Goal: Task Accomplishment & Management: Use online tool/utility

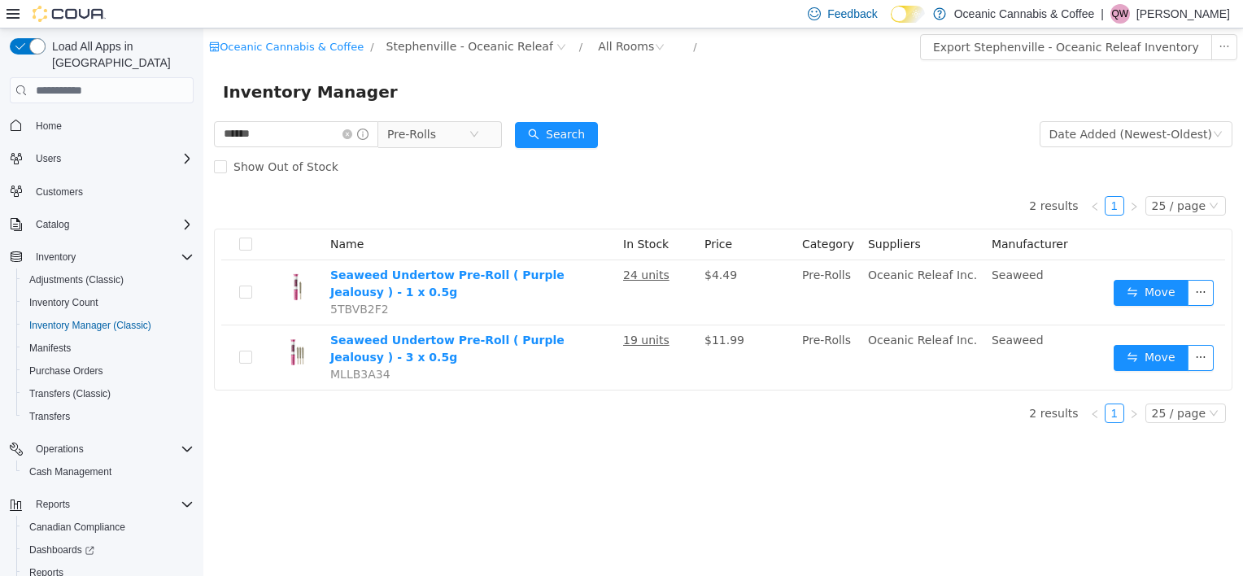
scroll to position [62, 0]
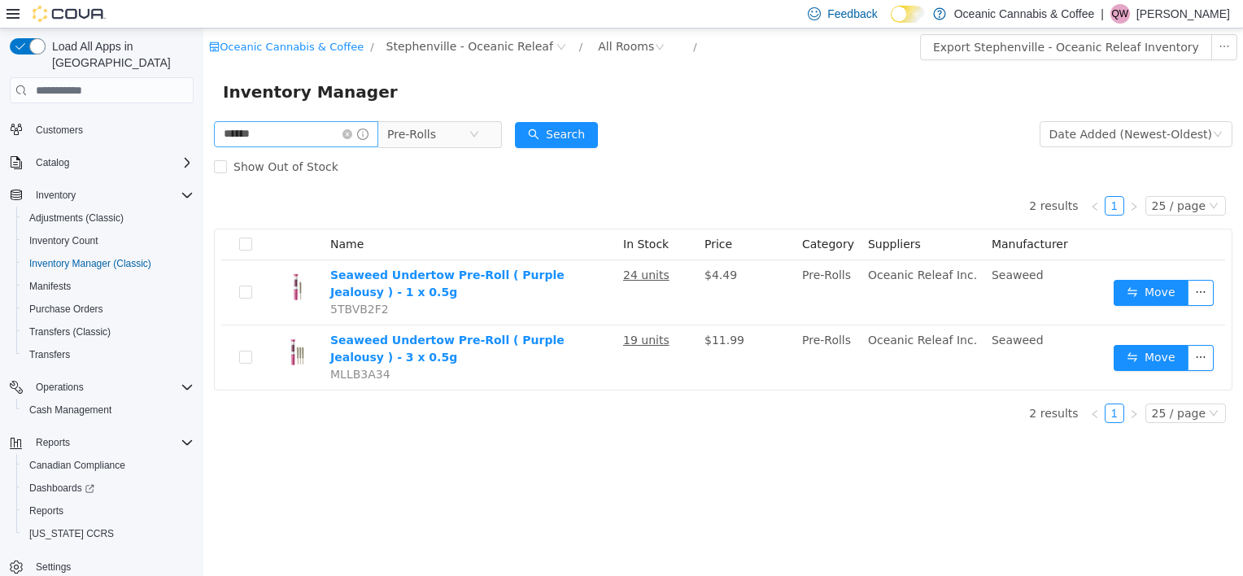
click at [352, 135] on icon "icon: close-circle" at bounding box center [348, 134] width 10 height 10
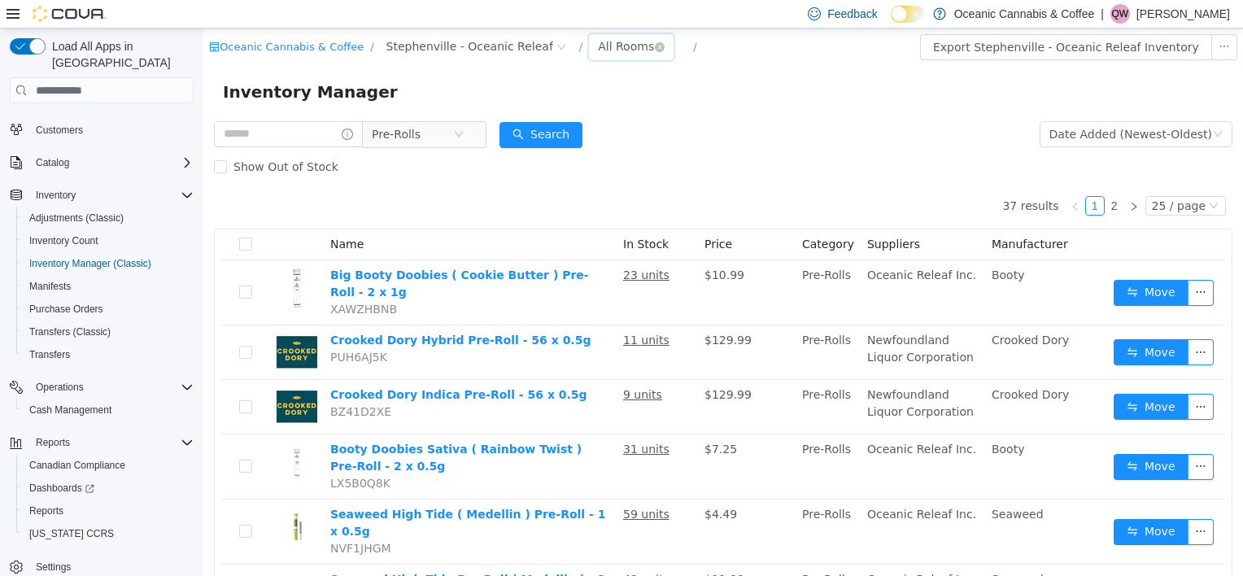
click at [599, 47] on div "All Rooms" at bounding box center [626, 46] width 56 height 24
click at [606, 103] on li "Front Store" at bounding box center [604, 106] width 98 height 26
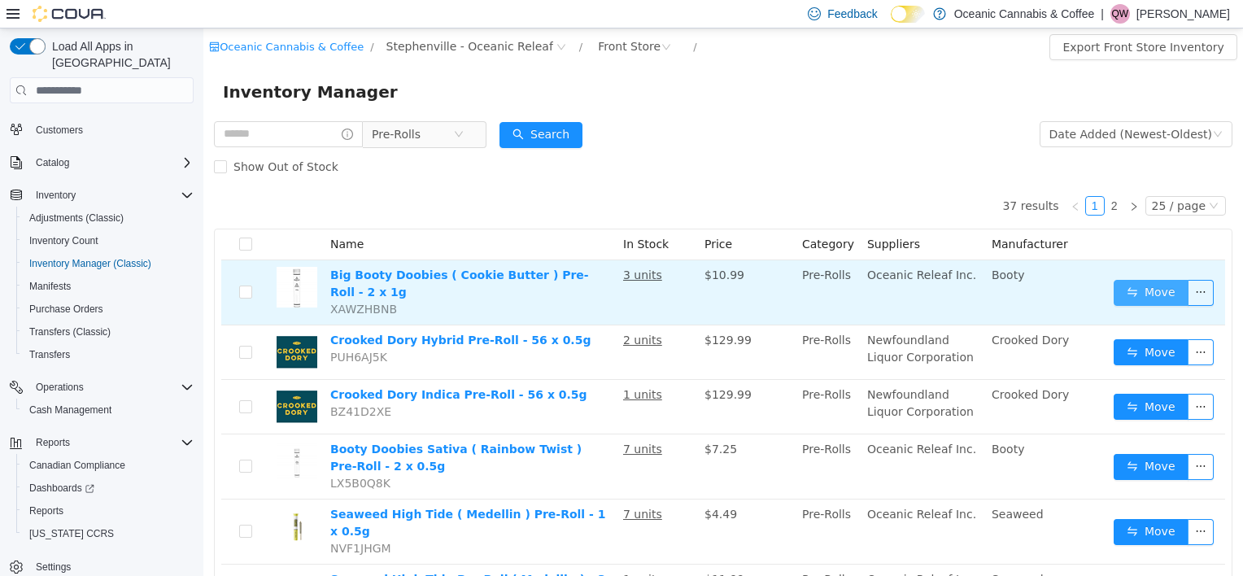
click at [1142, 283] on button "Move" at bounding box center [1151, 293] width 75 height 26
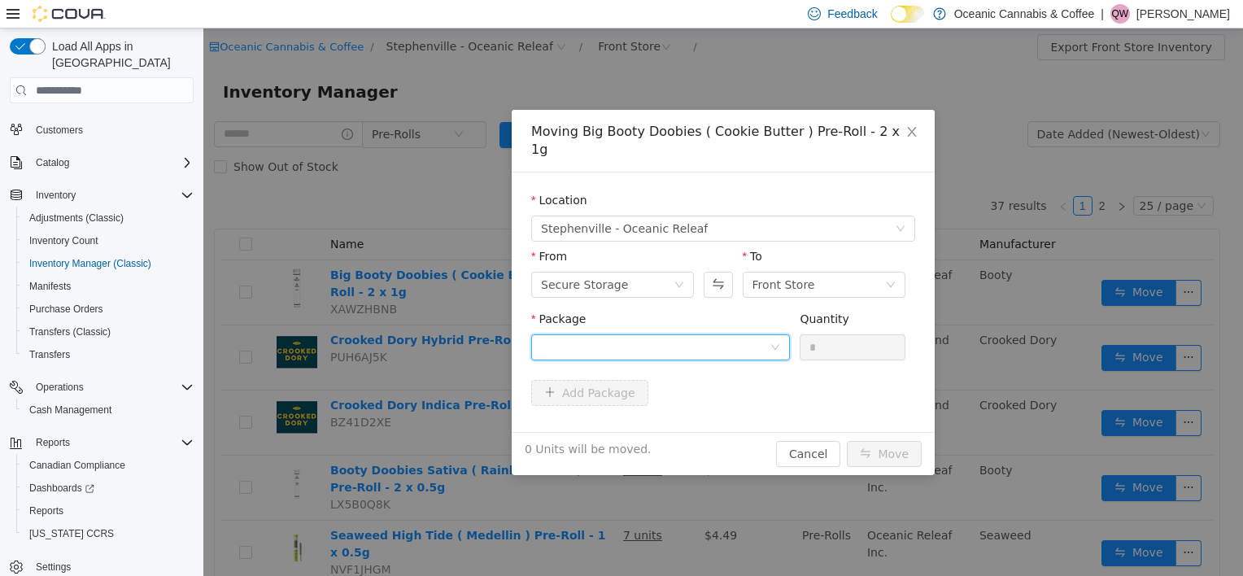
click at [601, 337] on div at bounding box center [655, 347] width 229 height 24
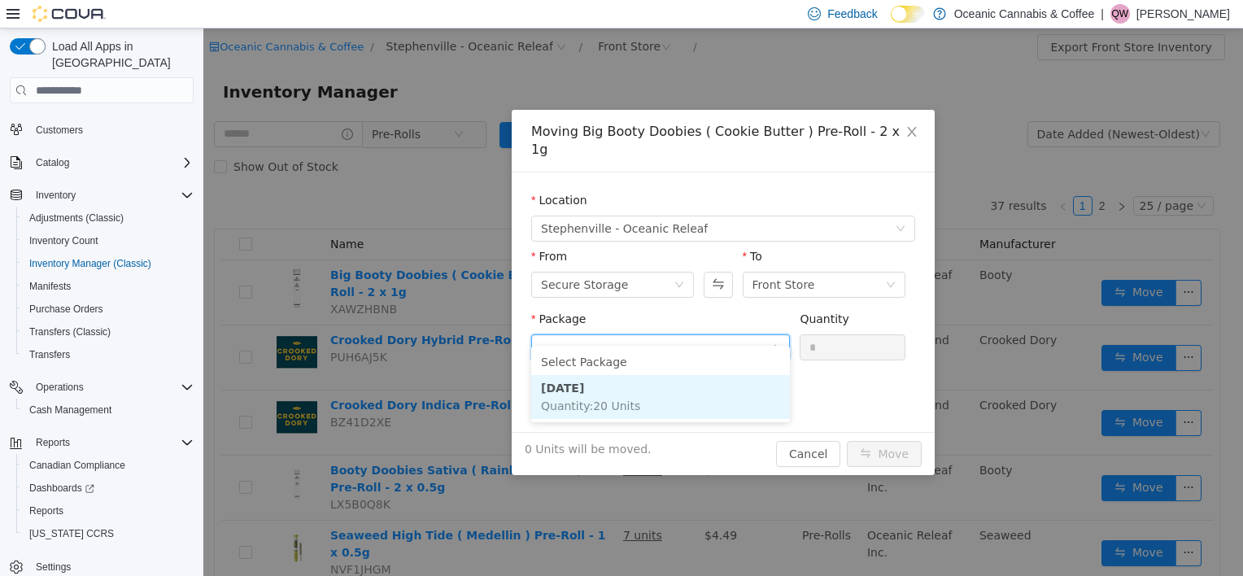
click at [615, 400] on span "Quantity : 20 Units" at bounding box center [590, 406] width 99 height 13
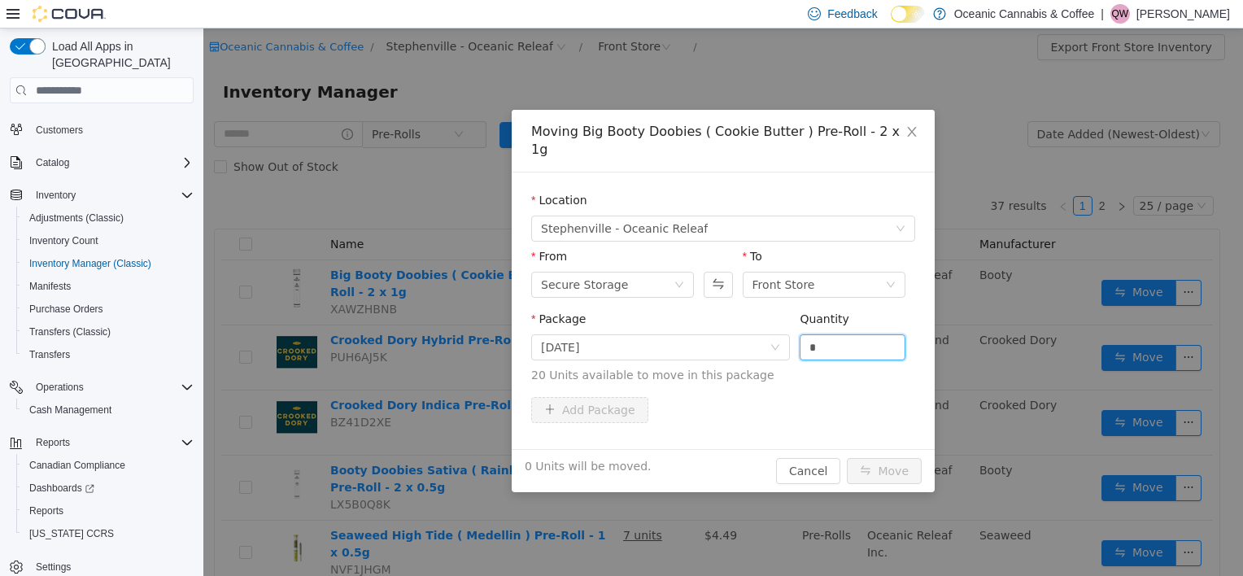
drag, startPoint x: 845, startPoint y: 325, endPoint x: 739, endPoint y: 346, distance: 108.5
click at [743, 347] on span "Package [DATE] Quantity * 20 Units available to move in this package" at bounding box center [723, 348] width 384 height 72
type input "*"
click at [881, 458] on button "Move" at bounding box center [884, 471] width 75 height 26
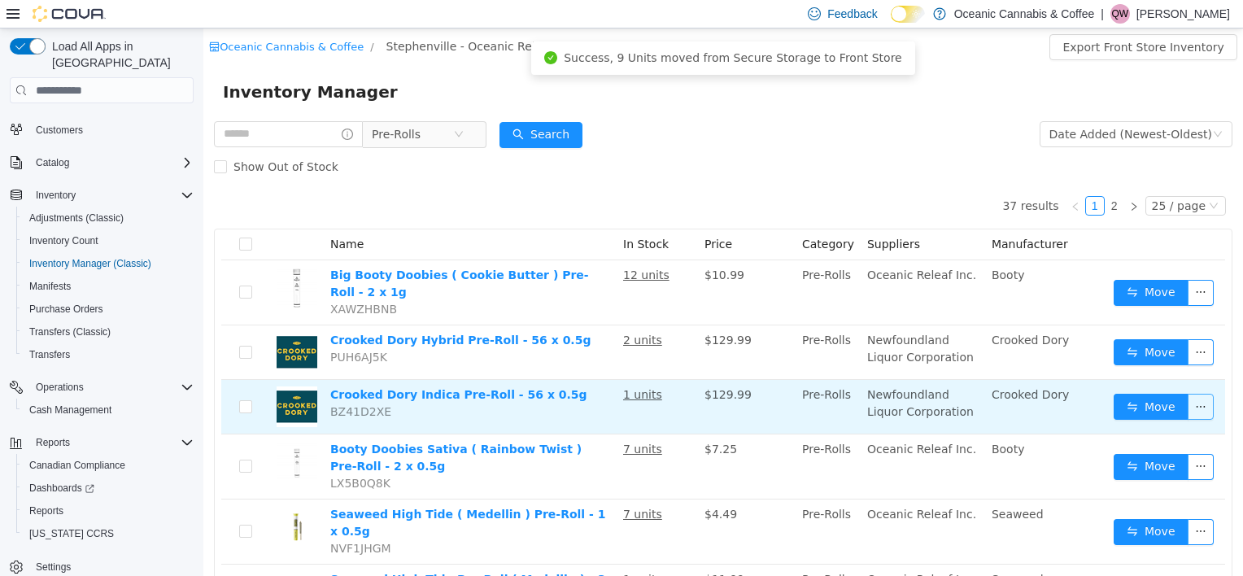
click at [1188, 394] on button "button" at bounding box center [1201, 407] width 26 height 26
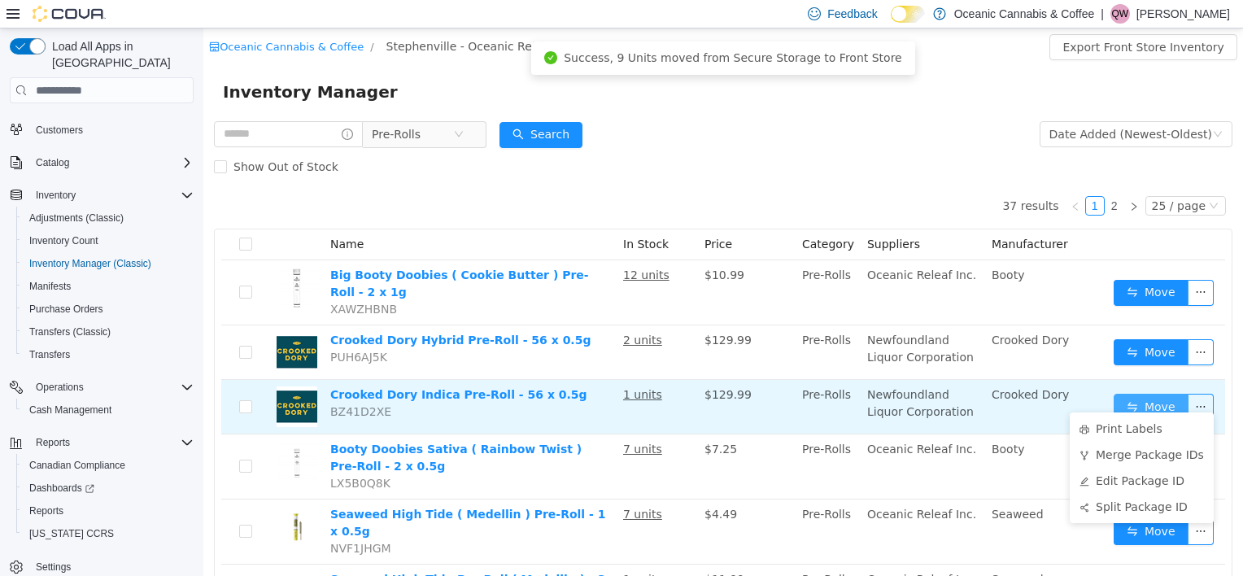
click at [1157, 397] on button "Move" at bounding box center [1151, 407] width 75 height 26
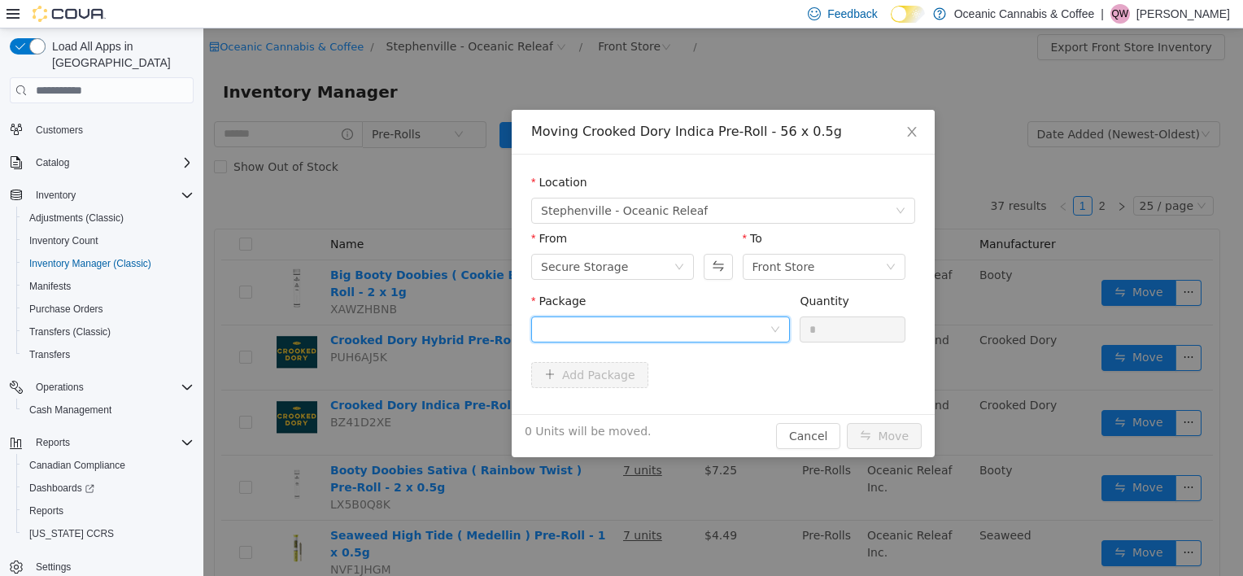
click at [622, 340] on div at bounding box center [655, 329] width 229 height 24
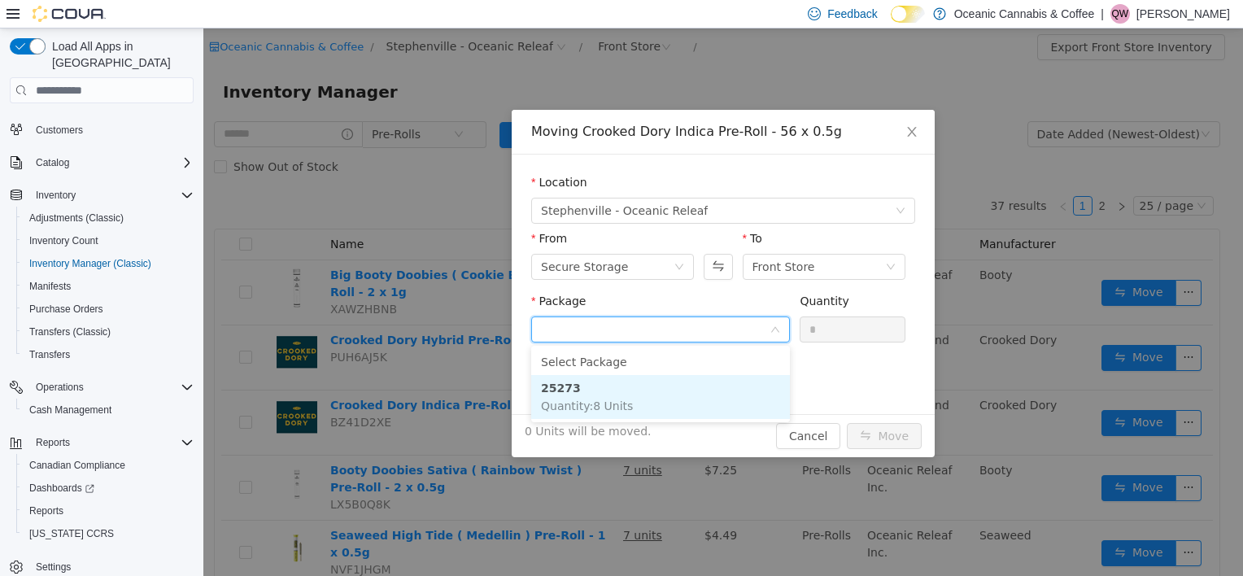
drag, startPoint x: 609, startPoint y: 376, endPoint x: 705, endPoint y: 355, distance: 99.1
click at [610, 382] on li "25273 Quantity : 8 Units" at bounding box center [660, 397] width 259 height 44
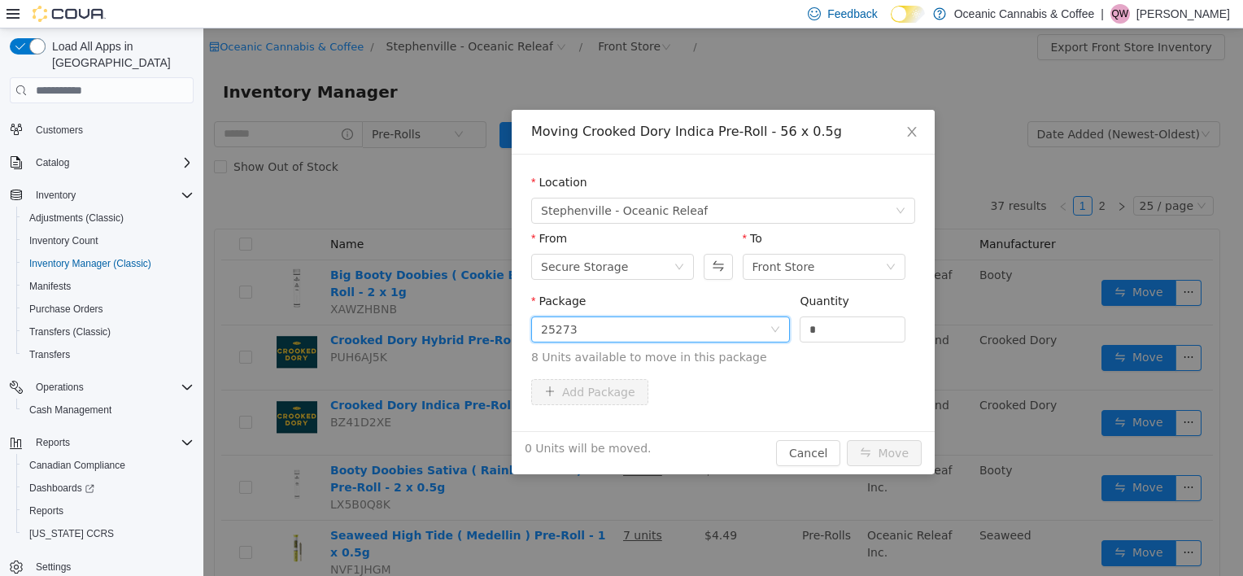
drag, startPoint x: 822, startPoint y: 317, endPoint x: 748, endPoint y: 347, distance: 79.6
click at [748, 347] on span "Package 25273 Quantity * 8 Units available to move in this package" at bounding box center [723, 331] width 384 height 72
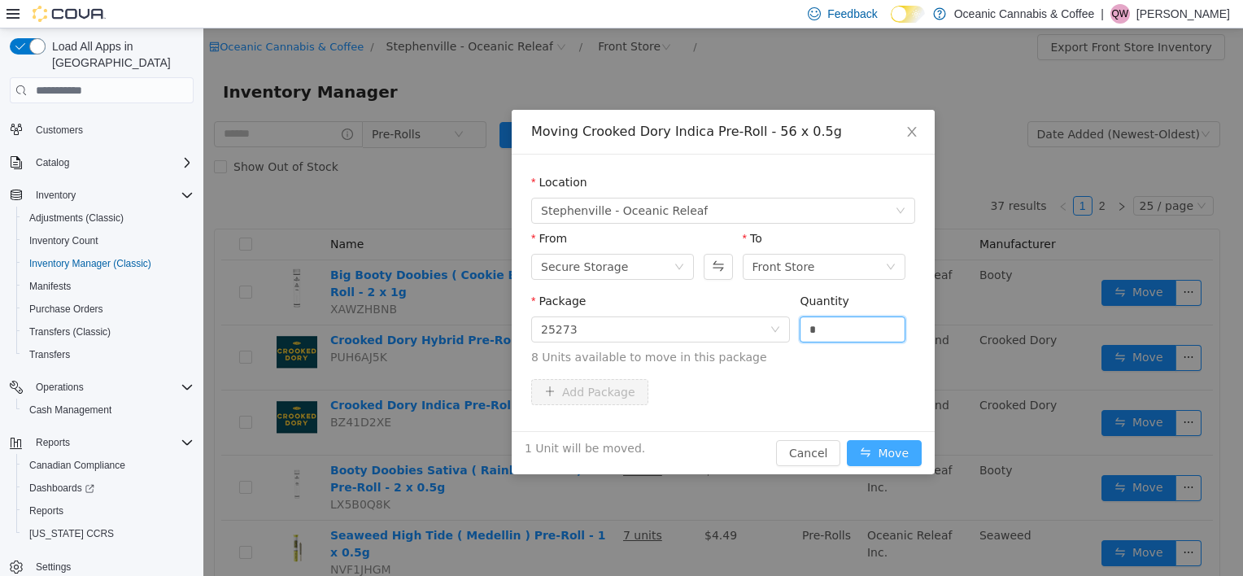
type input "*"
click at [915, 457] on button "Move" at bounding box center [884, 453] width 75 height 26
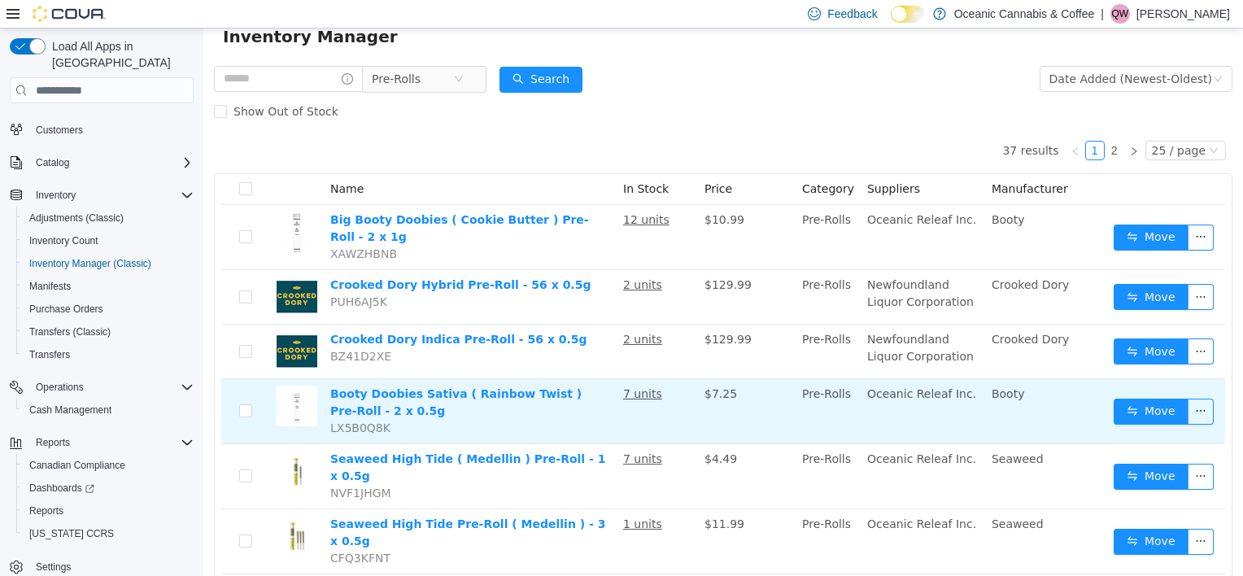
scroll to position [81, 0]
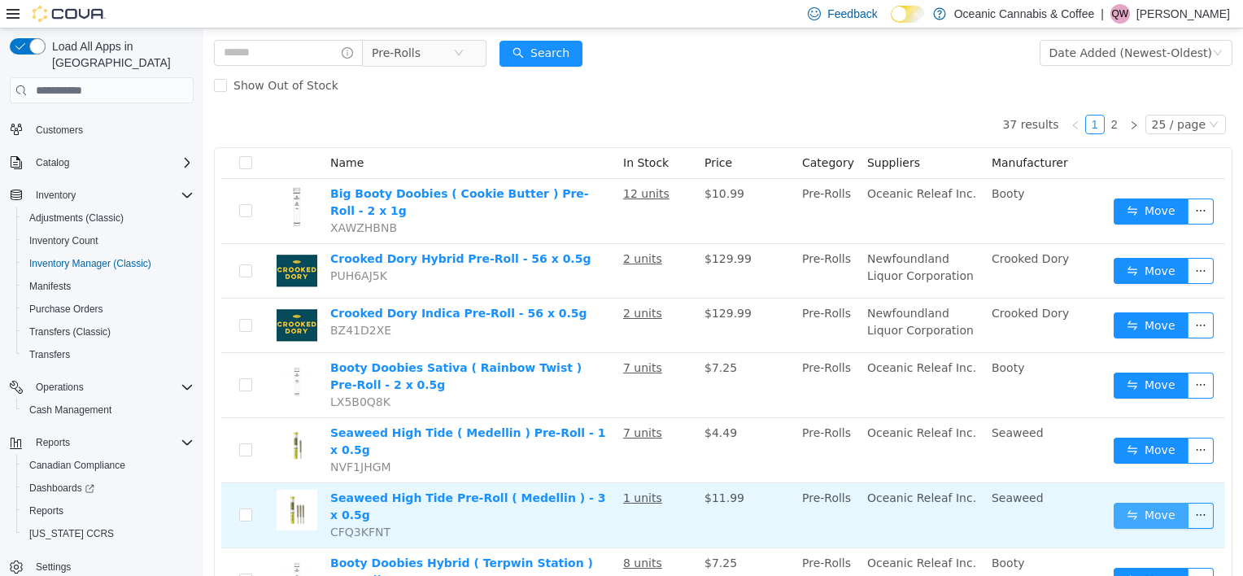
click at [1120, 503] on button "Move" at bounding box center [1151, 516] width 75 height 26
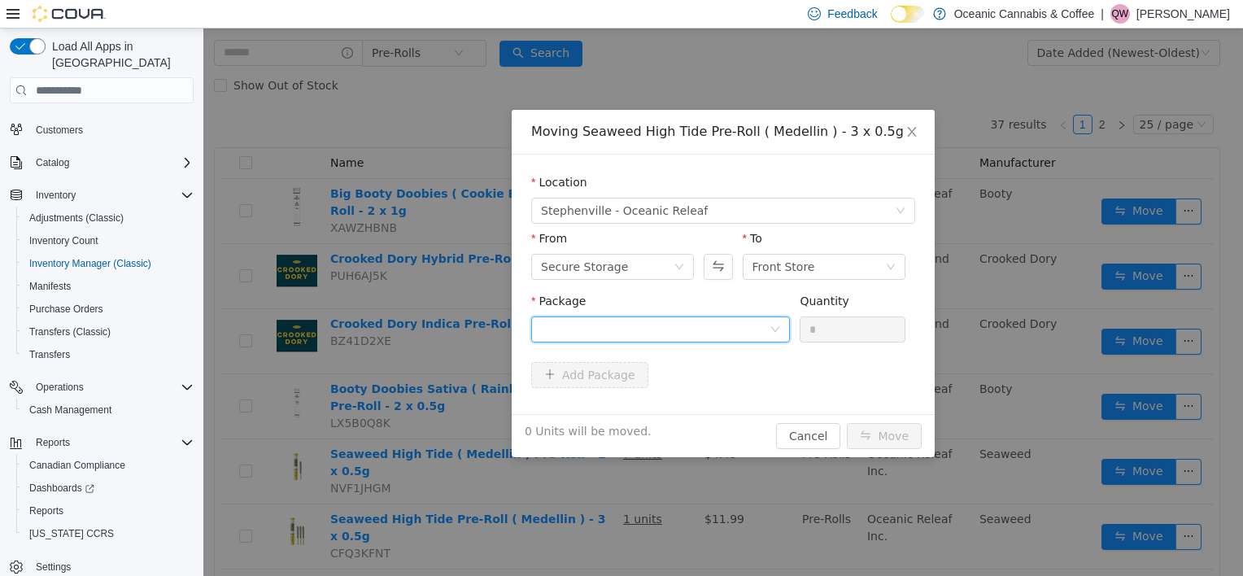
click at [748, 336] on div at bounding box center [655, 329] width 229 height 24
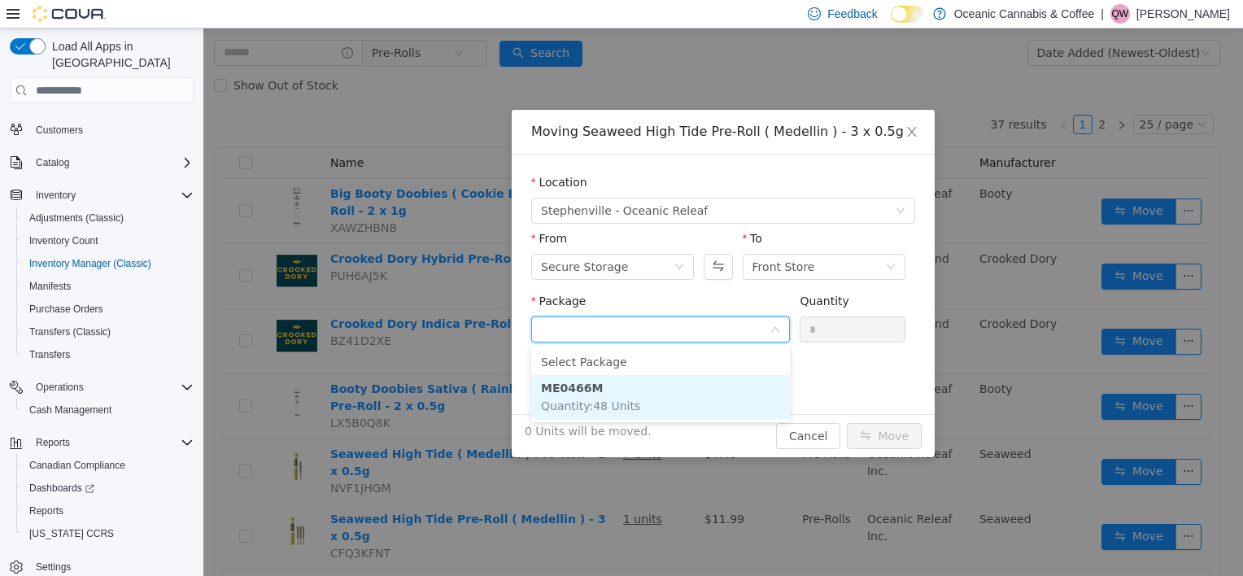
click at [675, 408] on li "ME0466M Quantity : 48 Units" at bounding box center [660, 397] width 259 height 44
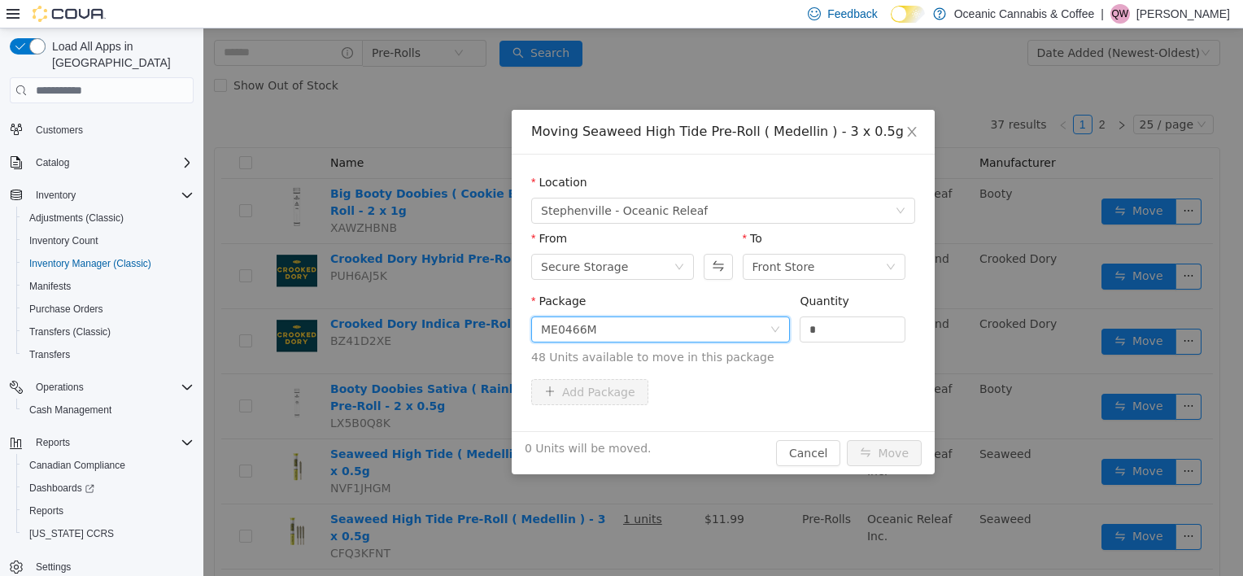
drag, startPoint x: 829, startPoint y: 321, endPoint x: 752, endPoint y: 338, distance: 79.2
click at [752, 338] on span "Package ME0466M Quantity * 48 Units available to move in this package" at bounding box center [723, 331] width 384 height 72
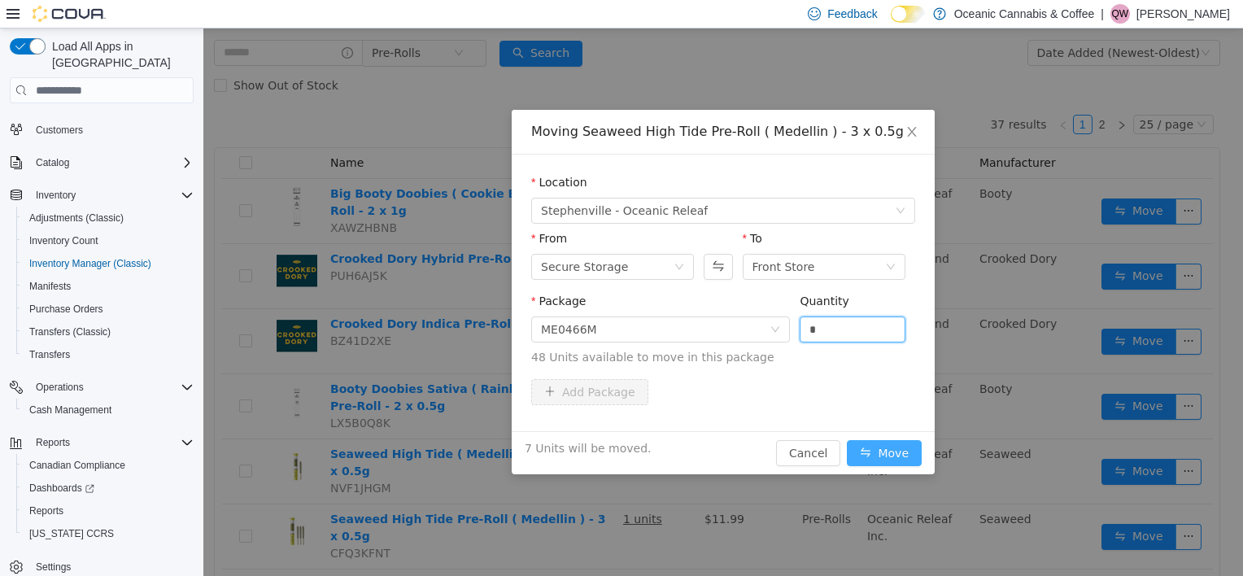
type input "*"
click at [876, 454] on button "Move" at bounding box center [884, 453] width 75 height 26
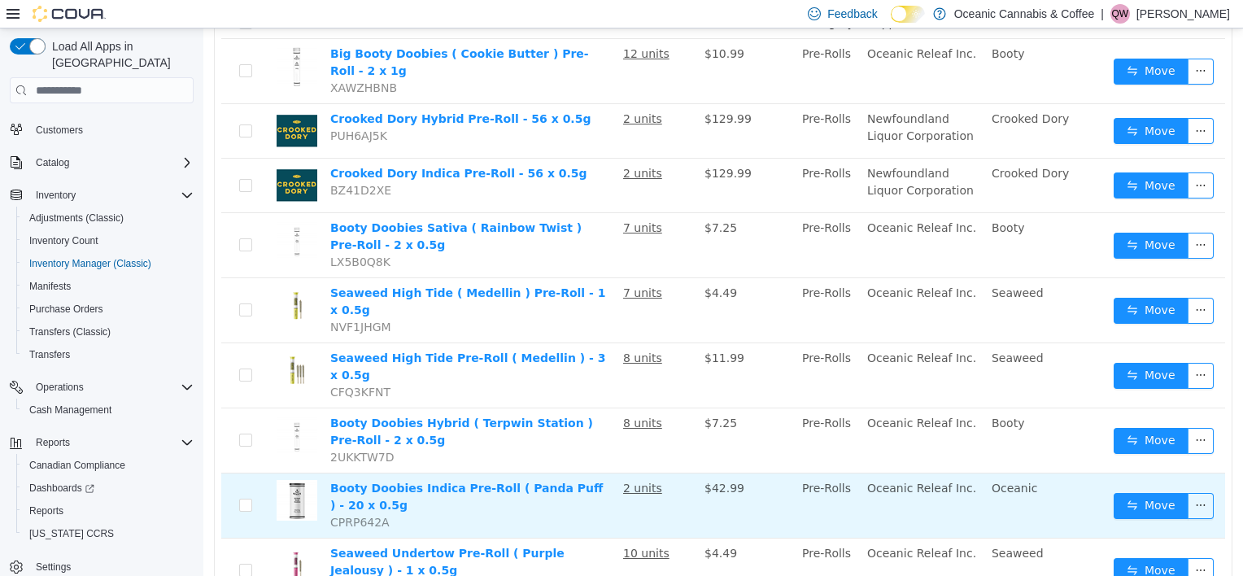
scroll to position [244, 0]
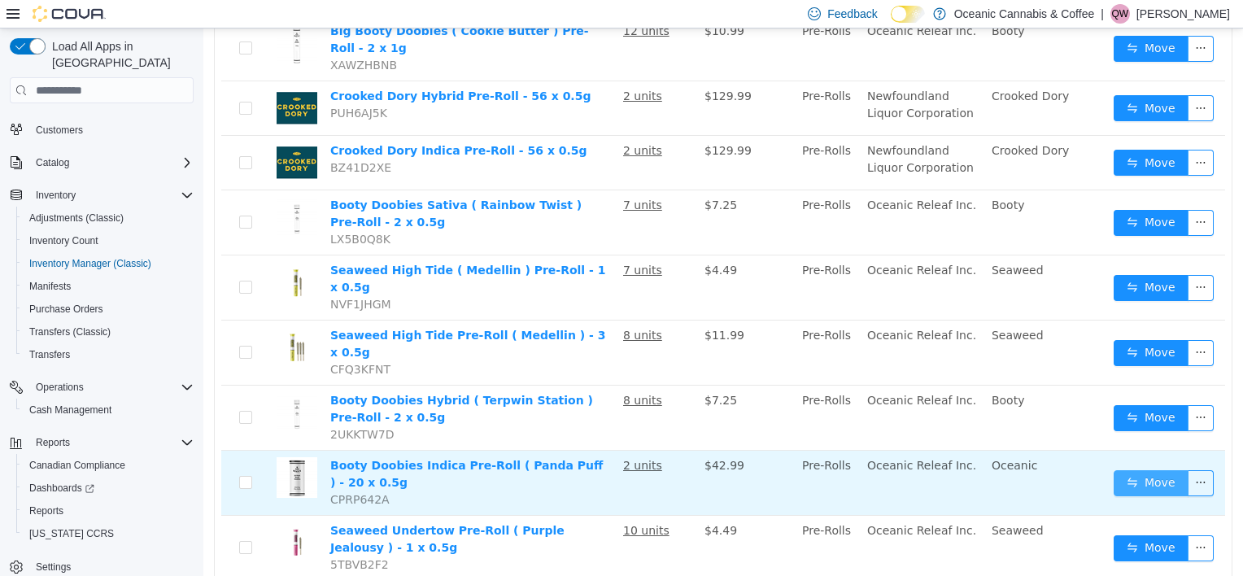
click at [1144, 470] on button "Move" at bounding box center [1151, 483] width 75 height 26
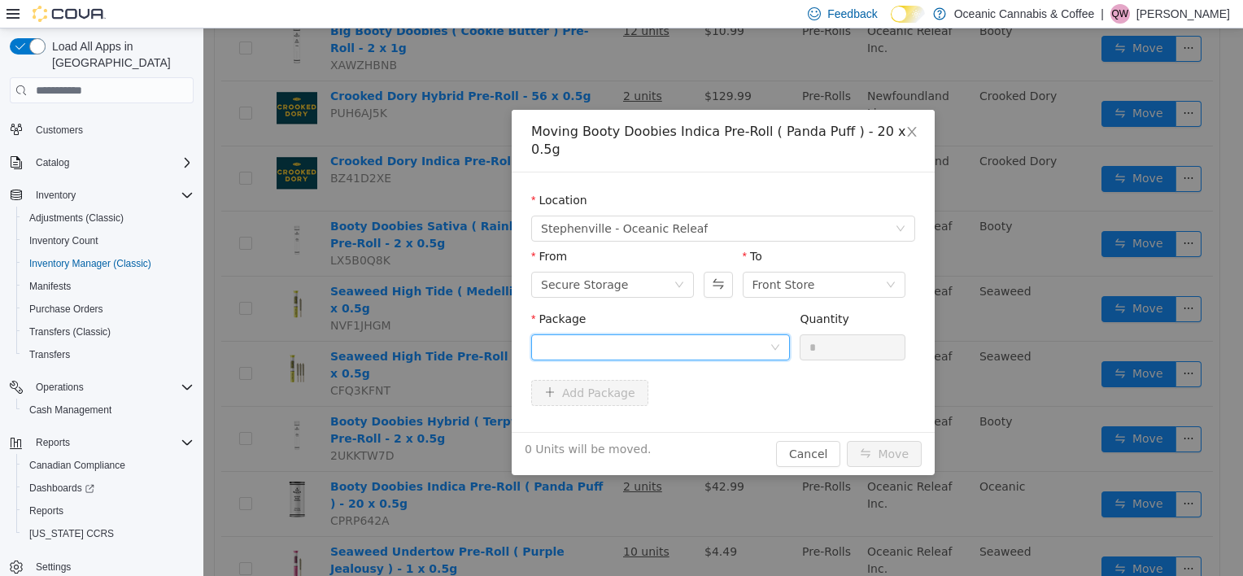
click at [640, 335] on div at bounding box center [655, 347] width 229 height 24
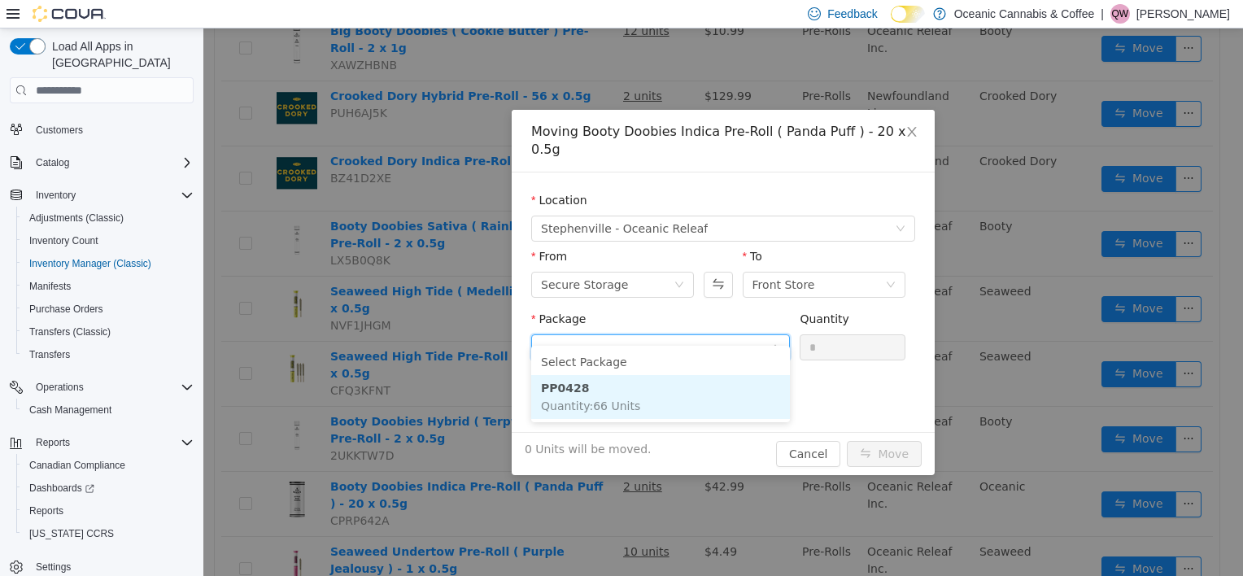
click at [604, 395] on li "PP0428 Quantity : 66 Units" at bounding box center [660, 397] width 259 height 44
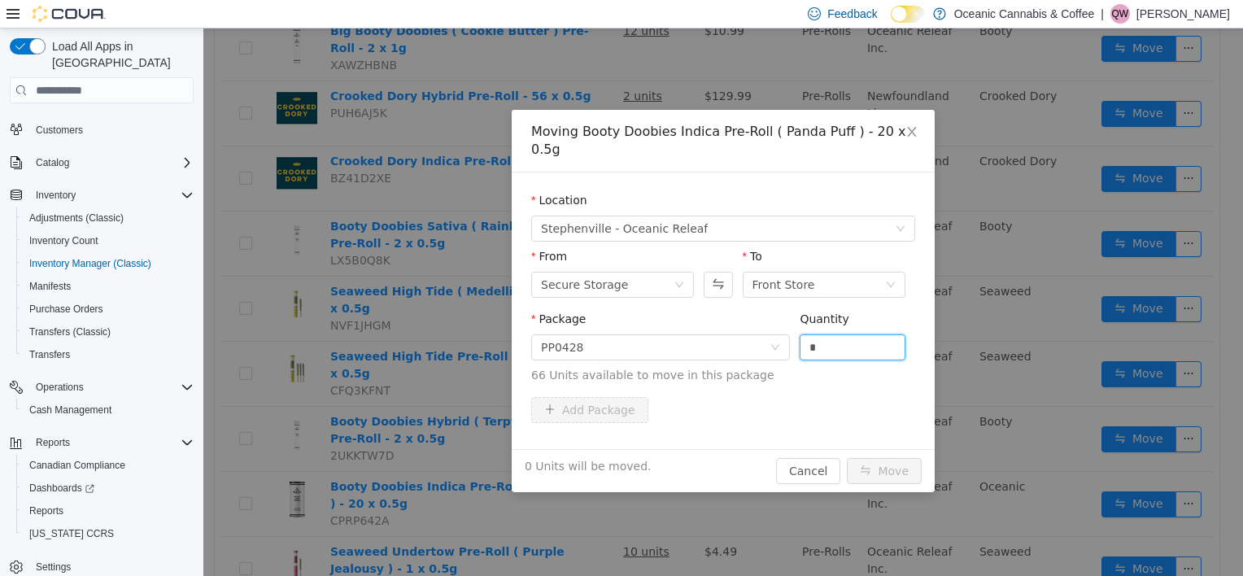
drag, startPoint x: 848, startPoint y: 324, endPoint x: 675, endPoint y: 356, distance: 175.4
click at [675, 356] on span "Package PP0428 Quantity * 66 Units available to move in this package" at bounding box center [723, 348] width 384 height 72
type input "*"
click at [908, 458] on button "Move" at bounding box center [884, 471] width 75 height 26
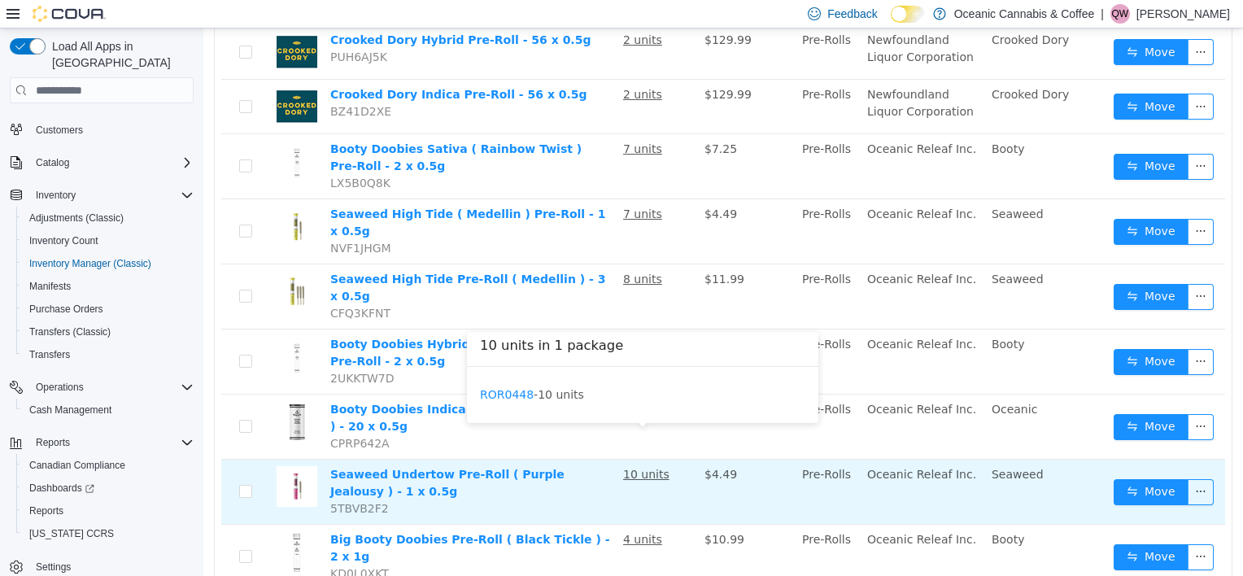
scroll to position [325, 0]
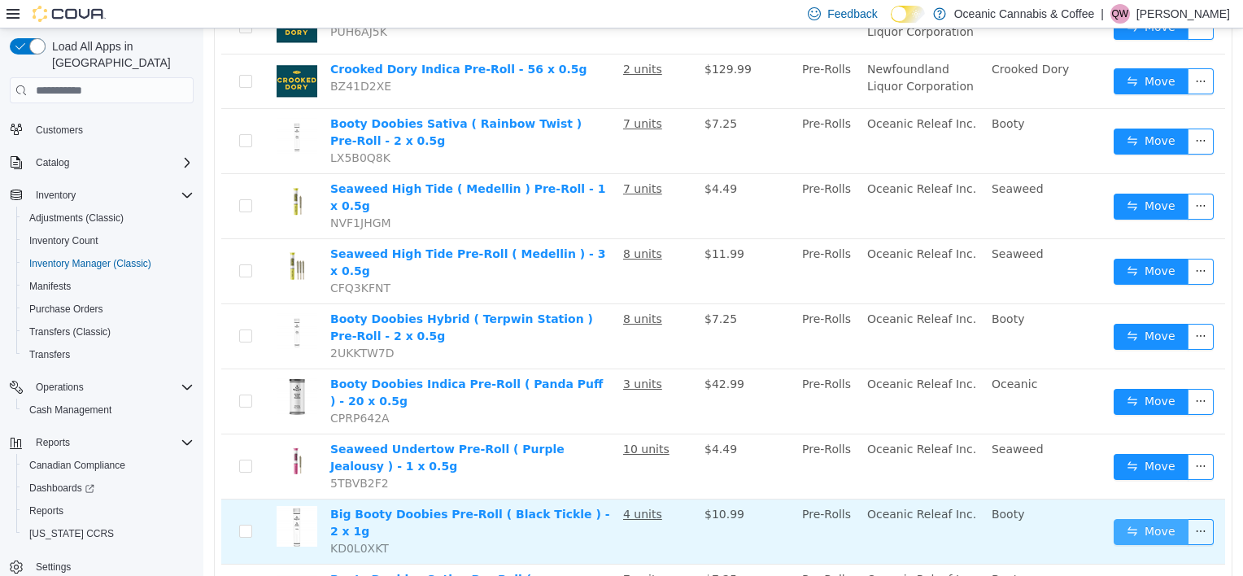
click at [1133, 519] on button "Move" at bounding box center [1151, 532] width 75 height 26
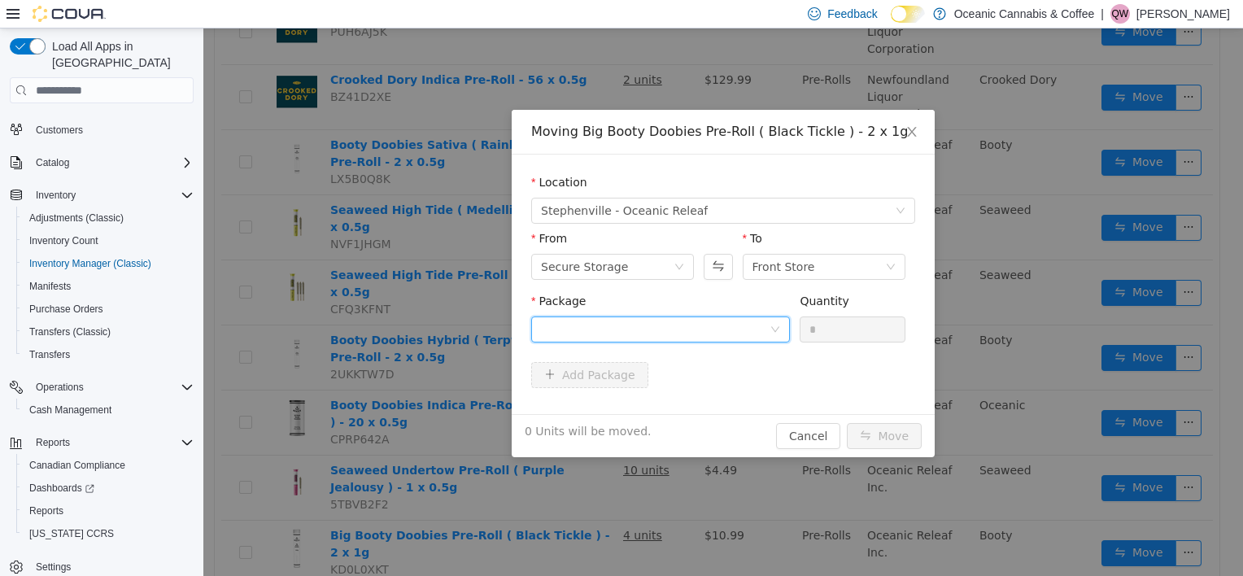
click at [664, 321] on div at bounding box center [655, 329] width 229 height 24
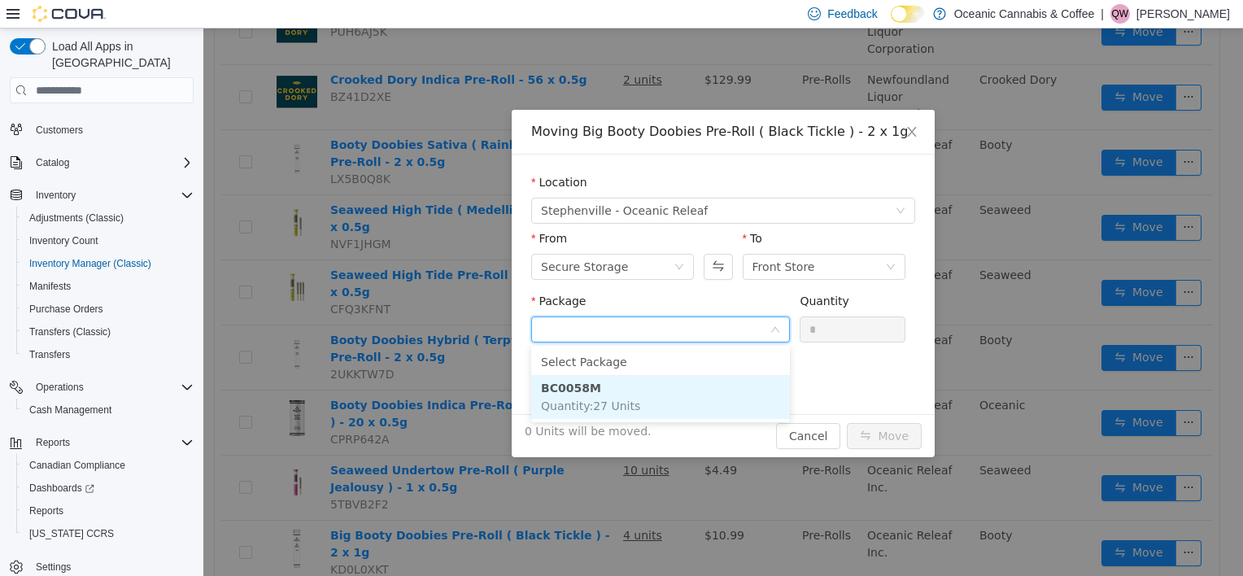
click at [624, 407] on span "Quantity : 27 Units" at bounding box center [590, 406] width 99 height 13
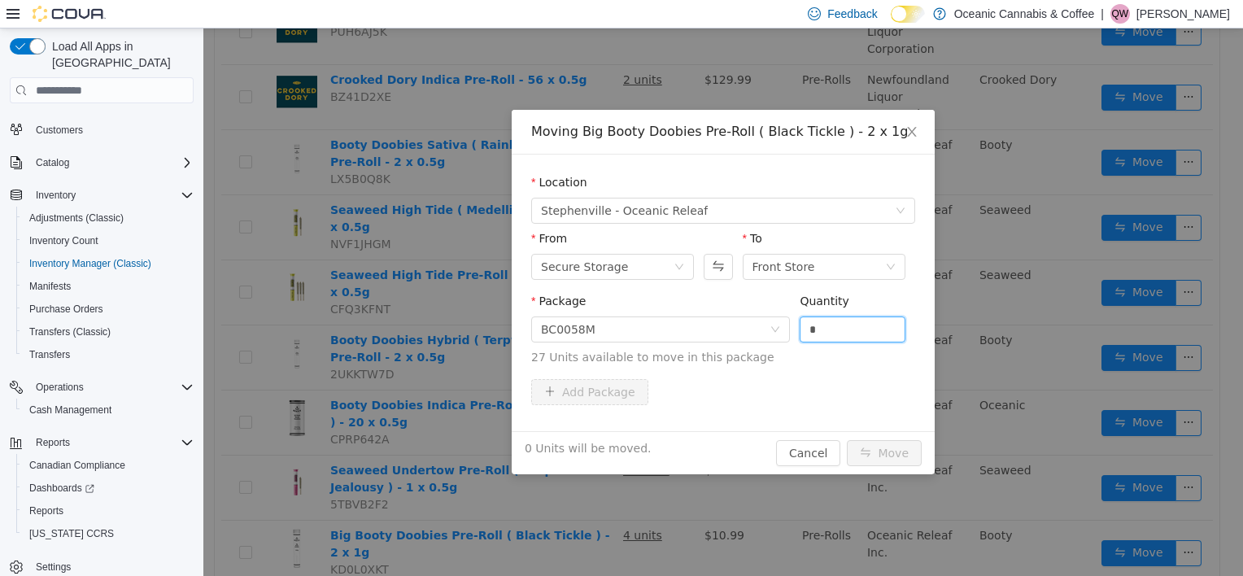
click at [750, 347] on span "Package BC0058M Quantity * 27 Units available to move in this package" at bounding box center [723, 331] width 384 height 72
type input "*"
click at [886, 450] on button "Move" at bounding box center [884, 453] width 75 height 26
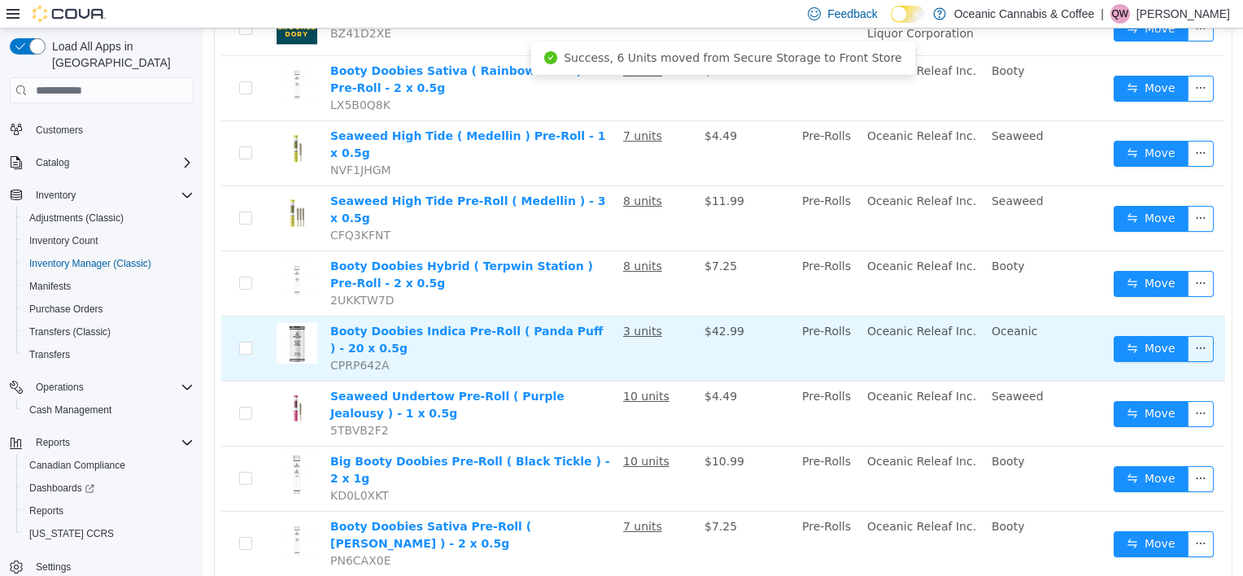
scroll to position [407, 0]
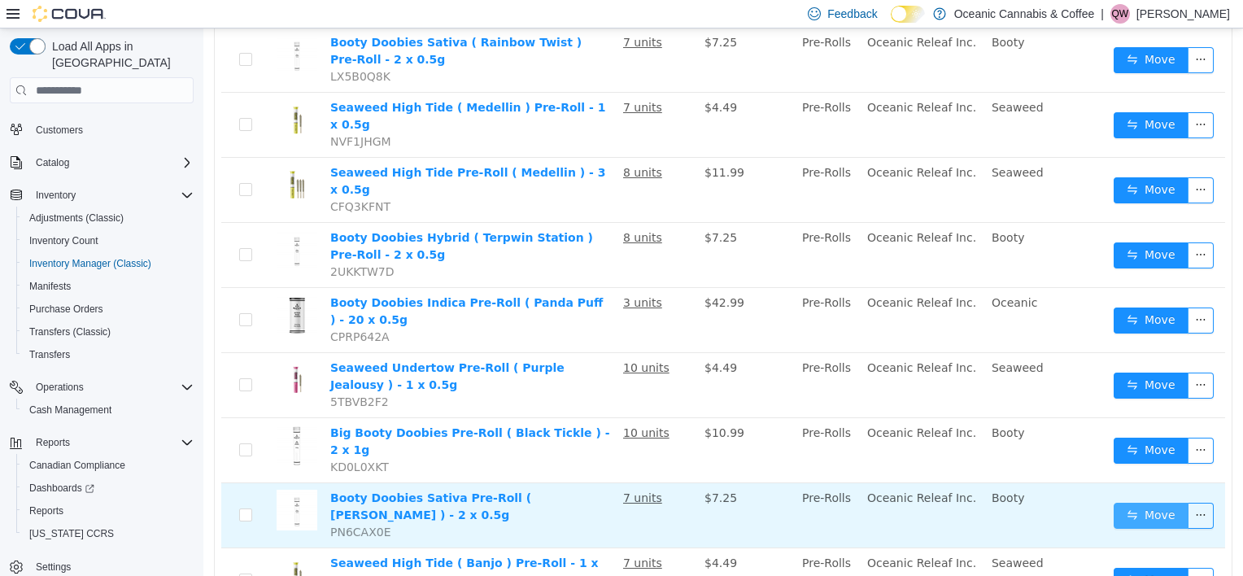
click at [1151, 503] on button "Move" at bounding box center [1151, 516] width 75 height 26
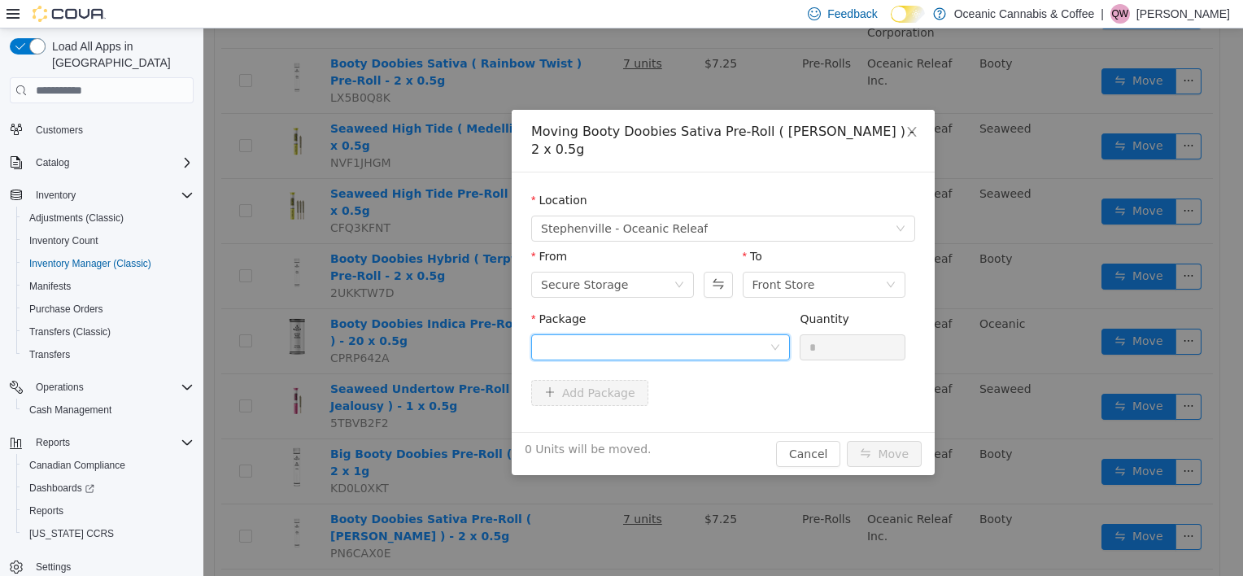
click at [733, 350] on div at bounding box center [655, 347] width 229 height 24
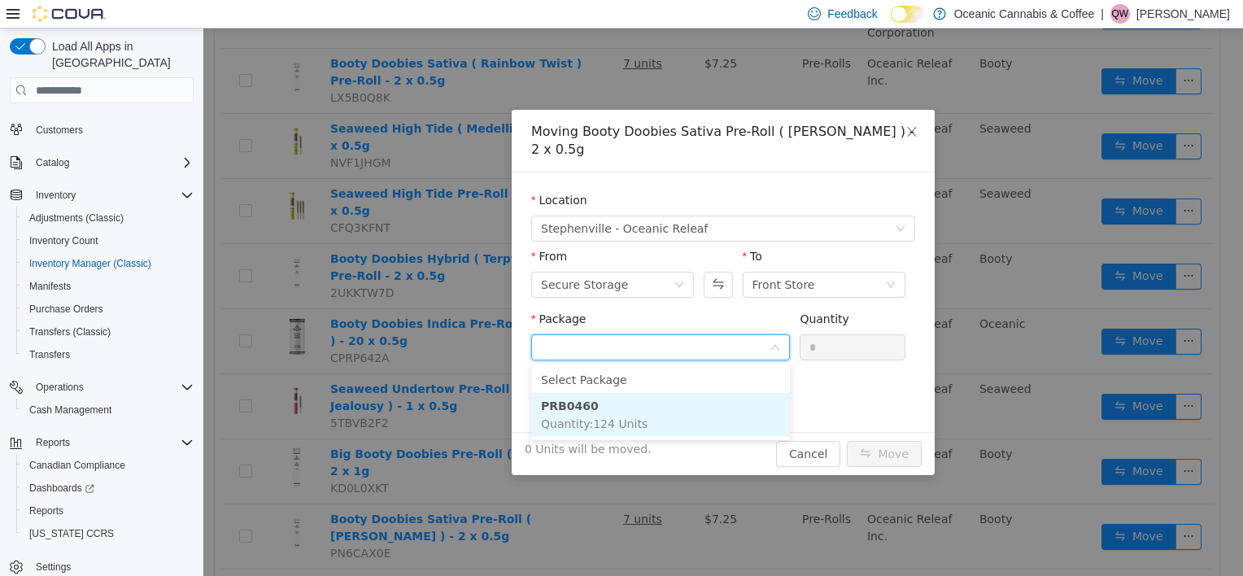
click at [649, 406] on li "PRB0460 Quantity : 124 Units" at bounding box center [660, 415] width 259 height 44
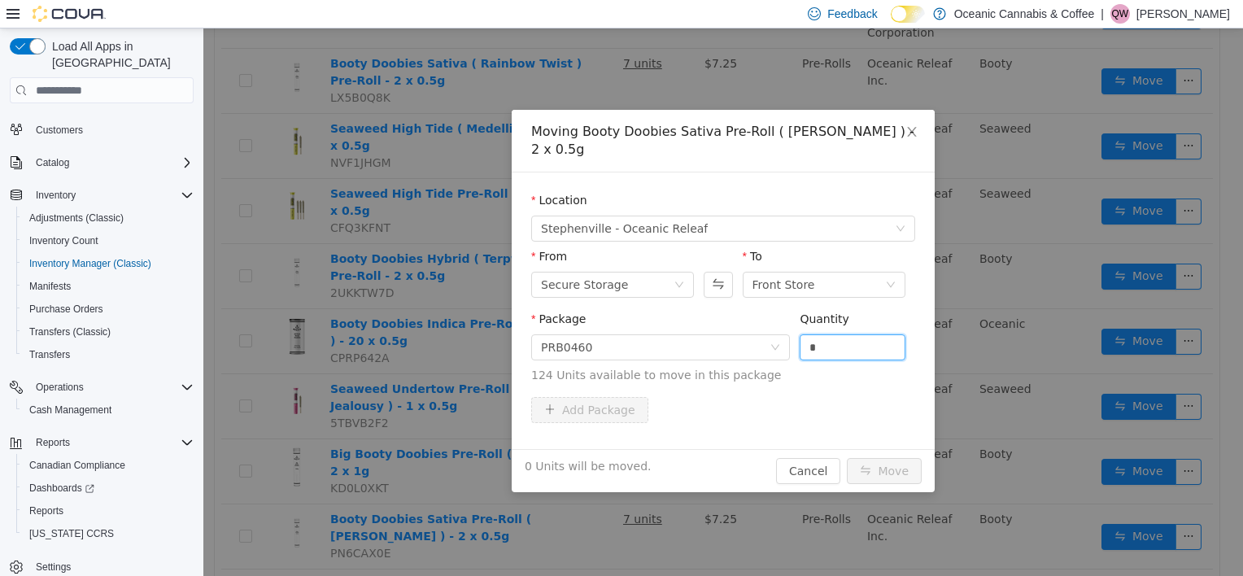
drag, startPoint x: 844, startPoint y: 351, endPoint x: 728, endPoint y: 370, distance: 117.2
click at [728, 370] on span "Package PRB0460 Quantity * 124 Units available to move in this package" at bounding box center [723, 348] width 384 height 72
type input "*"
click at [894, 467] on button "Move" at bounding box center [884, 471] width 75 height 26
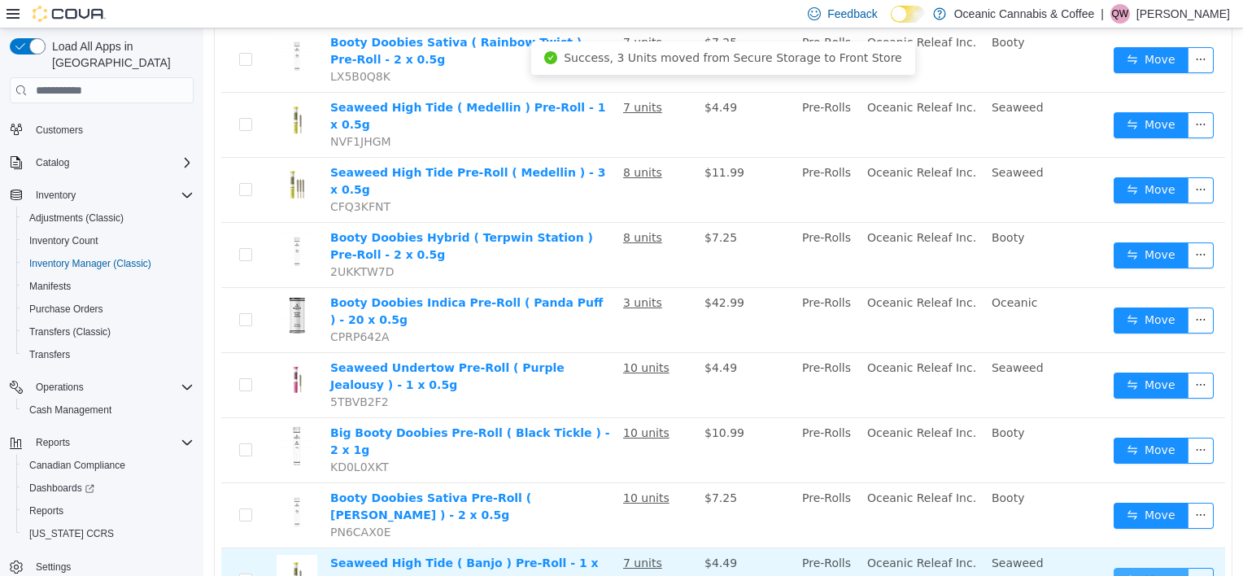
click at [1150, 568] on button "Move" at bounding box center [1151, 581] width 75 height 26
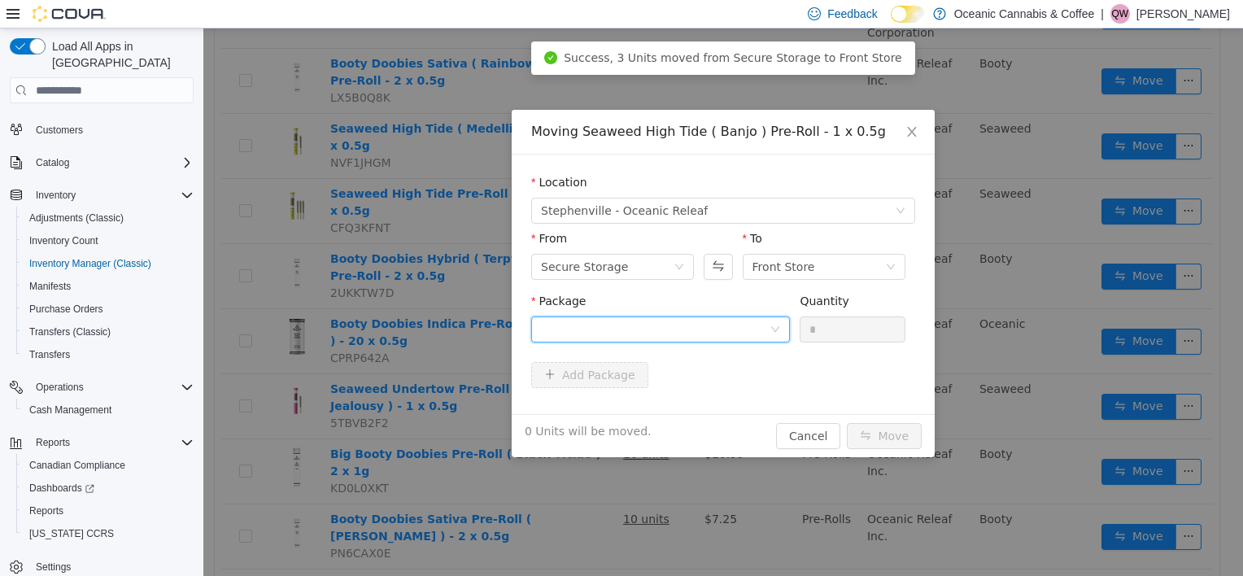
click at [657, 330] on div at bounding box center [655, 329] width 229 height 24
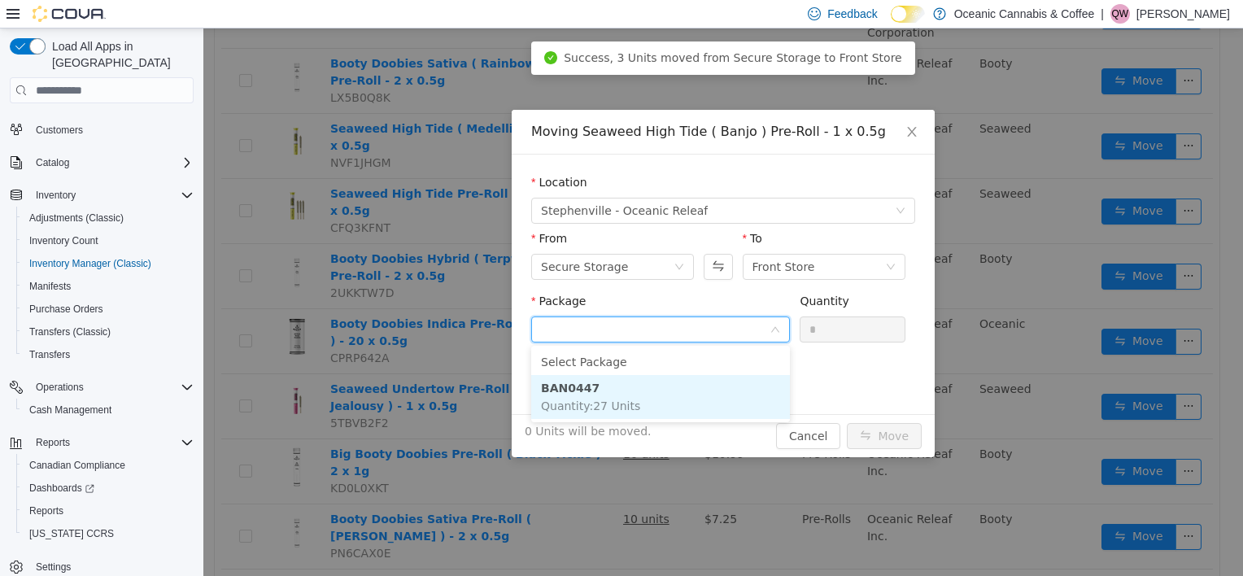
drag, startPoint x: 622, startPoint y: 395, endPoint x: 631, endPoint y: 394, distance: 9.1
click at [622, 395] on li "BAN0447 Quantity : 27 Units" at bounding box center [660, 397] width 259 height 44
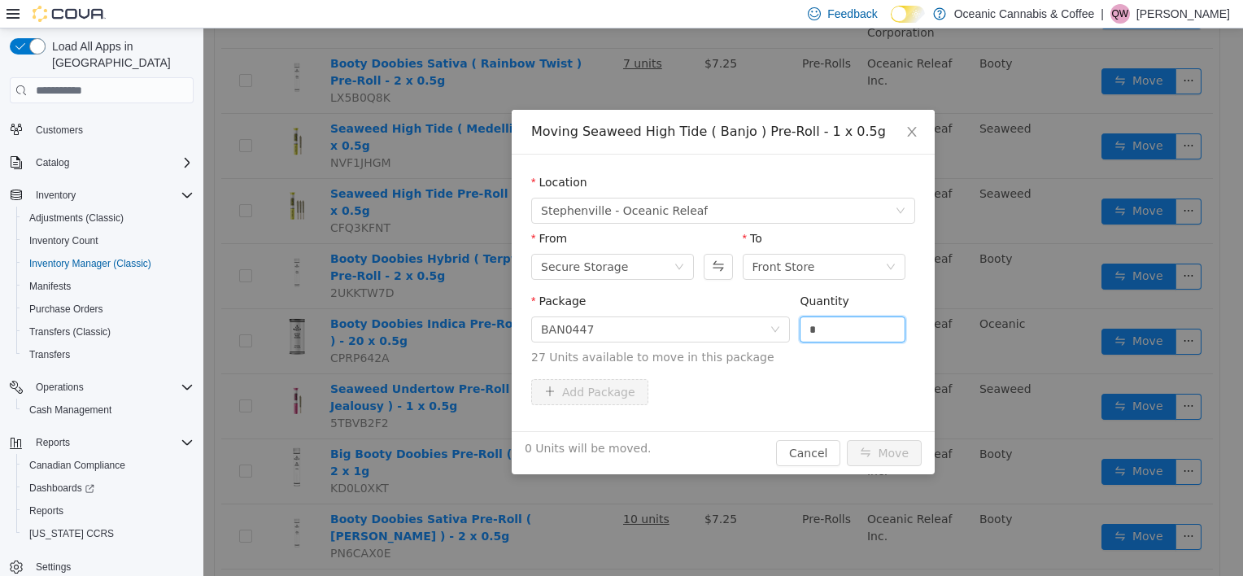
drag, startPoint x: 764, startPoint y: 352, endPoint x: 735, endPoint y: 357, distance: 29.8
click at [735, 357] on span "Package BAN0447 Quantity * 27 Units available to move in this package" at bounding box center [723, 331] width 384 height 72
type input "*"
click at [894, 447] on button "Move" at bounding box center [884, 453] width 75 height 26
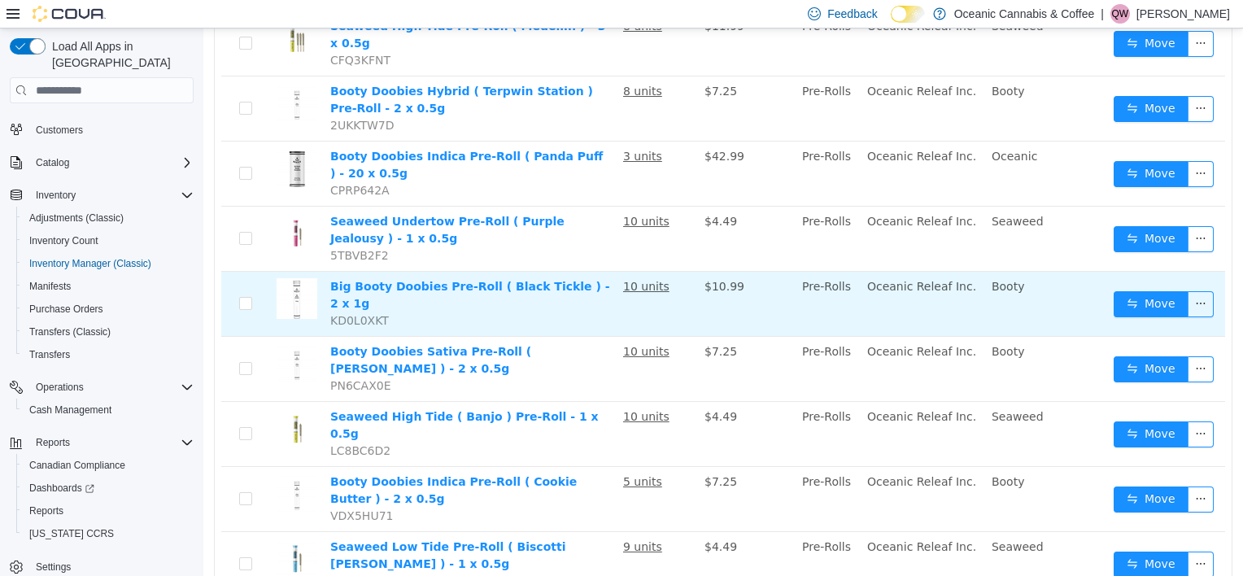
scroll to position [651, 0]
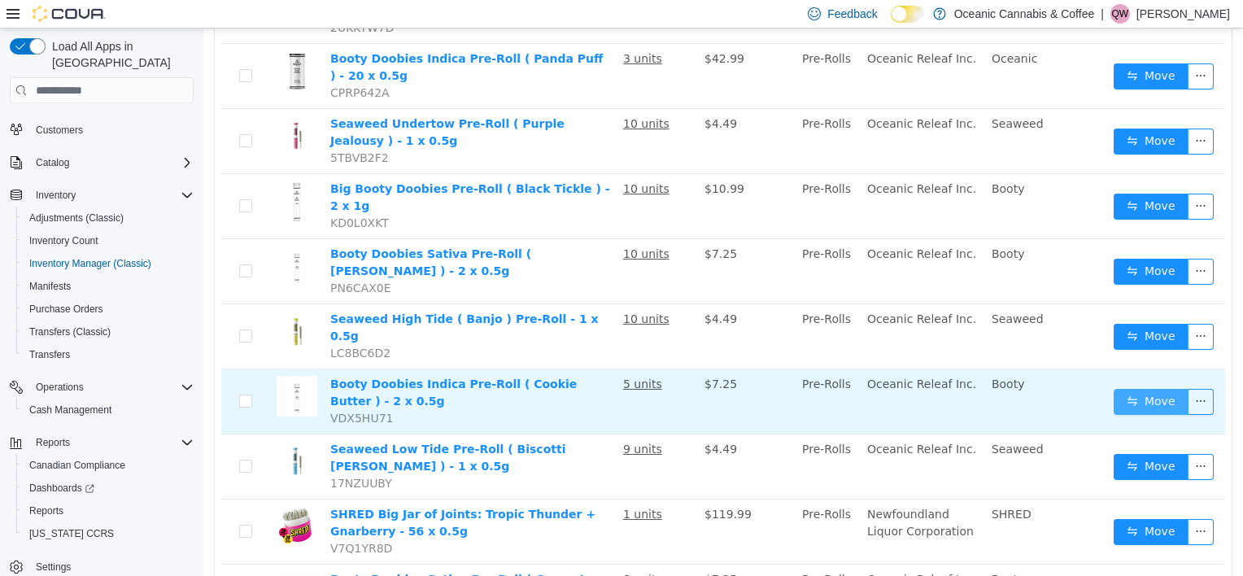
click at [1153, 389] on button "Move" at bounding box center [1151, 402] width 75 height 26
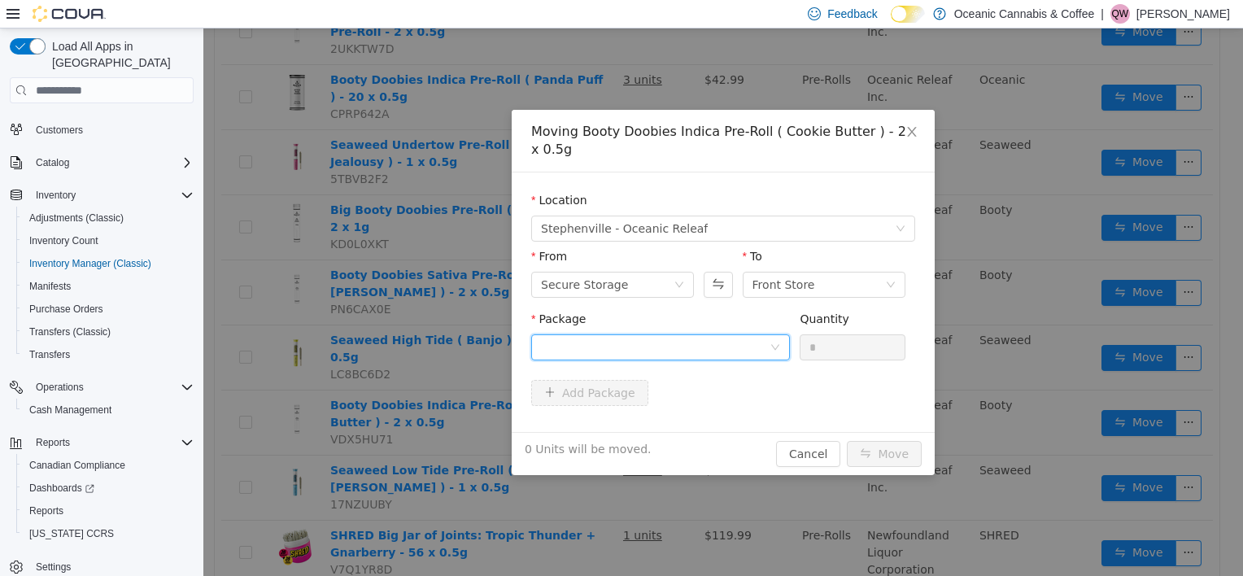
click at [697, 335] on div at bounding box center [655, 347] width 229 height 24
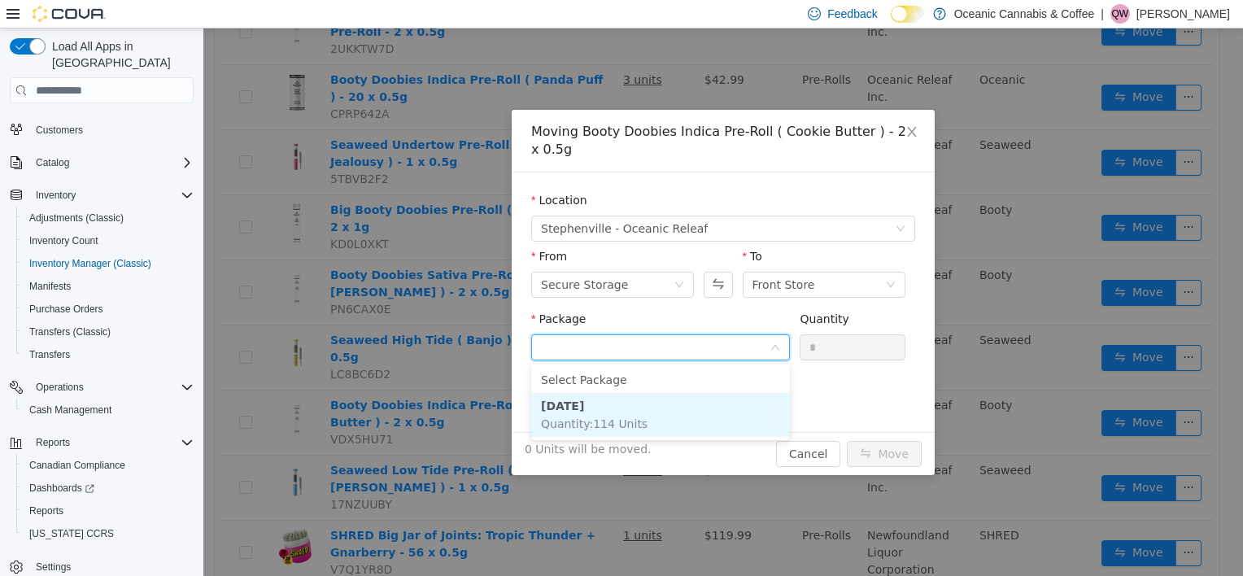
click at [616, 414] on li "[DATE] Quantity : 114 Units" at bounding box center [660, 415] width 259 height 44
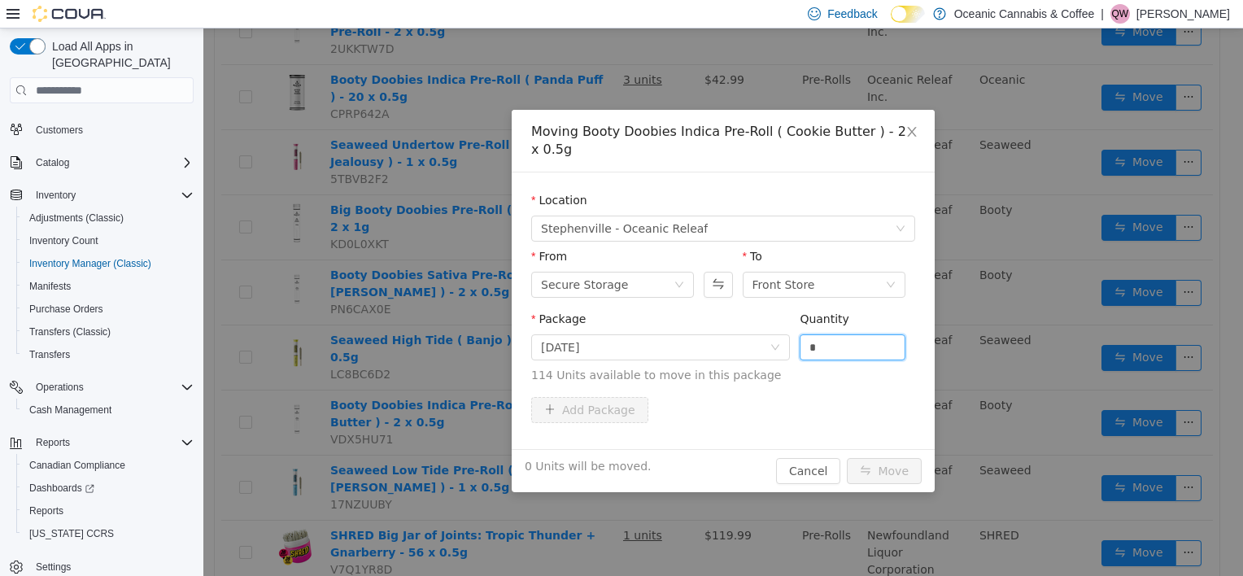
drag, startPoint x: 797, startPoint y: 352, endPoint x: 719, endPoint y: 365, distance: 78.5
click at [719, 365] on span "Package [DATE] Quantity * 114 Units available to move in this package" at bounding box center [723, 348] width 384 height 72
type input "*"
click at [896, 463] on button "Move" at bounding box center [884, 471] width 75 height 26
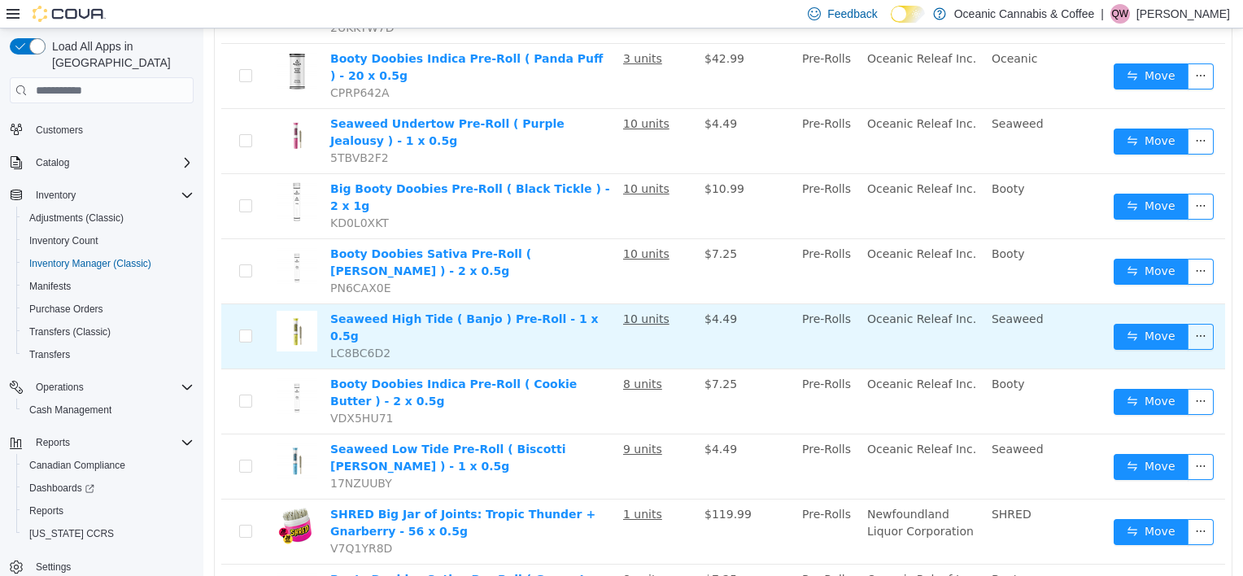
scroll to position [732, 0]
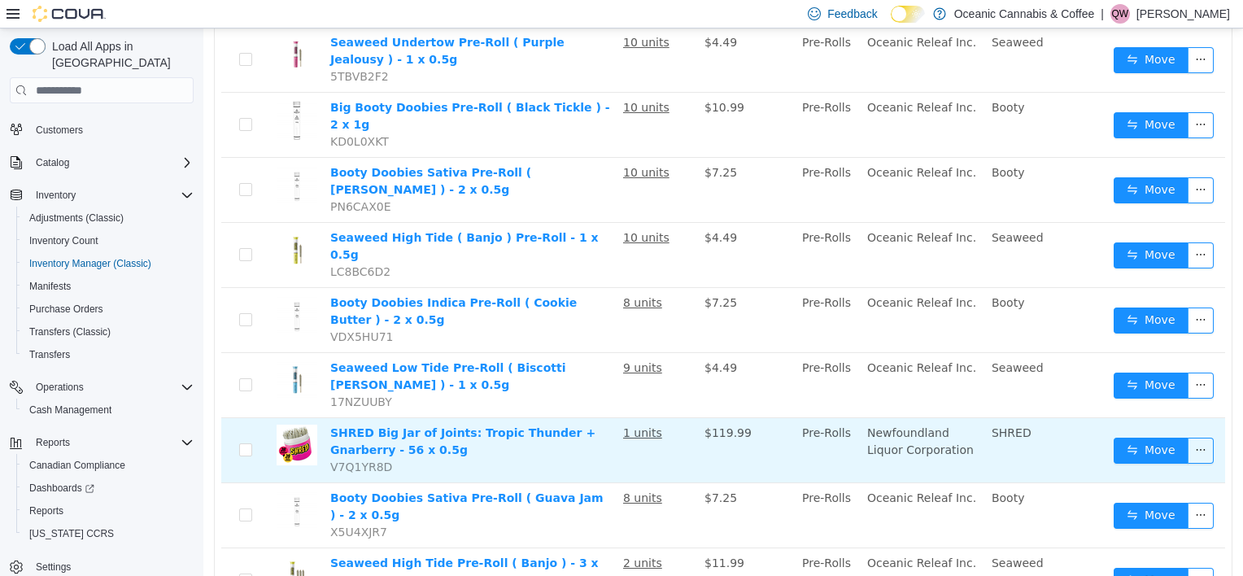
click at [1160, 418] on td "Move" at bounding box center [1166, 450] width 118 height 65
click at [1147, 438] on button "Move" at bounding box center [1151, 451] width 75 height 26
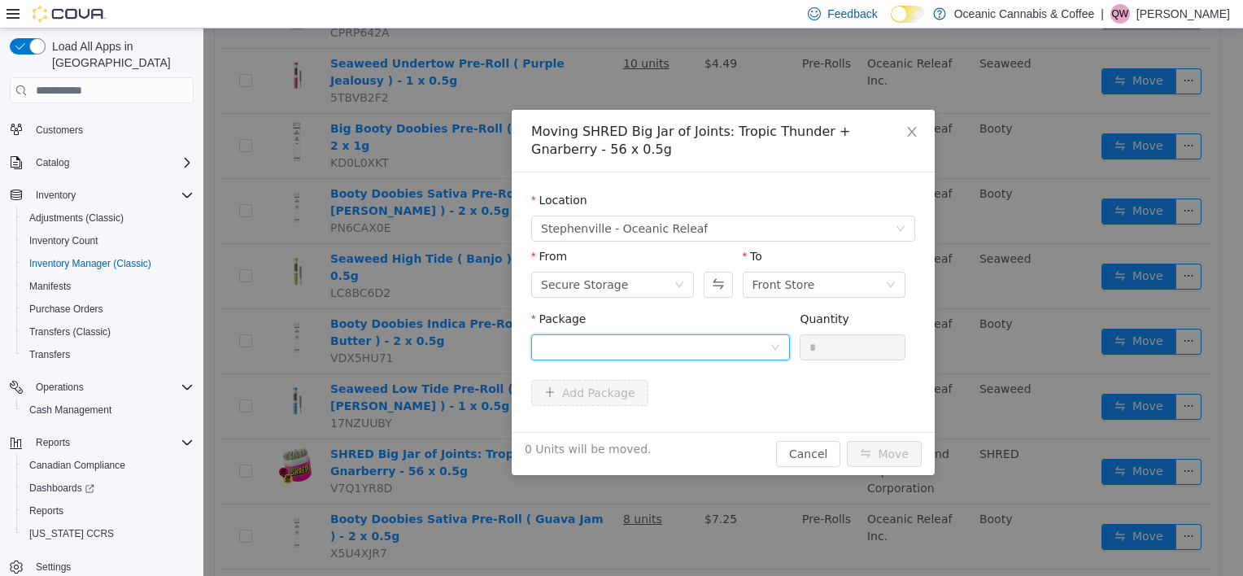
click at [735, 356] on div at bounding box center [655, 347] width 229 height 24
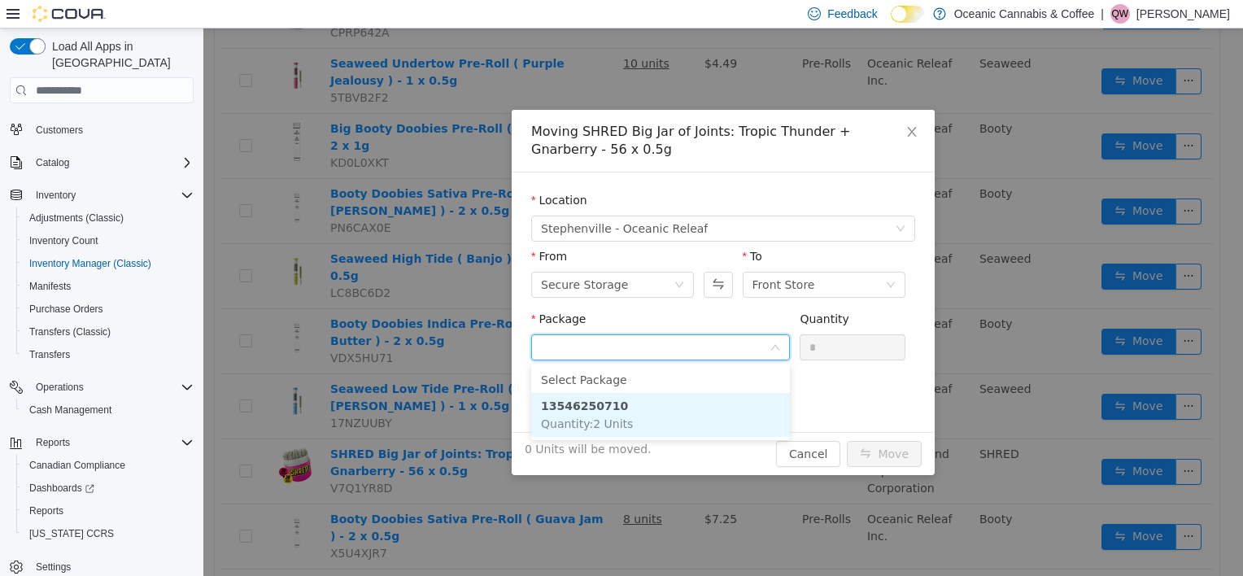
drag, startPoint x: 664, startPoint y: 406, endPoint x: 677, endPoint y: 404, distance: 13.1
click at [664, 408] on li "13546250710 Quantity : 2 Units" at bounding box center [660, 415] width 259 height 44
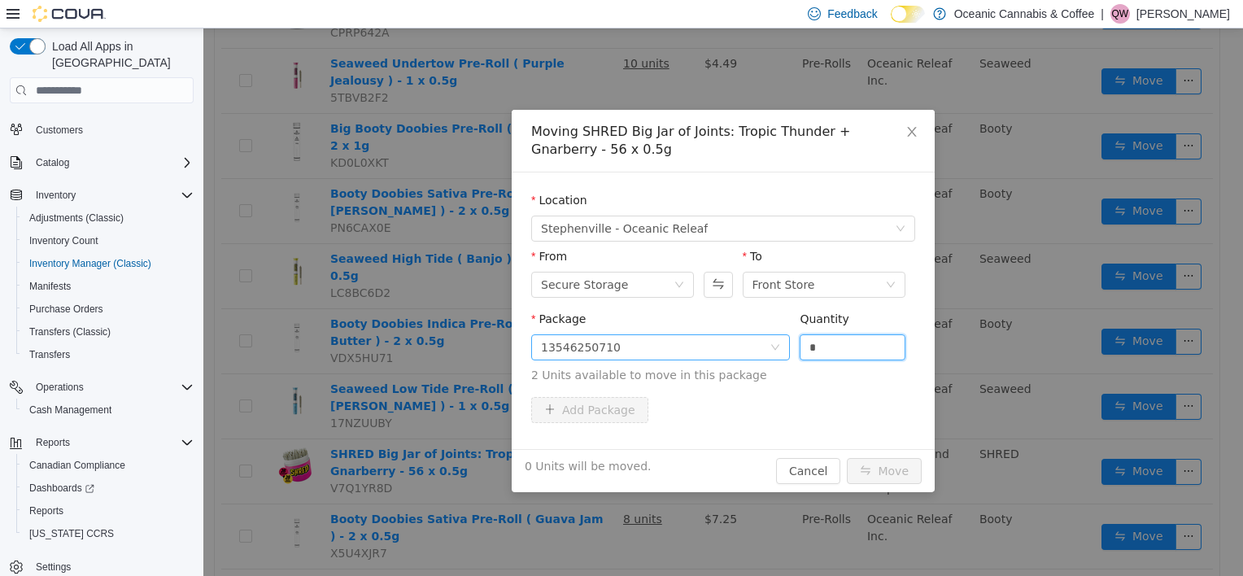
drag, startPoint x: 867, startPoint y: 336, endPoint x: 766, endPoint y: 360, distance: 103.6
click at [766, 360] on span "Package 13546250710 Quantity * 2 Units available to move in this package" at bounding box center [723, 348] width 384 height 72
type input "*"
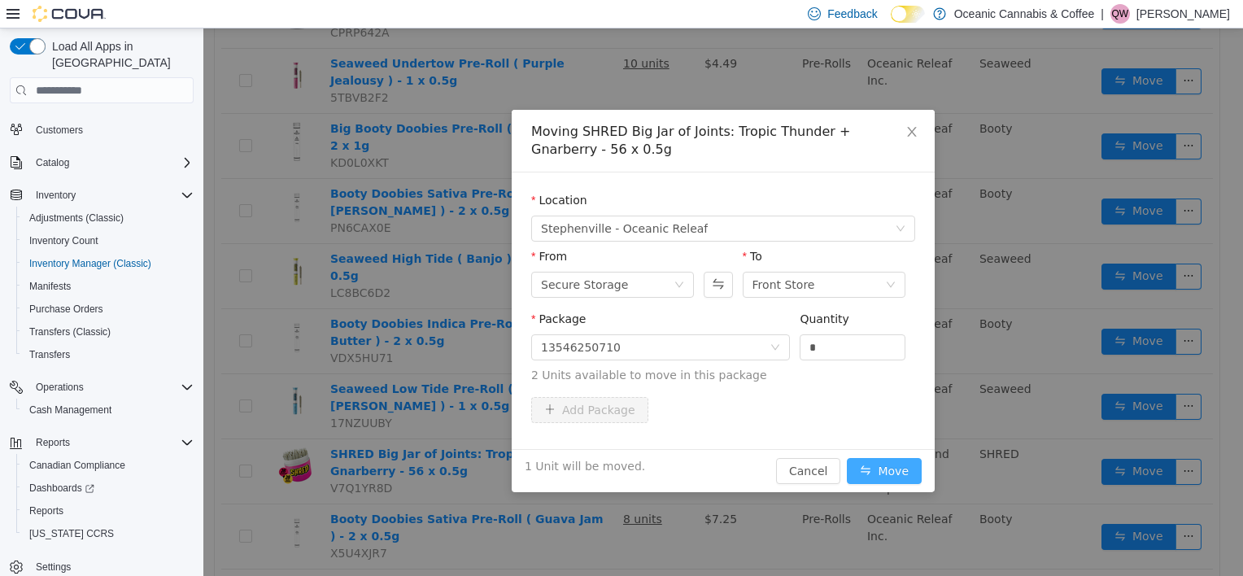
click at [902, 458] on button "Move" at bounding box center [884, 471] width 75 height 26
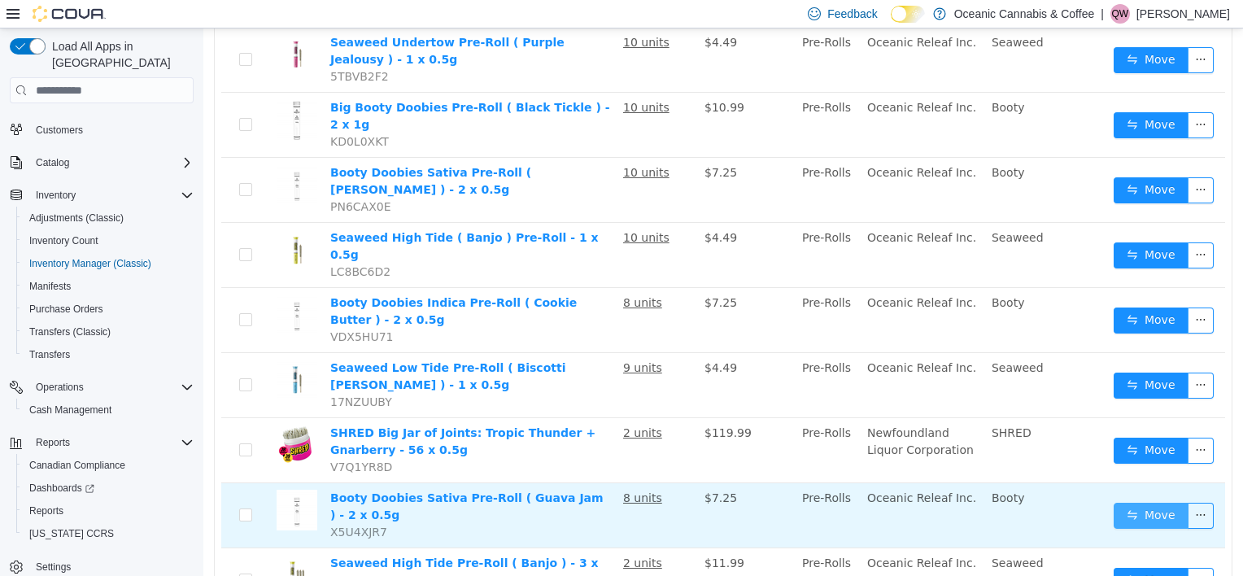
click at [1133, 503] on button "Move" at bounding box center [1151, 516] width 75 height 26
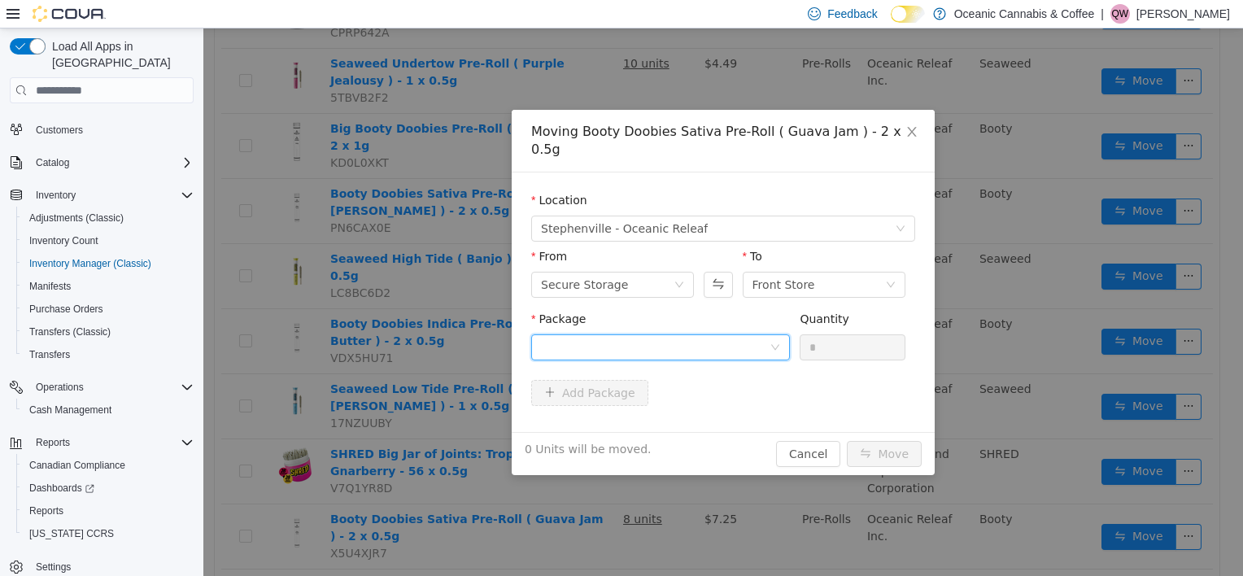
click at [718, 335] on div at bounding box center [655, 347] width 229 height 24
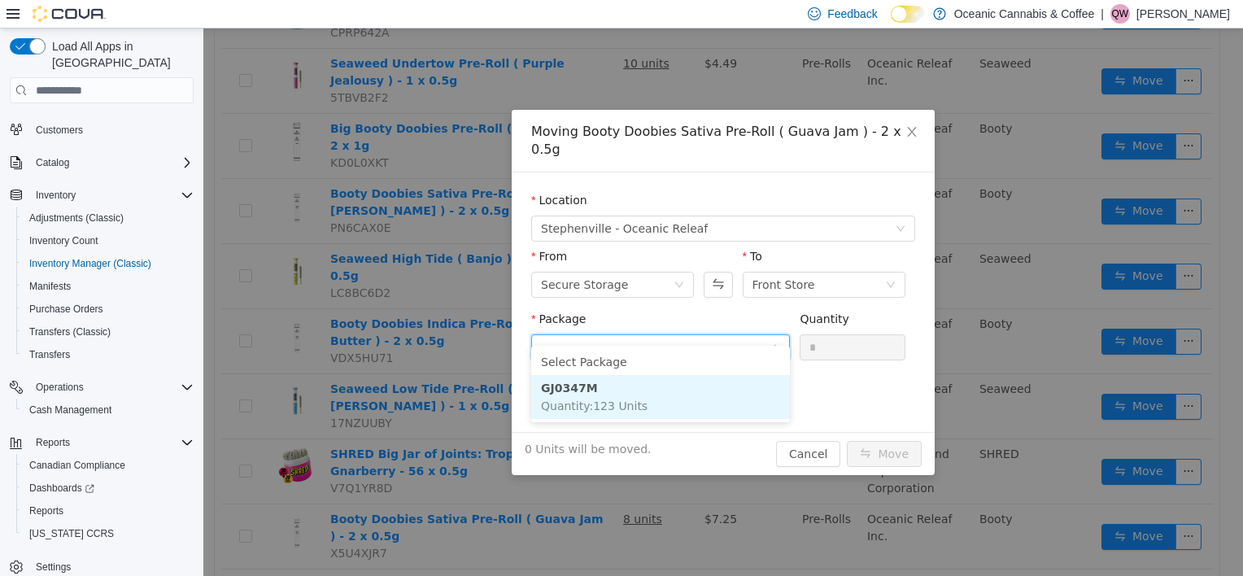
click at [665, 406] on li "GJ0347M Quantity : 123 Units" at bounding box center [660, 397] width 259 height 44
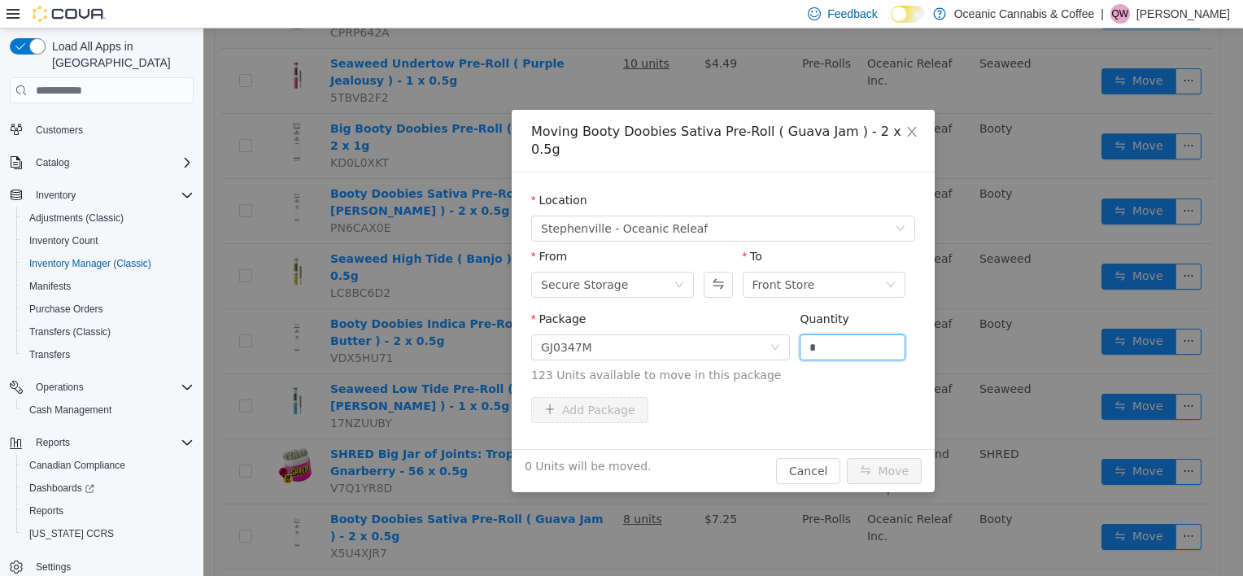
drag, startPoint x: 822, startPoint y: 324, endPoint x: 740, endPoint y: 347, distance: 85.3
click at [740, 347] on span "Package GJ0347M Quantity * 123 Units available to move in this package" at bounding box center [723, 348] width 384 height 72
type input "*"
click at [906, 127] on icon "icon: close" at bounding box center [912, 131] width 13 height 13
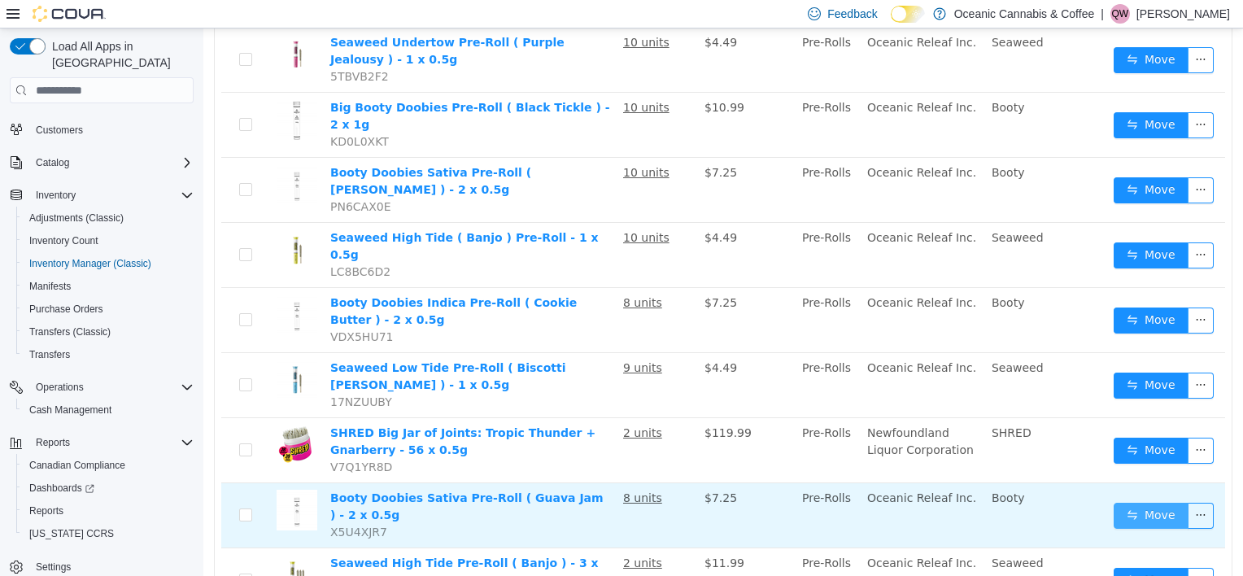
click at [1128, 503] on button "Move" at bounding box center [1151, 516] width 75 height 26
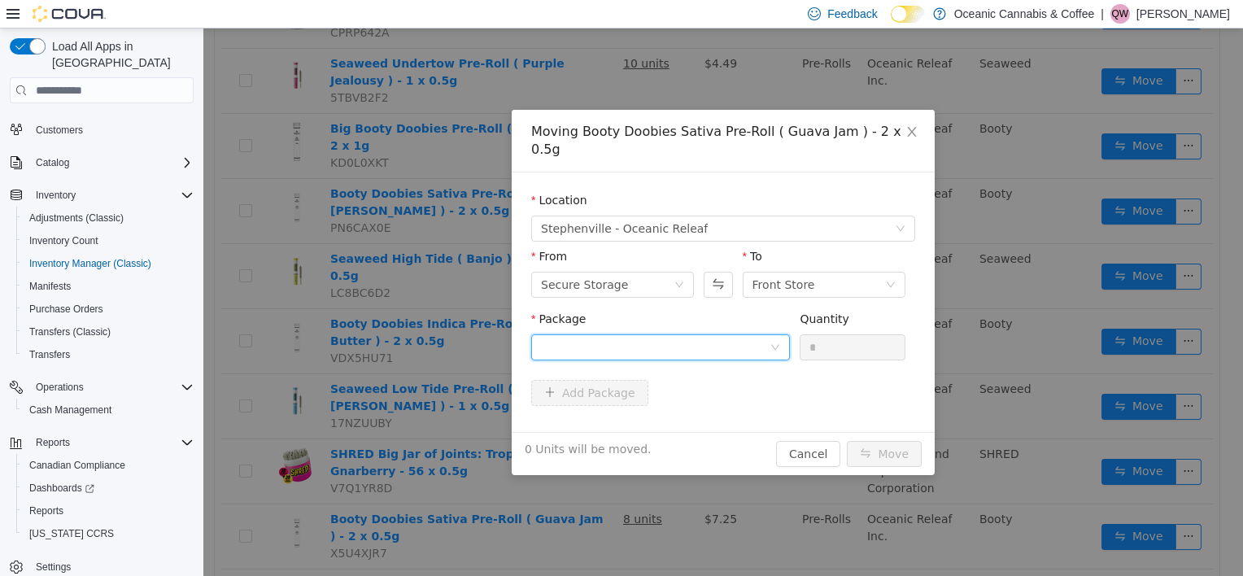
click at [750, 336] on div at bounding box center [655, 347] width 229 height 24
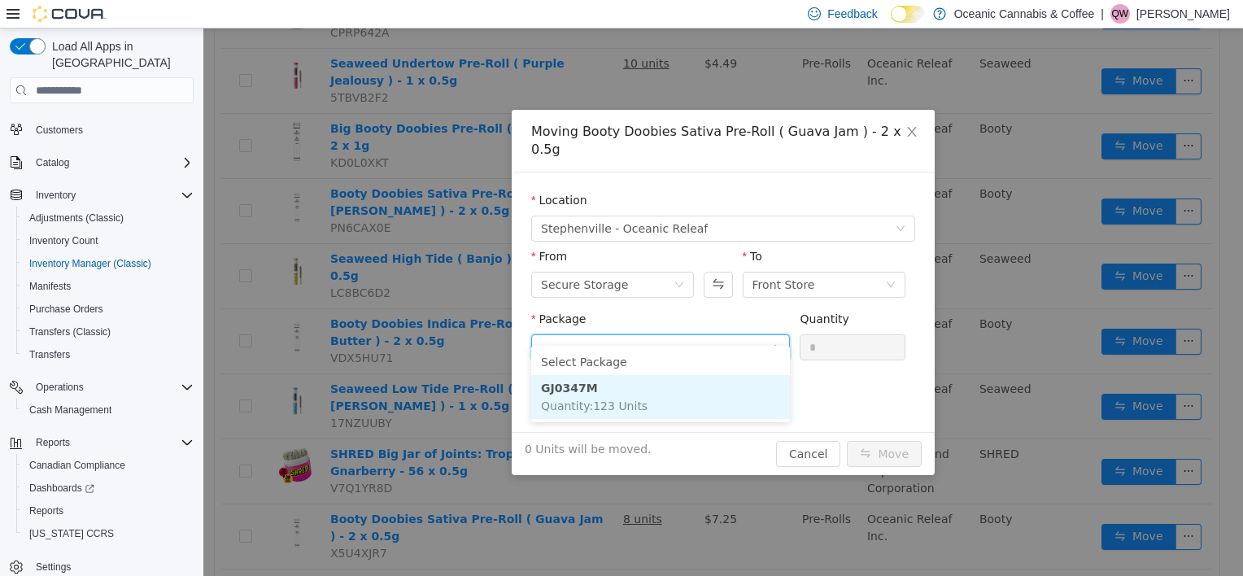
click at [726, 379] on li "GJ0347M Quantity : 123 Units" at bounding box center [660, 397] width 259 height 44
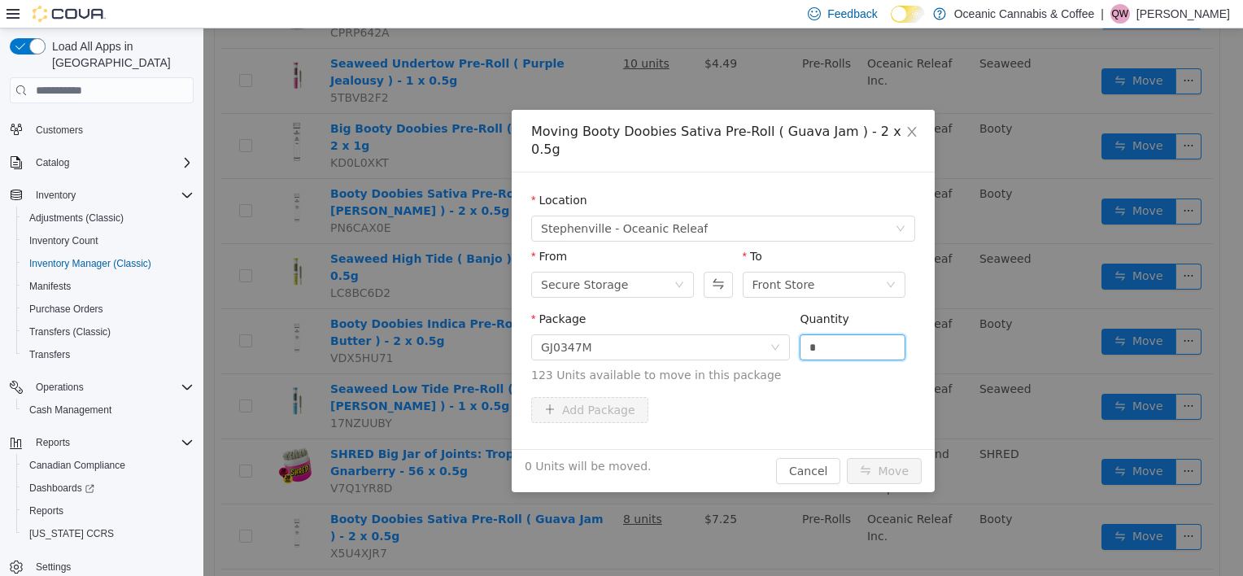
drag, startPoint x: 853, startPoint y: 327, endPoint x: 721, endPoint y: 351, distance: 133.9
click at [721, 351] on span "Package GJ0347M Quantity * 123 Units available to move in this package" at bounding box center [723, 348] width 384 height 72
type input "*"
click at [910, 458] on button "Move" at bounding box center [884, 471] width 75 height 26
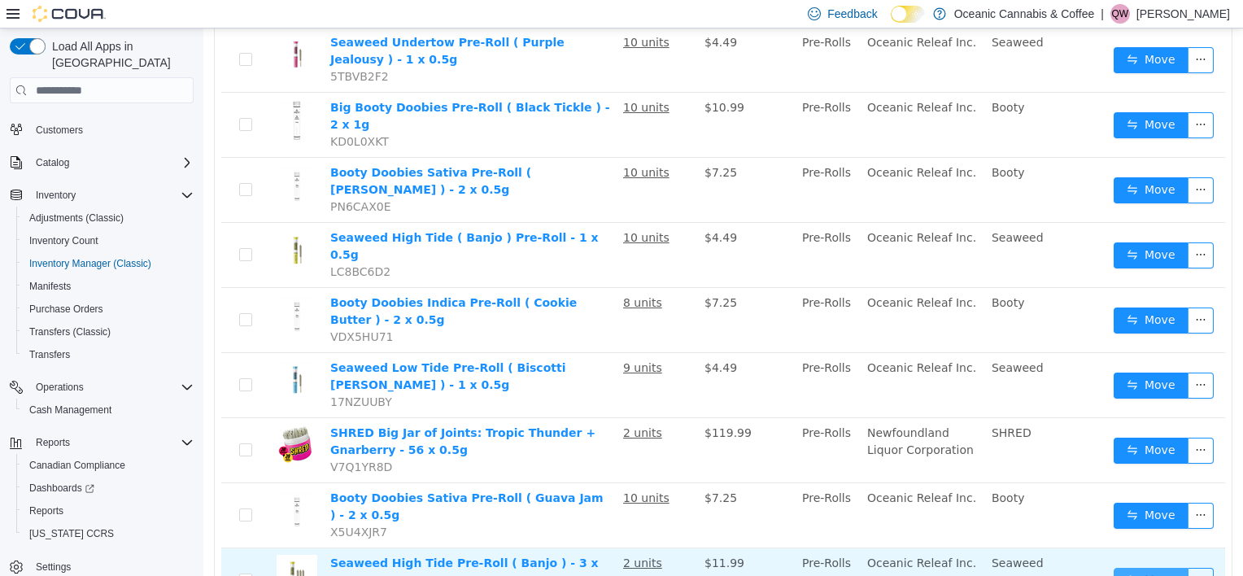
click at [1142, 568] on button "Move" at bounding box center [1151, 581] width 75 height 26
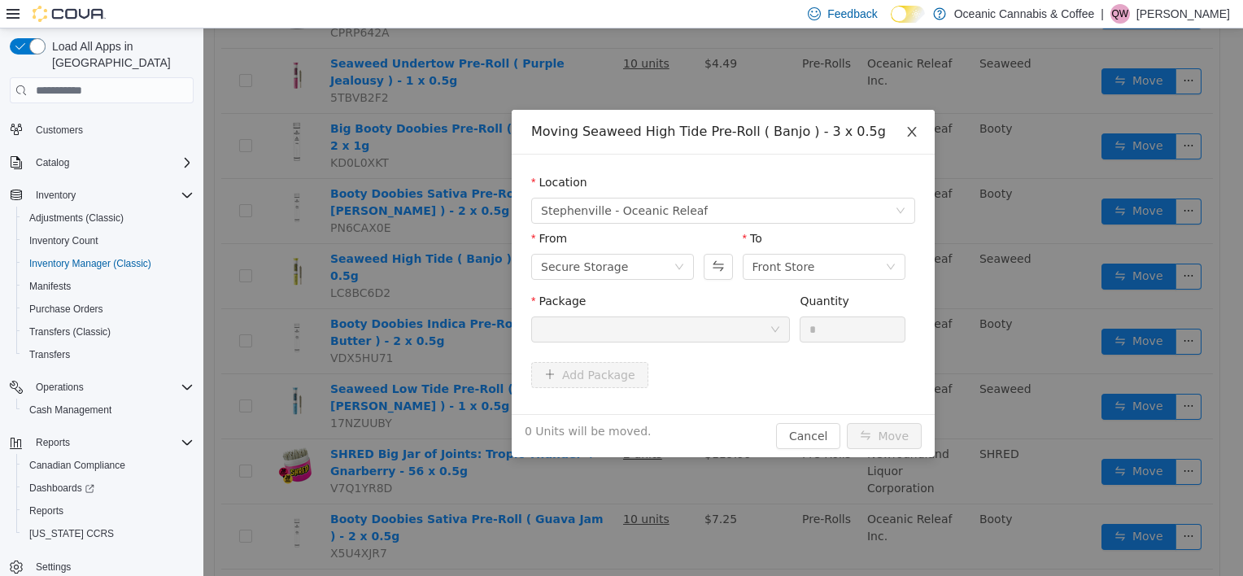
click at [921, 133] on span "Close" at bounding box center [912, 133] width 46 height 46
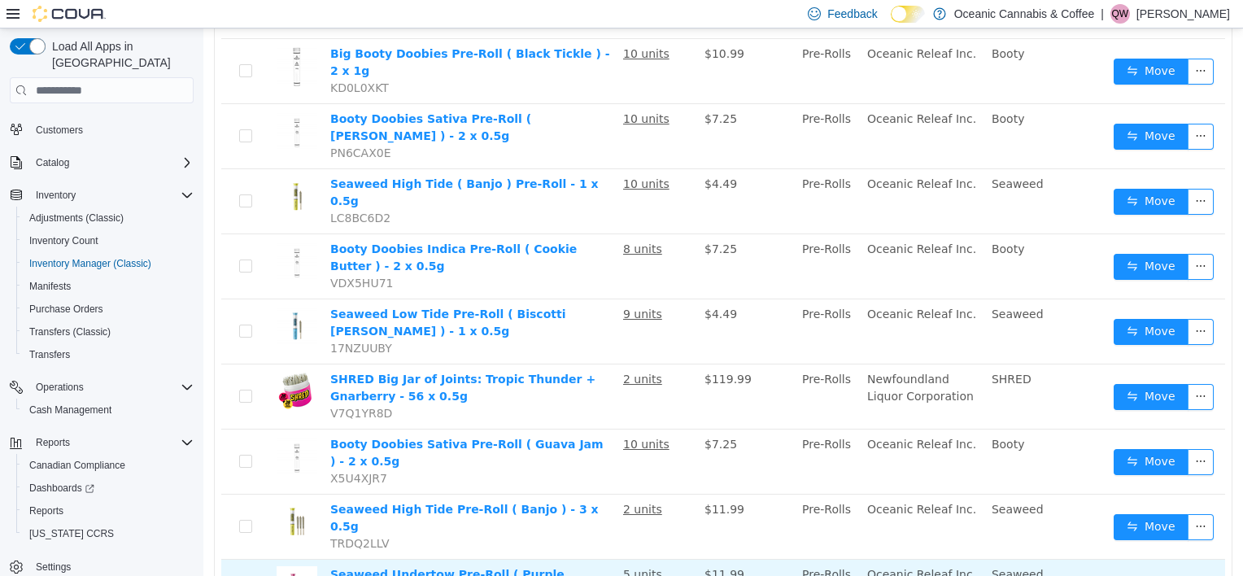
scroll to position [814, 0]
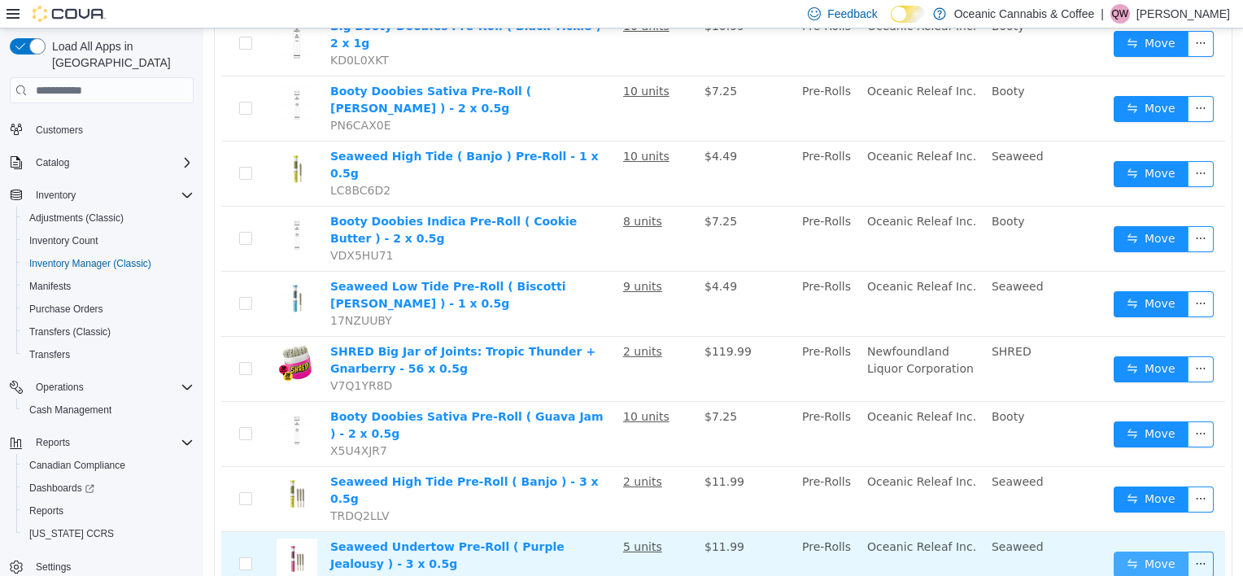
click at [1160, 552] on button "Move" at bounding box center [1151, 565] width 75 height 26
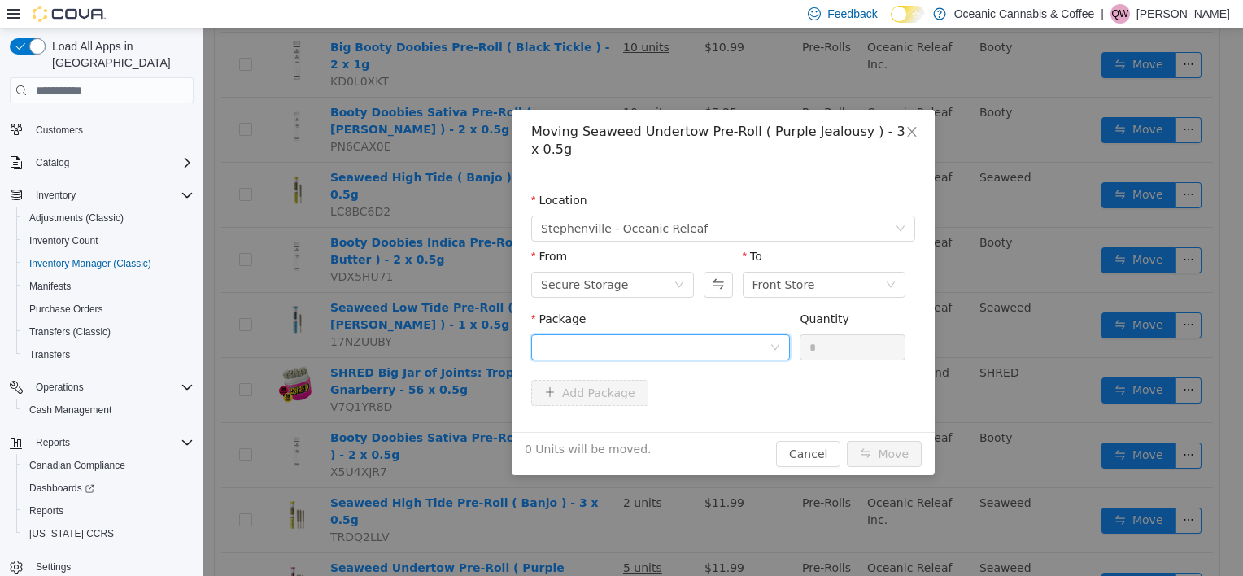
click at [732, 335] on div at bounding box center [655, 347] width 229 height 24
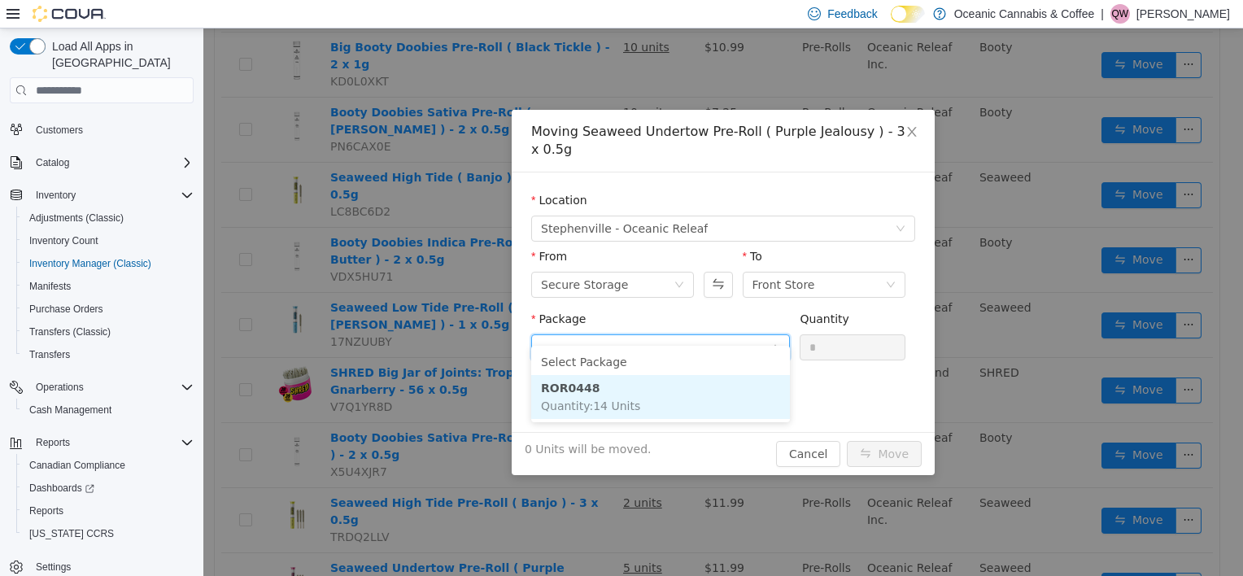
click at [690, 386] on li "ROR0448 Quantity : 14 Units" at bounding box center [660, 397] width 259 height 44
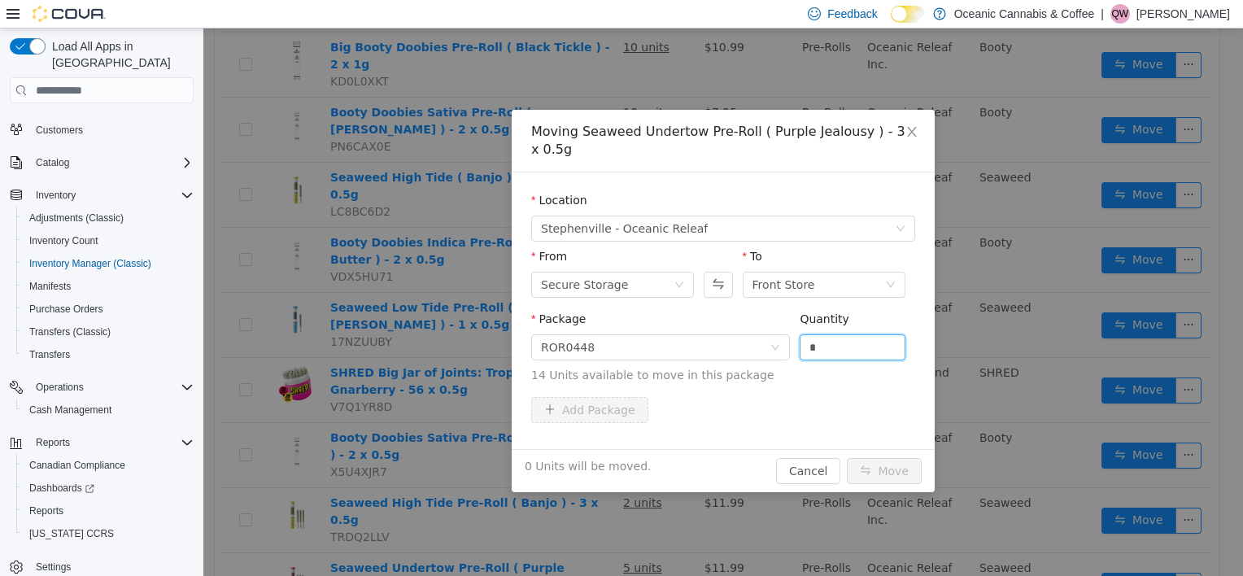
drag, startPoint x: 791, startPoint y: 341, endPoint x: 716, endPoint y: 358, distance: 76.8
click at [716, 358] on span "Package ROR0448 Quantity * 14 Units available to move in this package" at bounding box center [723, 348] width 384 height 72
type input "*"
click at [898, 458] on button "Move" at bounding box center [884, 471] width 75 height 26
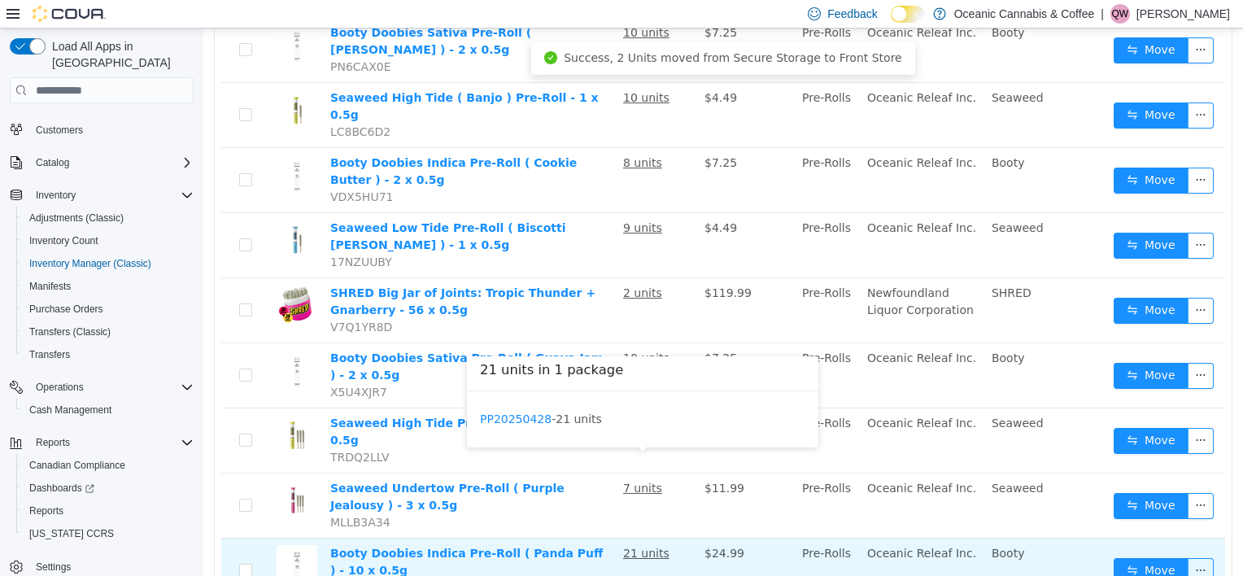
scroll to position [895, 0]
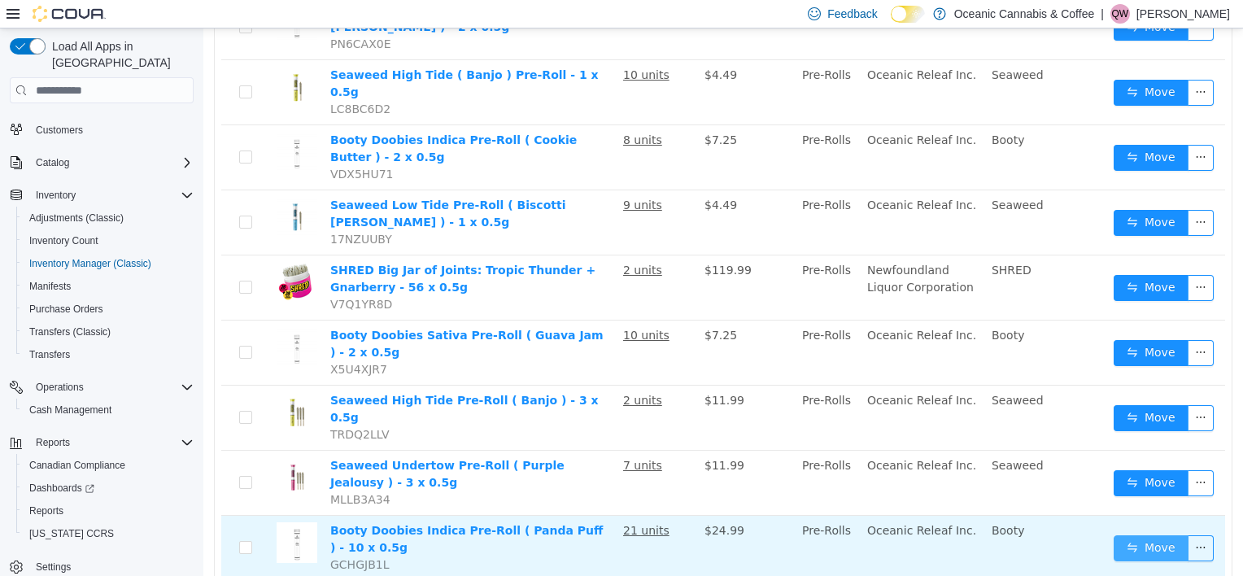
click at [1114, 535] on button "Move" at bounding box center [1151, 548] width 75 height 26
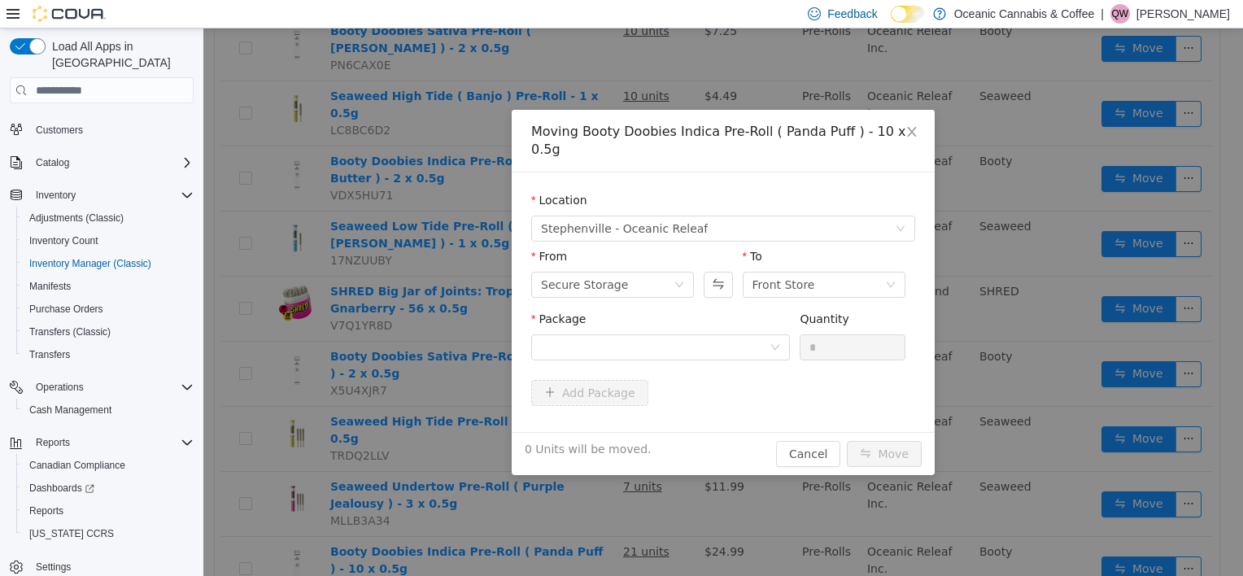
click at [742, 314] on div "Package" at bounding box center [660, 323] width 259 height 24
click at [694, 343] on div "Package" at bounding box center [660, 339] width 259 height 56
click at [716, 335] on div at bounding box center [655, 347] width 229 height 24
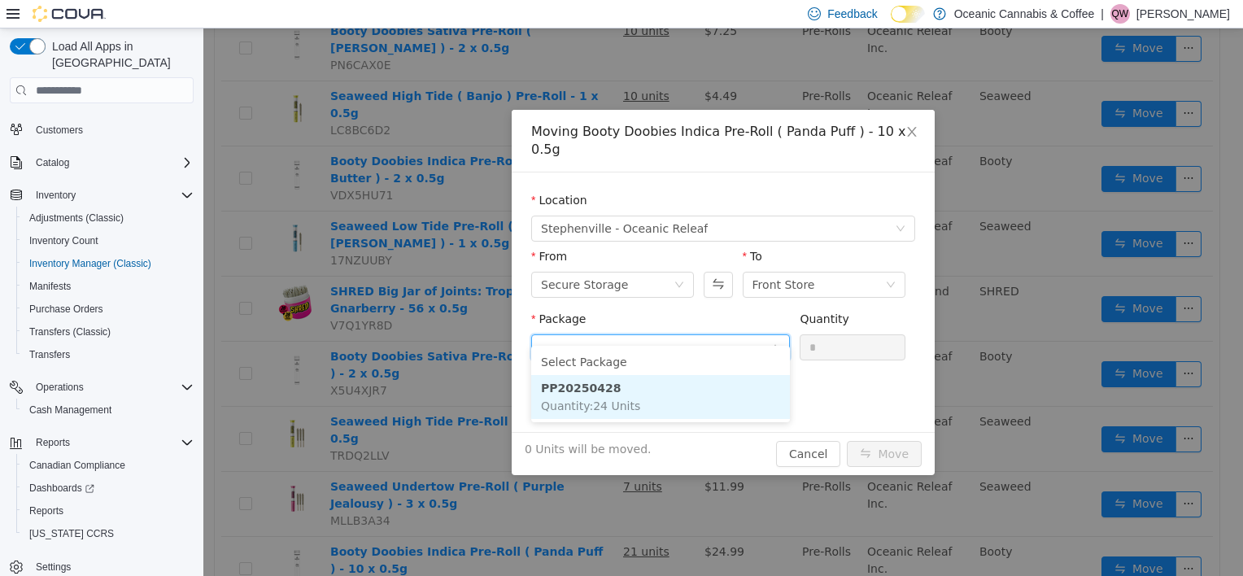
drag, startPoint x: 634, startPoint y: 402, endPoint x: 810, endPoint y: 342, distance: 186.6
click at [635, 402] on li "PP20250428 Quantity : 24 Units" at bounding box center [660, 397] width 259 height 44
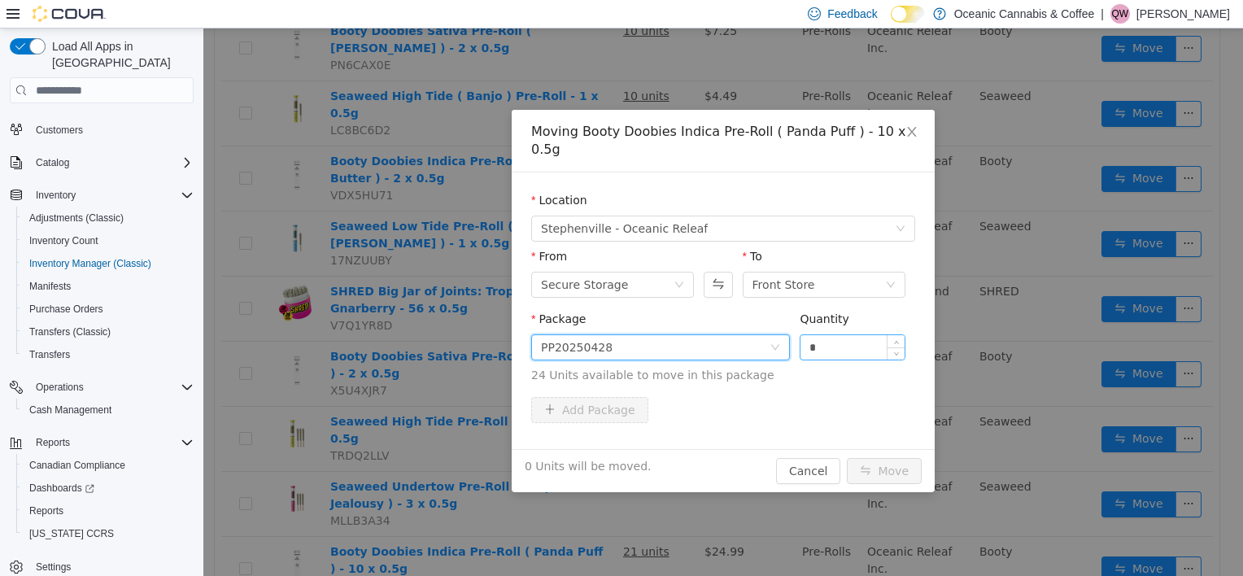
click at [804, 335] on input "*" at bounding box center [853, 347] width 104 height 24
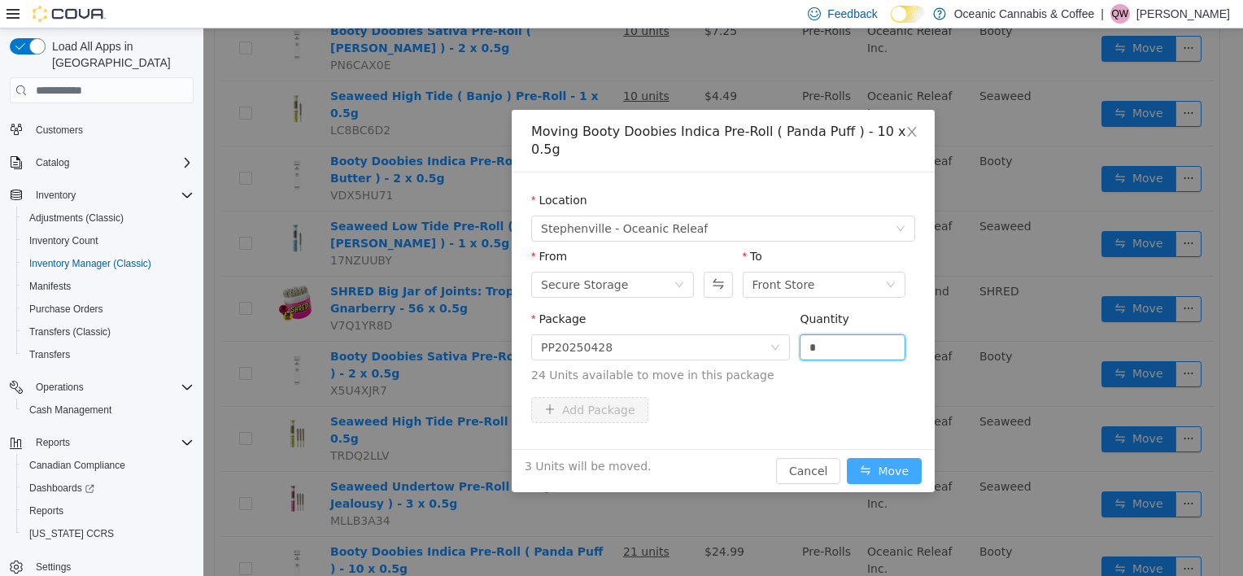
type input "*"
click at [887, 458] on button "Move" at bounding box center [884, 471] width 75 height 26
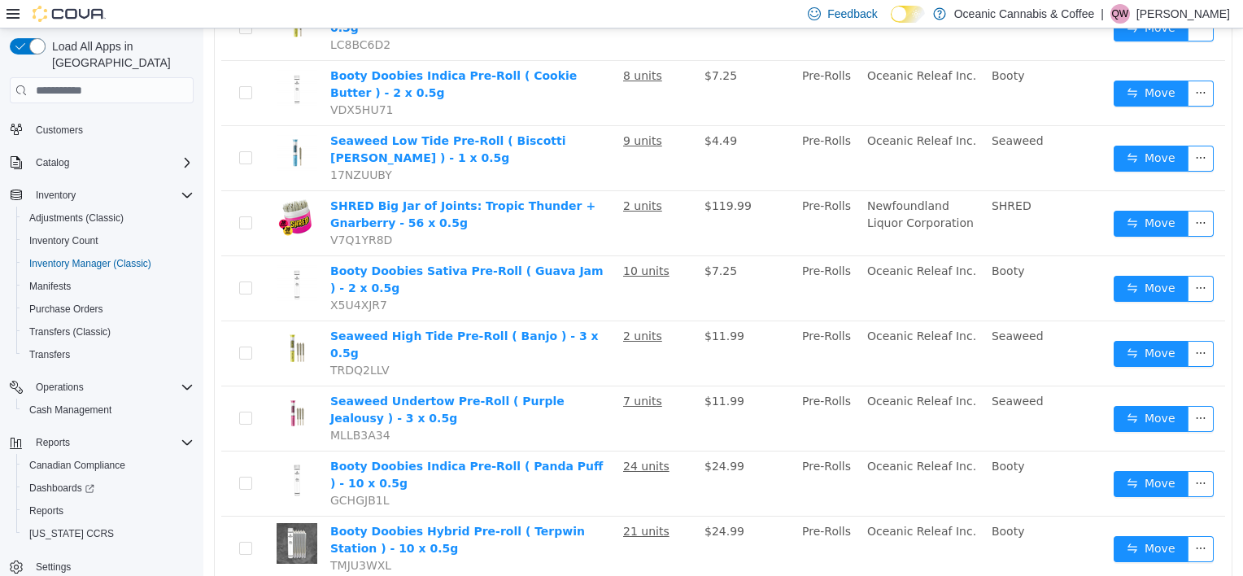
scroll to position [976, 0]
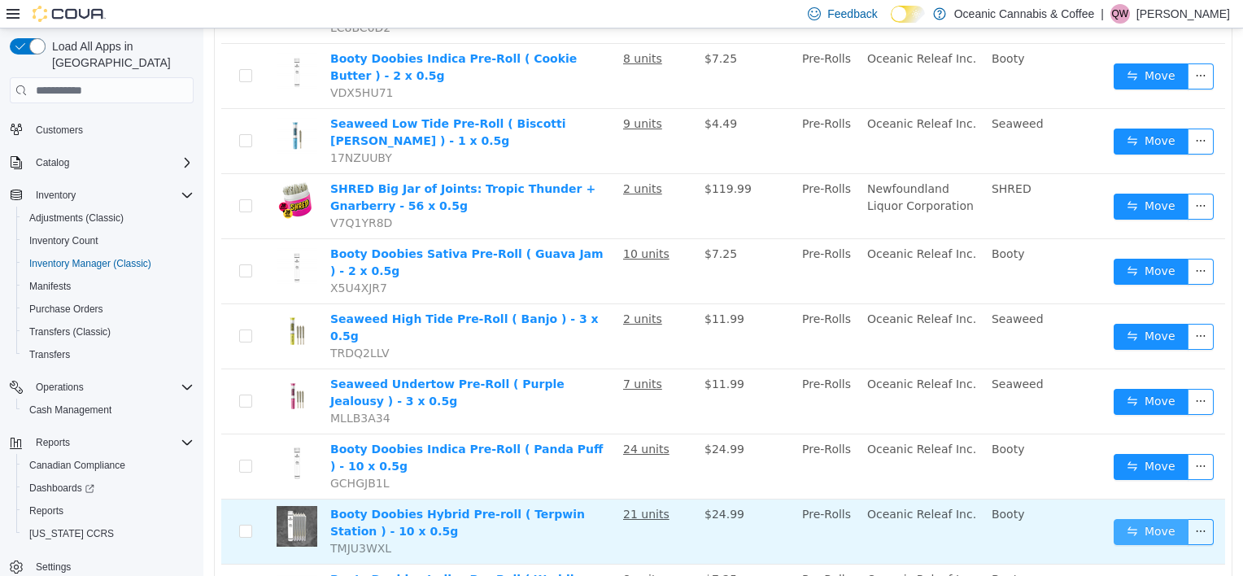
click at [1157, 519] on button "Move" at bounding box center [1151, 532] width 75 height 26
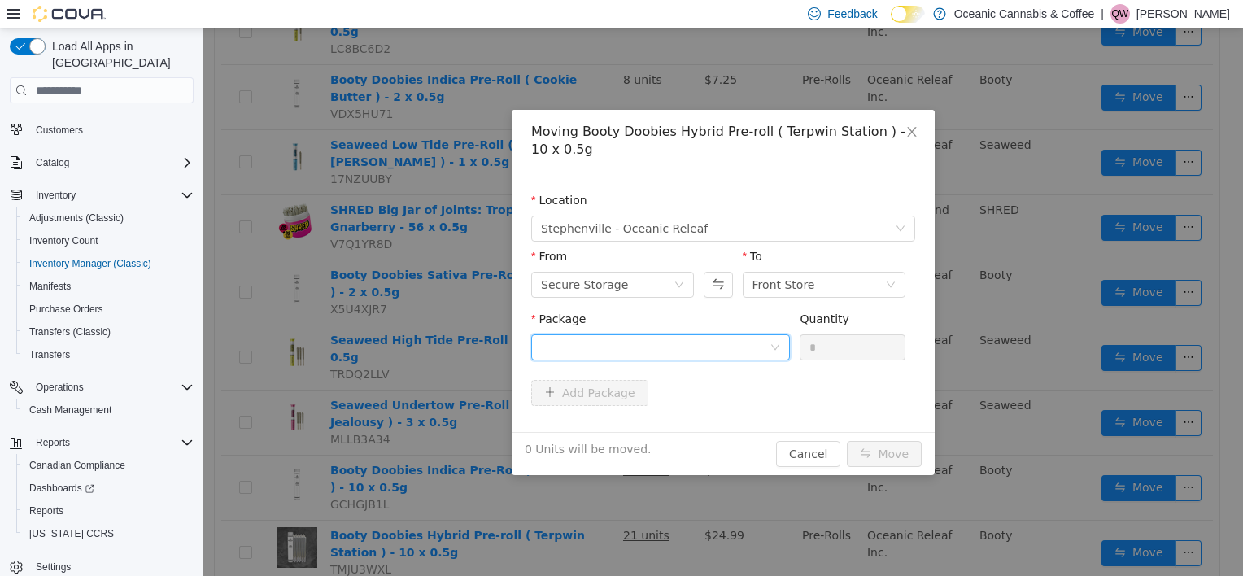
click at [697, 358] on div at bounding box center [655, 347] width 229 height 24
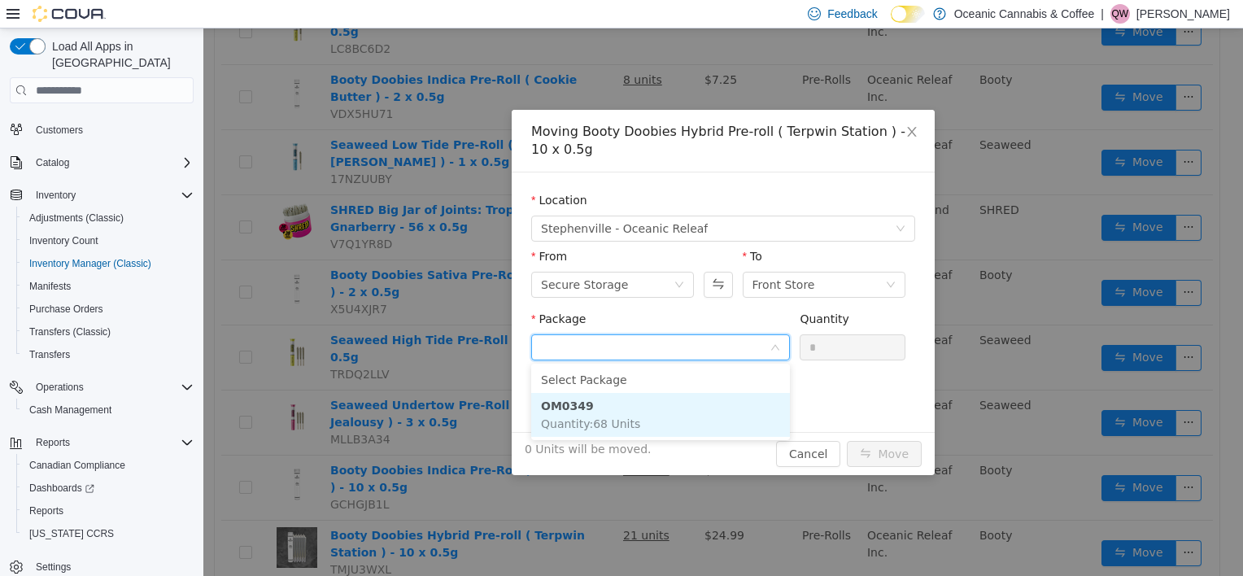
click at [632, 415] on li "OM0349 Quantity : 68 Units" at bounding box center [660, 415] width 259 height 44
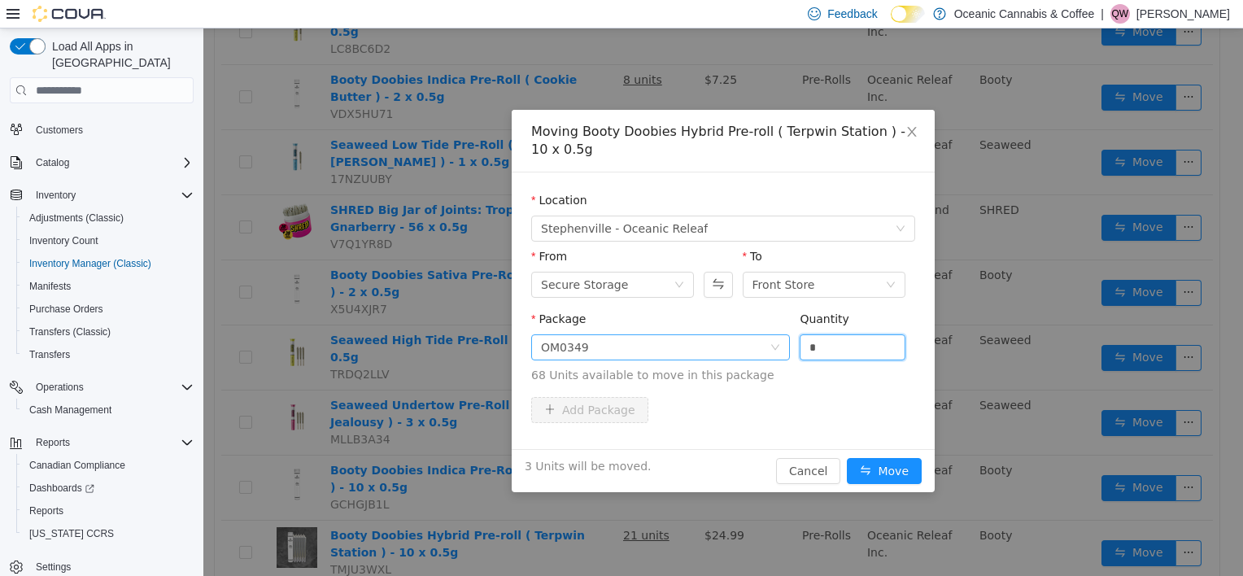
drag, startPoint x: 819, startPoint y: 350, endPoint x: 771, endPoint y: 358, distance: 49.5
click at [771, 358] on span "Package OM0349 Quantity * 68 Units available to move in this package" at bounding box center [723, 348] width 384 height 72
type input "*"
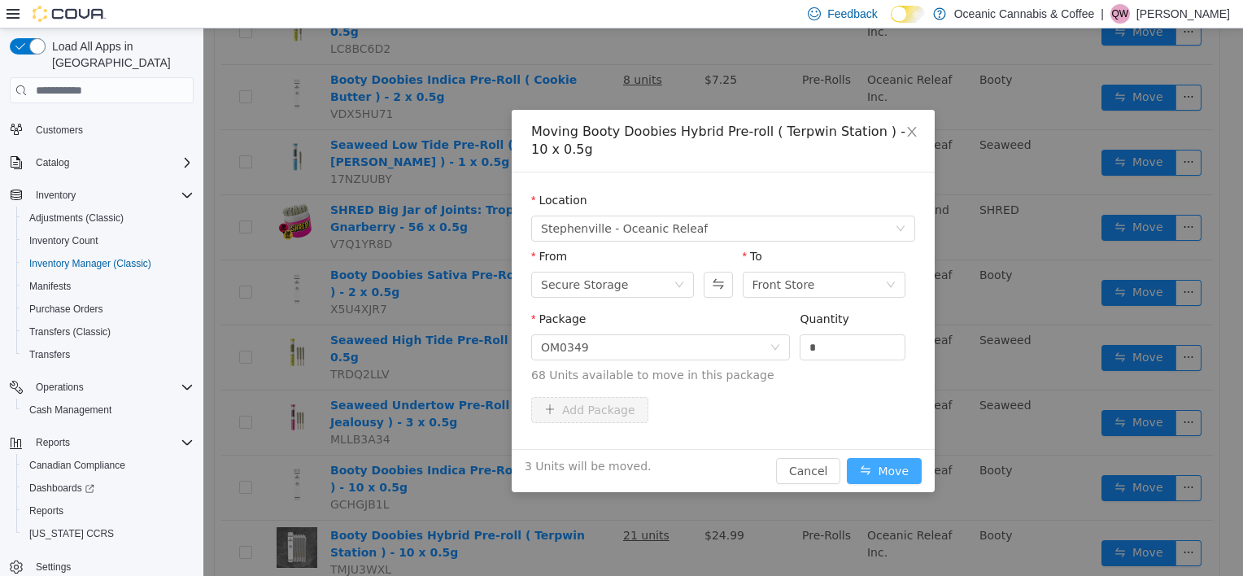
click at [887, 466] on button "Move" at bounding box center [884, 471] width 75 height 26
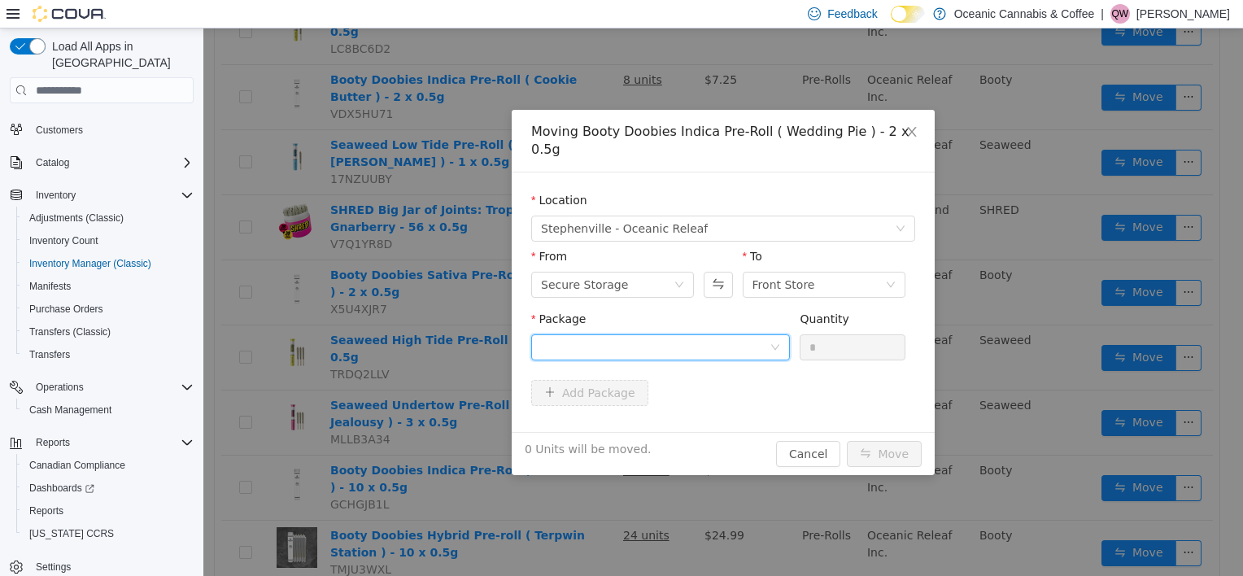
click at [684, 337] on div at bounding box center [655, 347] width 229 height 24
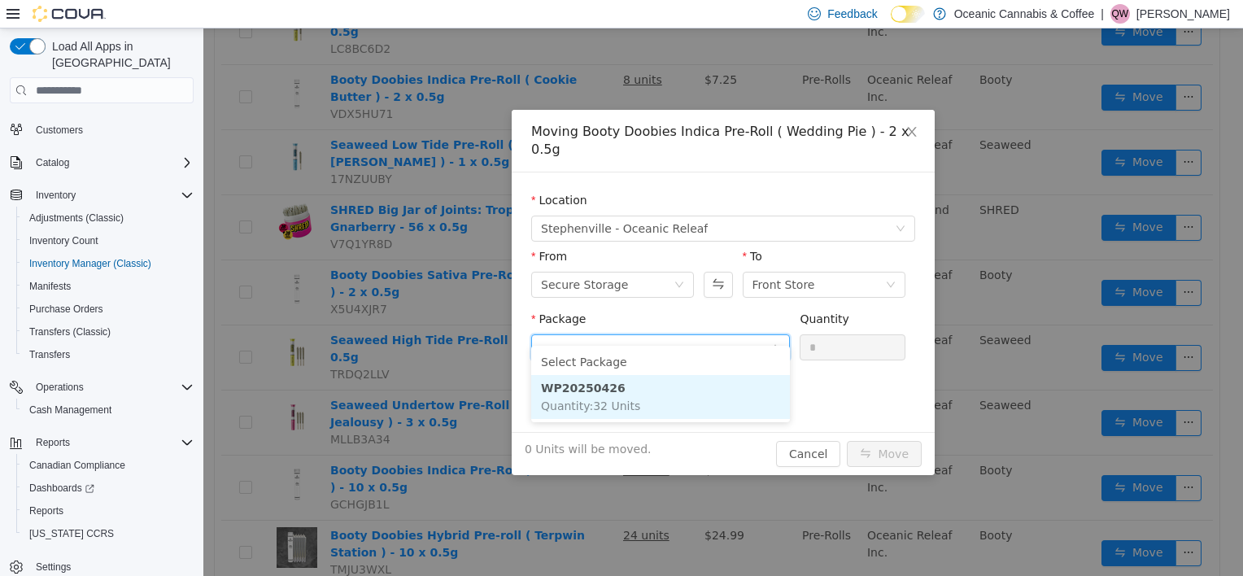
click at [626, 385] on li "WP20250426 Quantity : 32 Units" at bounding box center [660, 397] width 259 height 44
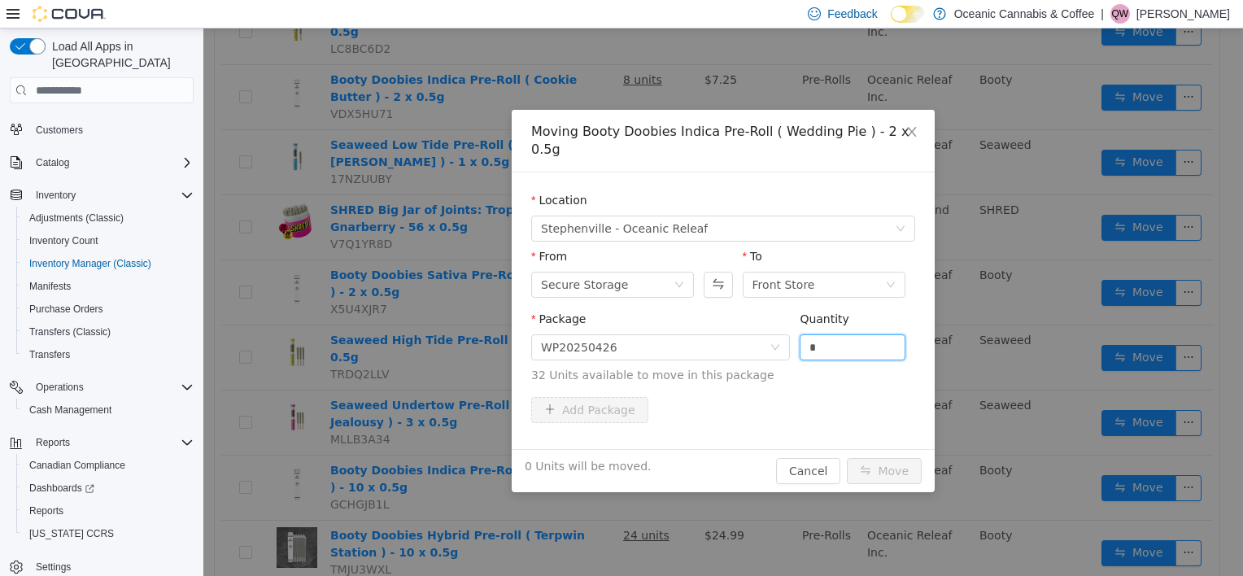
drag, startPoint x: 832, startPoint y: 325, endPoint x: 745, endPoint y: 350, distance: 90.6
click at [745, 350] on span "Package WP20250426 Quantity * 32 Units available to move in this package" at bounding box center [723, 348] width 384 height 72
drag, startPoint x: 837, startPoint y: 334, endPoint x: 775, endPoint y: 347, distance: 63.8
click at [775, 347] on span "Package WP20250426 Quantity * 32 Units available to move in this package" at bounding box center [723, 348] width 384 height 72
type input "*"
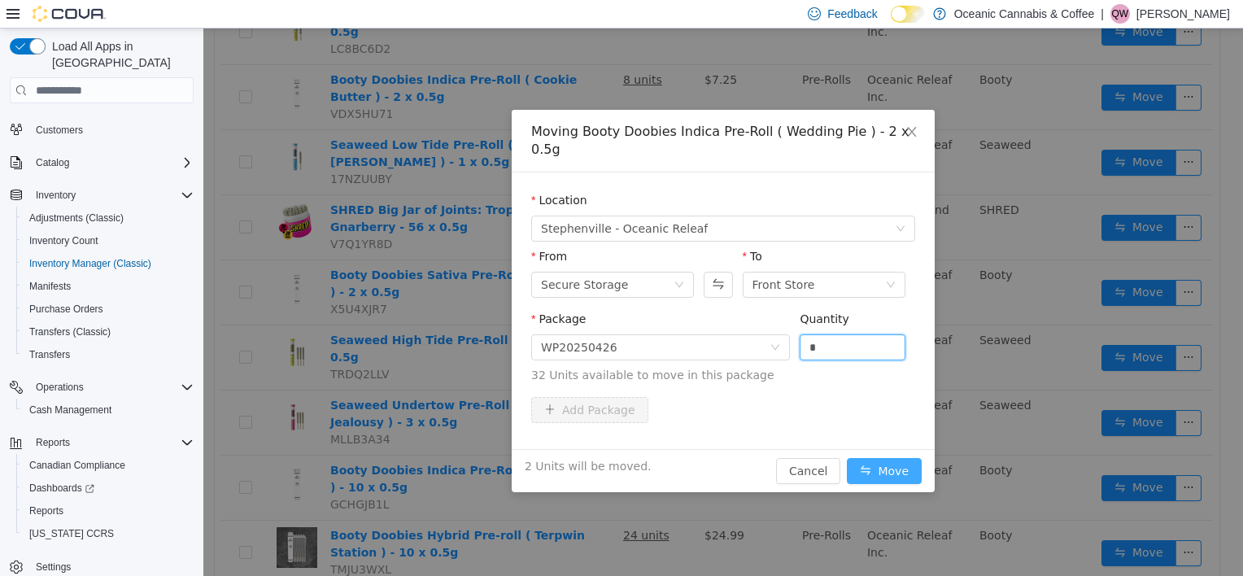
click at [904, 458] on button "Move" at bounding box center [884, 471] width 75 height 26
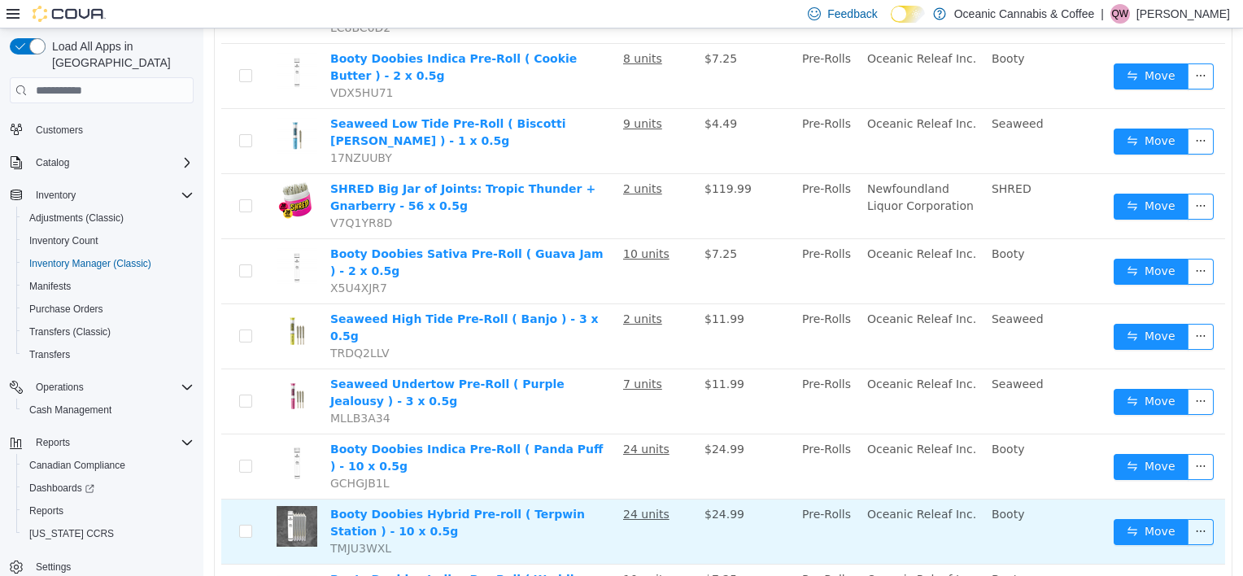
scroll to position [1058, 0]
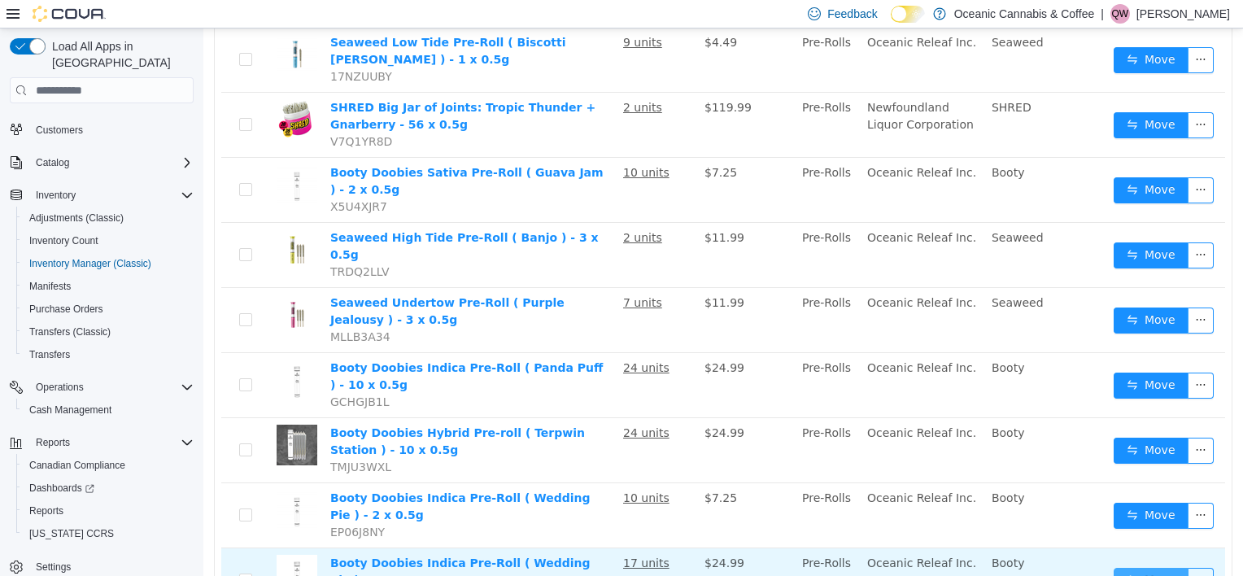
click at [1118, 568] on button "Move" at bounding box center [1151, 581] width 75 height 26
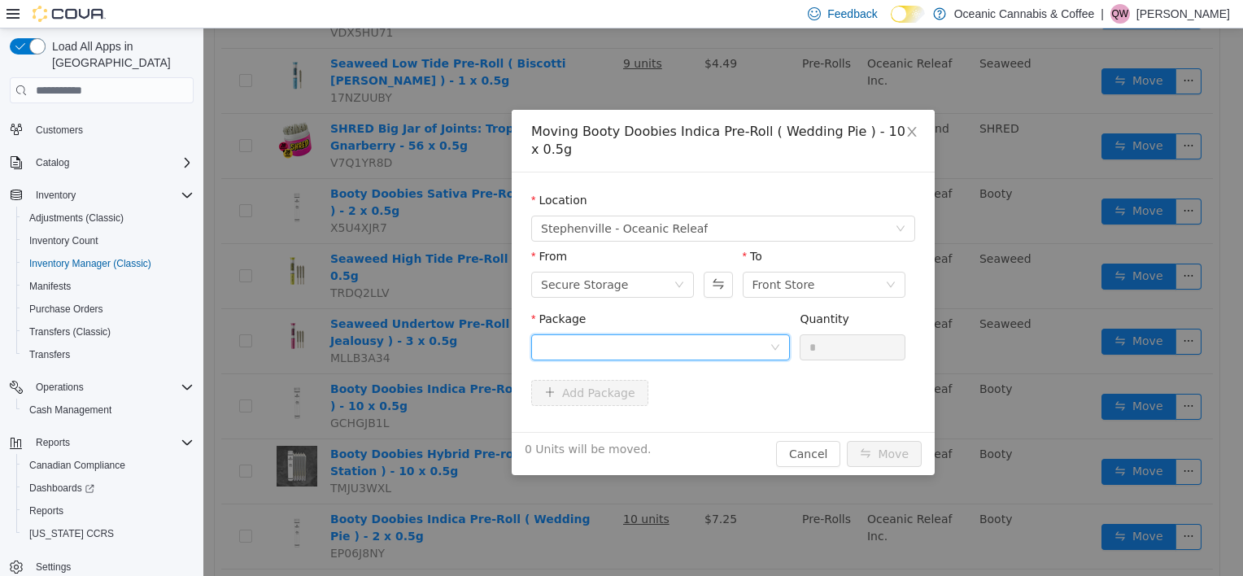
click at [712, 343] on div at bounding box center [655, 347] width 229 height 24
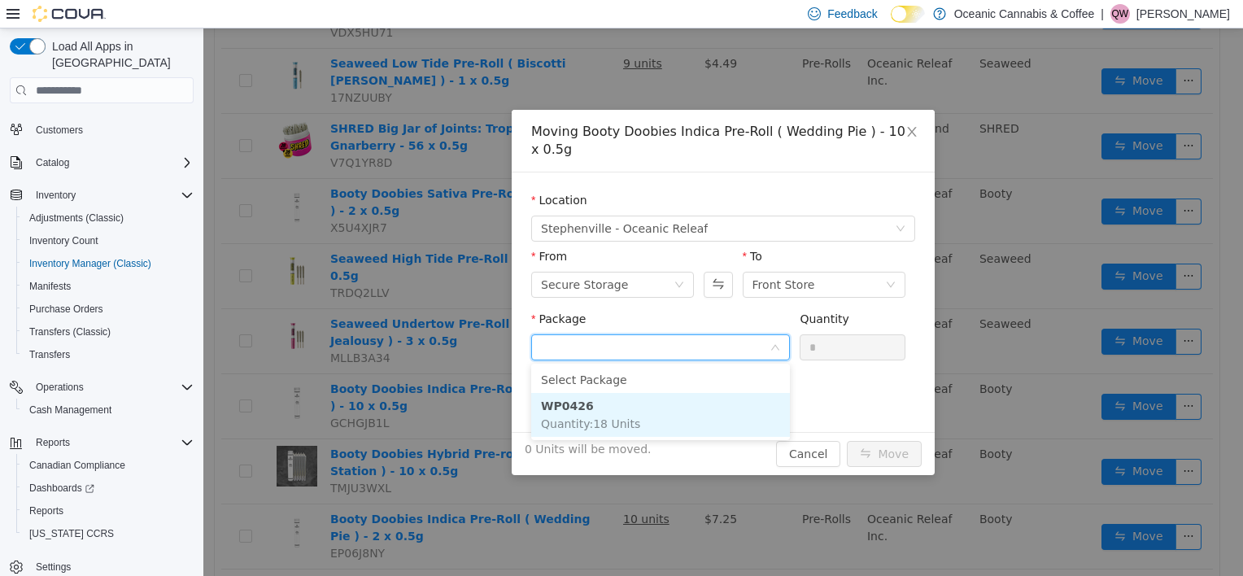
click at [694, 413] on li "WP0426 Quantity : 18 Units" at bounding box center [660, 415] width 259 height 44
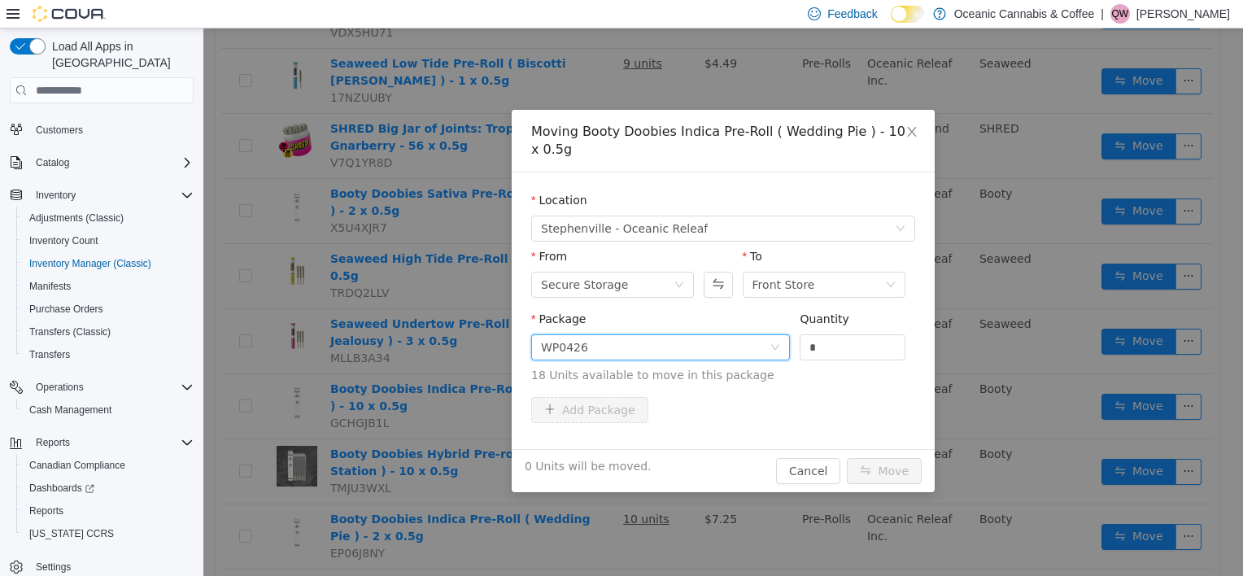
drag, startPoint x: 863, startPoint y: 345, endPoint x: 769, endPoint y: 356, distance: 95.1
click at [769, 356] on span "Package WP0426 Quantity * 18 Units available to move in this package" at bounding box center [723, 348] width 384 height 72
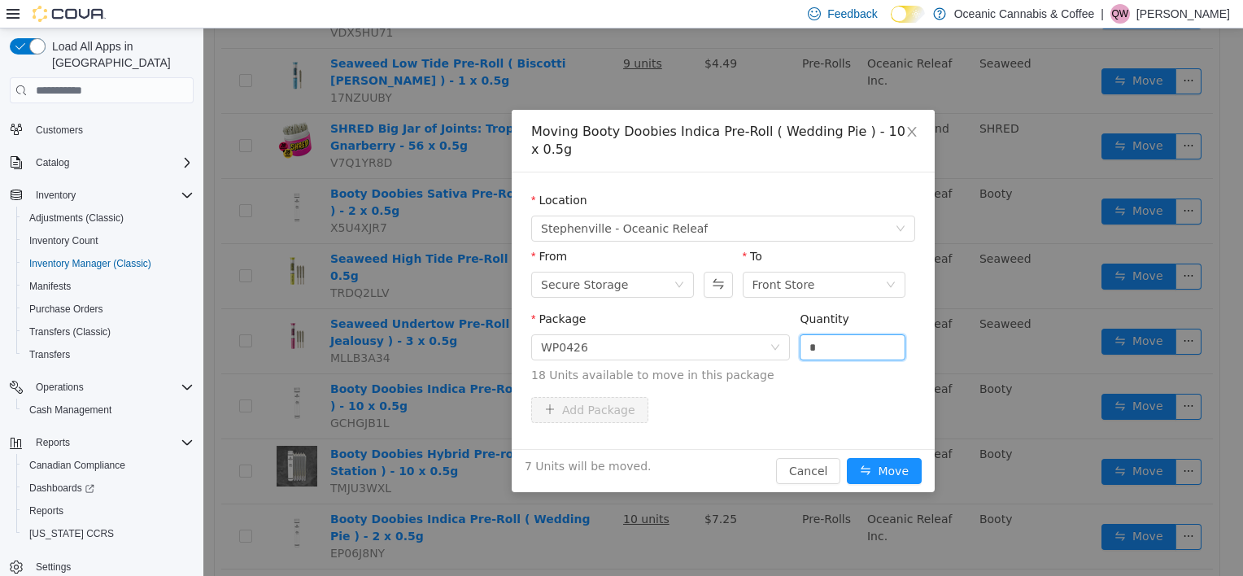
type input "*"
click at [867, 454] on div "7 Units will be moved. Cancel Move" at bounding box center [723, 470] width 423 height 43
click at [867, 466] on button "Move" at bounding box center [884, 471] width 75 height 26
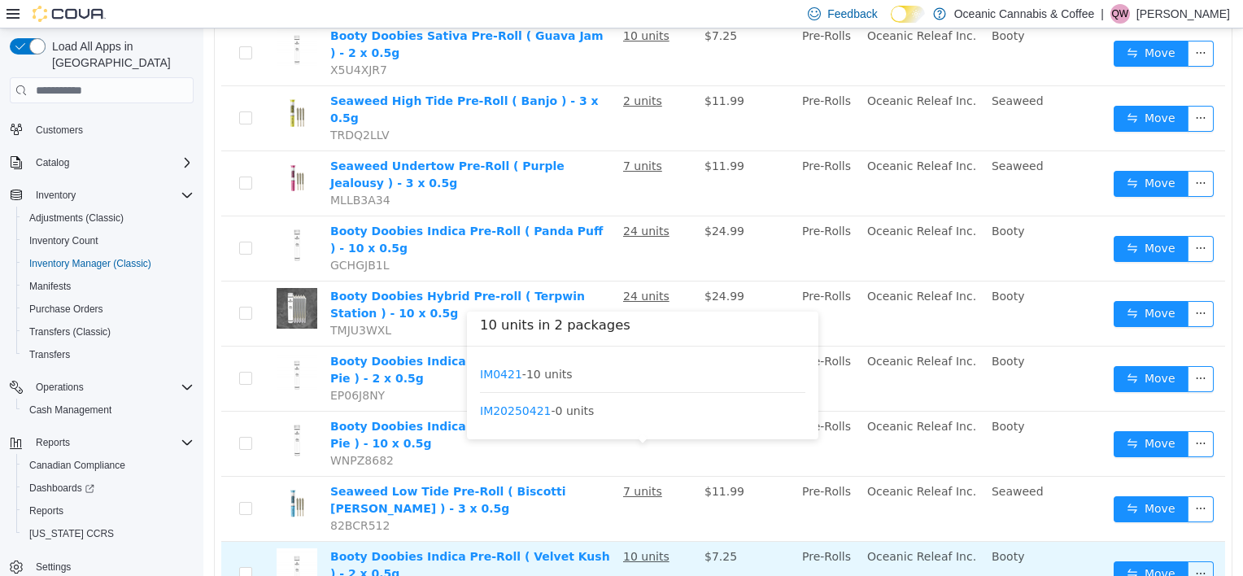
scroll to position [1221, 0]
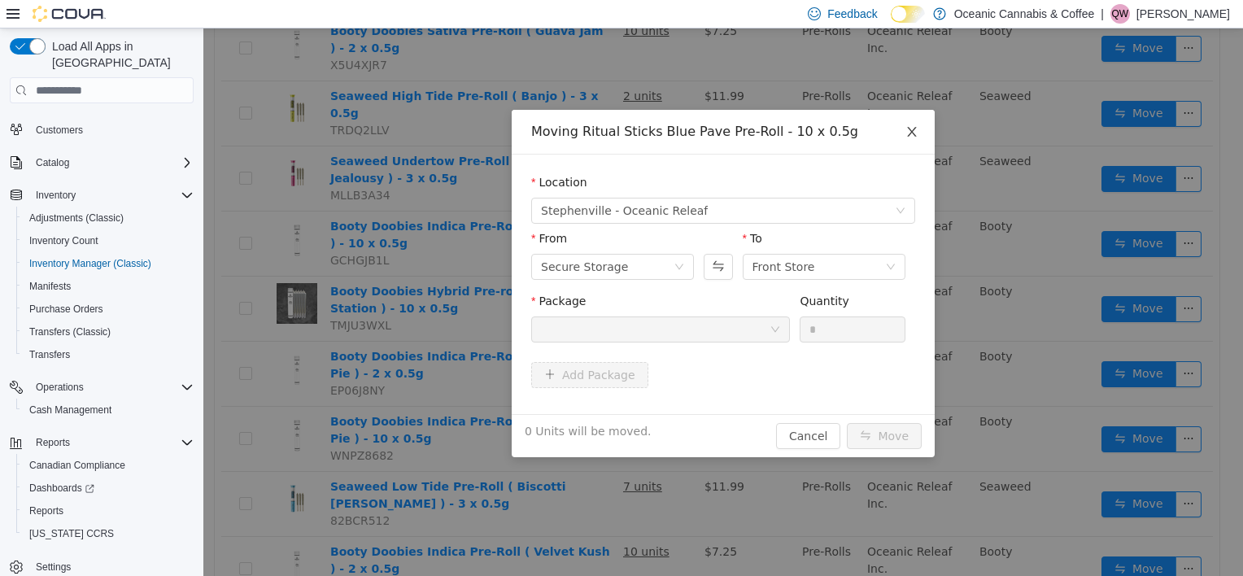
click at [906, 133] on icon "icon: close" at bounding box center [912, 131] width 13 height 13
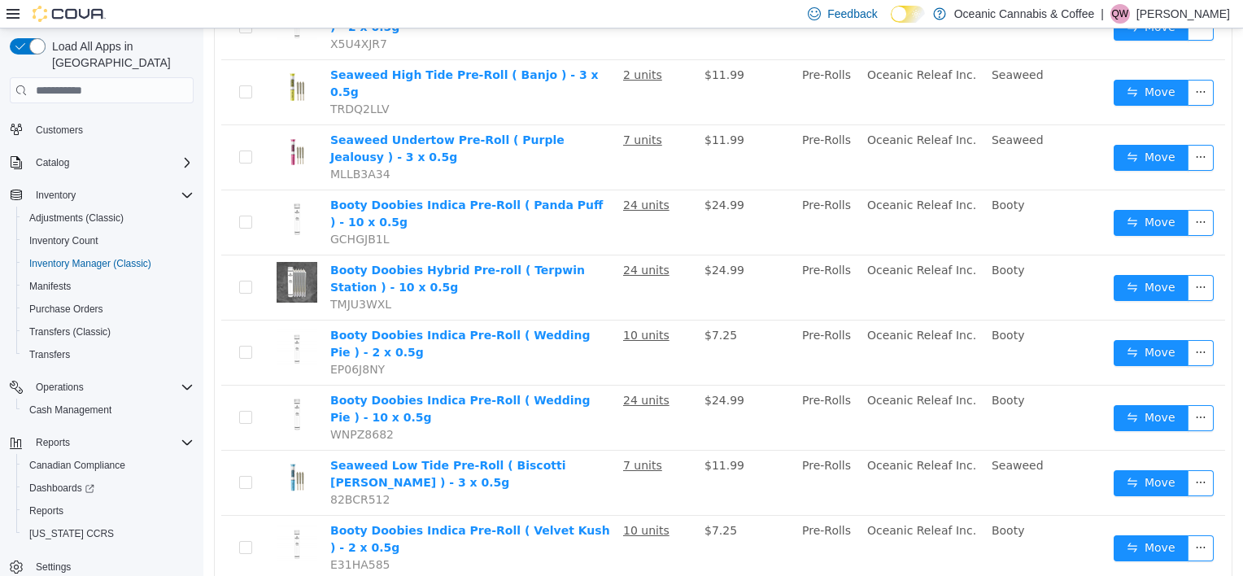
click at [1207, 533] on li "50 / page" at bounding box center [1178, 534] width 79 height 26
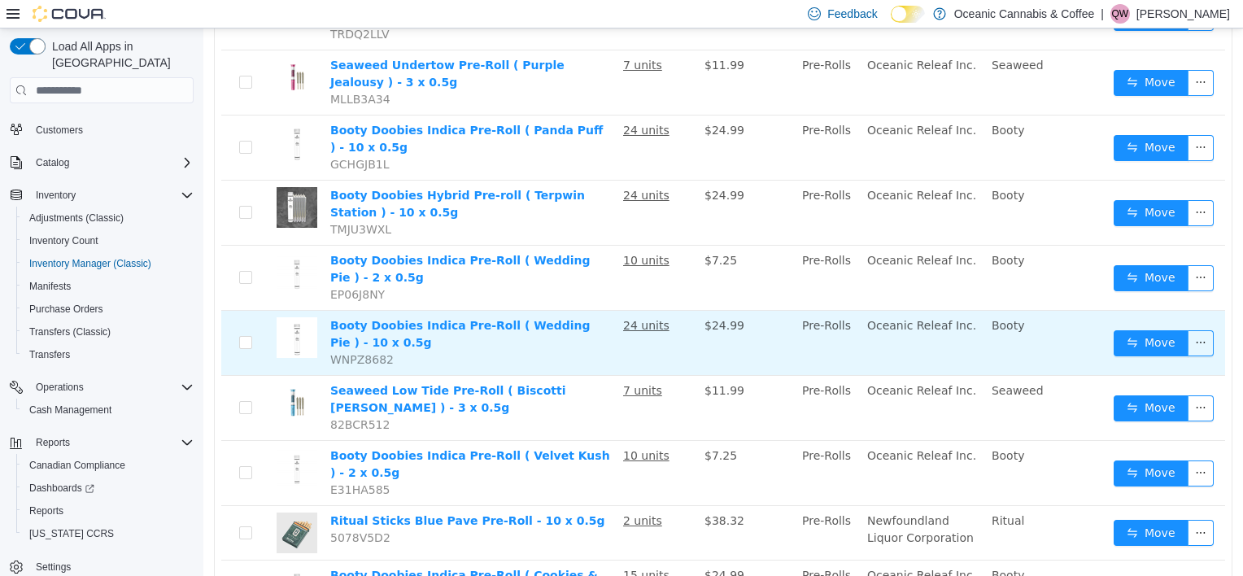
scroll to position [1383, 0]
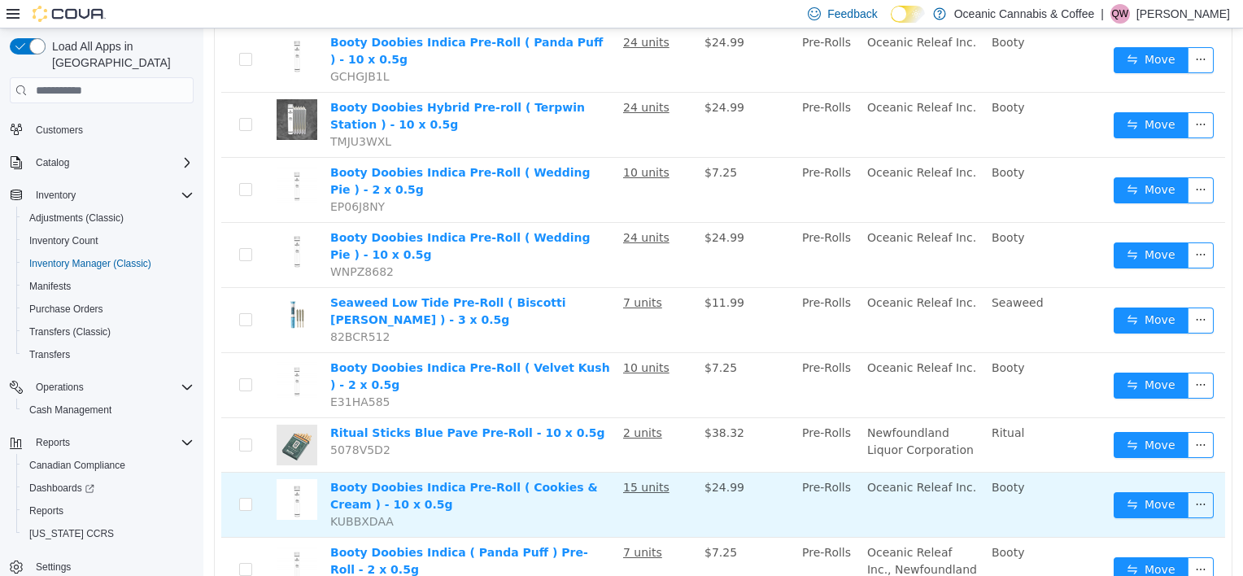
click at [1138, 473] on td "Move" at bounding box center [1166, 505] width 118 height 65
click at [1136, 492] on button "Move" at bounding box center [1151, 505] width 75 height 26
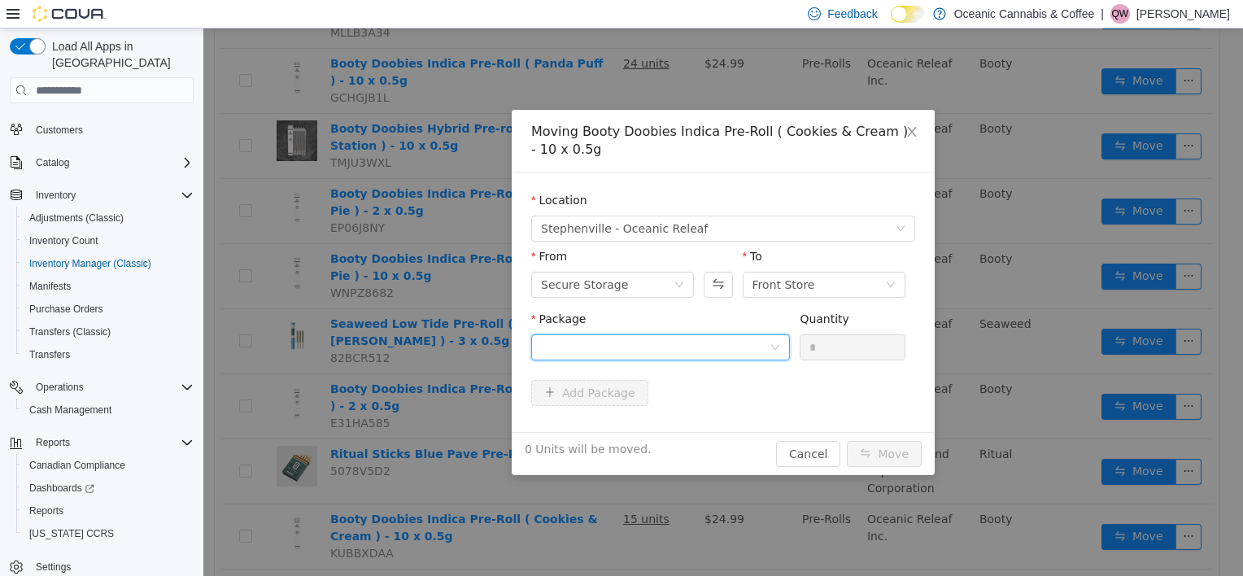
click at [694, 356] on div at bounding box center [655, 347] width 229 height 24
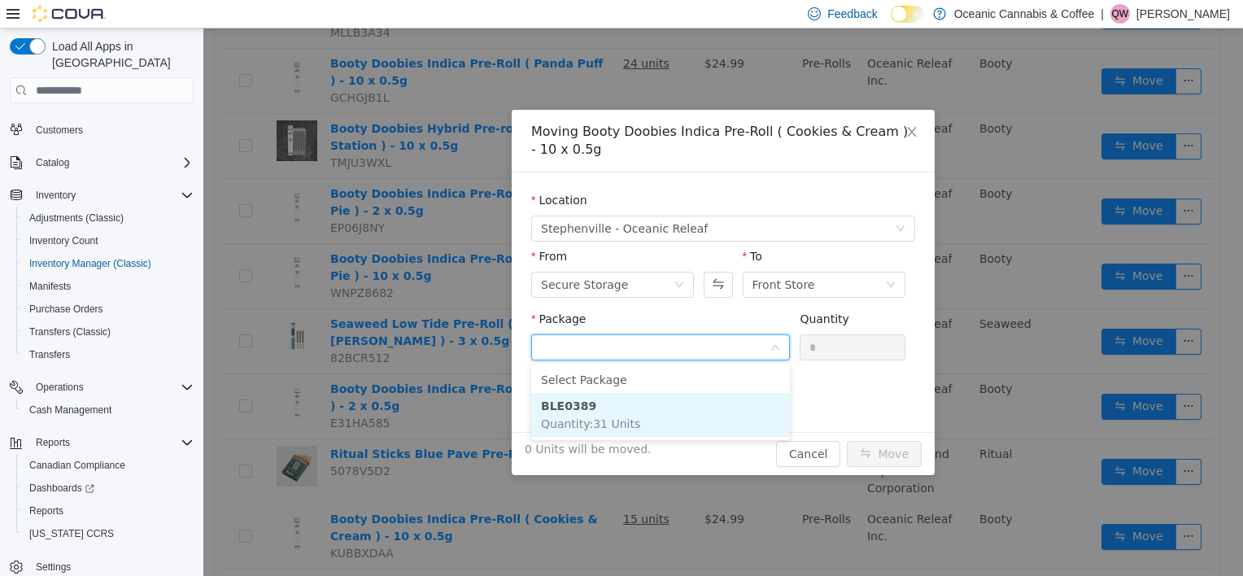
click at [644, 415] on li "BLE0389 Quantity : 31 Units" at bounding box center [660, 415] width 259 height 44
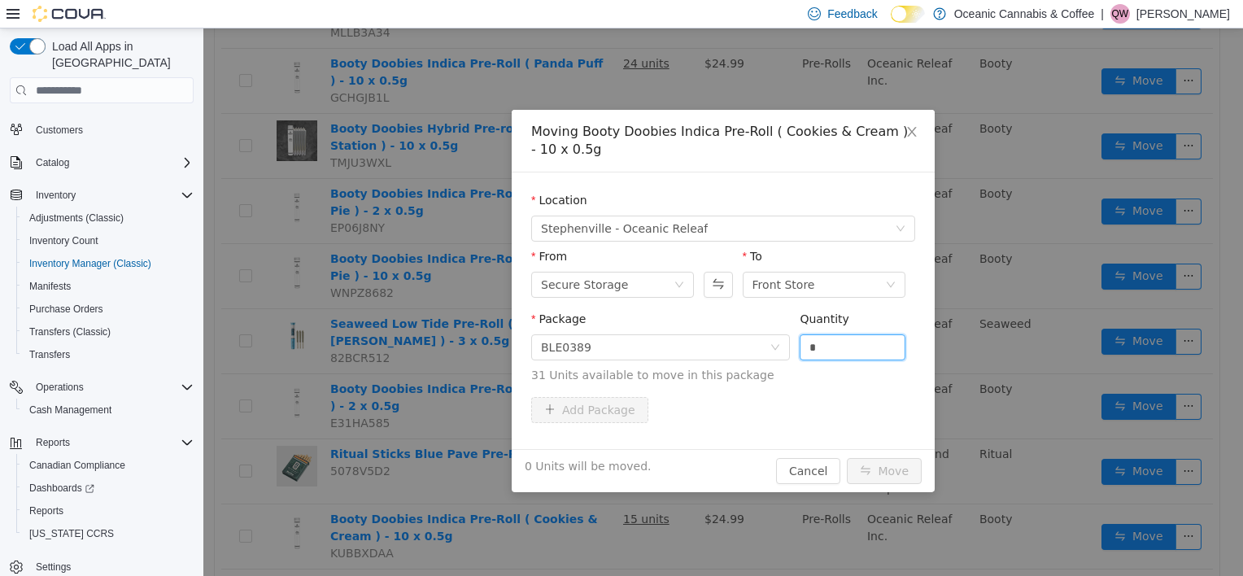
drag, startPoint x: 838, startPoint y: 356, endPoint x: 774, endPoint y: 365, distance: 64.9
click at [775, 365] on span "Package BLE0389 Quantity * 31 Units available to move in this package" at bounding box center [723, 348] width 384 height 72
type input "*"
click at [877, 464] on button "Move" at bounding box center [884, 471] width 75 height 26
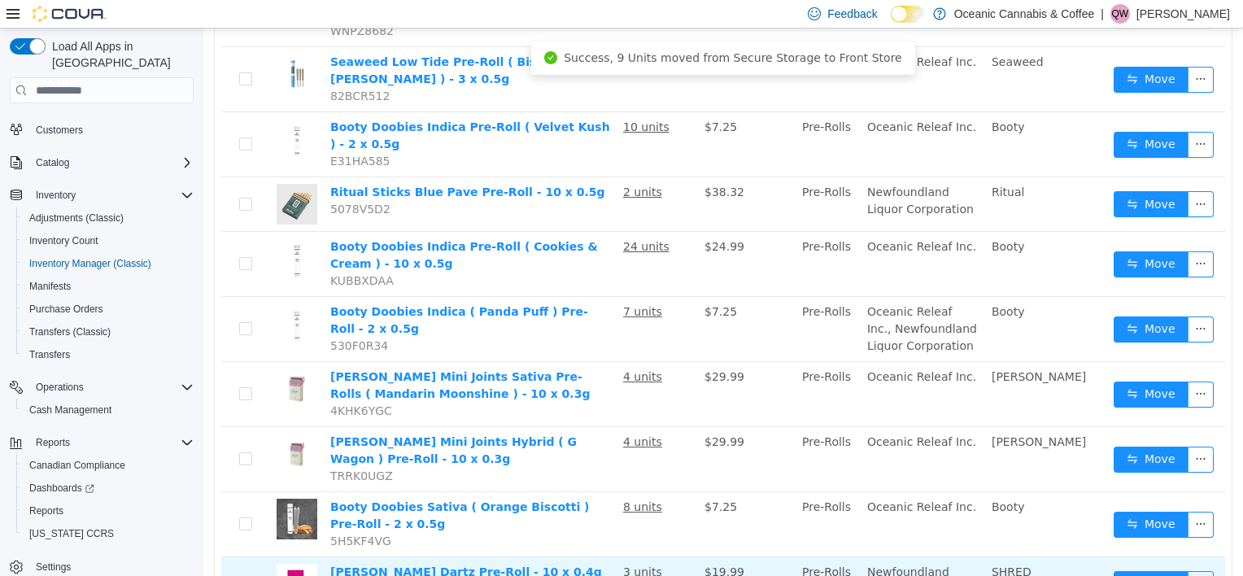
scroll to position [1627, 0]
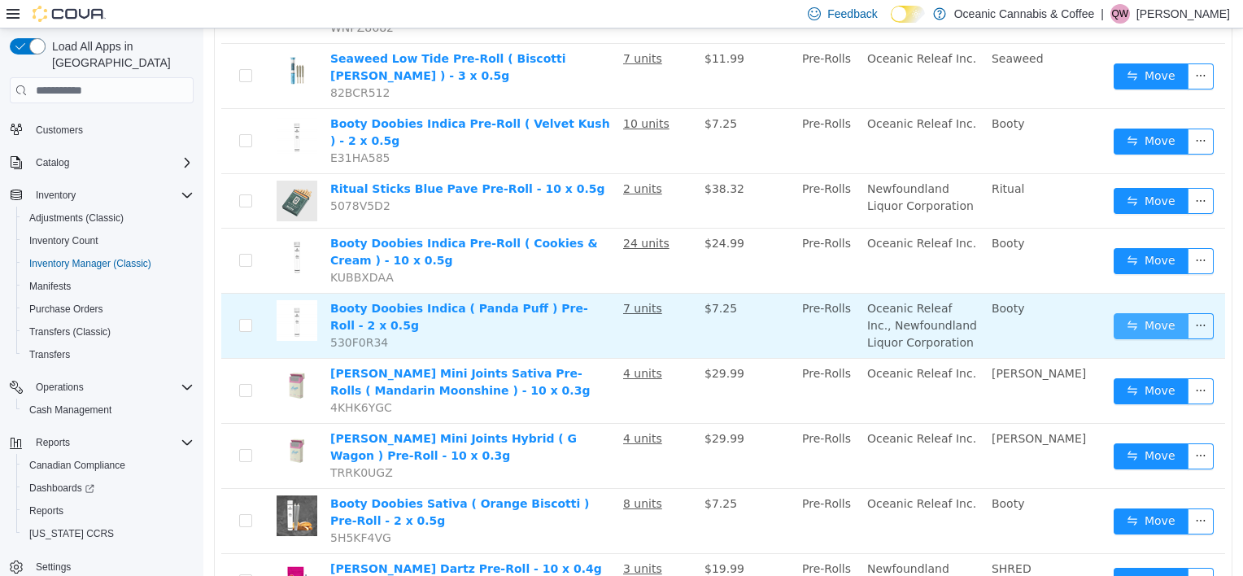
click at [1119, 313] on button "Move" at bounding box center [1151, 326] width 75 height 26
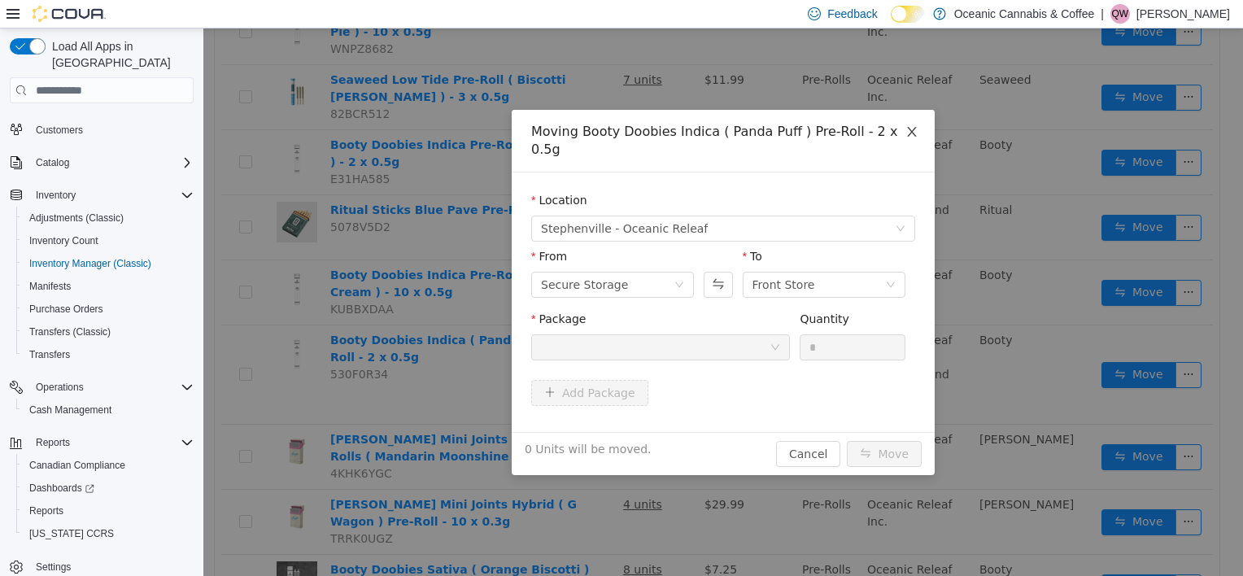
click at [909, 135] on icon "icon: close" at bounding box center [911, 132] width 9 height 10
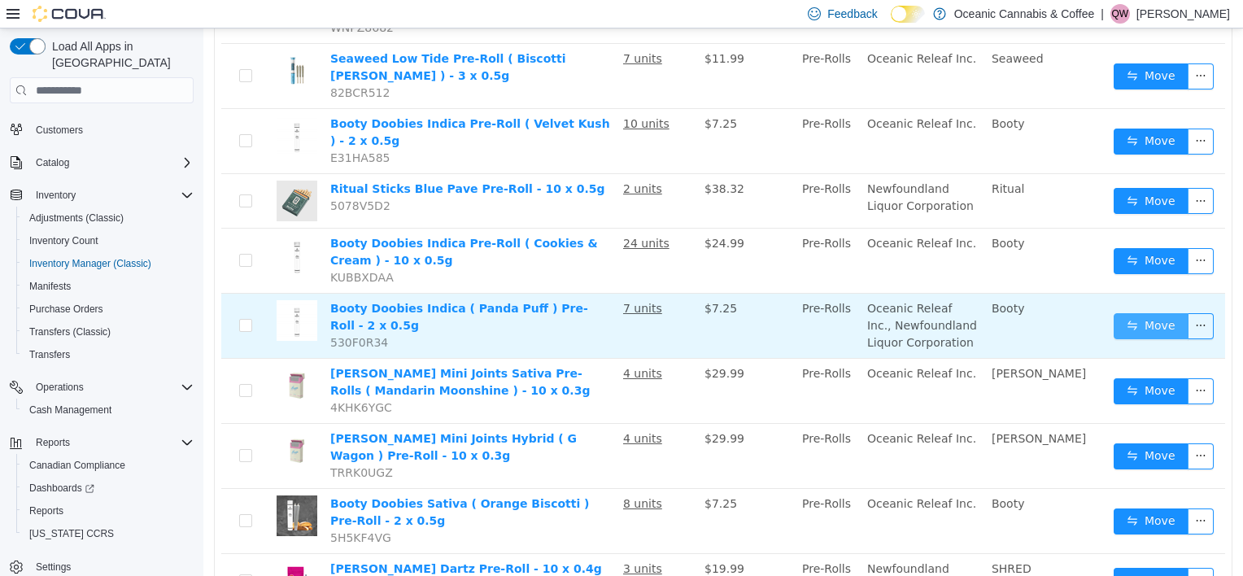
click at [1114, 313] on button "Move" at bounding box center [1151, 326] width 75 height 26
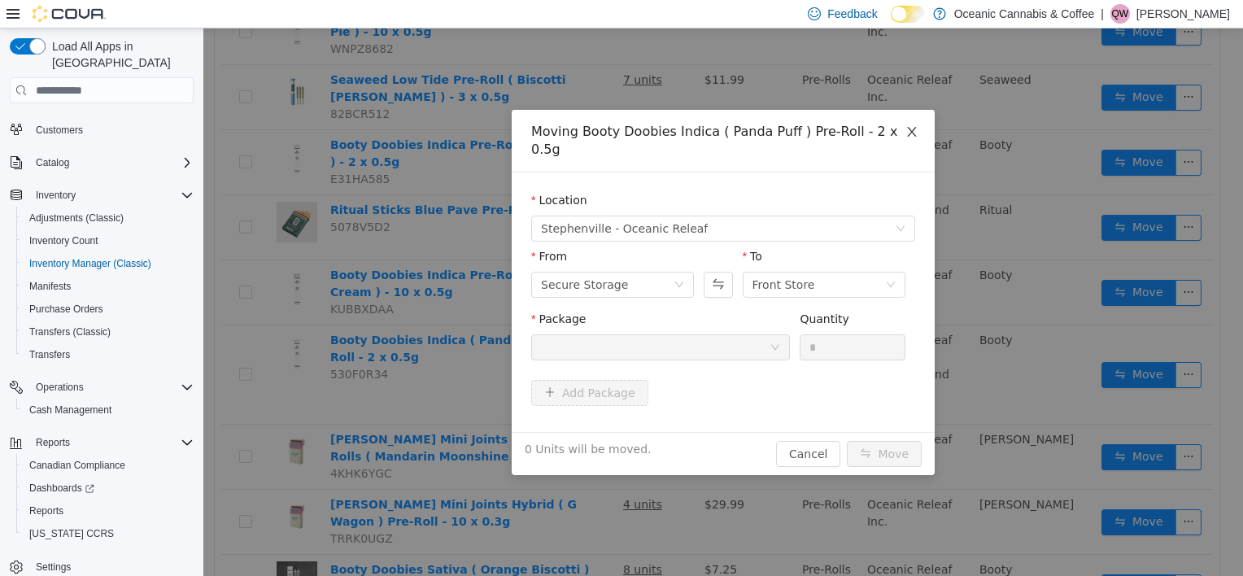
click at [908, 136] on icon "icon: close" at bounding box center [911, 132] width 9 height 10
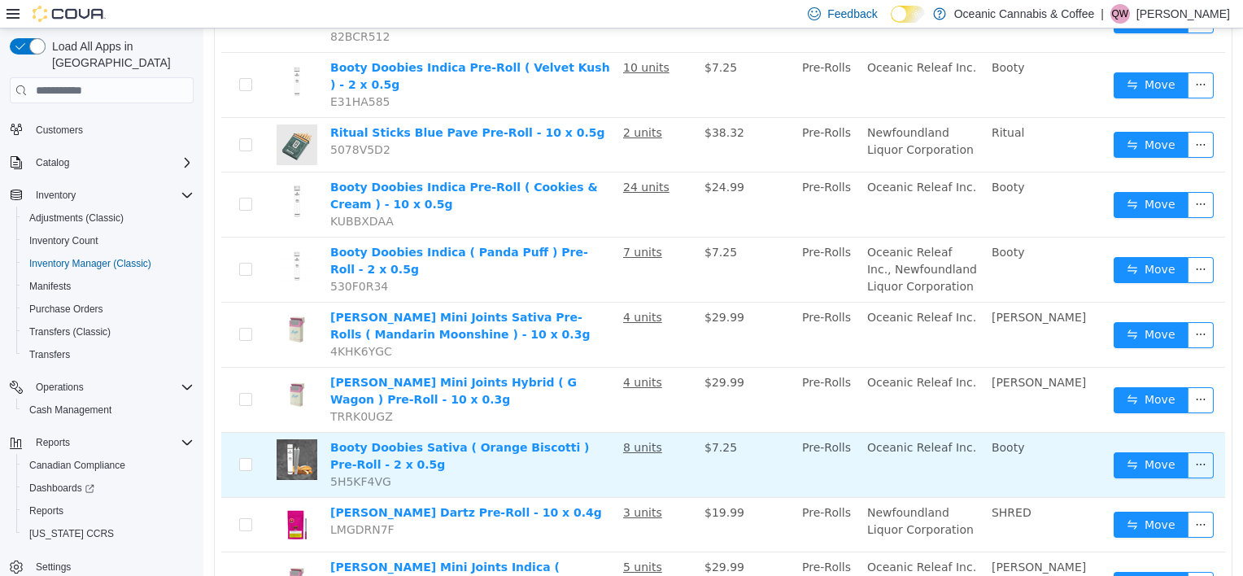
scroll to position [1709, 0]
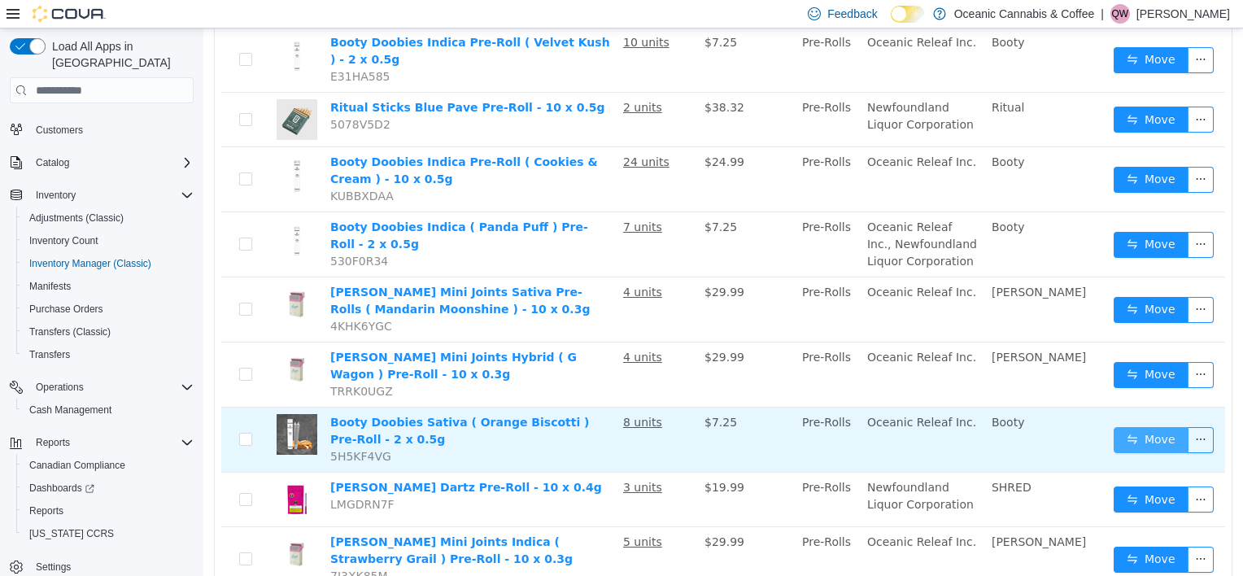
click at [1161, 427] on button "Move" at bounding box center [1151, 440] width 75 height 26
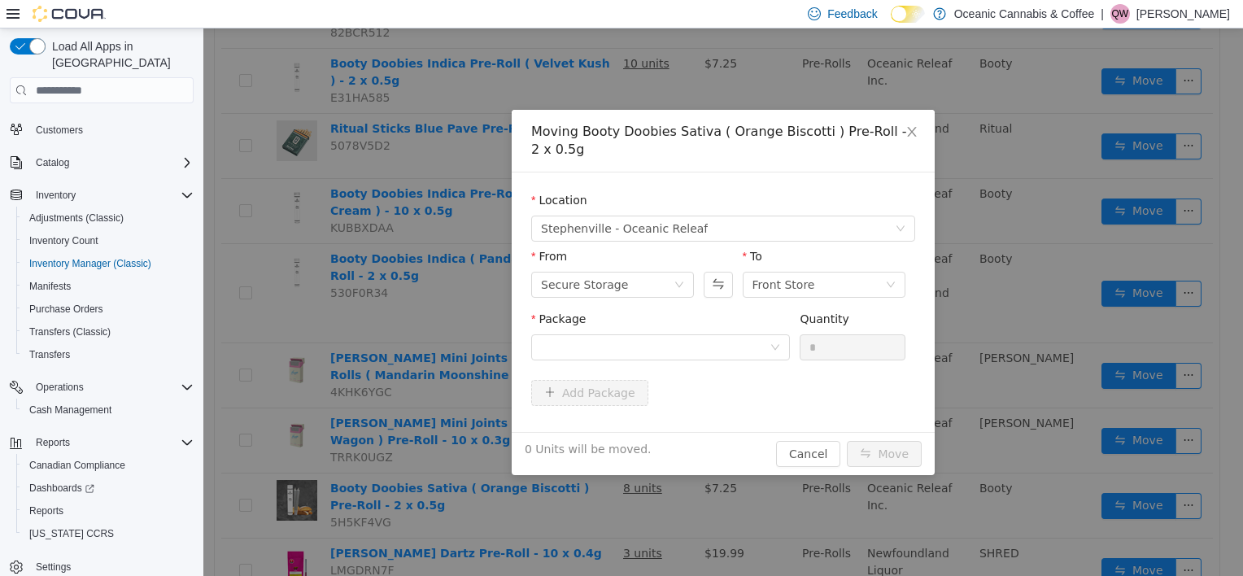
click at [755, 364] on div "Package" at bounding box center [660, 339] width 259 height 56
click at [759, 358] on div at bounding box center [655, 347] width 229 height 24
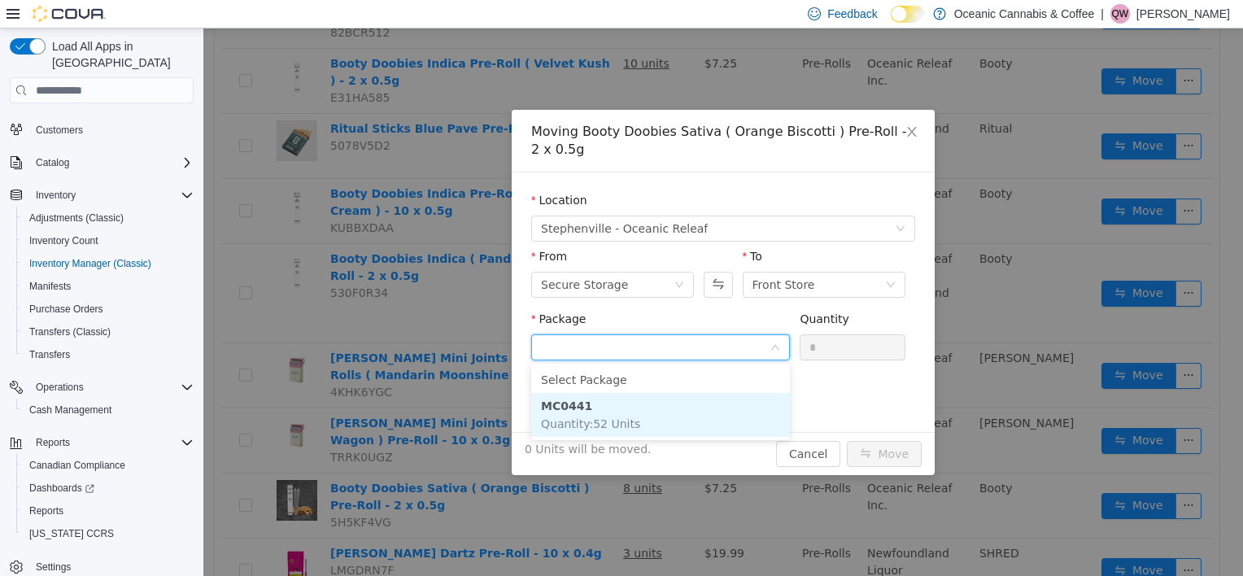
click at [709, 405] on li "MC0441 Quantity : 52 Units" at bounding box center [660, 415] width 259 height 44
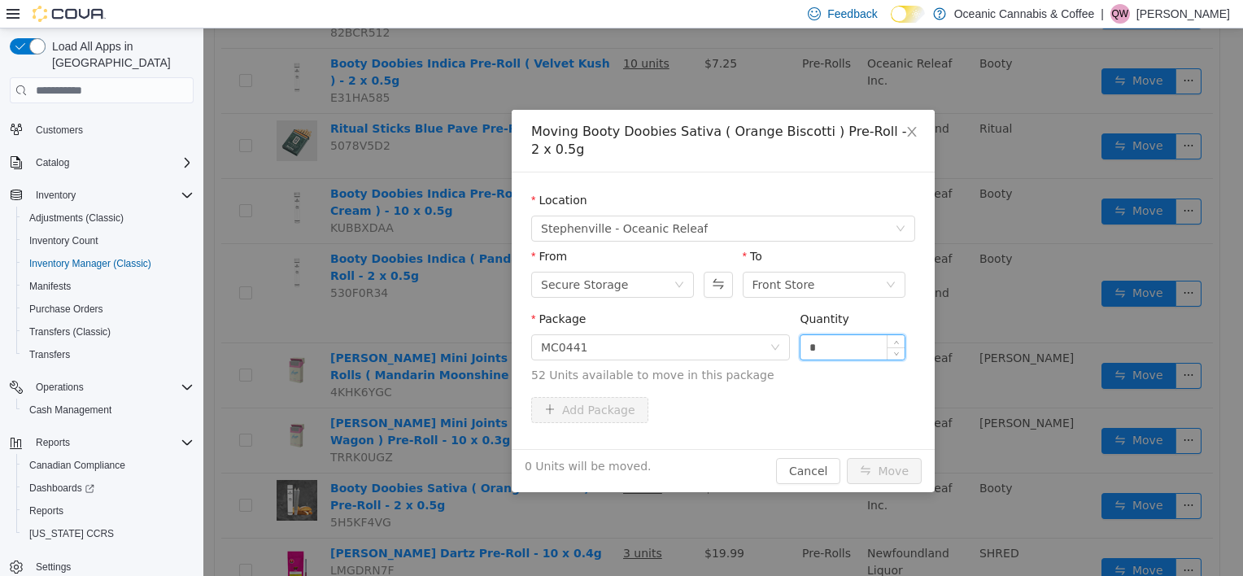
drag, startPoint x: 870, startPoint y: 334, endPoint x: 810, endPoint y: 345, distance: 60.5
click at [807, 345] on div "Quantity *" at bounding box center [853, 339] width 106 height 56
type input "*"
click at [891, 458] on div "2 Units will be moved. Cancel Move" at bounding box center [723, 470] width 423 height 43
click at [892, 461] on button "Move" at bounding box center [884, 471] width 75 height 26
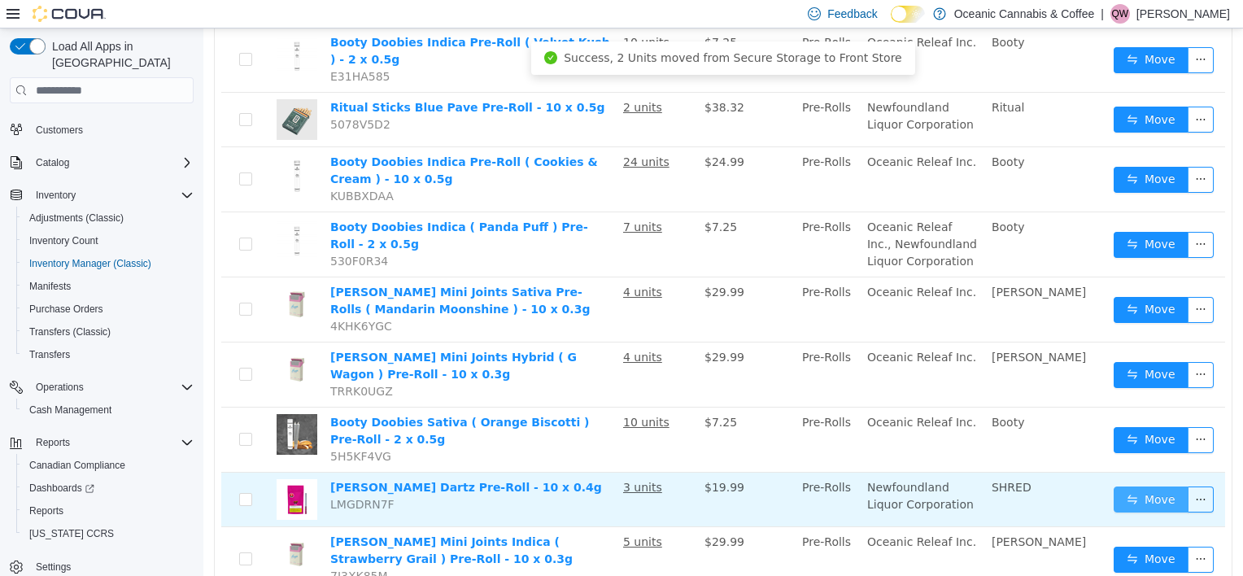
click at [1159, 487] on button "Move" at bounding box center [1151, 500] width 75 height 26
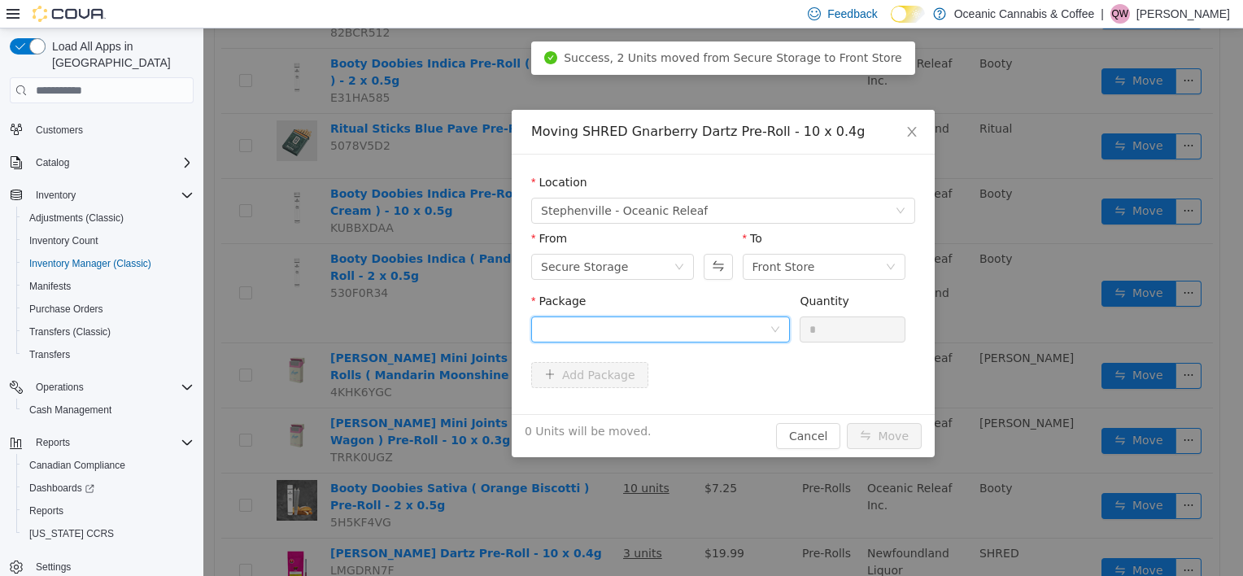
click at [741, 322] on div at bounding box center [655, 329] width 229 height 24
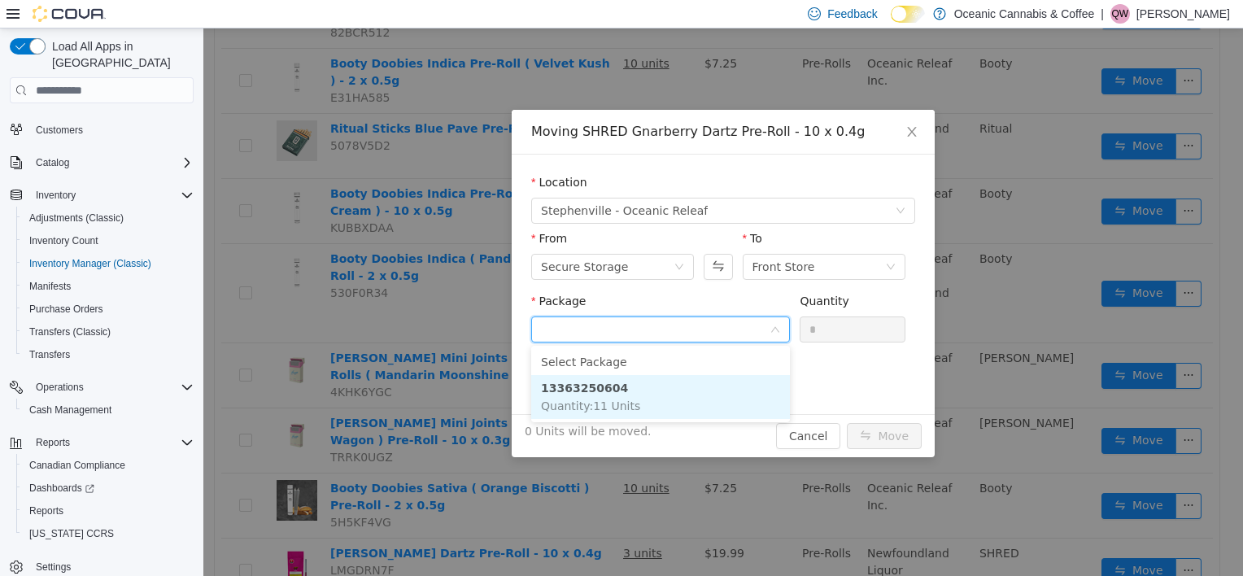
click at [644, 395] on li "13363250604 Quantity : 11 Units" at bounding box center [660, 397] width 259 height 44
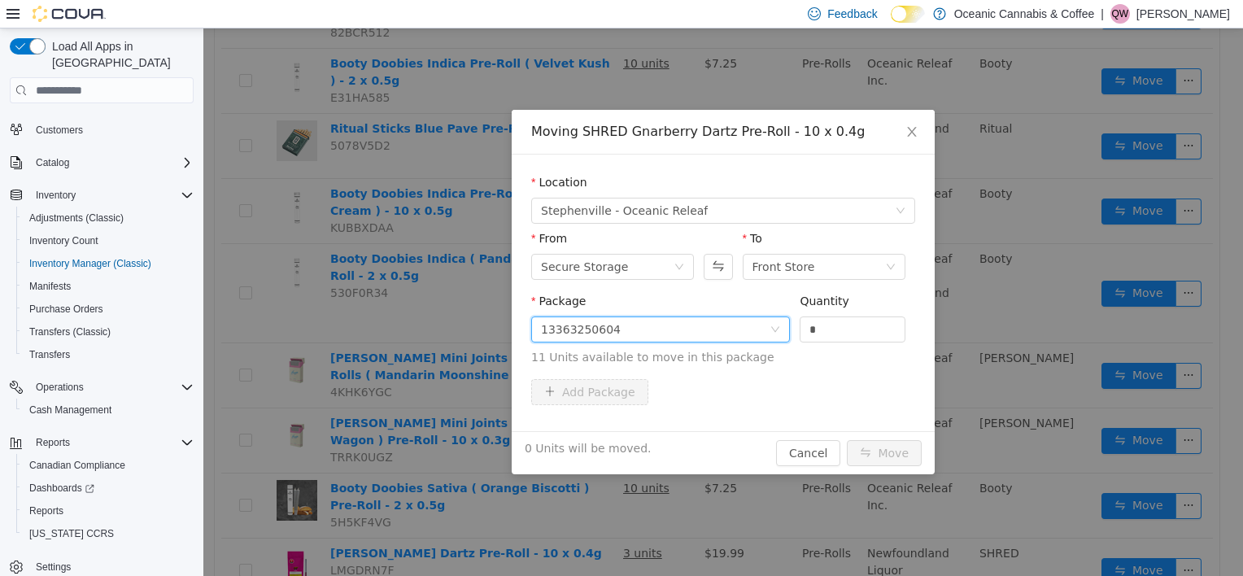
drag, startPoint x: 850, startPoint y: 324, endPoint x: 701, endPoint y: 352, distance: 151.5
click at [701, 351] on span "Package 13363250604 Quantity * 11 Units available to move in this package" at bounding box center [723, 331] width 384 height 72
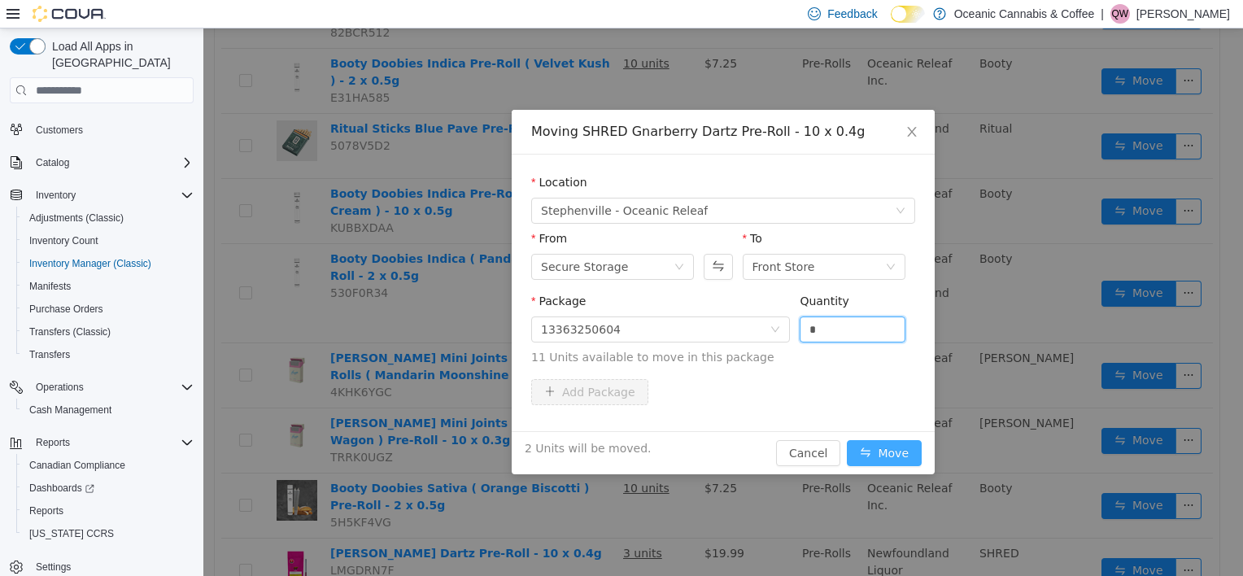
type input "*"
click at [891, 453] on button "Move" at bounding box center [884, 453] width 75 height 26
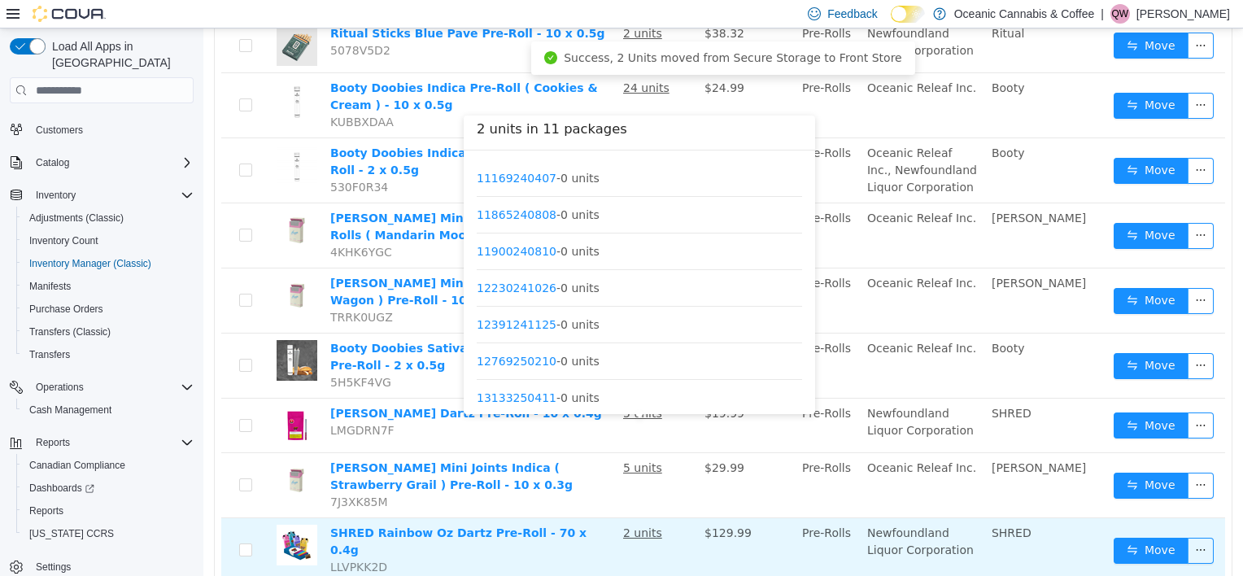
scroll to position [1872, 0]
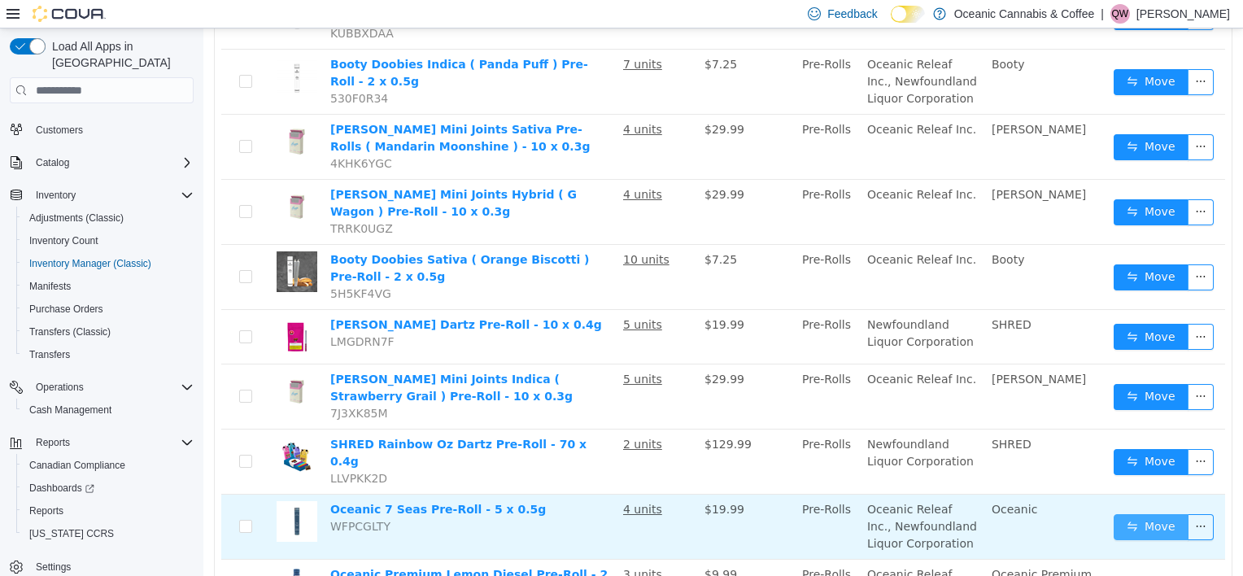
click at [1136, 514] on button "Move" at bounding box center [1151, 527] width 75 height 26
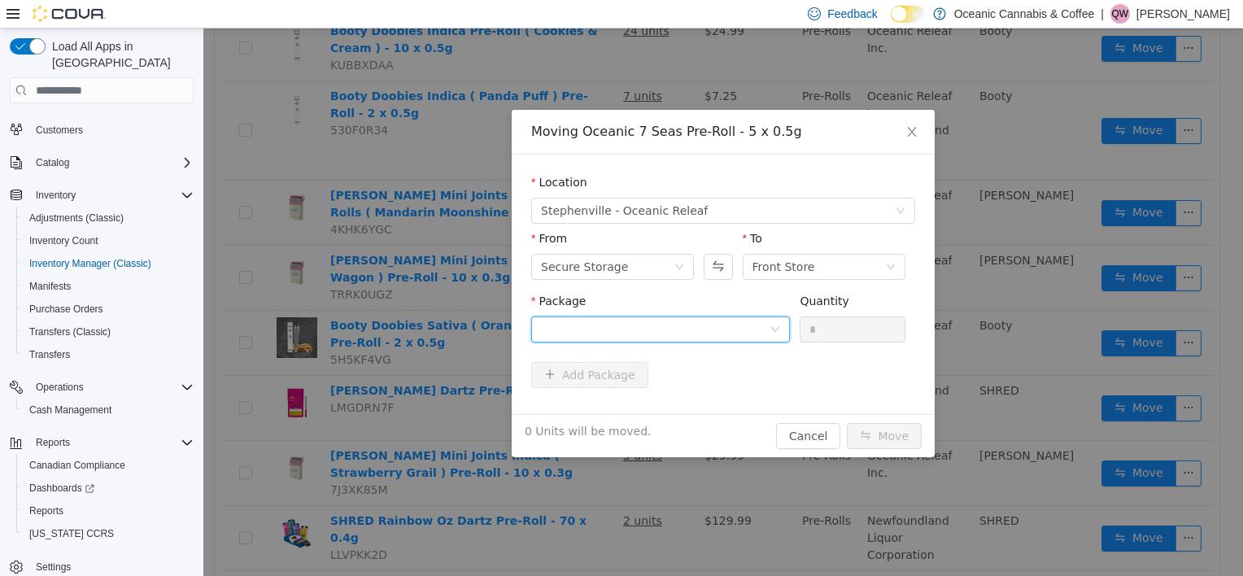
click at [680, 330] on div at bounding box center [655, 329] width 229 height 24
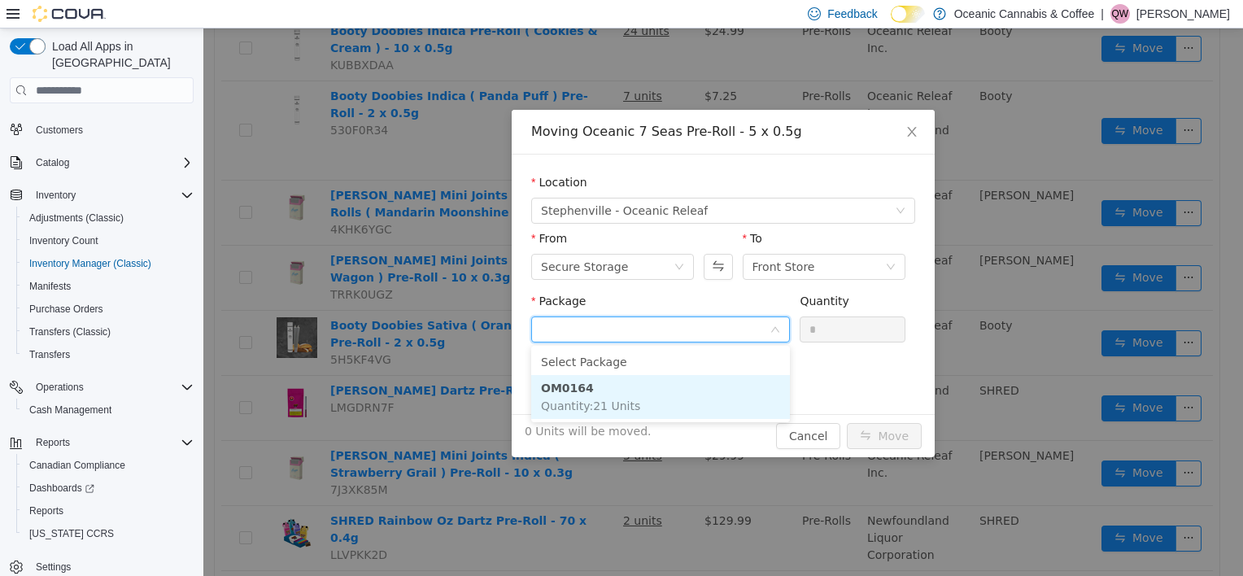
click at [592, 391] on li "OM0164 Quantity : 21 Units" at bounding box center [660, 397] width 259 height 44
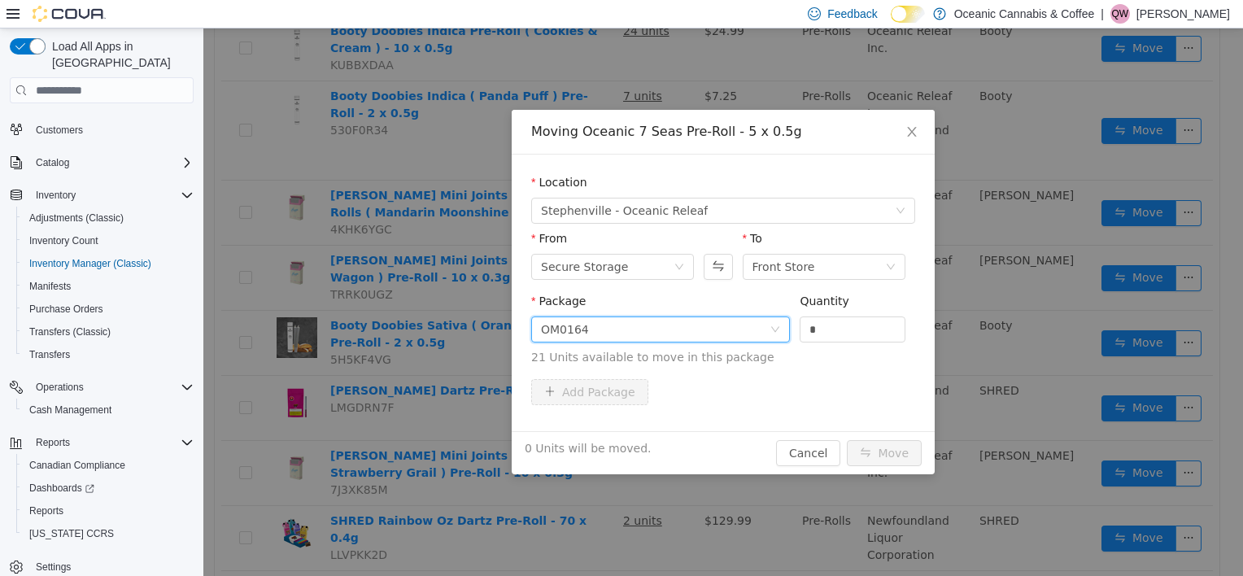
drag, startPoint x: 828, startPoint y: 336, endPoint x: 753, endPoint y: 348, distance: 75.8
click at [753, 348] on span "Package OM0164 Quantity * 21 Units available to move in this package" at bounding box center [723, 331] width 384 height 72
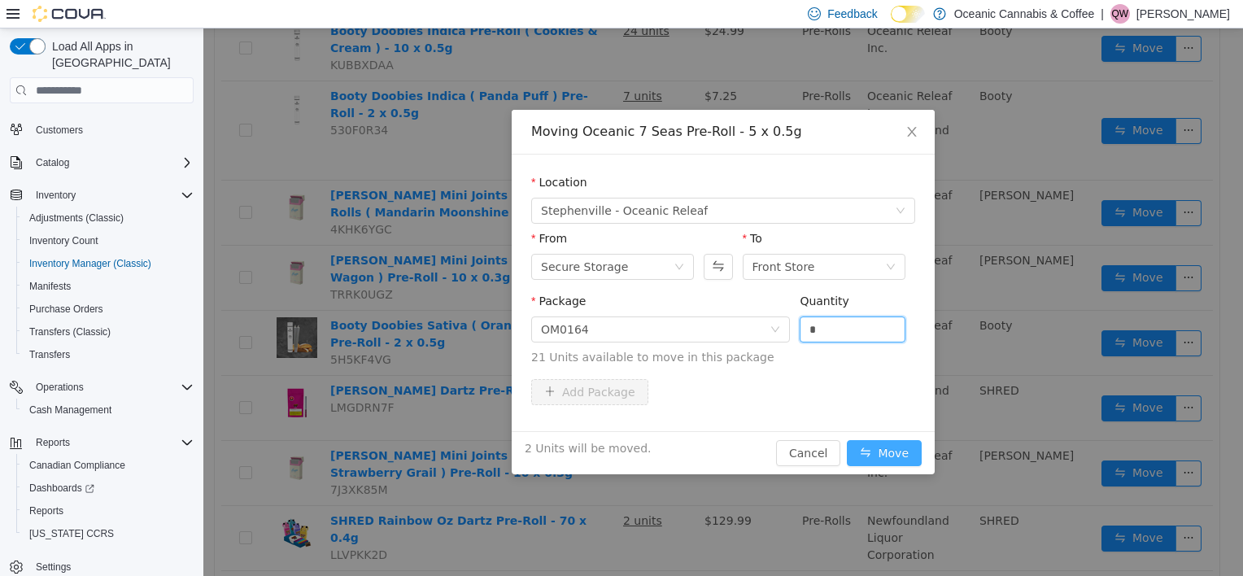
type input "*"
click at [901, 444] on button "Move" at bounding box center [884, 453] width 75 height 26
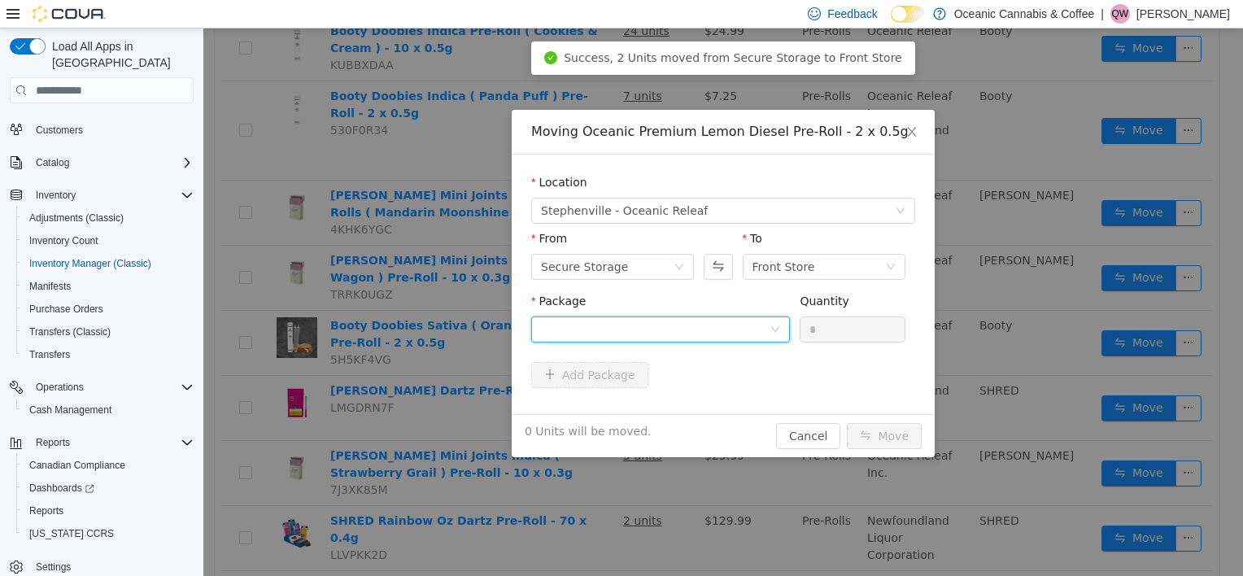
click at [694, 337] on div at bounding box center [655, 329] width 229 height 24
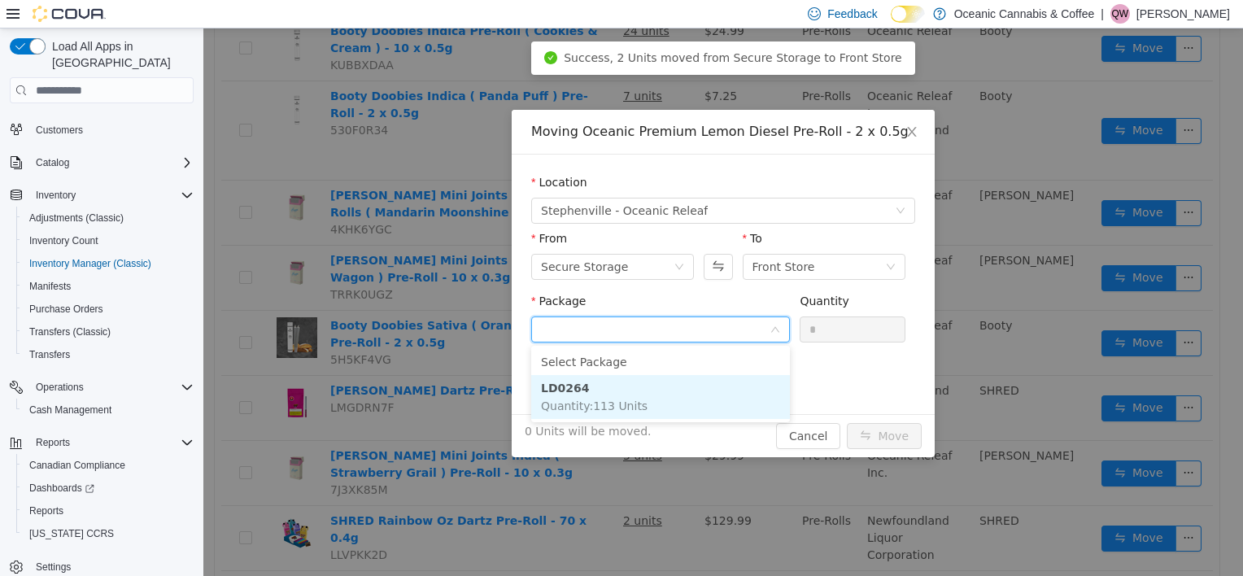
click at [636, 395] on li "LD0264 Quantity : 113 Units" at bounding box center [660, 397] width 259 height 44
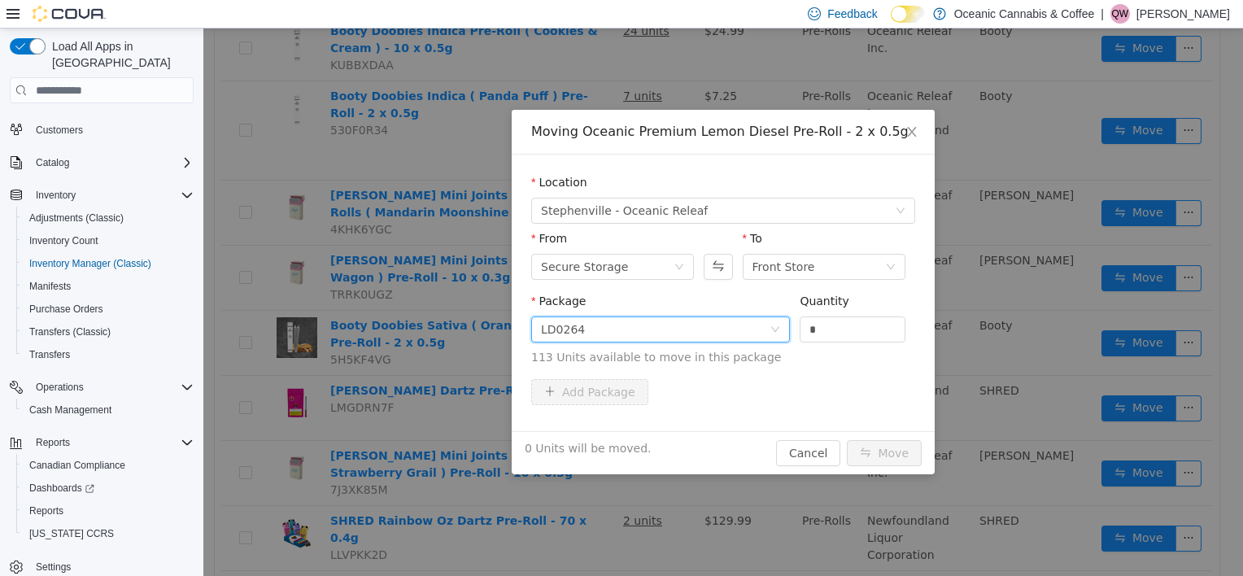
drag, startPoint x: 852, startPoint y: 326, endPoint x: 746, endPoint y: 334, distance: 106.0
click at [746, 334] on span "Package LD0264 Quantity * 113 Units available to move in this package" at bounding box center [723, 331] width 384 height 72
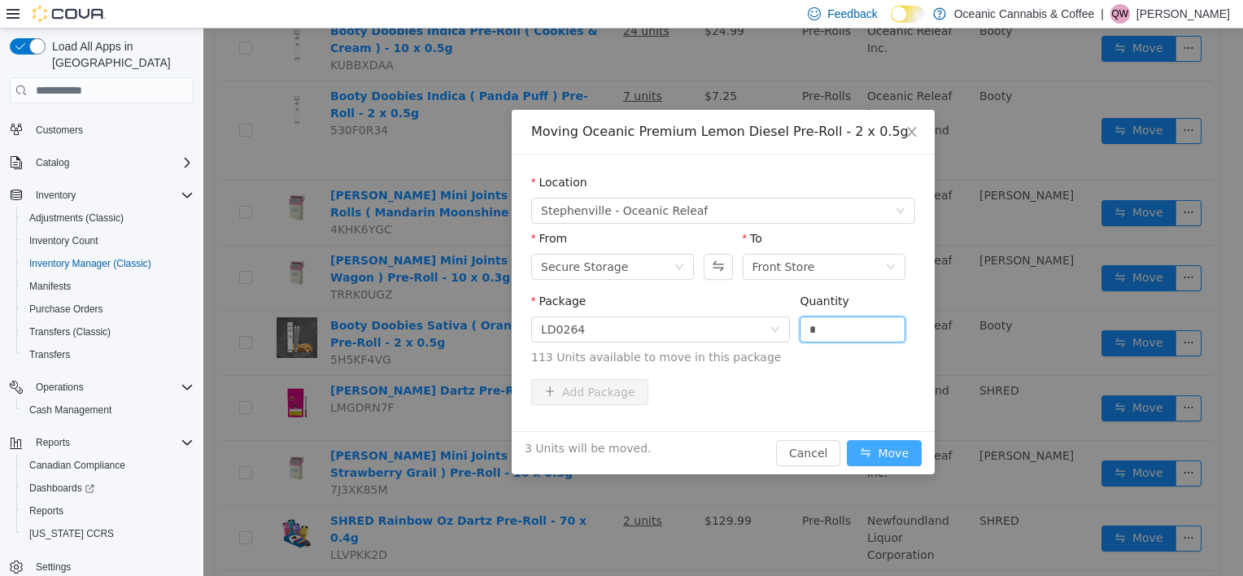
type input "*"
click at [875, 451] on button "Move" at bounding box center [884, 453] width 75 height 26
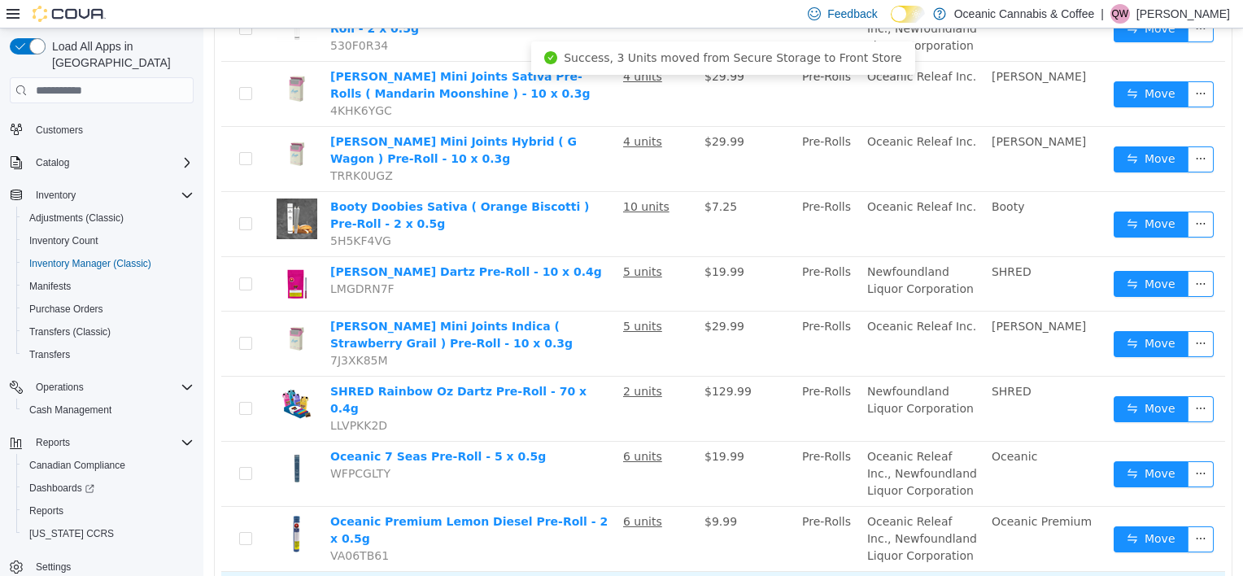
scroll to position [1953, 0]
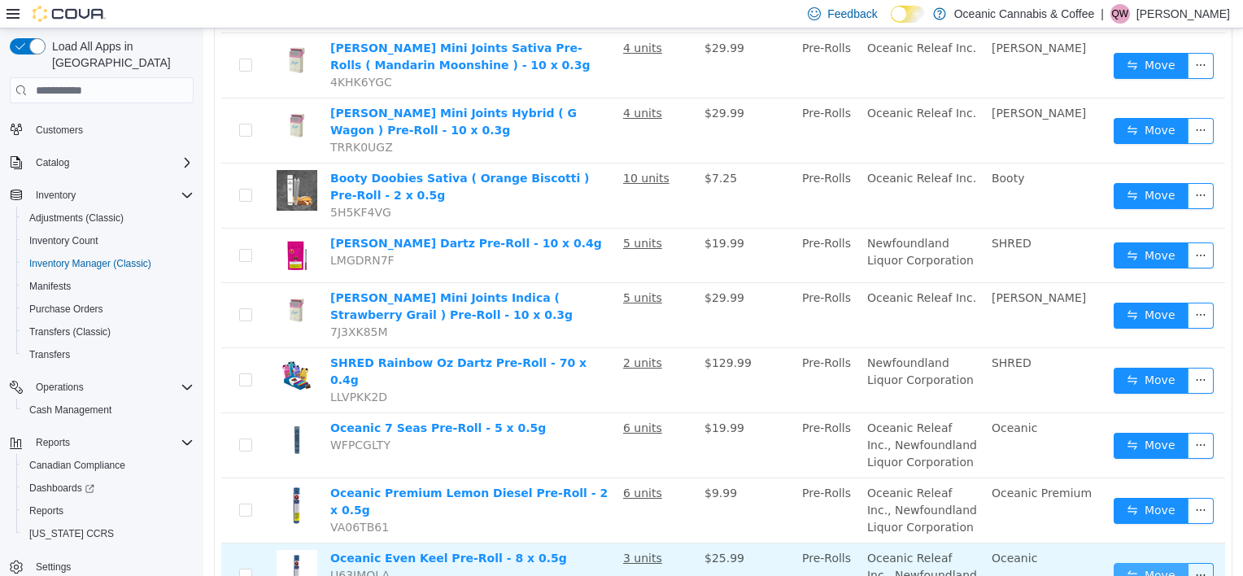
click at [1139, 563] on button "Move" at bounding box center [1151, 576] width 75 height 26
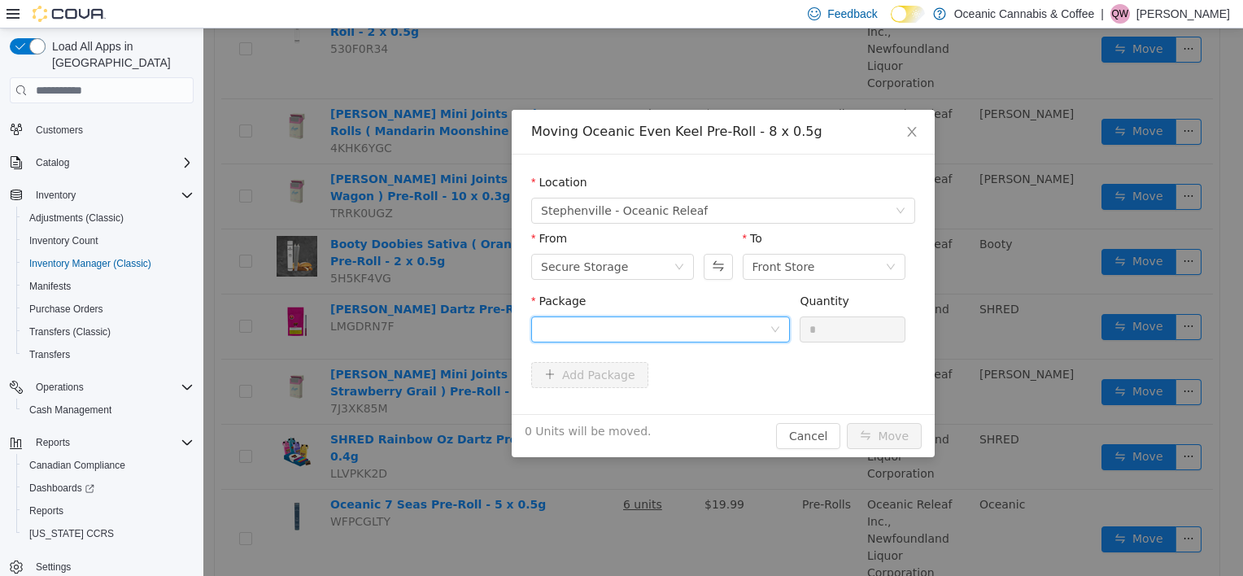
click at [649, 322] on div at bounding box center [655, 329] width 229 height 24
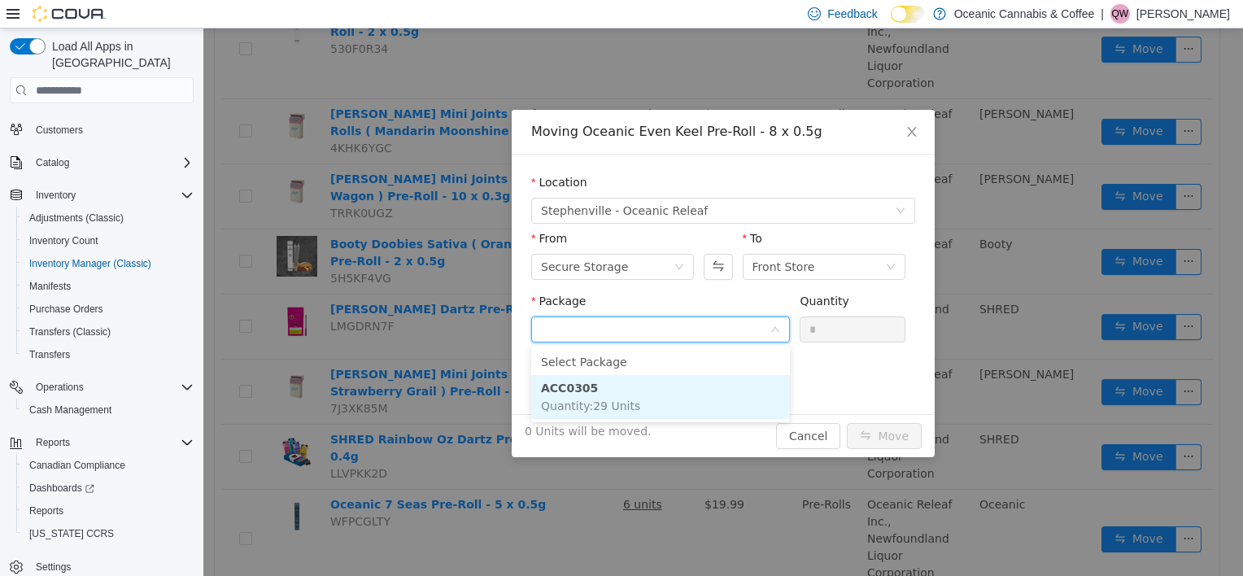
click at [592, 403] on span "Quantity : 29 Units" at bounding box center [590, 406] width 99 height 13
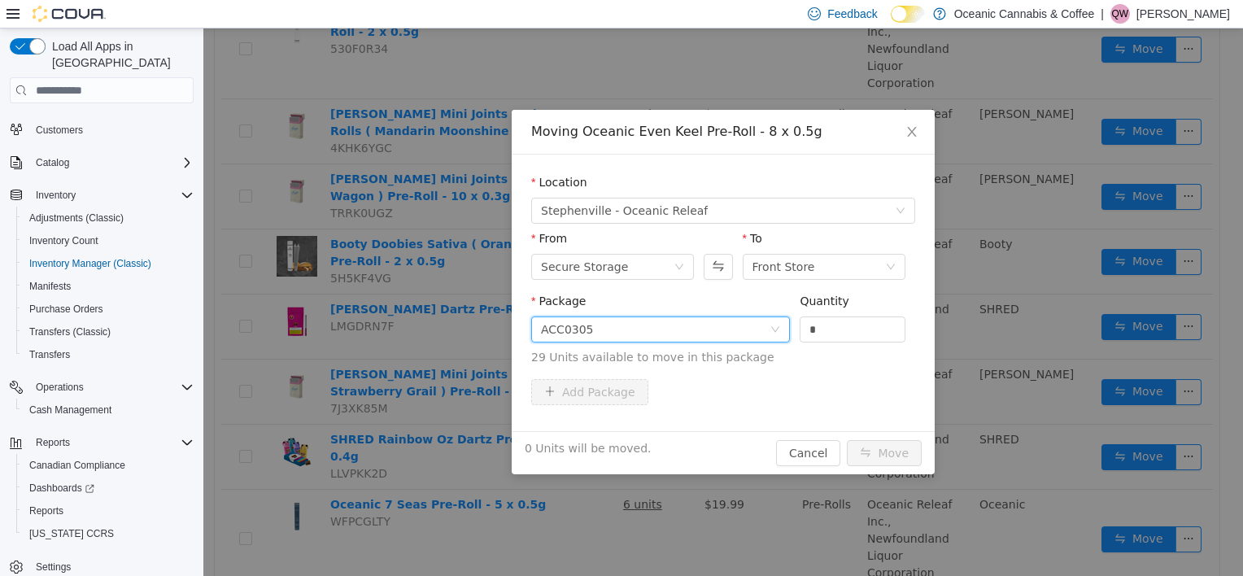
drag, startPoint x: 860, startPoint y: 325, endPoint x: 709, endPoint y: 343, distance: 152.3
click at [712, 343] on span "Package ACC0305 Quantity * 29 Units available to move in this package" at bounding box center [723, 331] width 384 height 72
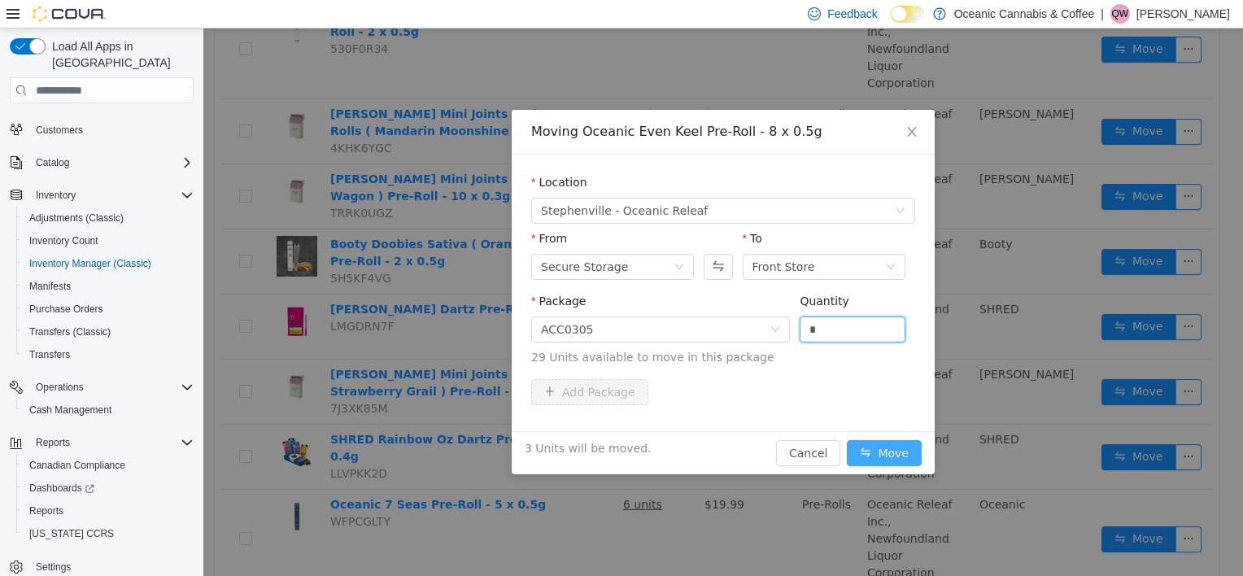
type input "*"
click at [921, 453] on button "Move" at bounding box center [884, 453] width 75 height 26
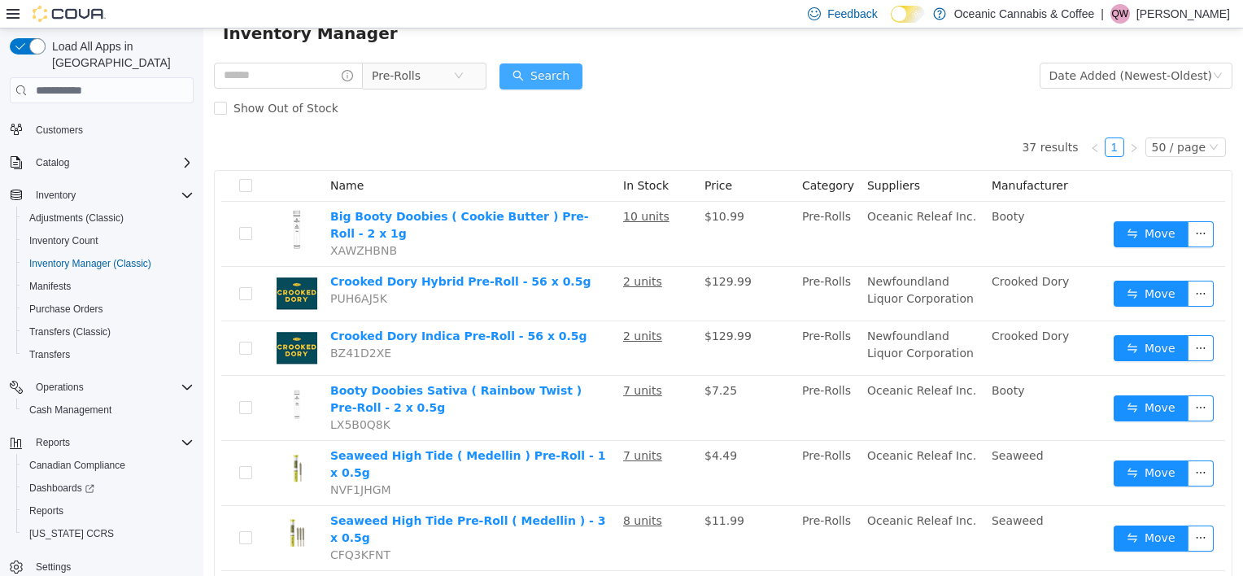
scroll to position [0, 0]
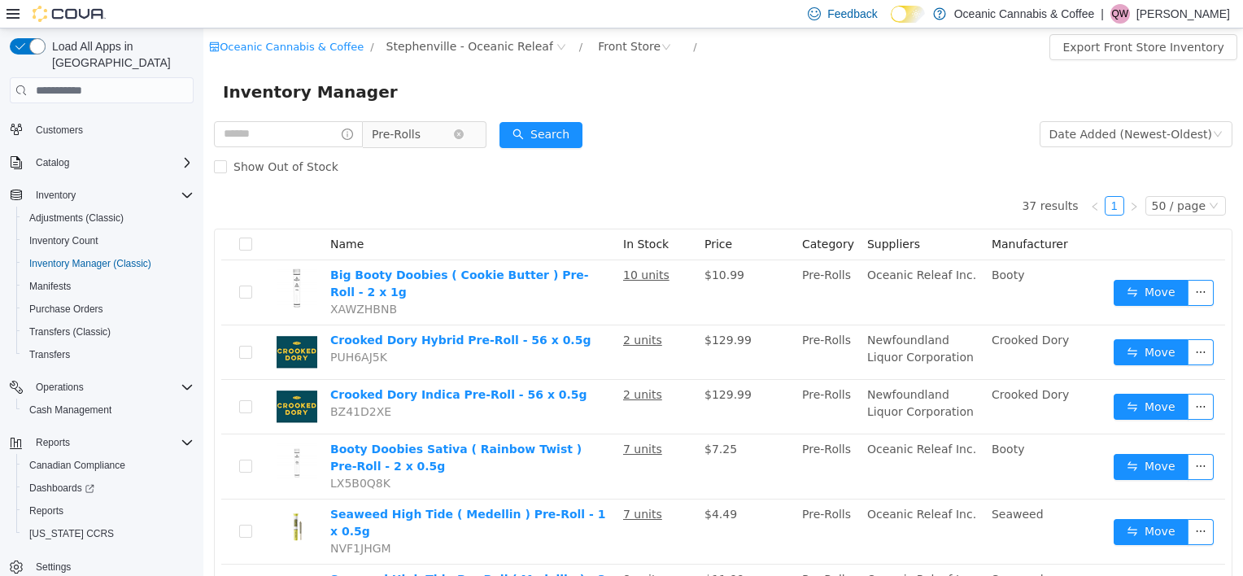
click at [431, 124] on span "Pre-Rolls" at bounding box center [412, 134] width 81 height 24
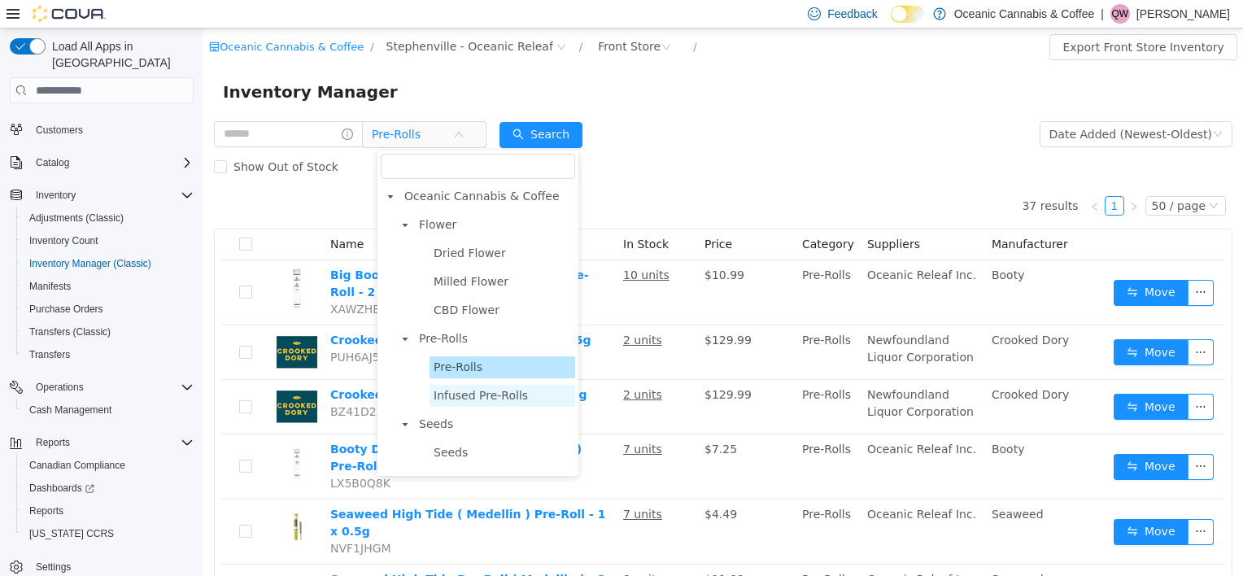
click at [446, 385] on span "Infused Pre-Rolls" at bounding box center [503, 396] width 146 height 22
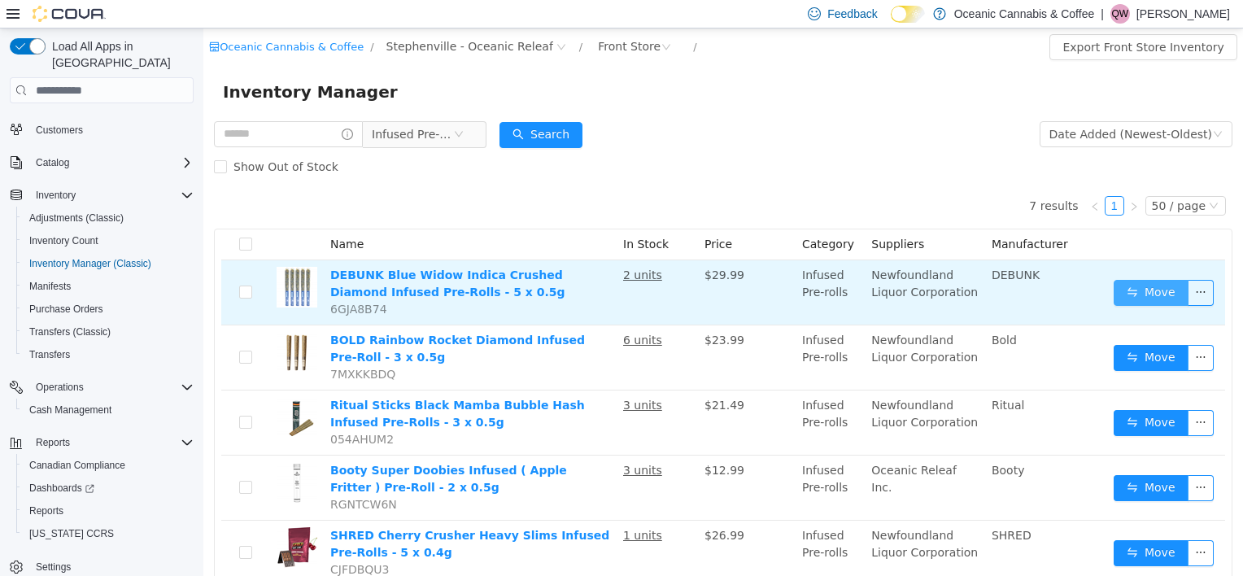
click at [1123, 282] on button "Move" at bounding box center [1151, 293] width 75 height 26
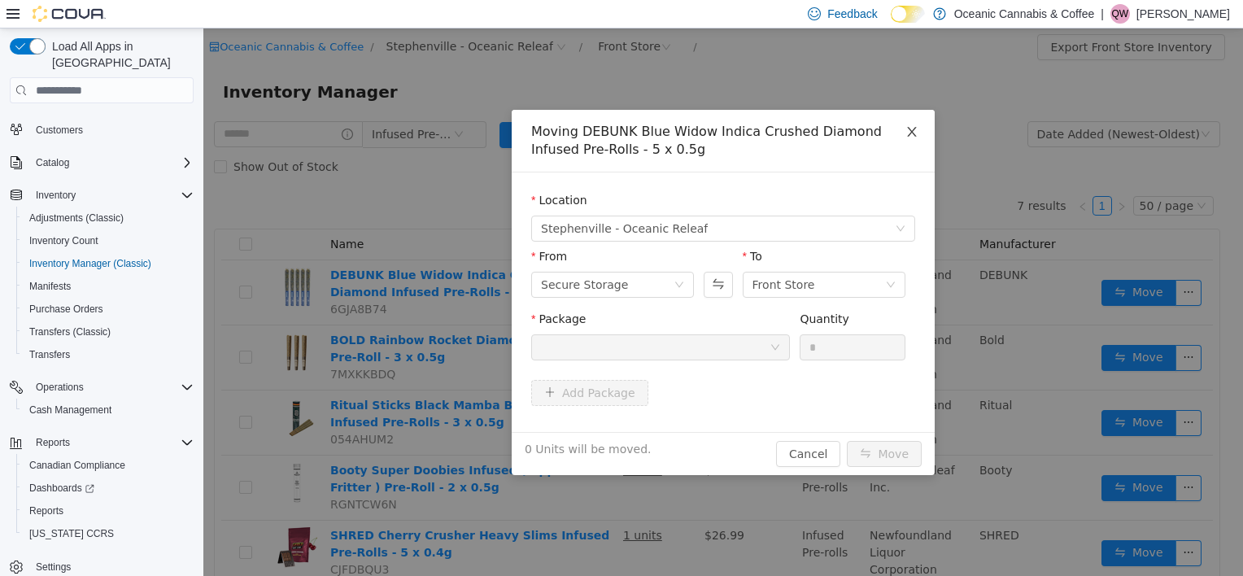
click at [911, 128] on icon "icon: close" at bounding box center [912, 131] width 13 height 13
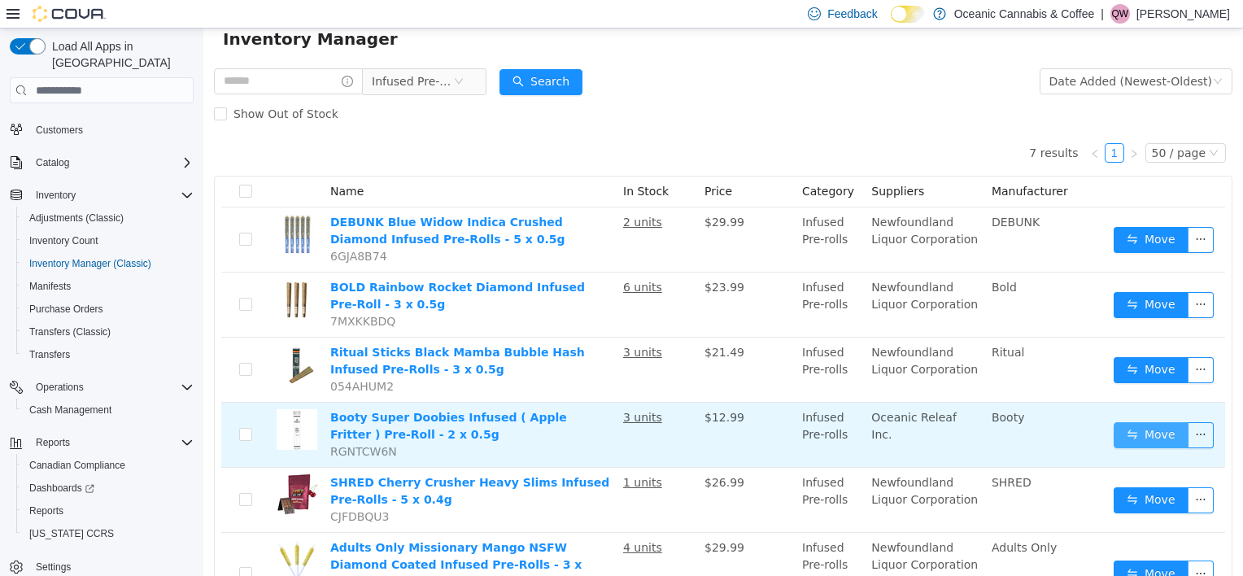
scroll to position [81, 0]
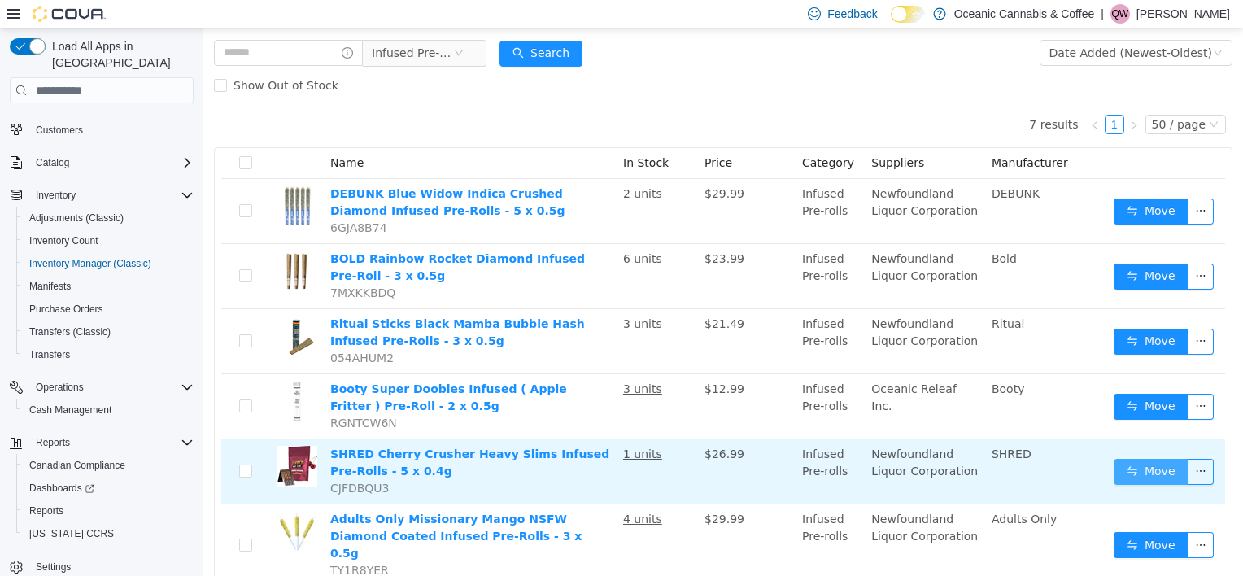
click at [1129, 466] on button "Move" at bounding box center [1151, 472] width 75 height 26
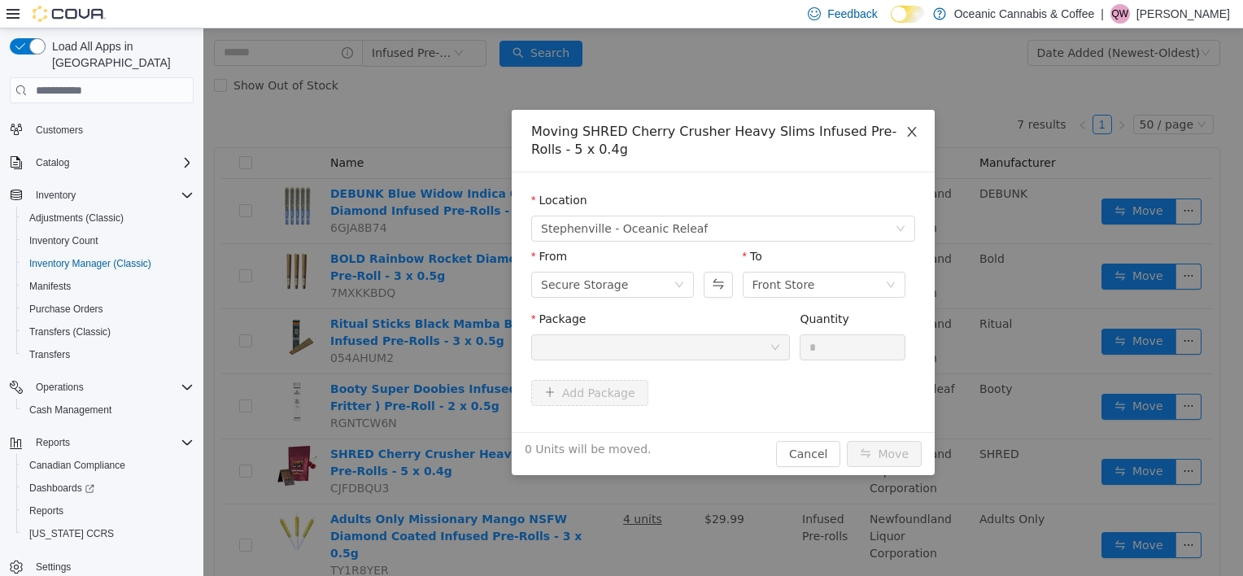
click at [917, 135] on icon "icon: close" at bounding box center [912, 131] width 13 height 13
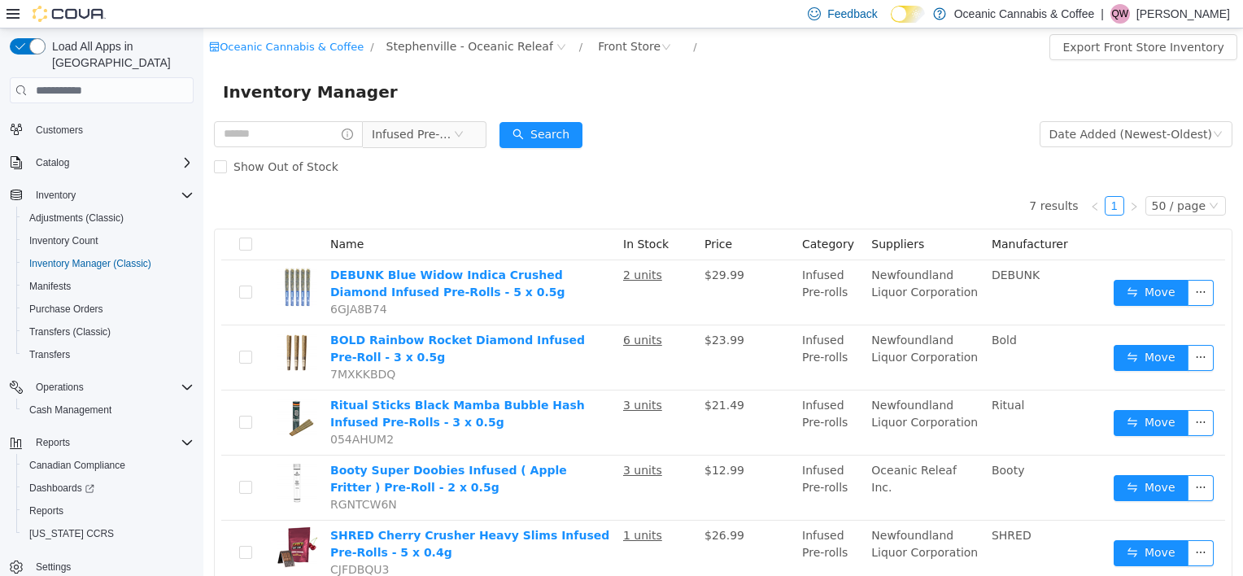
scroll to position [0, 0]
click at [598, 50] on div "Front Store" at bounding box center [629, 46] width 63 height 24
click at [608, 75] on li "All Rooms" at bounding box center [604, 80] width 98 height 26
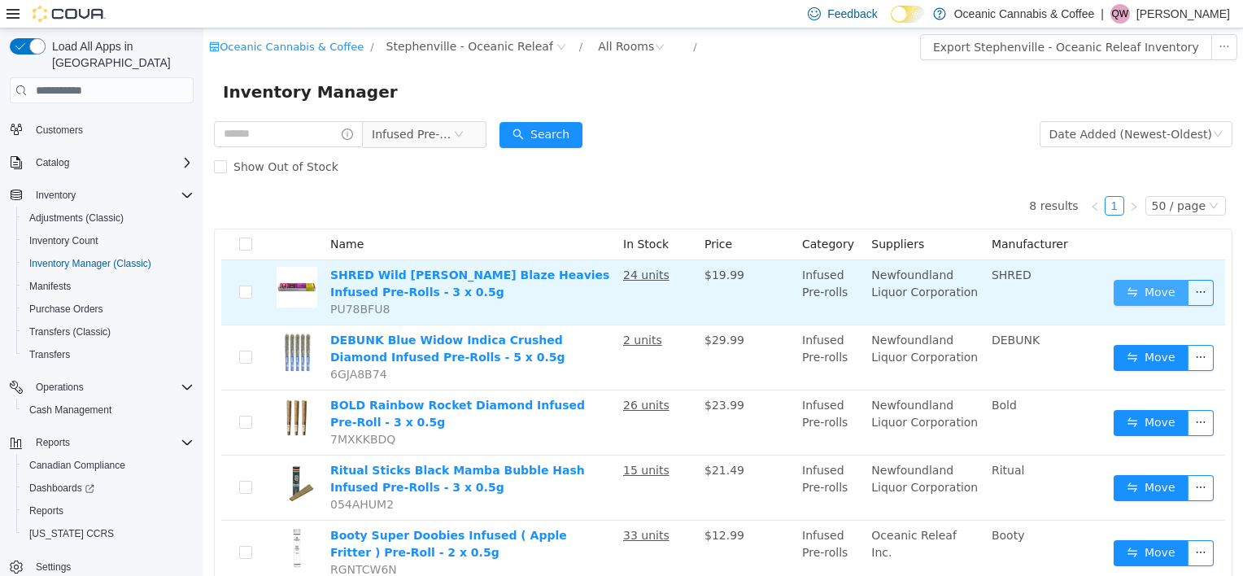
click at [1117, 286] on button "Move" at bounding box center [1151, 293] width 75 height 26
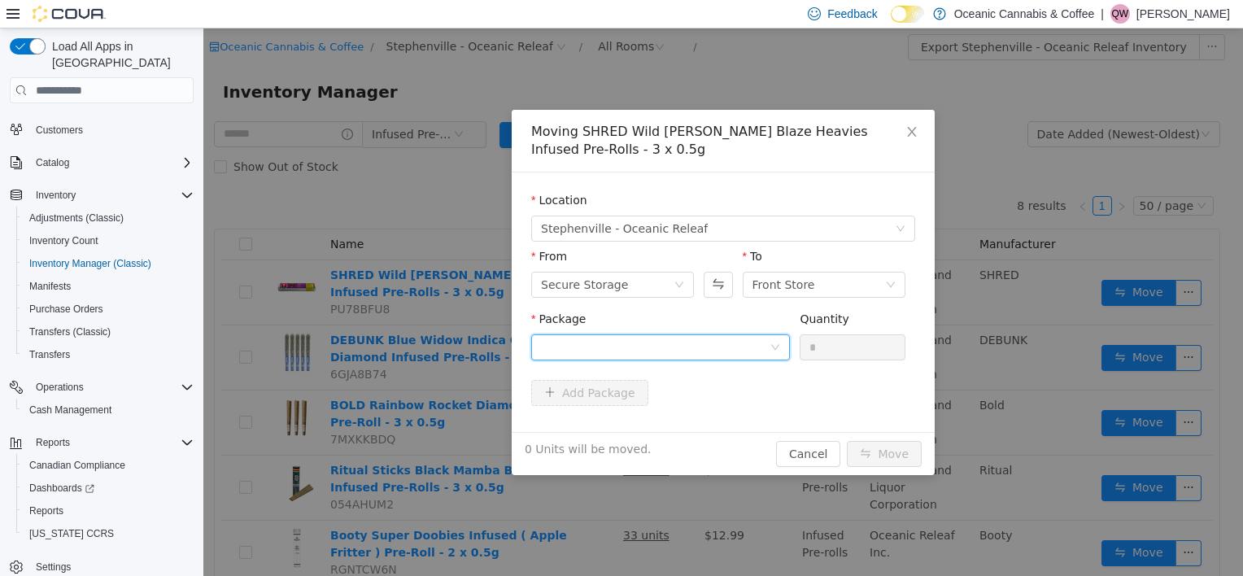
click at [675, 342] on div at bounding box center [655, 347] width 229 height 24
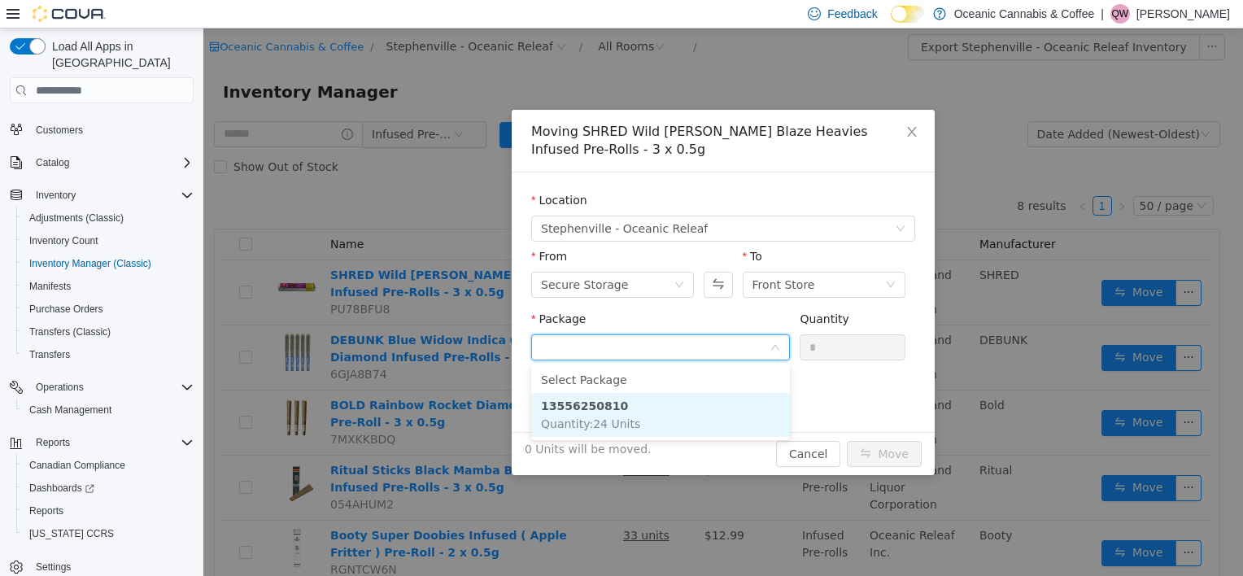
click at [654, 417] on li "13556250810 Quantity : 24 Units" at bounding box center [660, 415] width 259 height 44
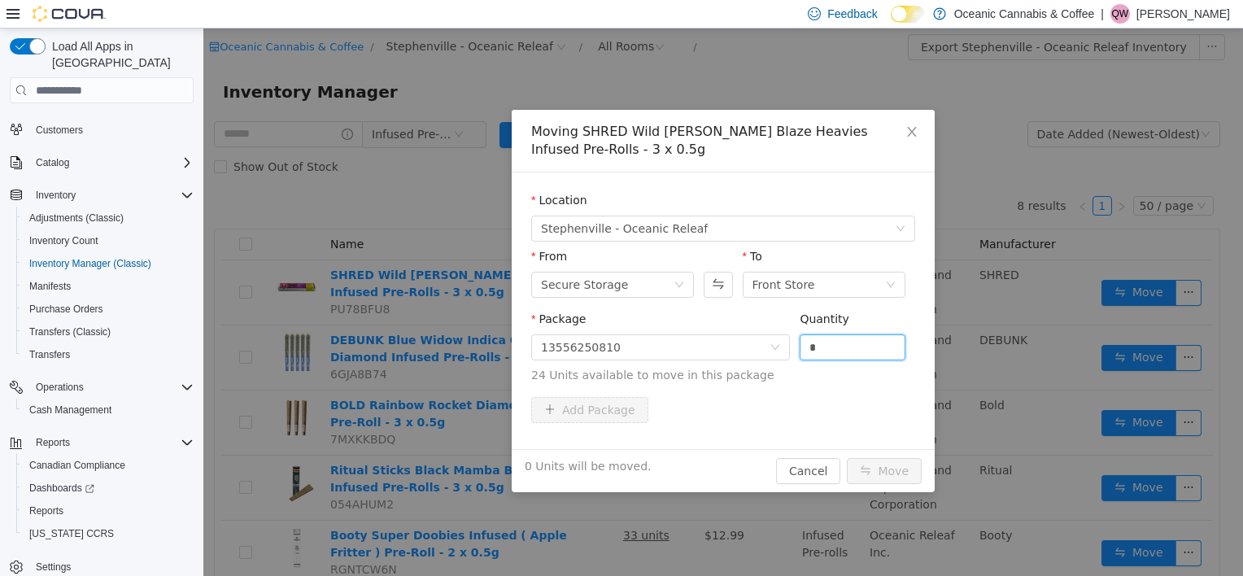
drag, startPoint x: 846, startPoint y: 357, endPoint x: 768, endPoint y: 360, distance: 78.2
click at [768, 360] on span "Package 13556250810 Quantity * 24 Units available to move in this package" at bounding box center [723, 348] width 384 height 72
type input "*"
click at [888, 461] on button "Move" at bounding box center [884, 471] width 75 height 26
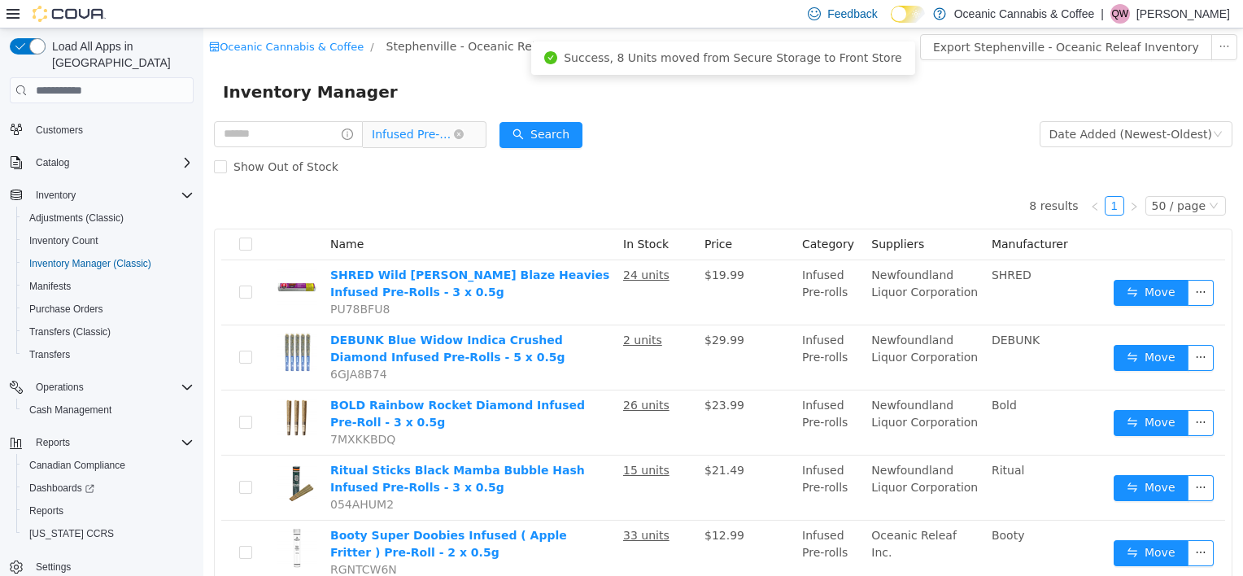
click at [424, 130] on span "Infused Pre-Rolls" at bounding box center [412, 134] width 81 height 24
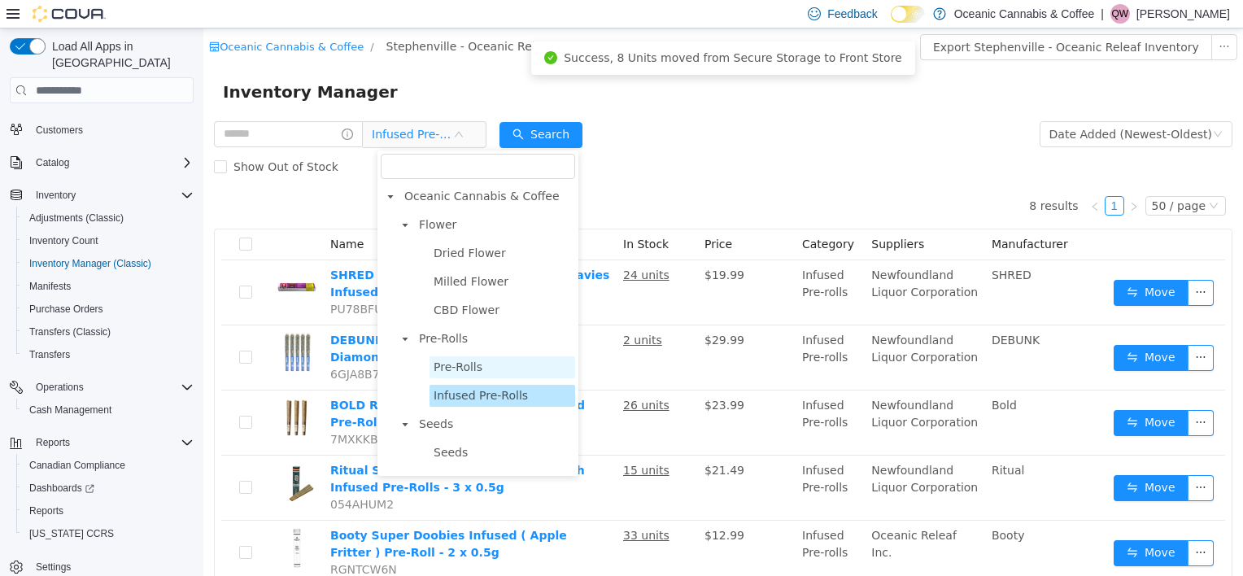
click at [461, 360] on span "Pre-Rolls" at bounding box center [458, 366] width 49 height 13
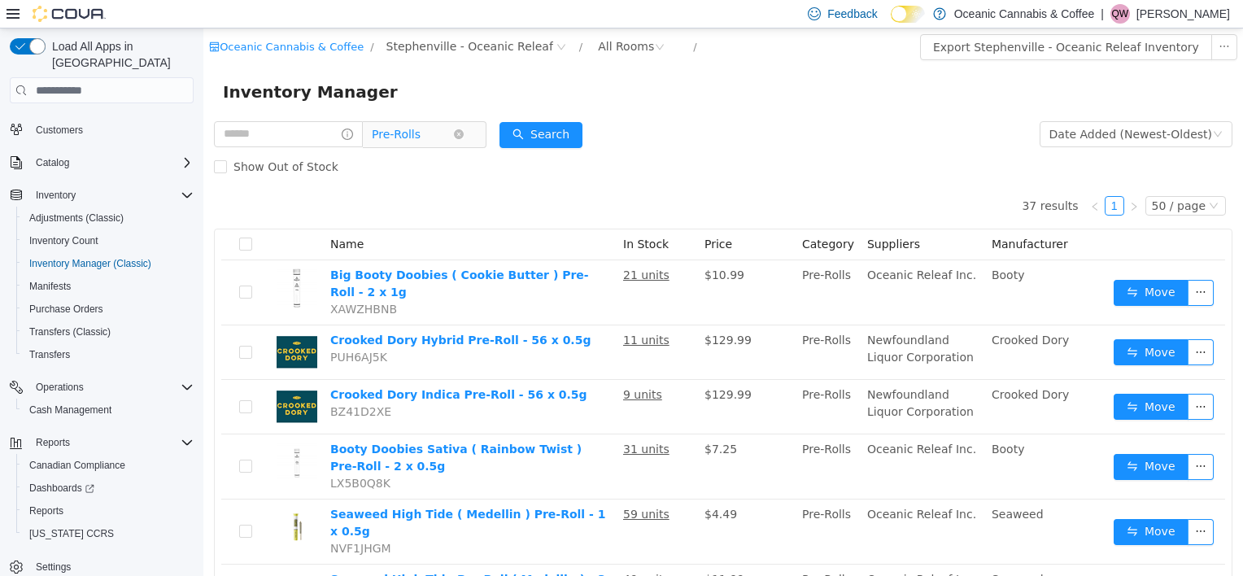
click at [451, 140] on span "Pre-Rolls" at bounding box center [412, 134] width 81 height 24
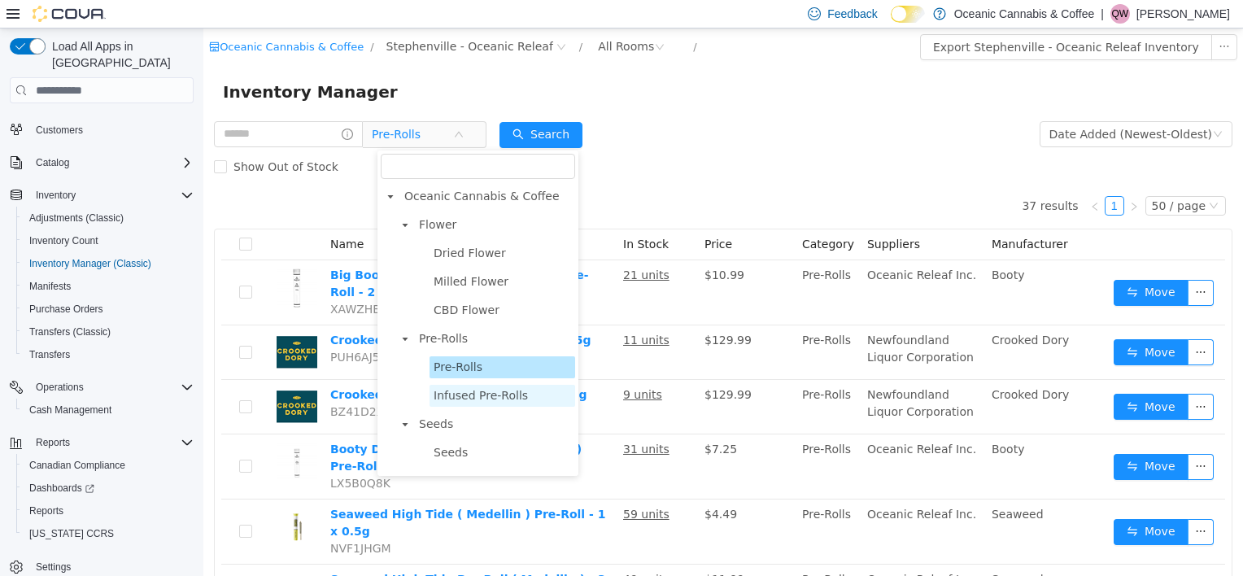
click at [478, 389] on span "Infused Pre-Rolls" at bounding box center [481, 395] width 94 height 13
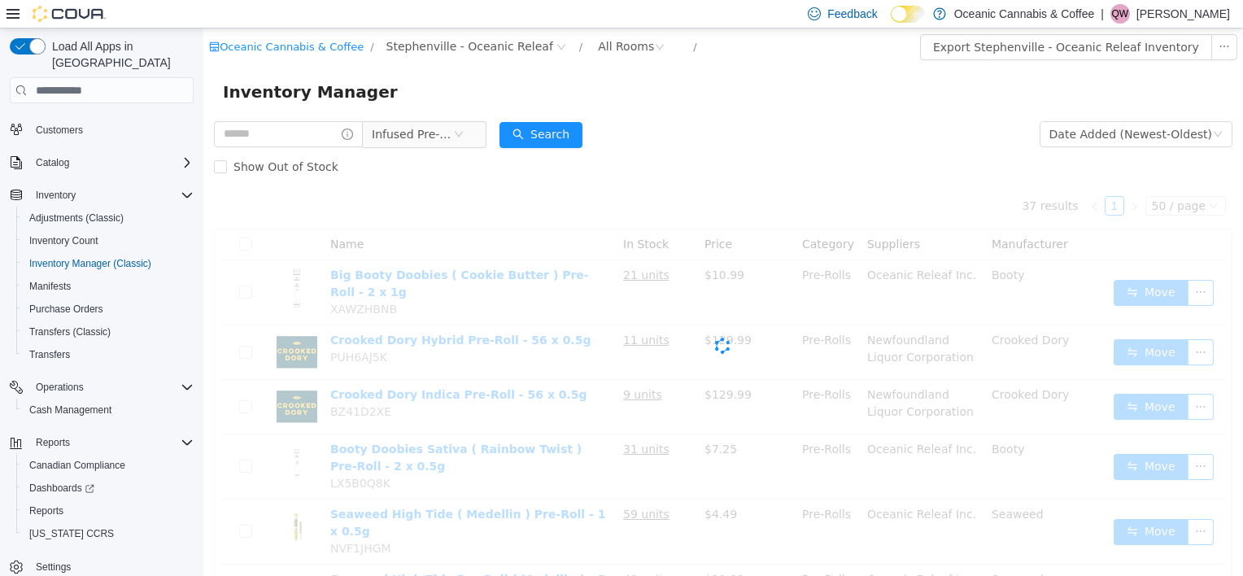
click at [719, 162] on div "Show Out of Stock" at bounding box center [723, 167] width 1019 height 33
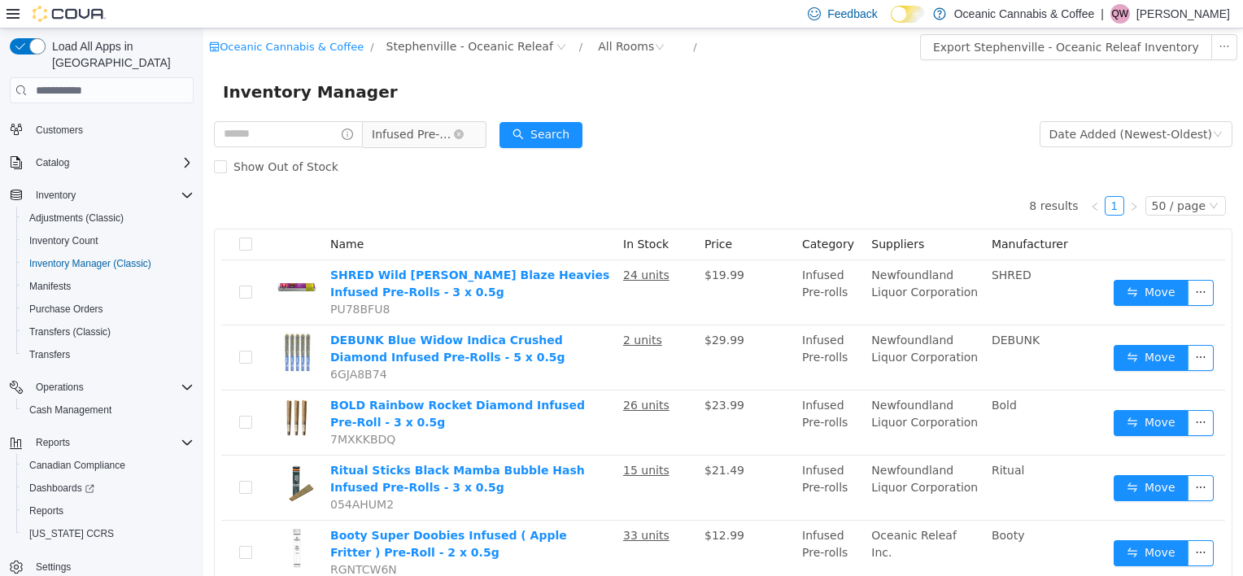
click at [443, 144] on span "Infused Pre-Rolls" at bounding box center [412, 134] width 81 height 24
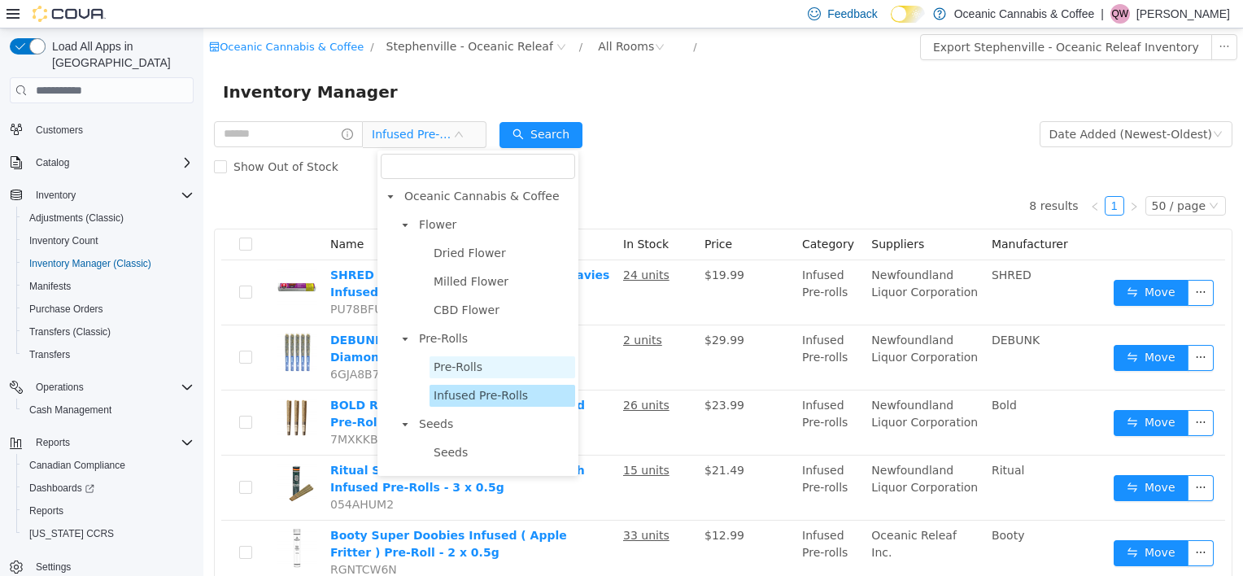
click at [442, 360] on span "Pre-Rolls" at bounding box center [458, 366] width 49 height 13
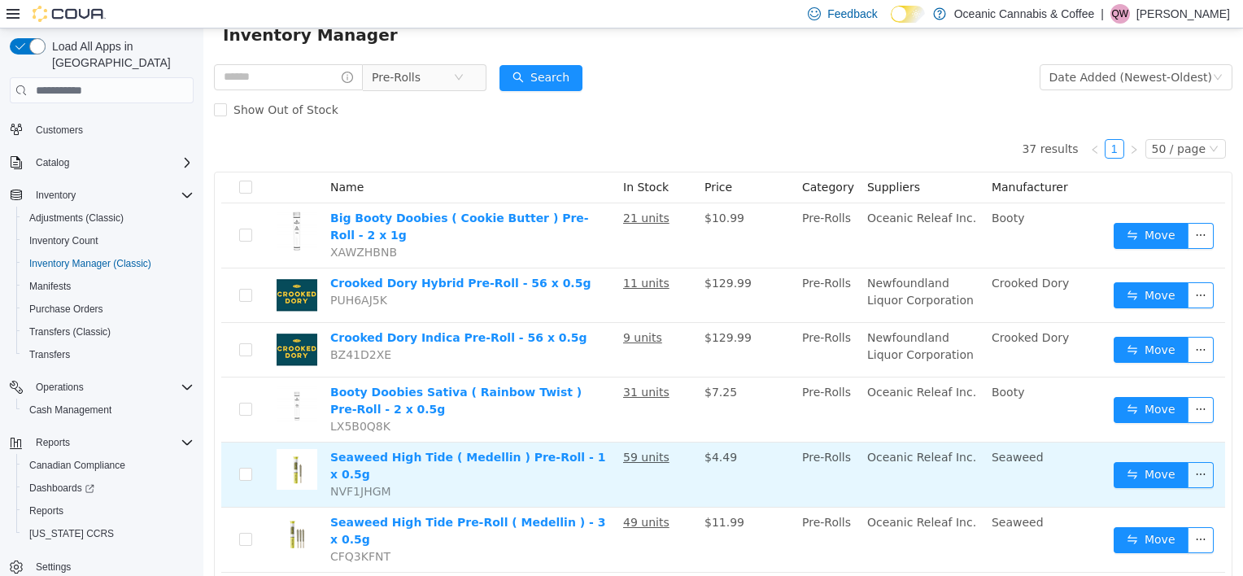
scroll to position [81, 0]
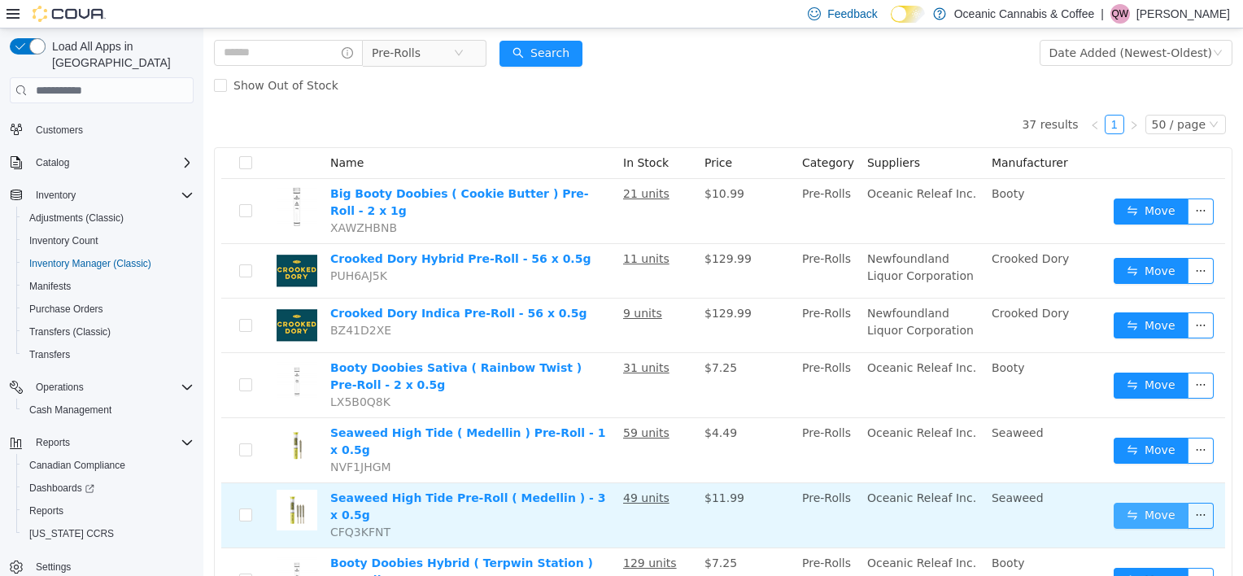
click at [1168, 503] on button "Move" at bounding box center [1151, 516] width 75 height 26
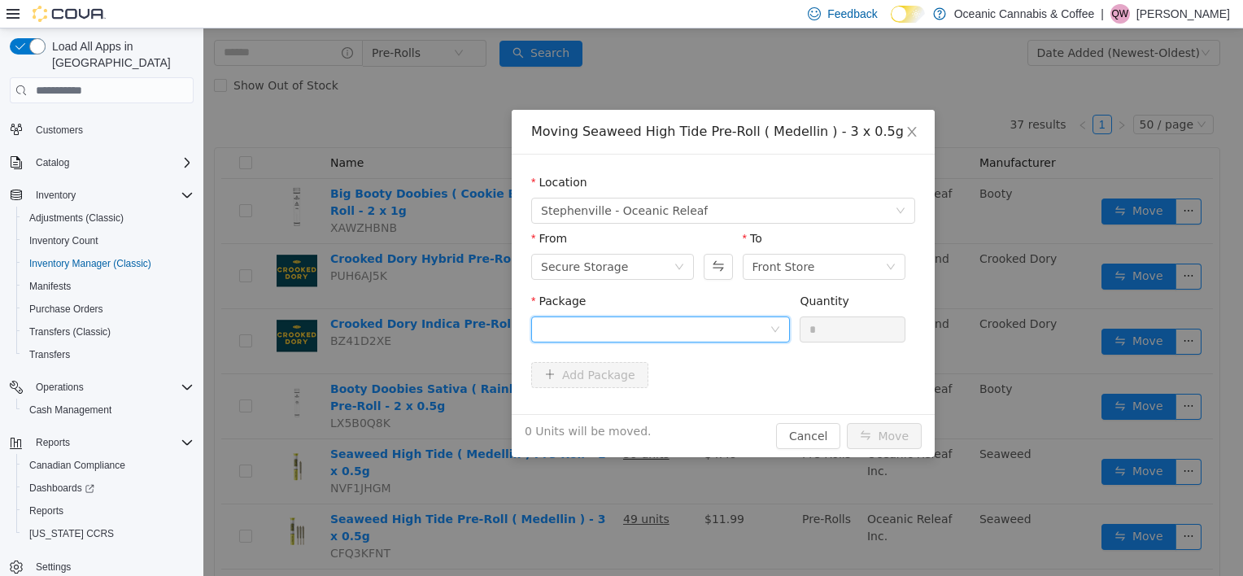
click at [674, 337] on div at bounding box center [655, 329] width 229 height 24
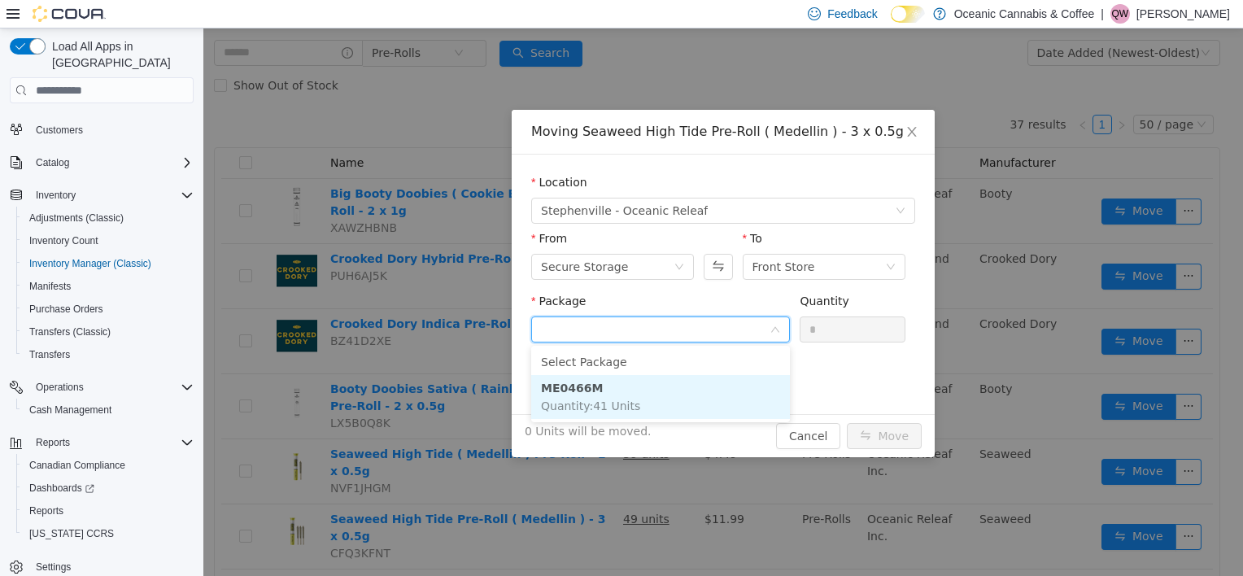
click at [571, 392] on strong "ME0466M" at bounding box center [572, 388] width 62 height 13
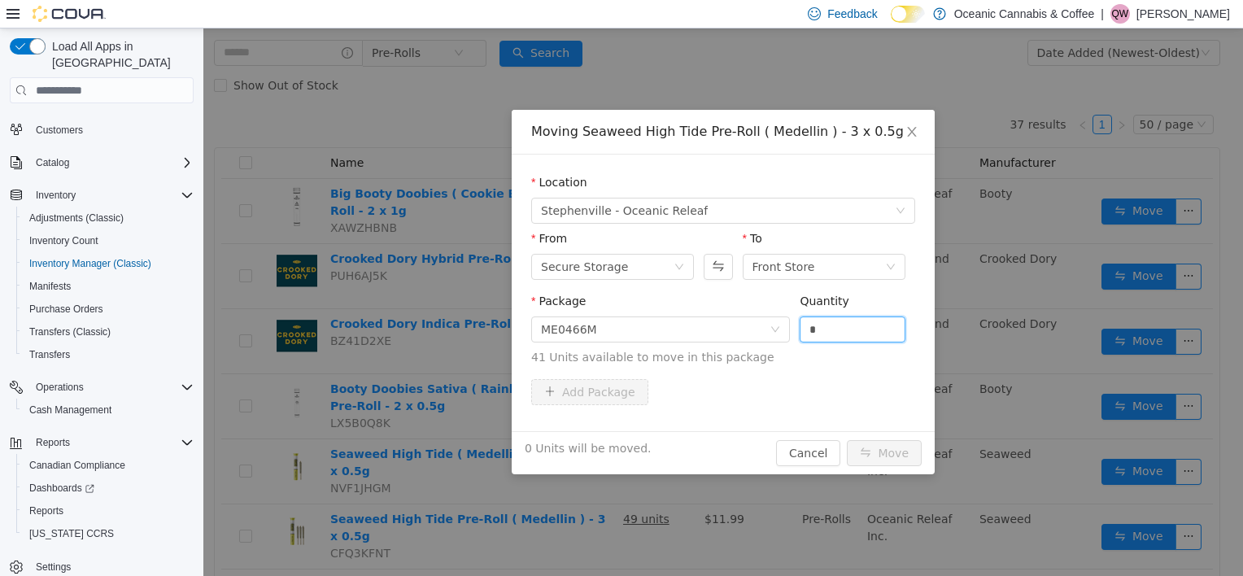
drag, startPoint x: 846, startPoint y: 324, endPoint x: 726, endPoint y: 347, distance: 122.6
click at [726, 347] on span "Package ME0466M Quantity * 41 Units available to move in this package" at bounding box center [723, 331] width 384 height 72
type input "*"
click at [889, 448] on button "Move" at bounding box center [884, 453] width 75 height 26
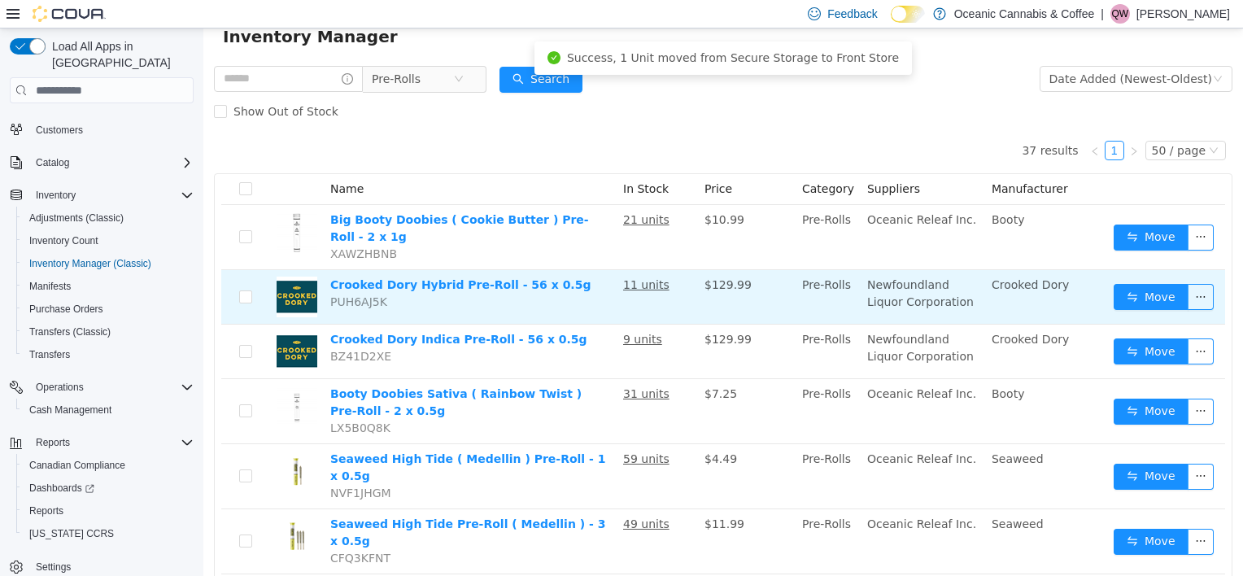
scroll to position [0, 0]
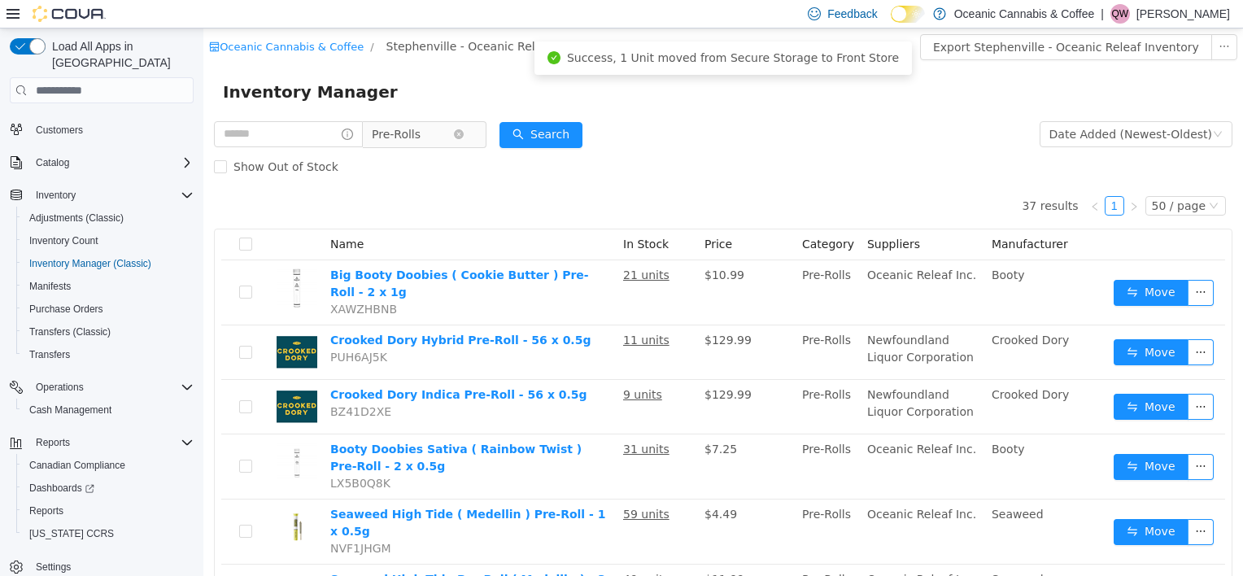
drag, startPoint x: 413, startPoint y: 132, endPoint x: 425, endPoint y: 142, distance: 15.0
click at [413, 132] on span "Pre-Rolls" at bounding box center [396, 134] width 49 height 24
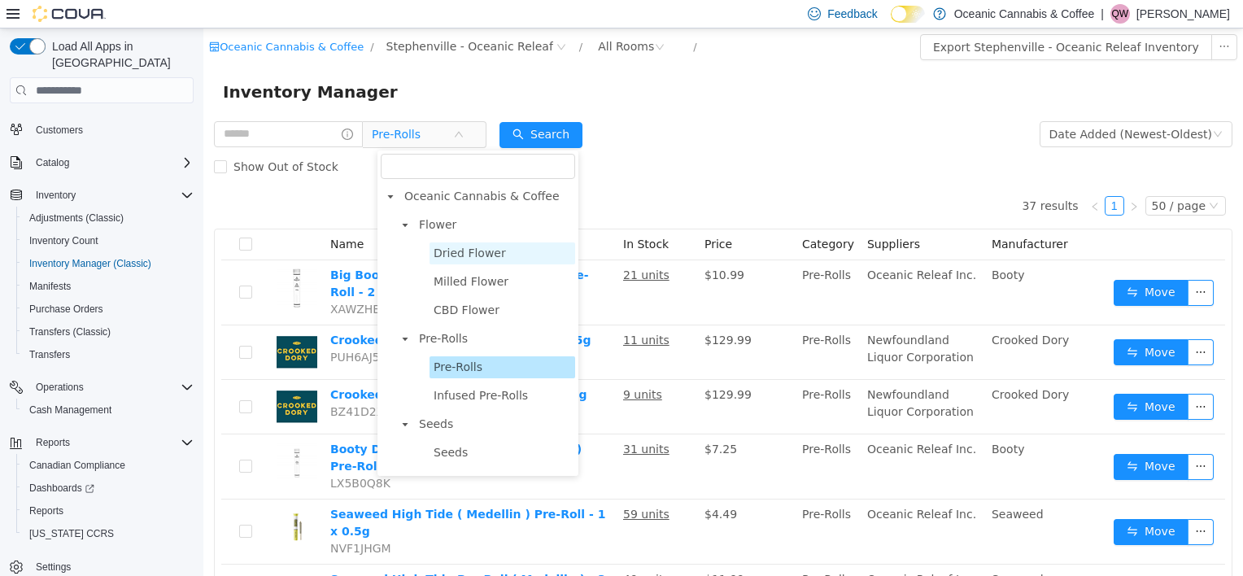
click at [496, 260] on span "Dried Flower" at bounding box center [470, 253] width 72 height 13
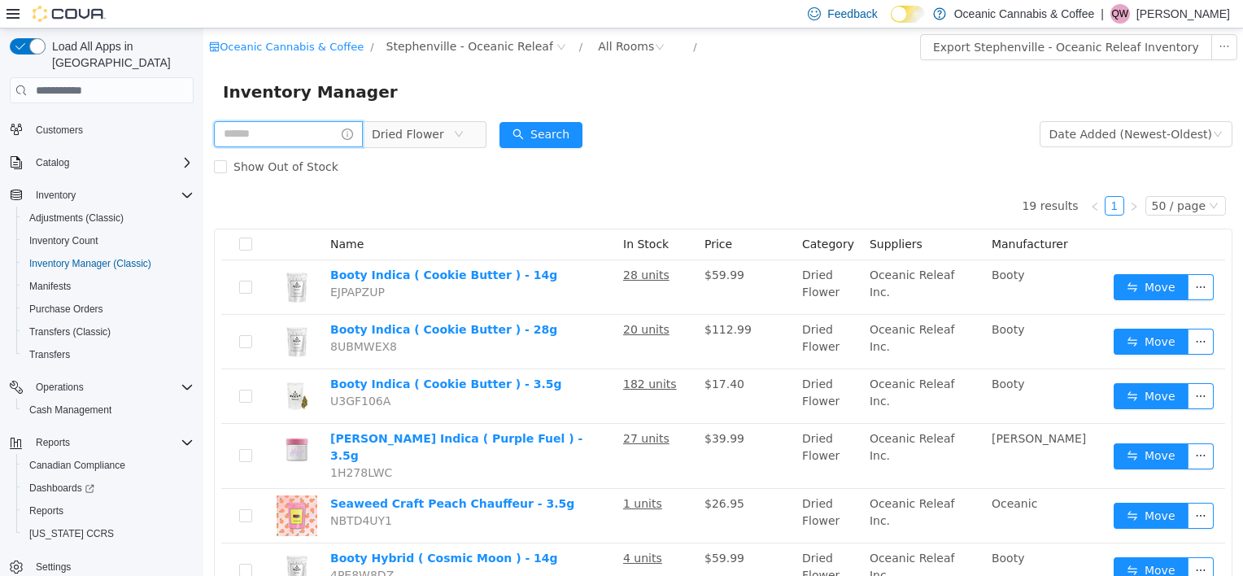
click at [303, 142] on input "text" at bounding box center [288, 134] width 149 height 26
type input "****"
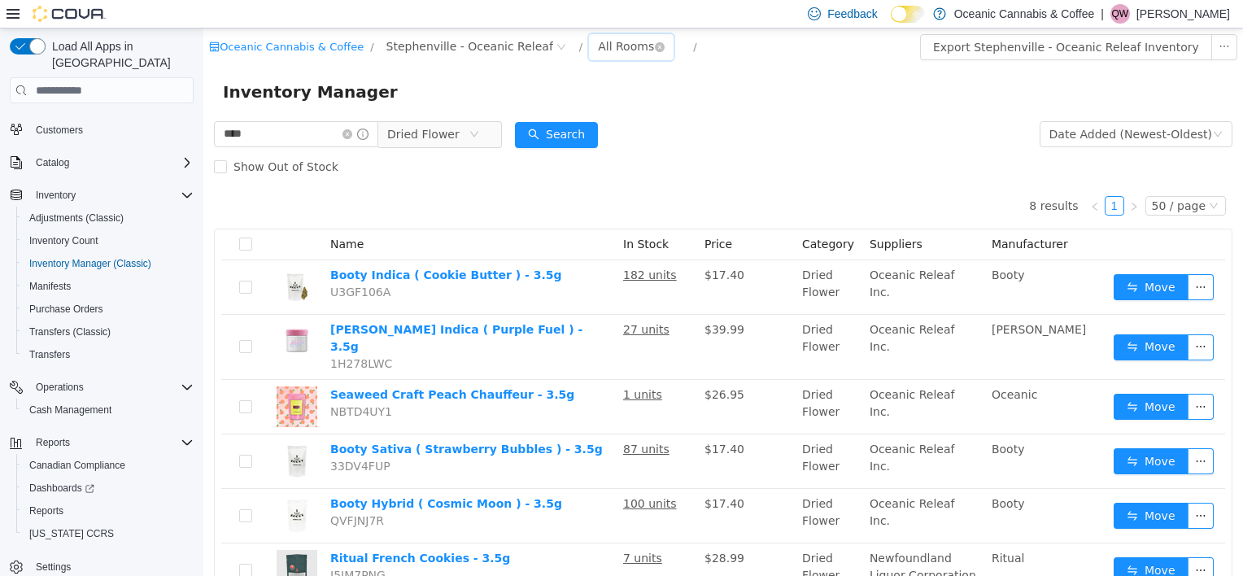
click at [598, 44] on div "All Rooms" at bounding box center [626, 46] width 56 height 24
click at [599, 109] on li "Front Store" at bounding box center [604, 106] width 98 height 26
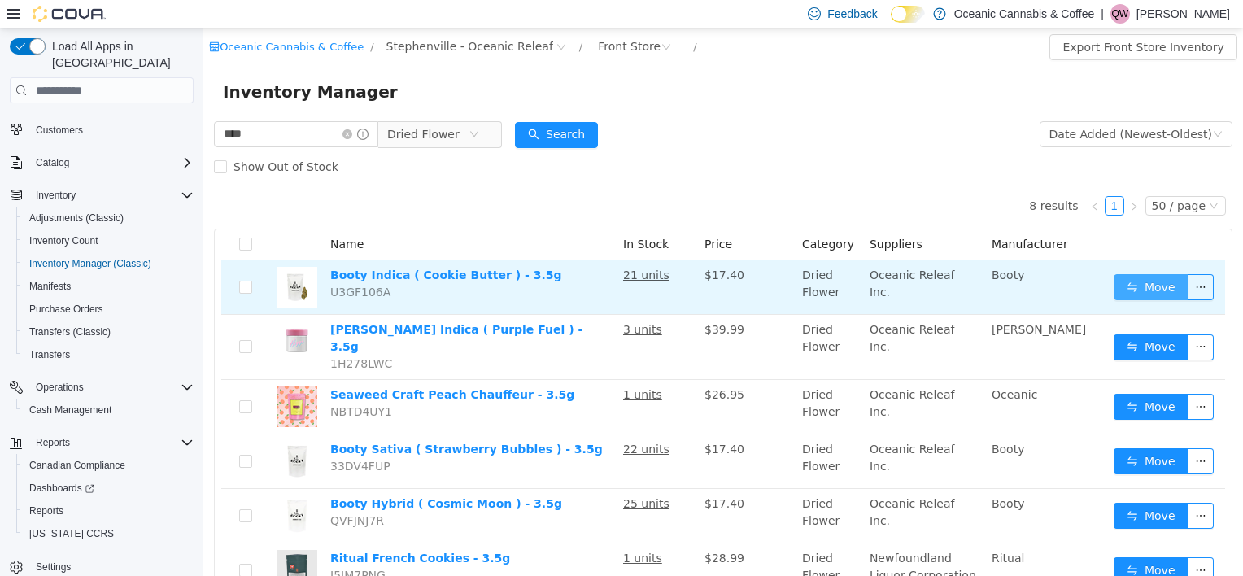
click at [1114, 280] on button "Move" at bounding box center [1151, 287] width 75 height 26
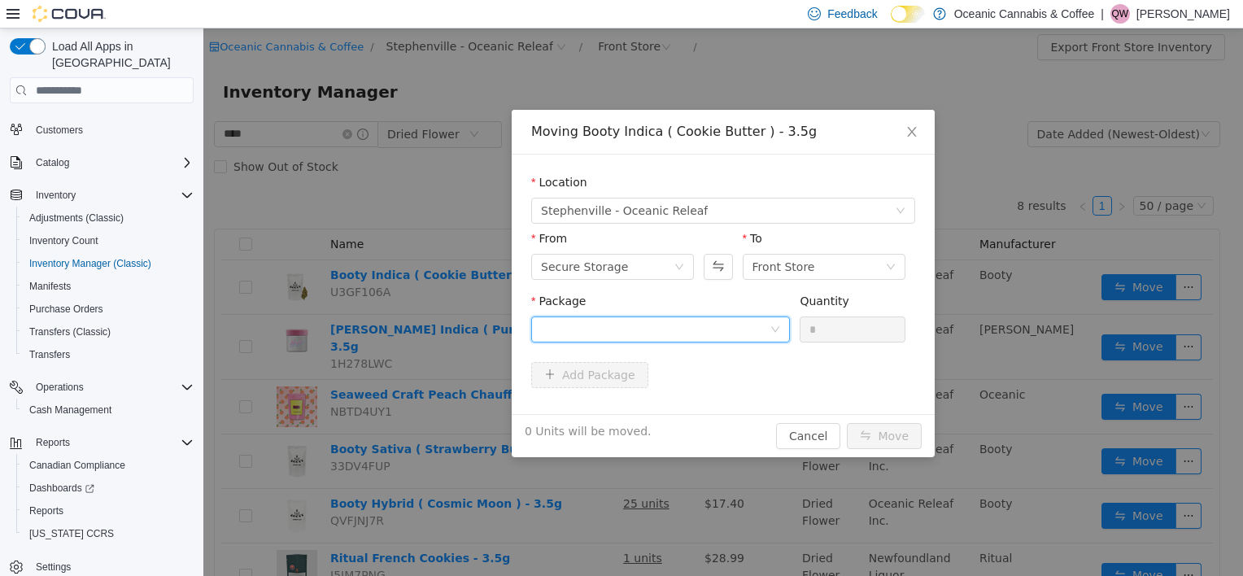
click at [652, 328] on div at bounding box center [655, 329] width 229 height 24
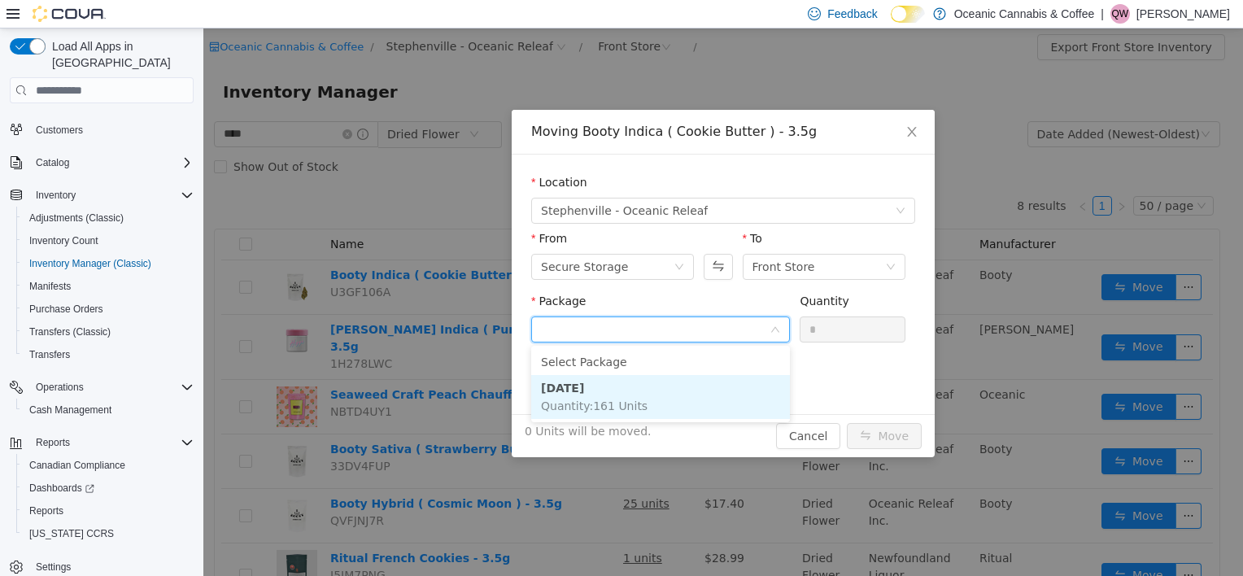
click at [666, 387] on li "[DATE] Quantity : 161 Units" at bounding box center [660, 397] width 259 height 44
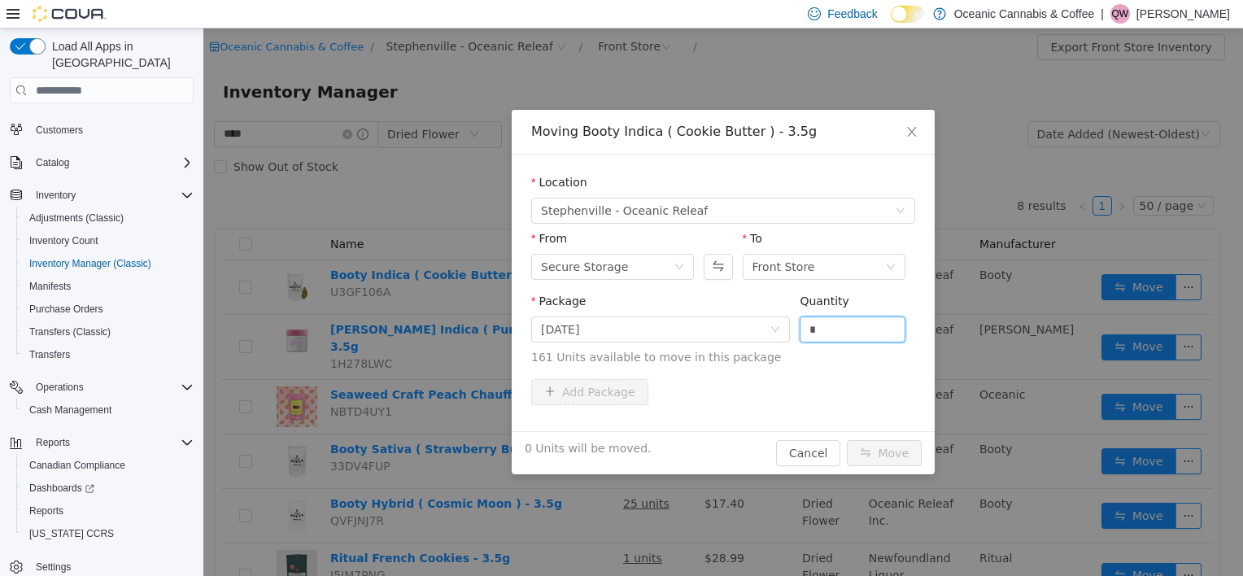
drag, startPoint x: 843, startPoint y: 332, endPoint x: 746, endPoint y: 345, distance: 97.7
click at [746, 347] on span "Package [DATE] Quantity * 161 Units available to move in this package" at bounding box center [723, 331] width 384 height 72
type input "*"
click at [917, 444] on button "Move" at bounding box center [884, 453] width 75 height 26
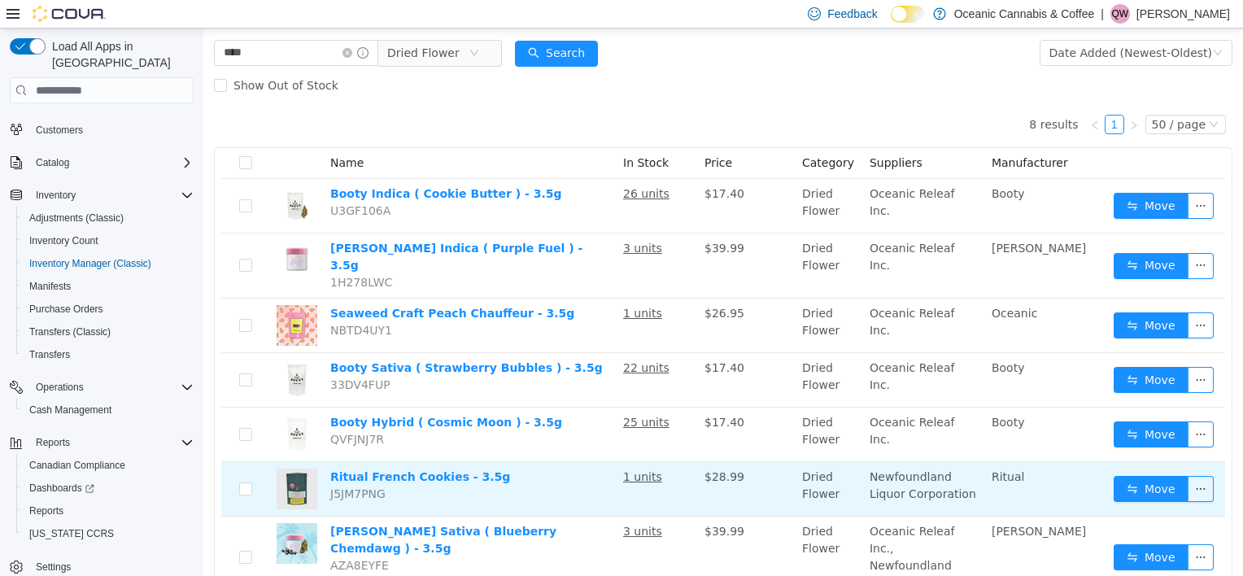
scroll to position [163, 0]
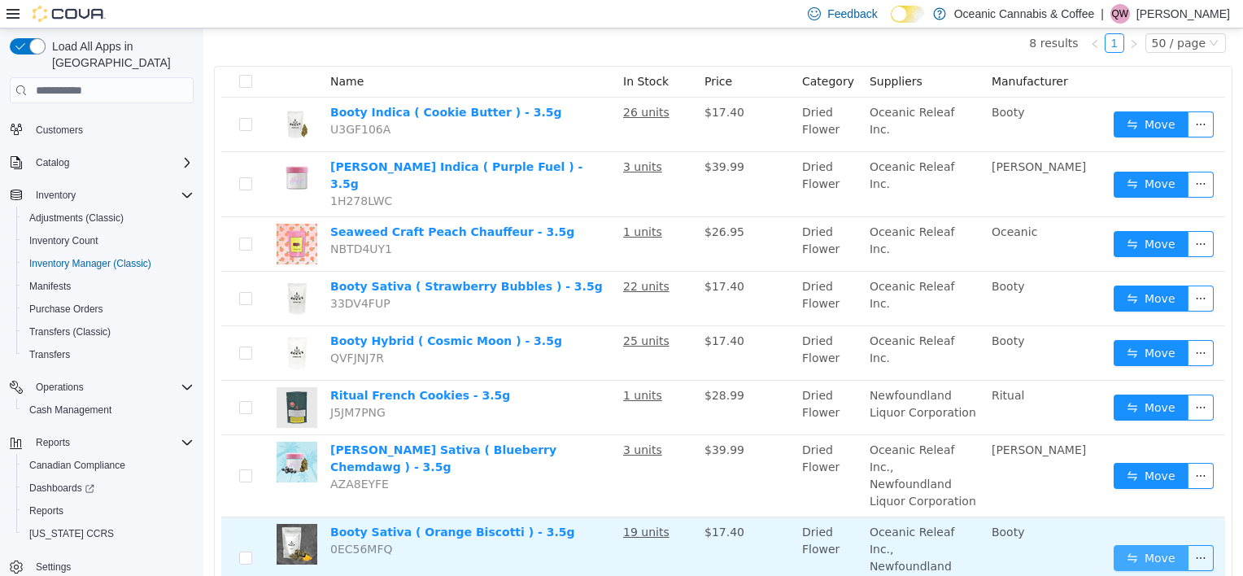
click at [1143, 545] on button "Move" at bounding box center [1151, 558] width 75 height 26
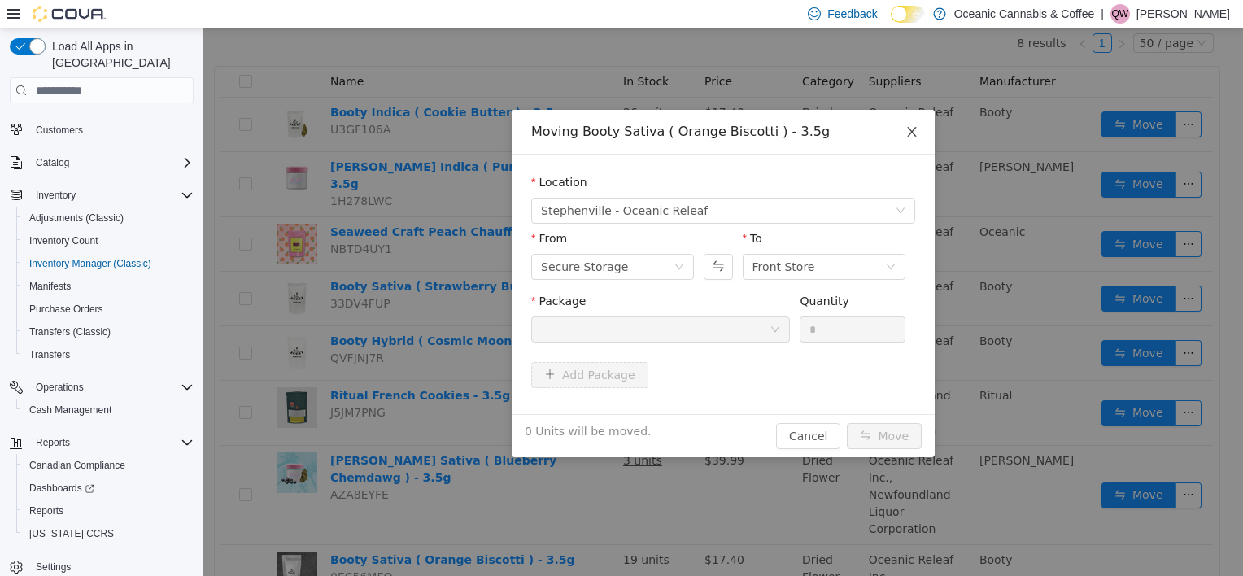
click at [908, 129] on icon "icon: close" at bounding box center [912, 131] width 13 height 13
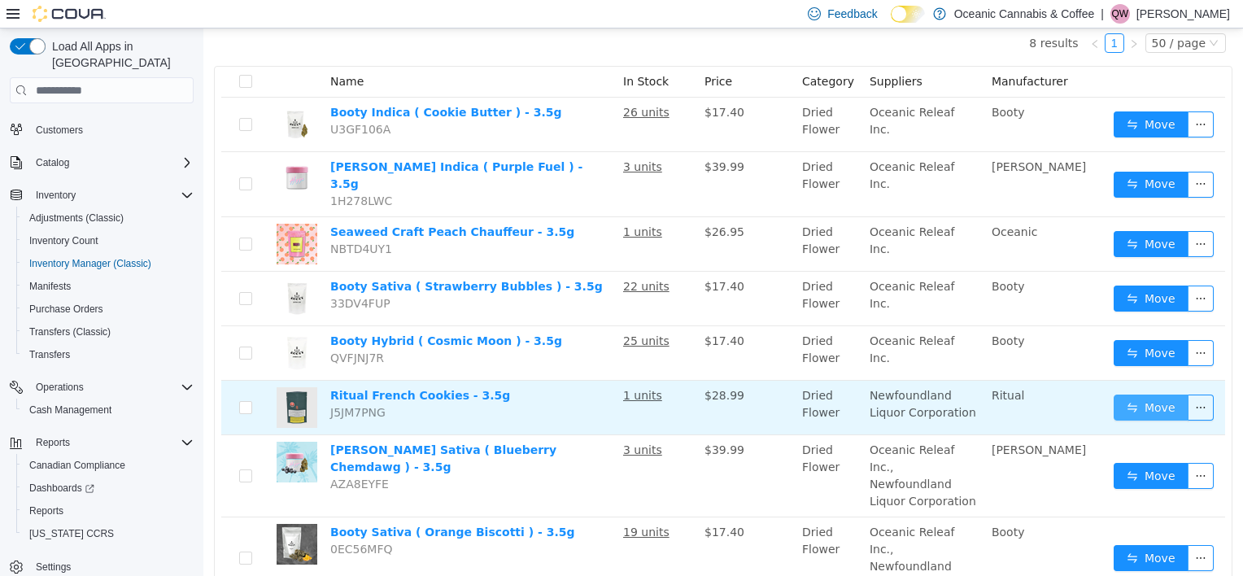
click at [1133, 395] on button "Move" at bounding box center [1151, 408] width 75 height 26
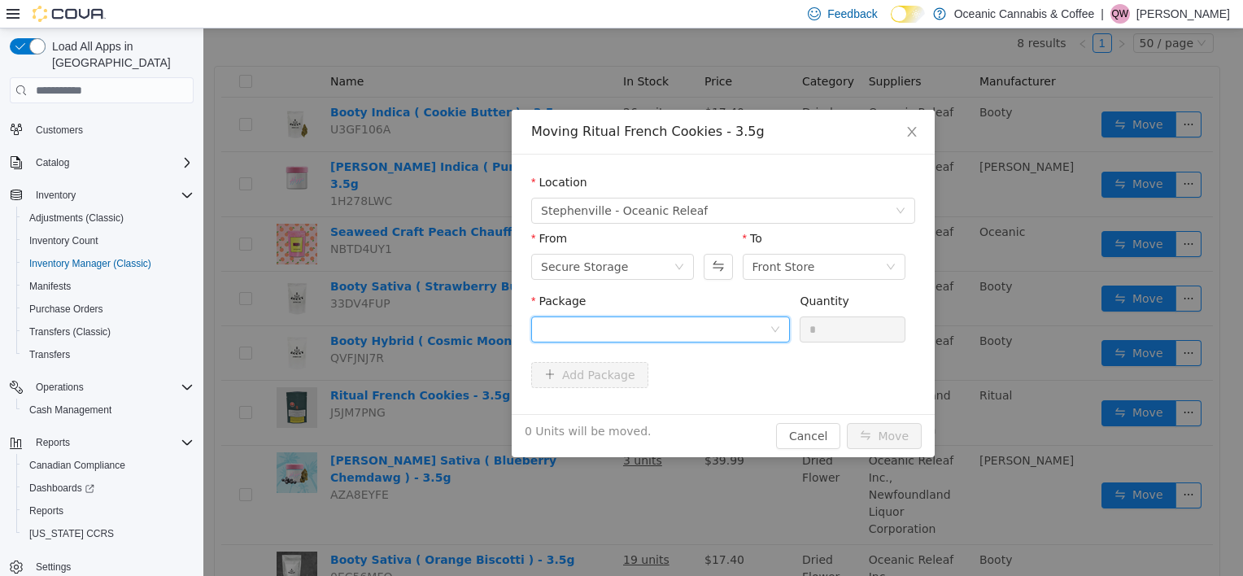
click at [621, 330] on div at bounding box center [655, 329] width 229 height 24
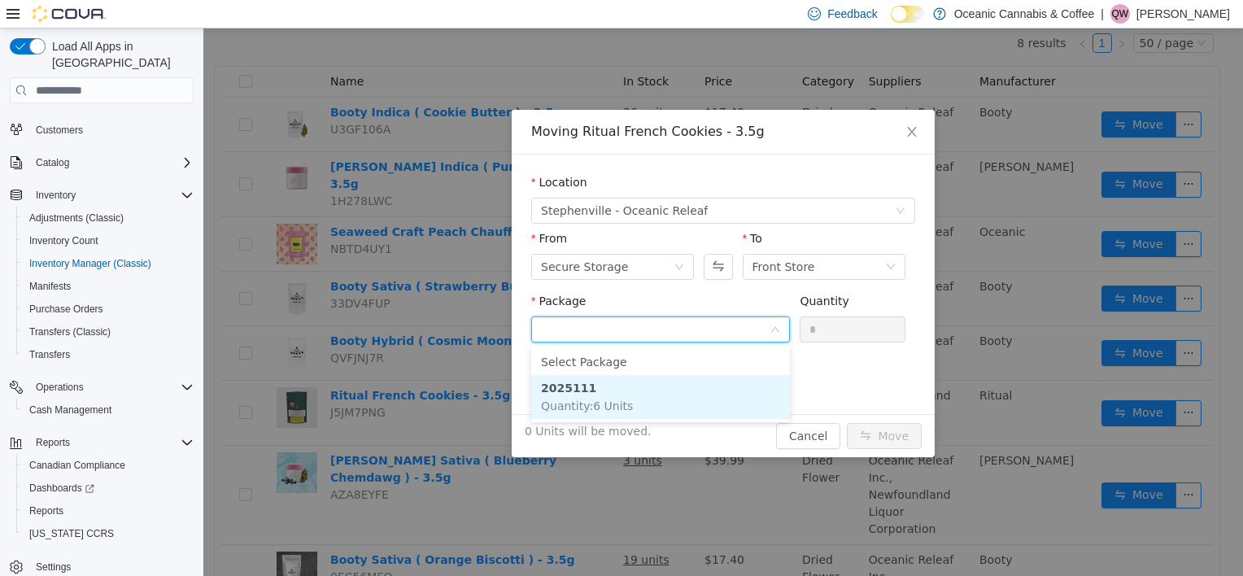
drag, startPoint x: 643, startPoint y: 386, endPoint x: 742, endPoint y: 382, distance: 99.3
click at [644, 387] on li "2025111 Quantity : 6 Units" at bounding box center [660, 397] width 259 height 44
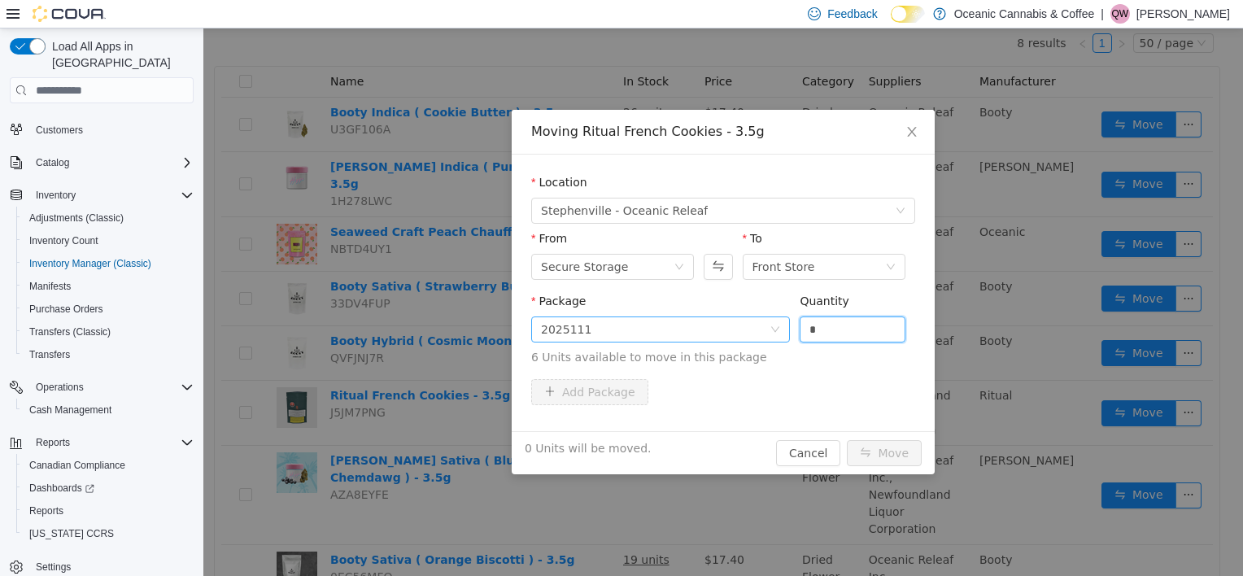
drag, startPoint x: 824, startPoint y: 334, endPoint x: 755, endPoint y: 337, distance: 69.2
click at [758, 337] on span "Package 2025111 Quantity * 6 Units available to move in this package" at bounding box center [723, 331] width 384 height 72
type input "*"
click at [878, 444] on button "Move" at bounding box center [884, 453] width 75 height 26
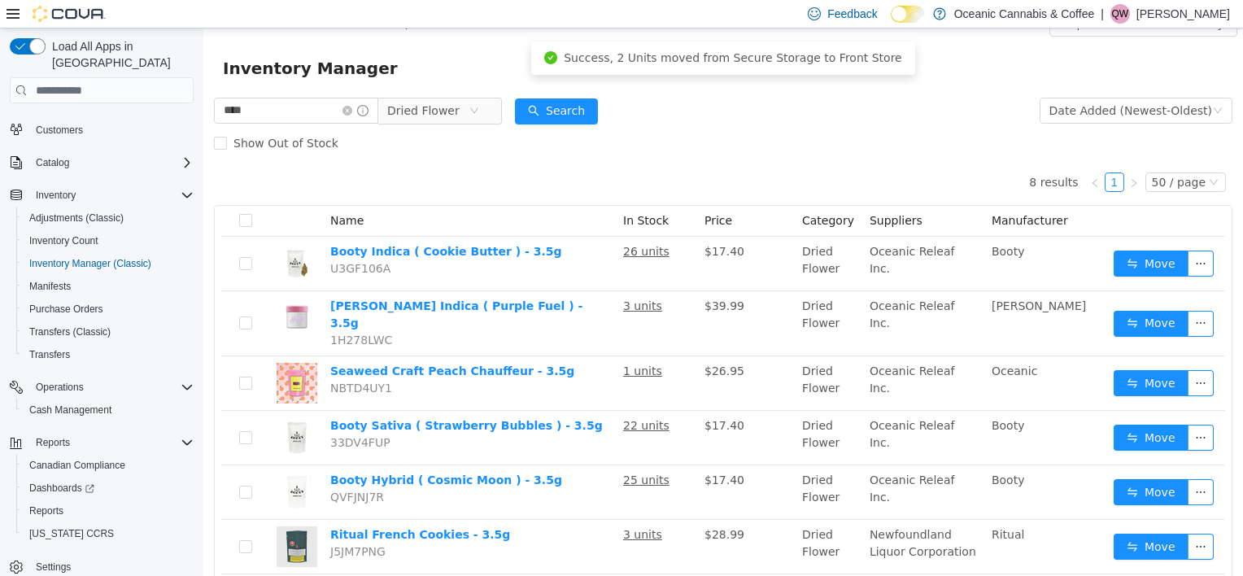
scroll to position [0, 0]
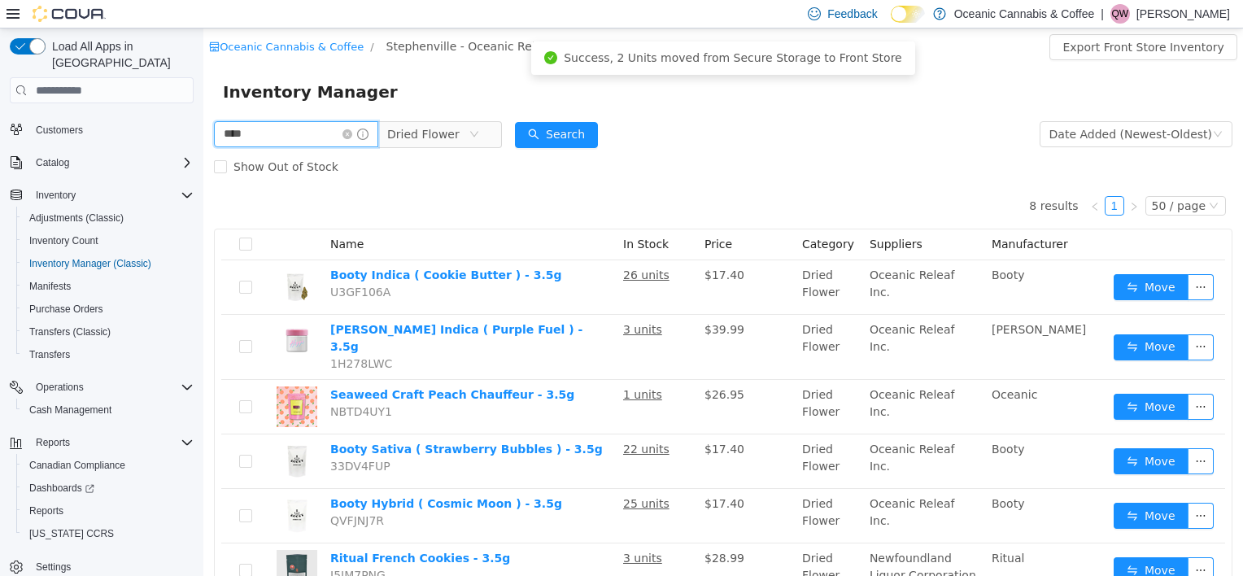
click at [335, 144] on input "****" at bounding box center [296, 134] width 164 height 26
click at [335, 145] on input "****" at bounding box center [296, 134] width 164 height 26
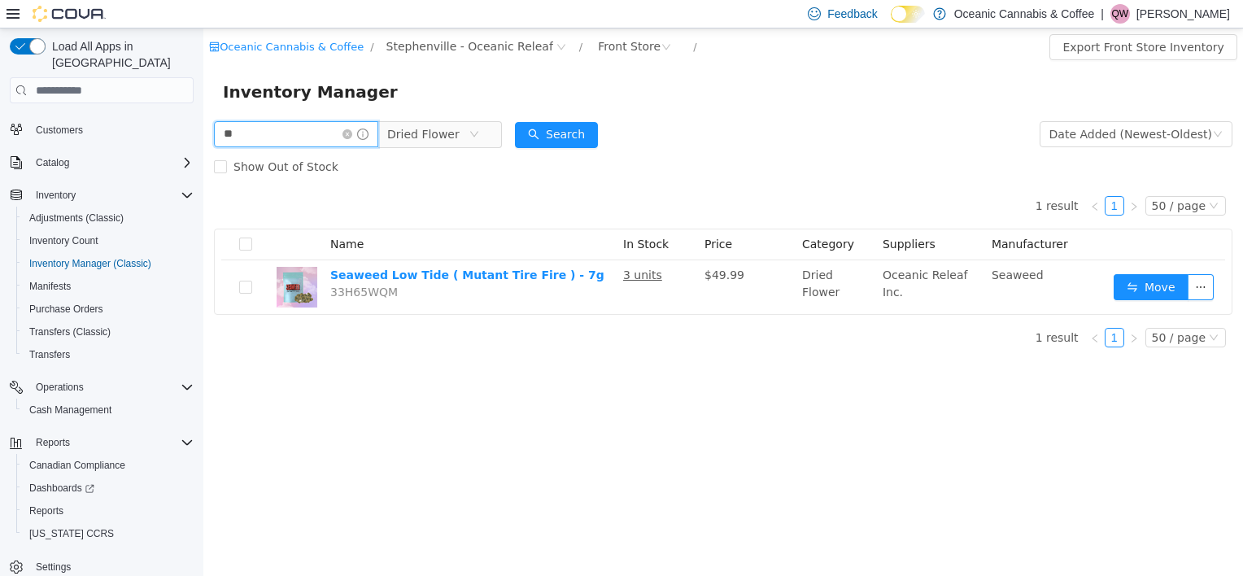
click at [334, 133] on input "**" at bounding box center [296, 134] width 164 height 26
type input "***"
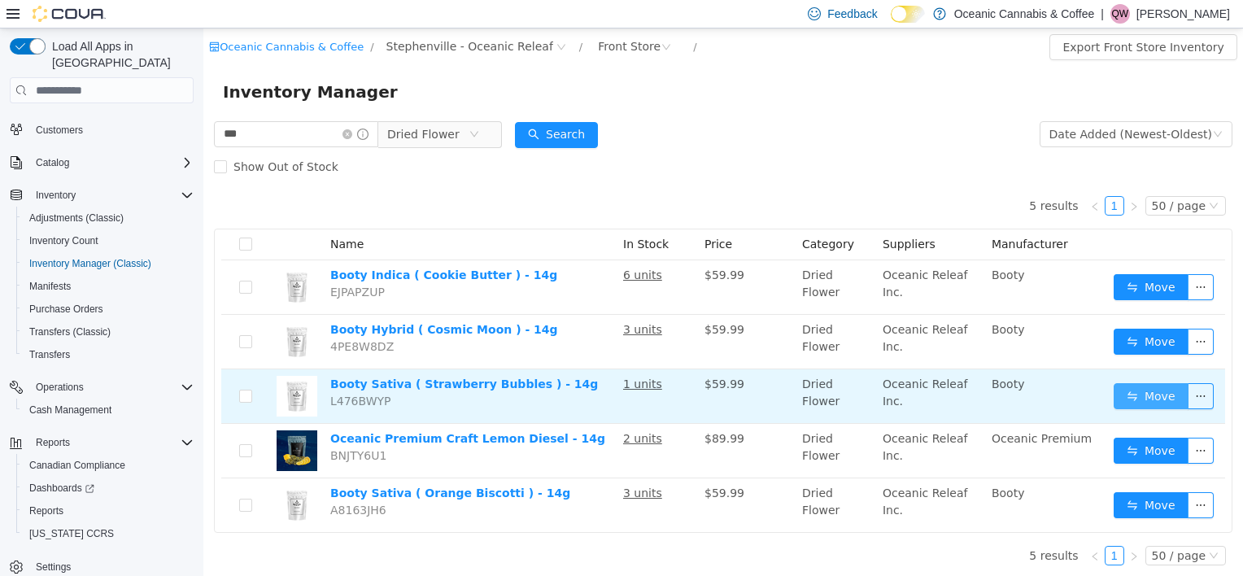
click at [1133, 387] on button "Move" at bounding box center [1151, 396] width 75 height 26
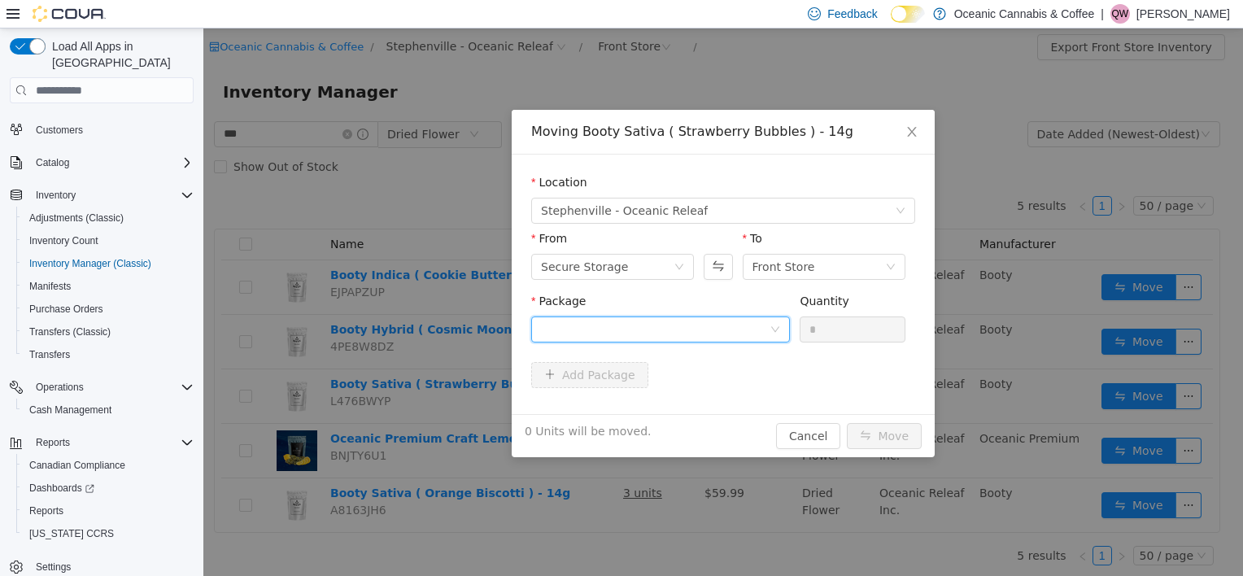
click at [692, 326] on div at bounding box center [655, 329] width 229 height 24
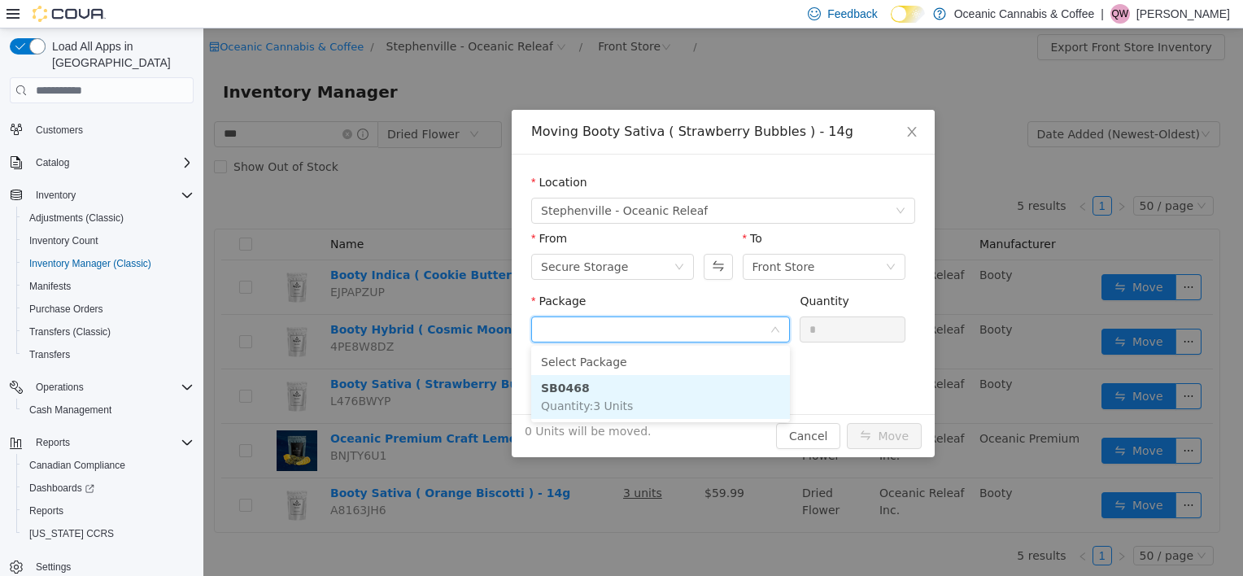
click at [661, 383] on li "SB0468 Quantity : 3 Units" at bounding box center [660, 397] width 259 height 44
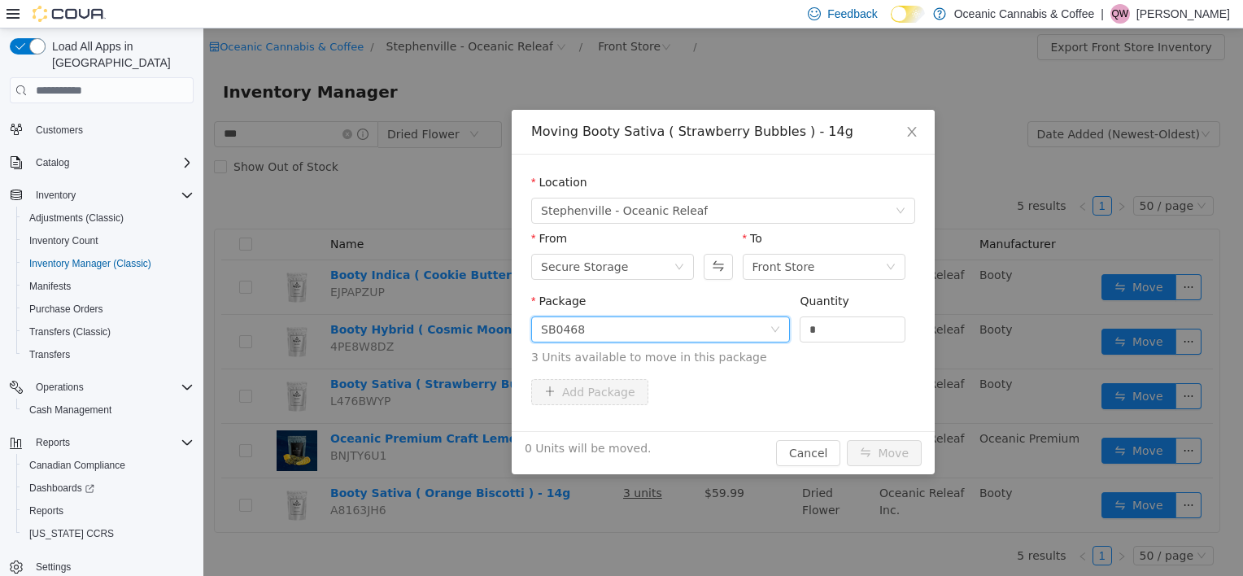
drag, startPoint x: 844, startPoint y: 324, endPoint x: 784, endPoint y: 335, distance: 60.5
click at [784, 335] on span "Package SB0468 Quantity * 3 Units available to move in this package" at bounding box center [723, 331] width 384 height 72
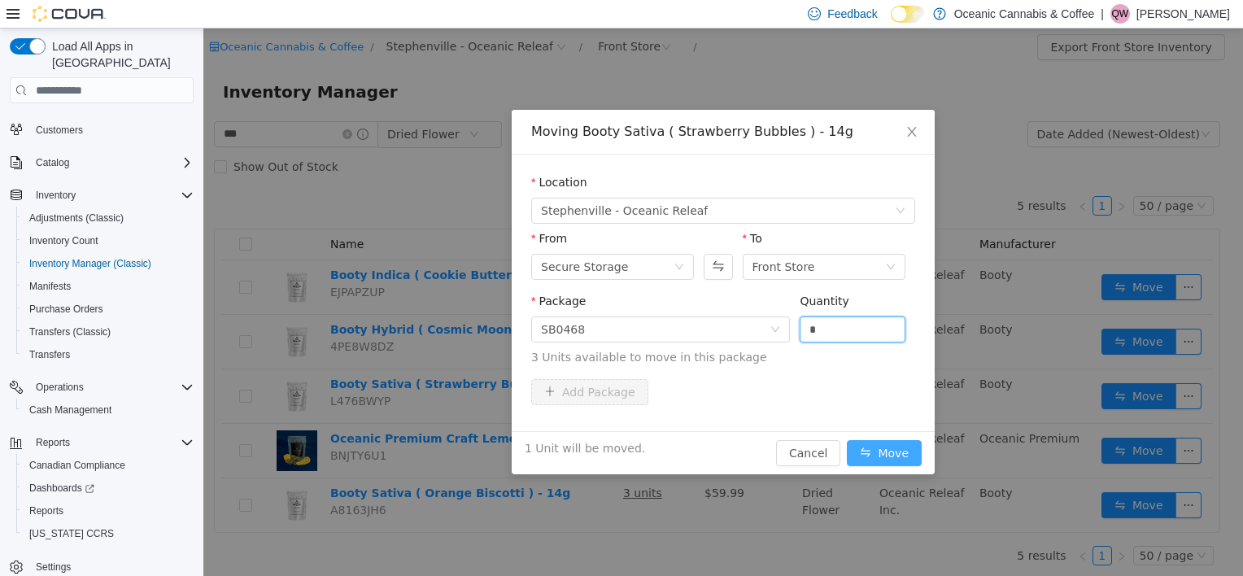
type input "*"
click at [889, 443] on button "Move" at bounding box center [884, 453] width 75 height 26
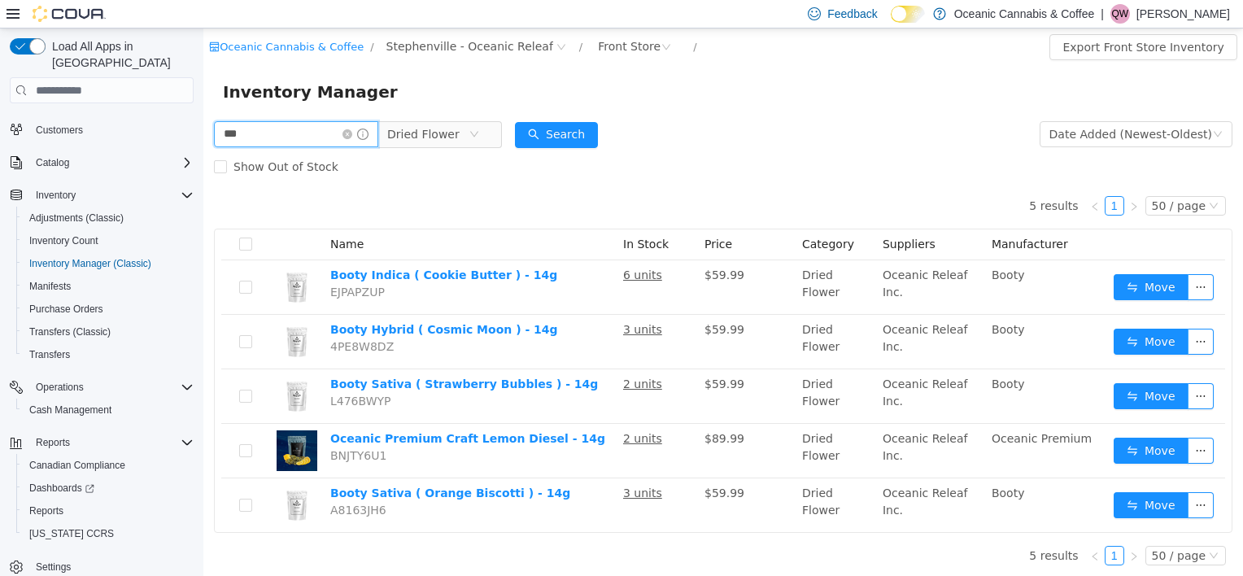
click at [277, 141] on input "***" at bounding box center [296, 134] width 164 height 26
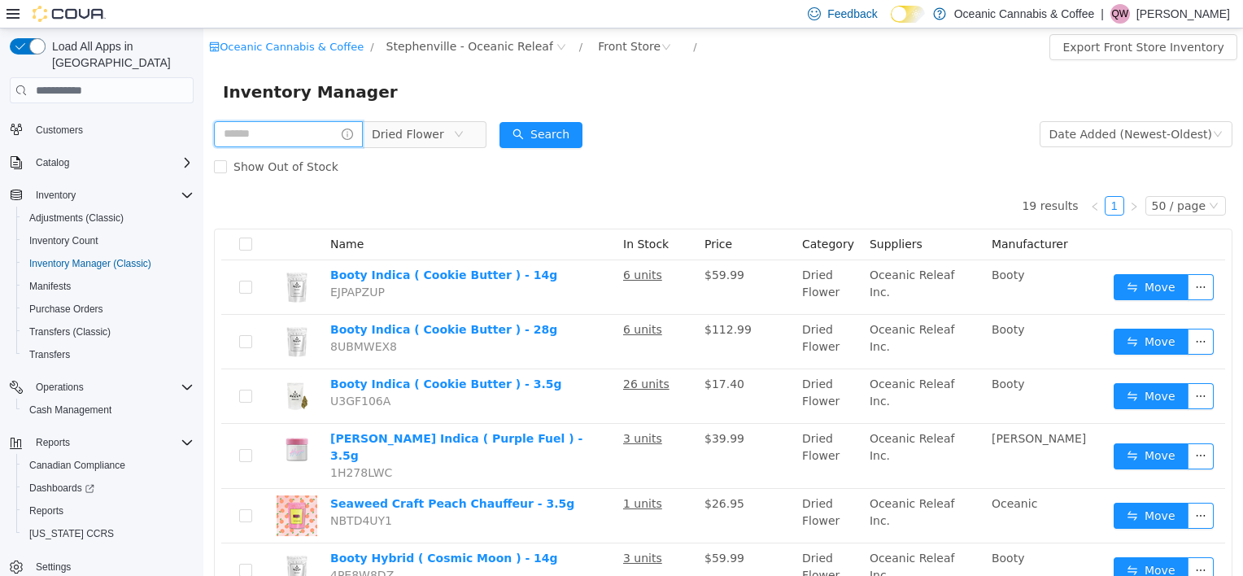
click at [277, 141] on input "text" at bounding box center [288, 134] width 149 height 26
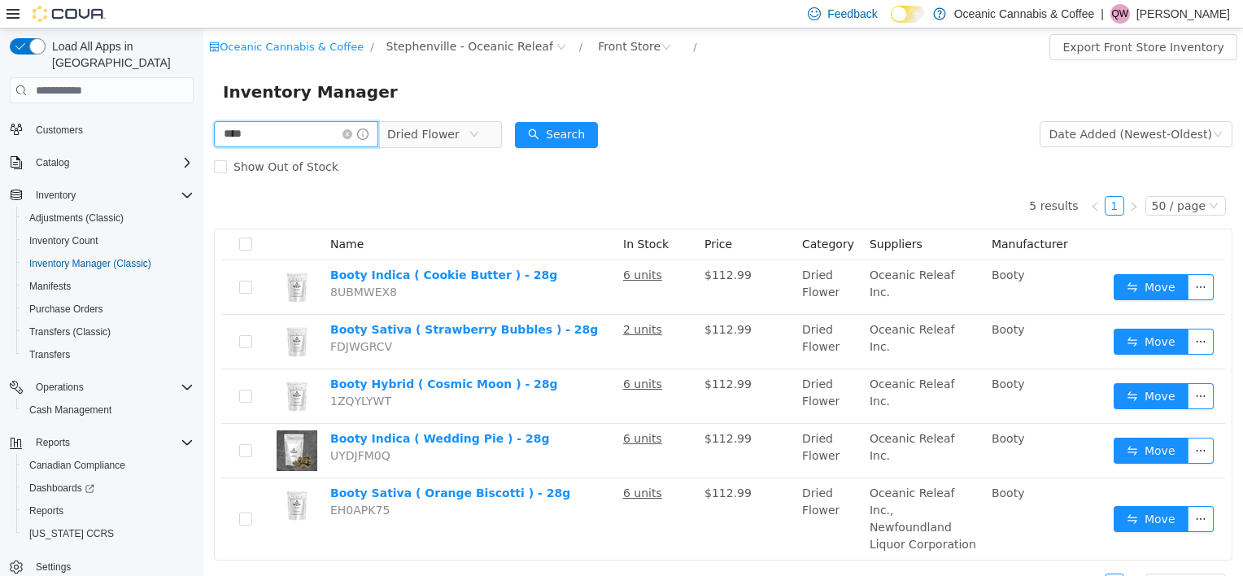
click at [277, 141] on input "****" at bounding box center [296, 134] width 164 height 26
type input "***"
click at [316, 135] on input "***" at bounding box center [296, 134] width 164 height 26
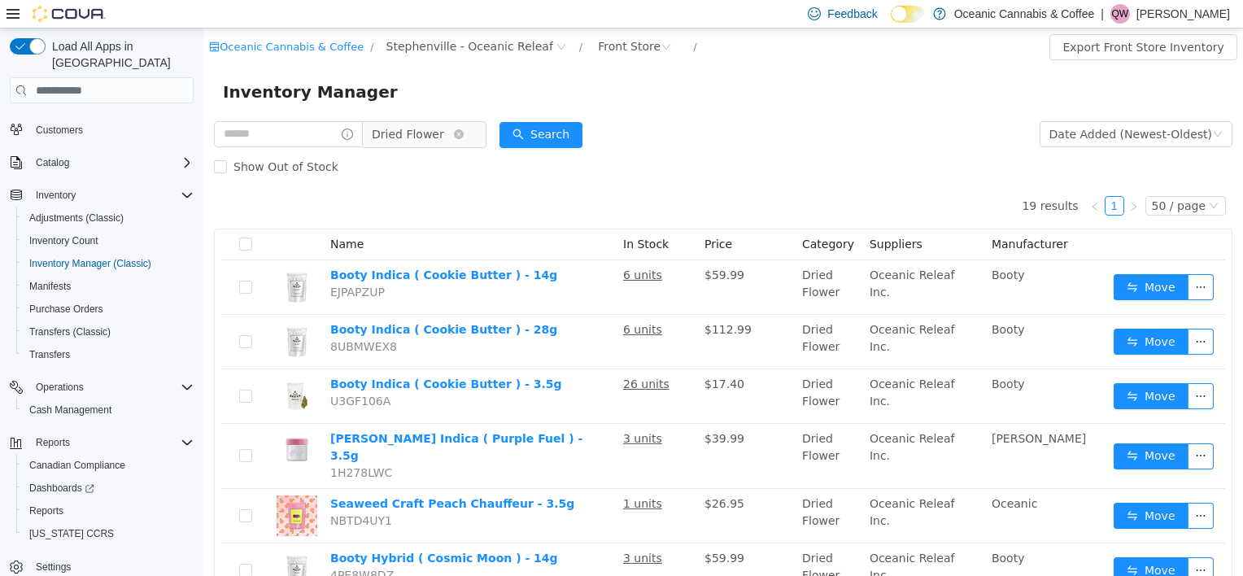
click at [413, 123] on span "Dried Flower" at bounding box center [408, 134] width 72 height 24
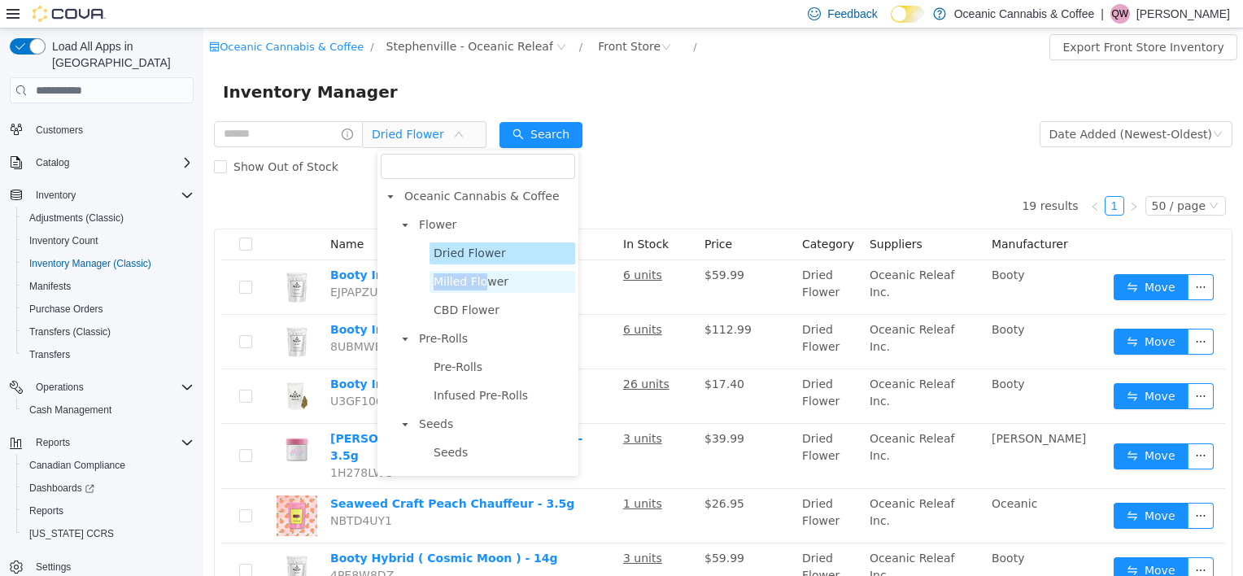
drag, startPoint x: 480, startPoint y: 266, endPoint x: 482, endPoint y: 275, distance: 9.1
click at [482, 275] on ul "Dried Flower Milled Flower CBD Flower" at bounding box center [485, 281] width 180 height 79
click at [482, 275] on span "Milled Flower" at bounding box center [471, 281] width 75 height 13
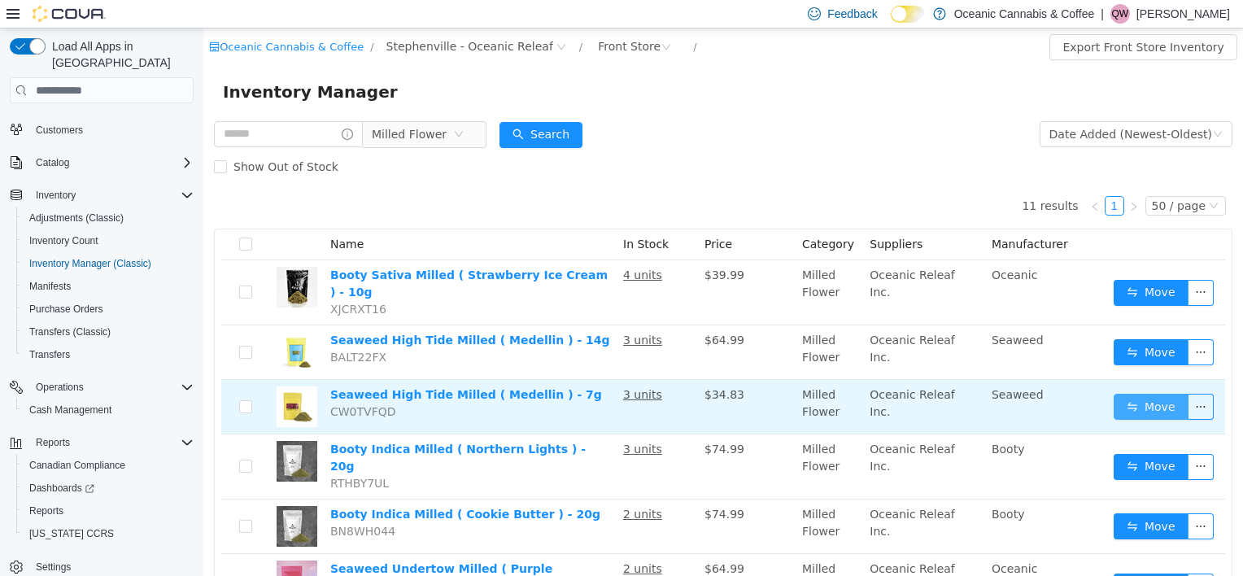
click at [1135, 394] on button "Move" at bounding box center [1151, 407] width 75 height 26
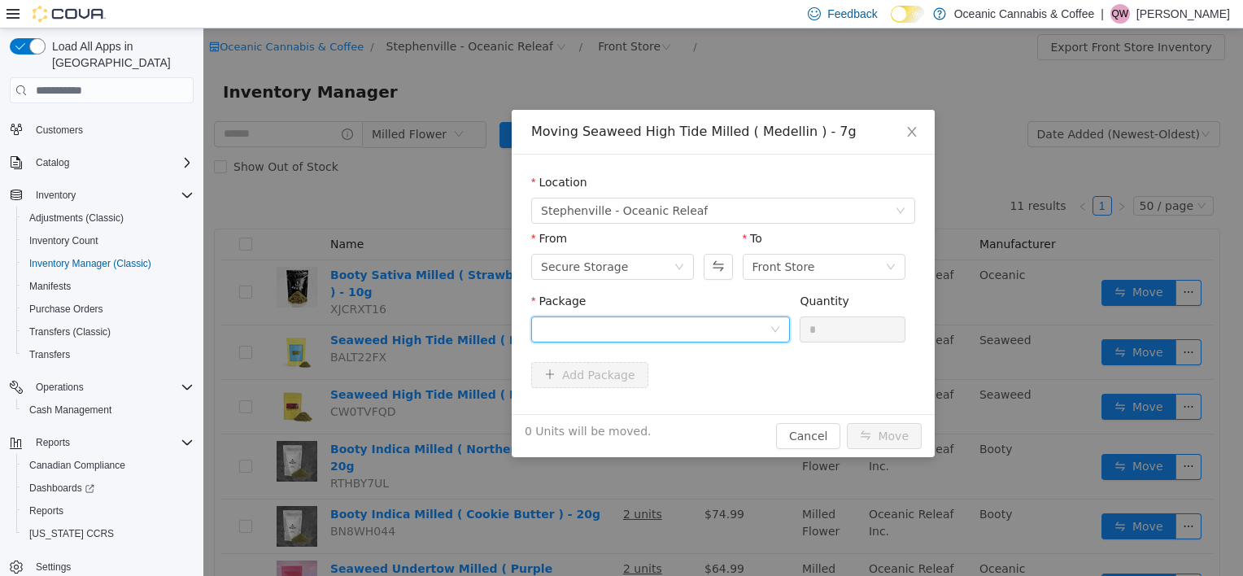
click at [725, 340] on div at bounding box center [655, 329] width 229 height 24
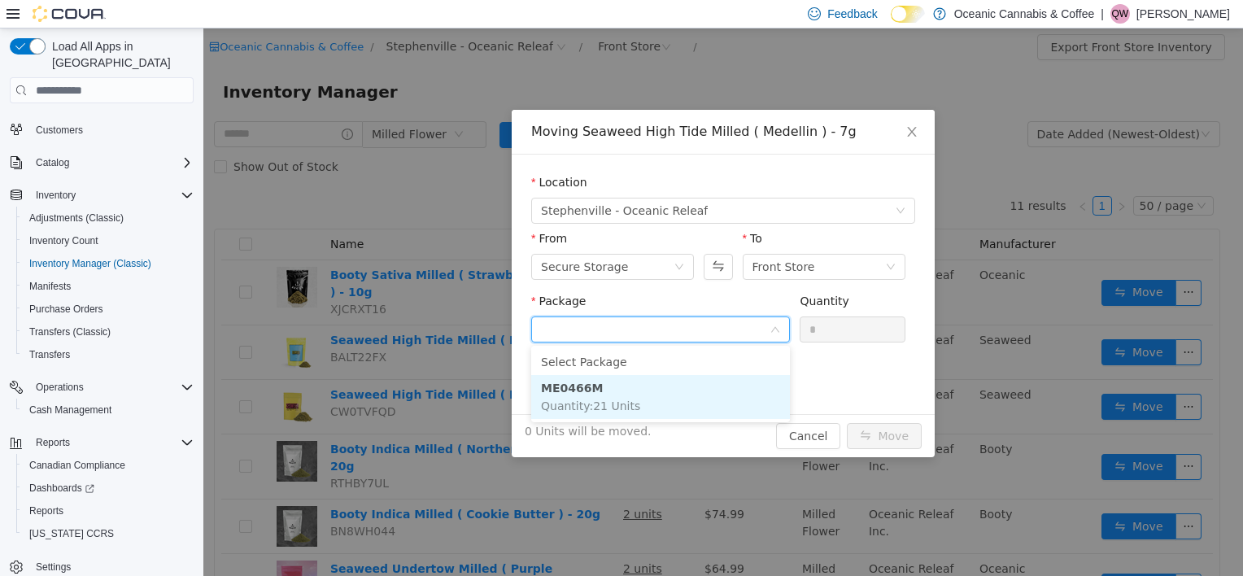
click at [623, 400] on span "Quantity : 21 Units" at bounding box center [590, 406] width 99 height 13
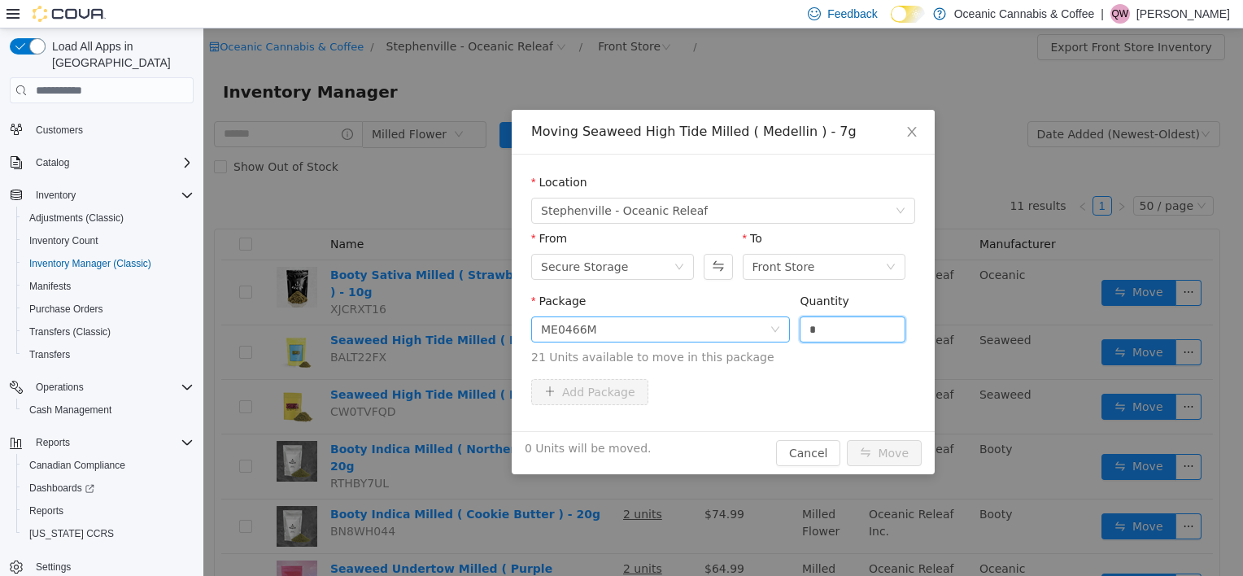
drag, startPoint x: 847, startPoint y: 330, endPoint x: 788, endPoint y: 330, distance: 59.4
click at [788, 330] on span "Package ME0466M Quantity * 21 Units available to move in this package" at bounding box center [723, 331] width 384 height 72
type input "*"
click at [875, 454] on button "Move" at bounding box center [884, 453] width 75 height 26
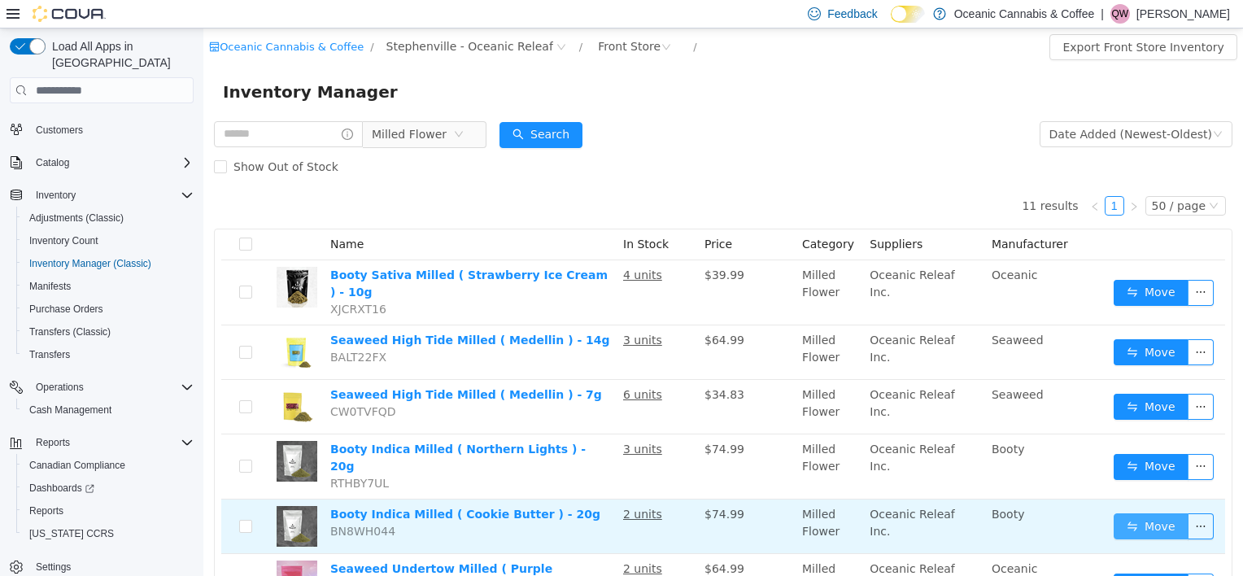
click at [1150, 513] on button "Move" at bounding box center [1151, 526] width 75 height 26
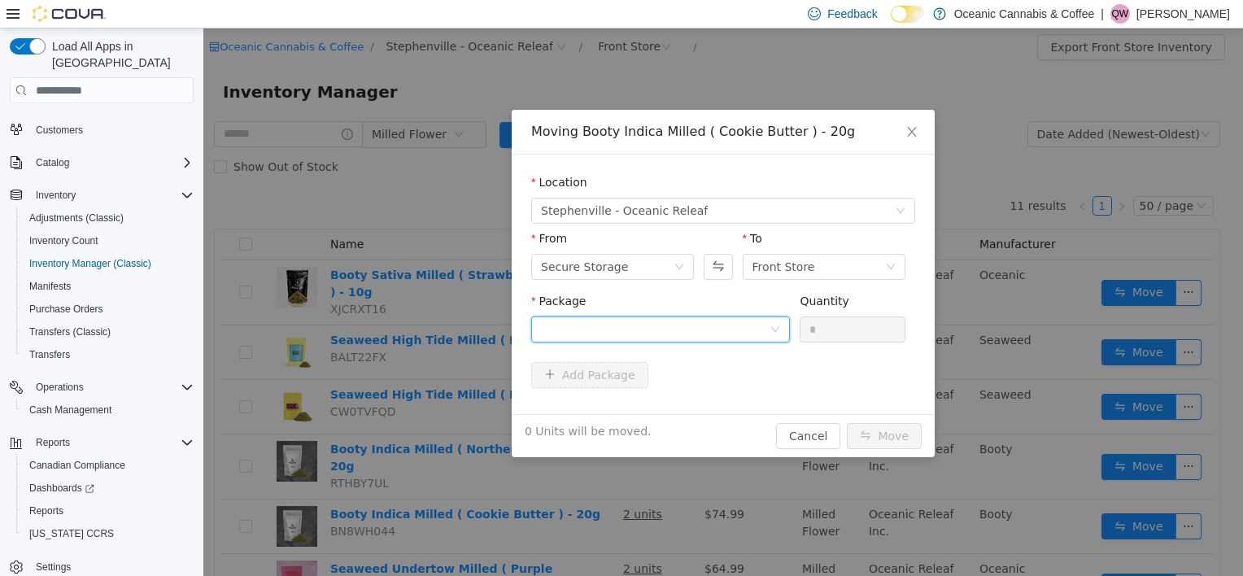
click at [722, 320] on div at bounding box center [655, 329] width 229 height 24
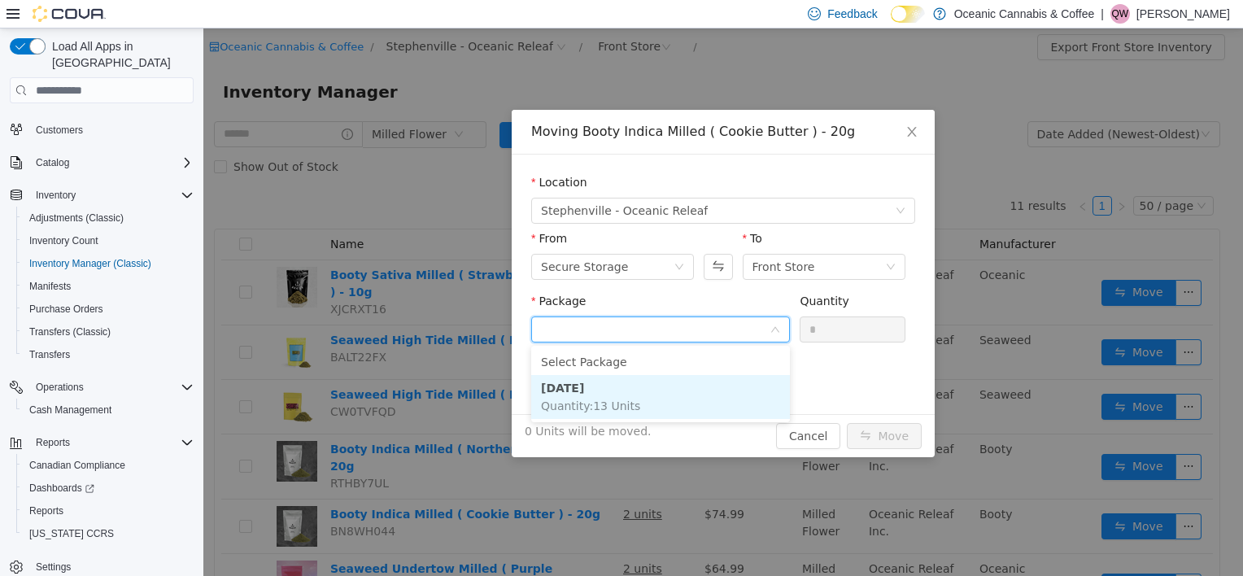
click at [674, 403] on li "[DATE] Quantity : 13 Units" at bounding box center [660, 397] width 259 height 44
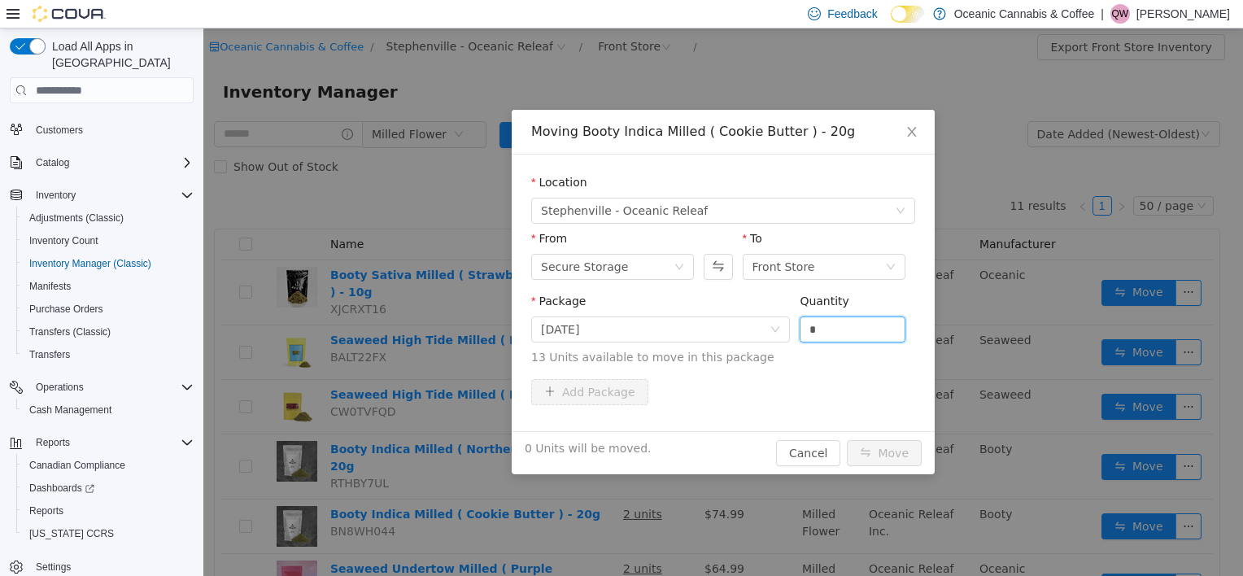
drag, startPoint x: 818, startPoint y: 337, endPoint x: 785, endPoint y: 343, distance: 33.2
click at [785, 343] on span "Package [DATE] Quantity * 13 Units available to move in this package" at bounding box center [723, 331] width 384 height 72
type input "*"
click at [876, 446] on button "Move" at bounding box center [884, 453] width 75 height 26
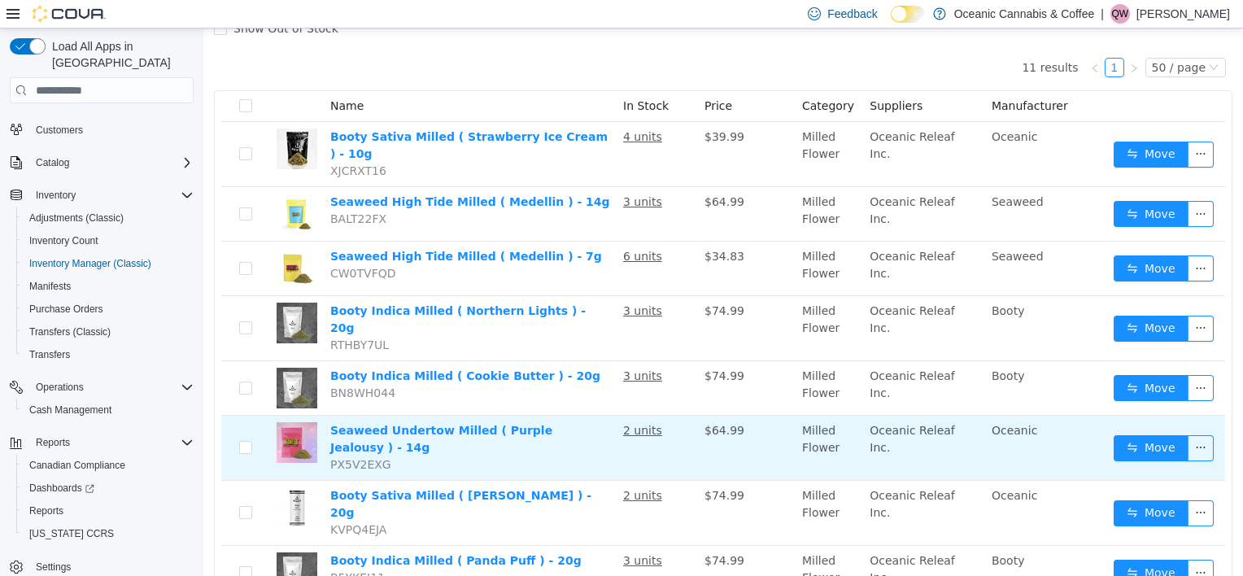
scroll to position [163, 0]
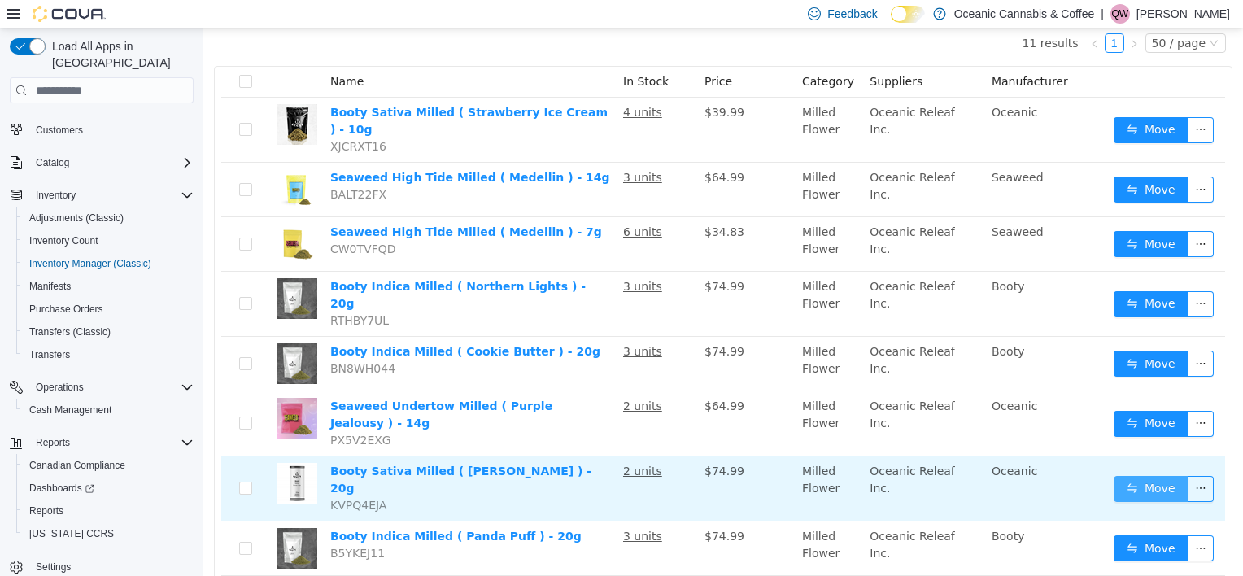
click at [1129, 476] on button "Move" at bounding box center [1151, 489] width 75 height 26
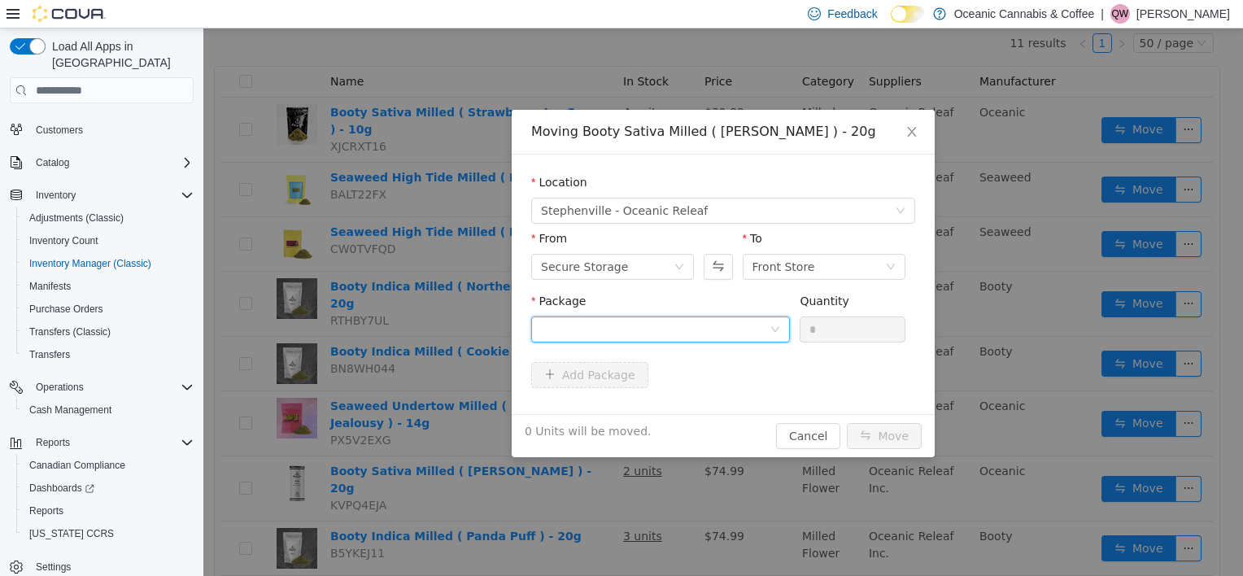
click at [559, 331] on div at bounding box center [655, 329] width 229 height 24
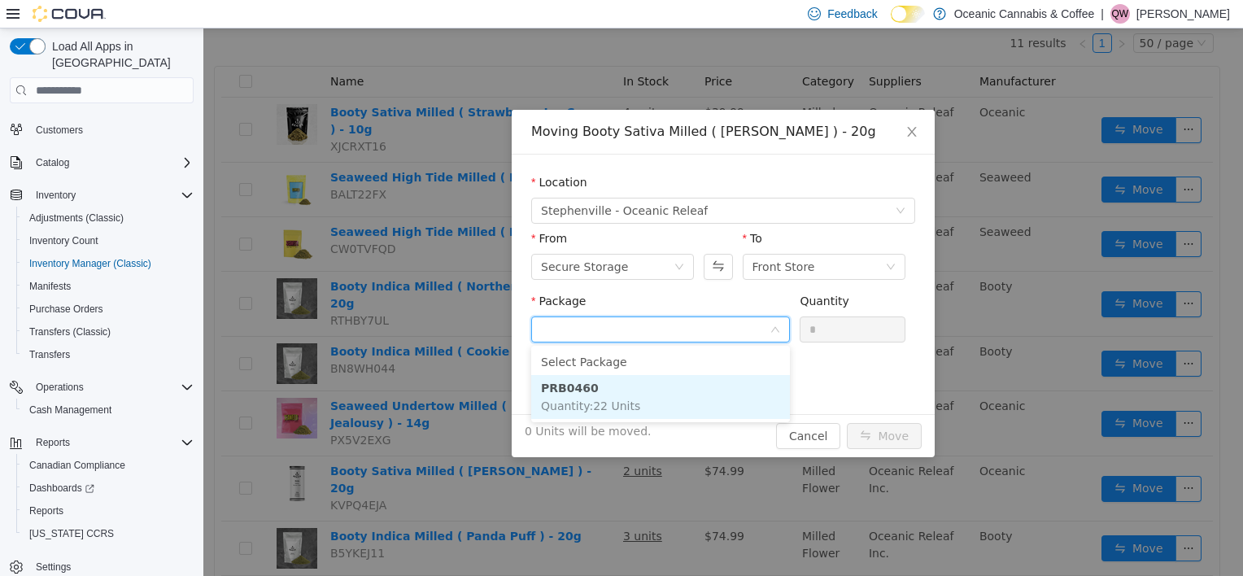
click at [566, 400] on span "Quantity : 22 Units" at bounding box center [590, 406] width 99 height 13
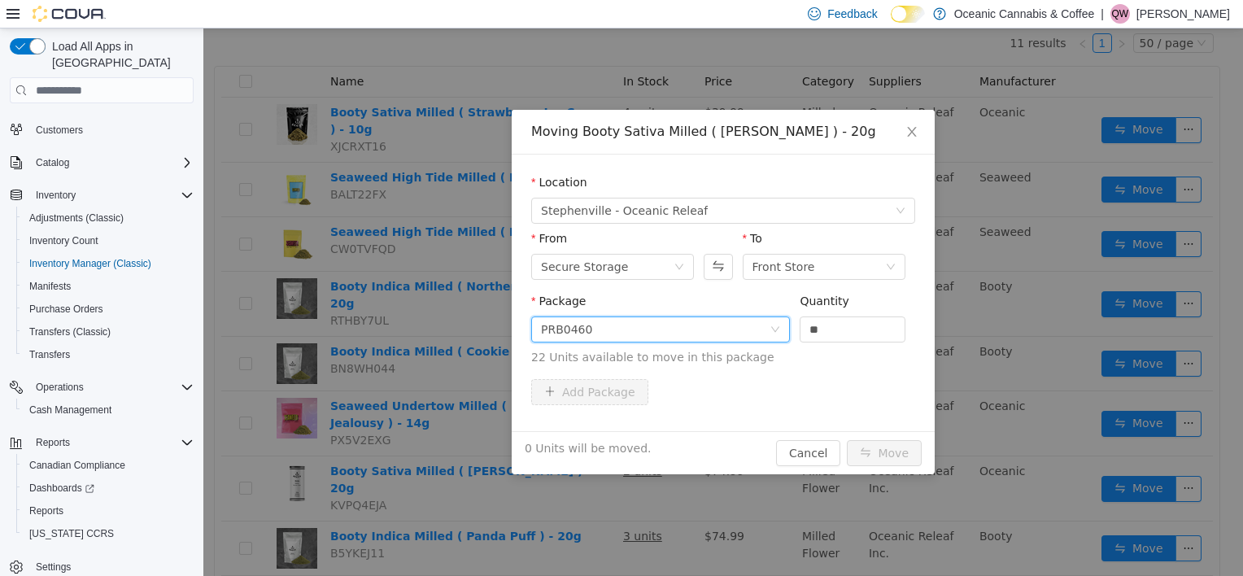
drag, startPoint x: 839, startPoint y: 332, endPoint x: 732, endPoint y: 343, distance: 107.2
click at [733, 343] on span "Package PRB0460 Quantity ** 22 Units available to move in this package" at bounding box center [723, 331] width 384 height 72
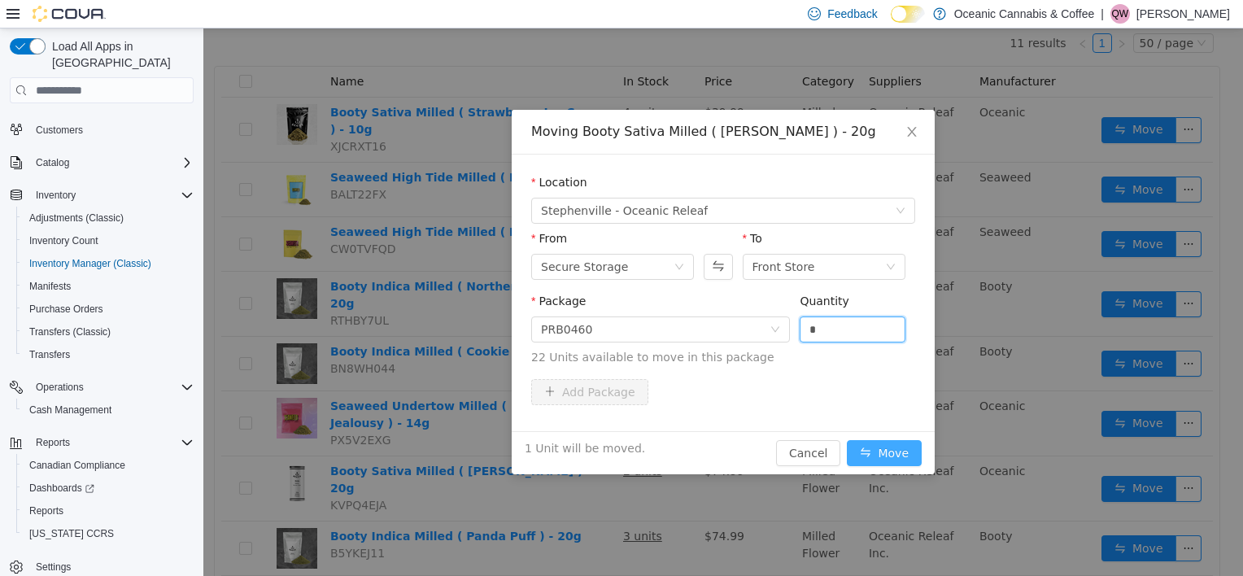
type input "*"
click at [908, 456] on button "Move" at bounding box center [884, 453] width 75 height 26
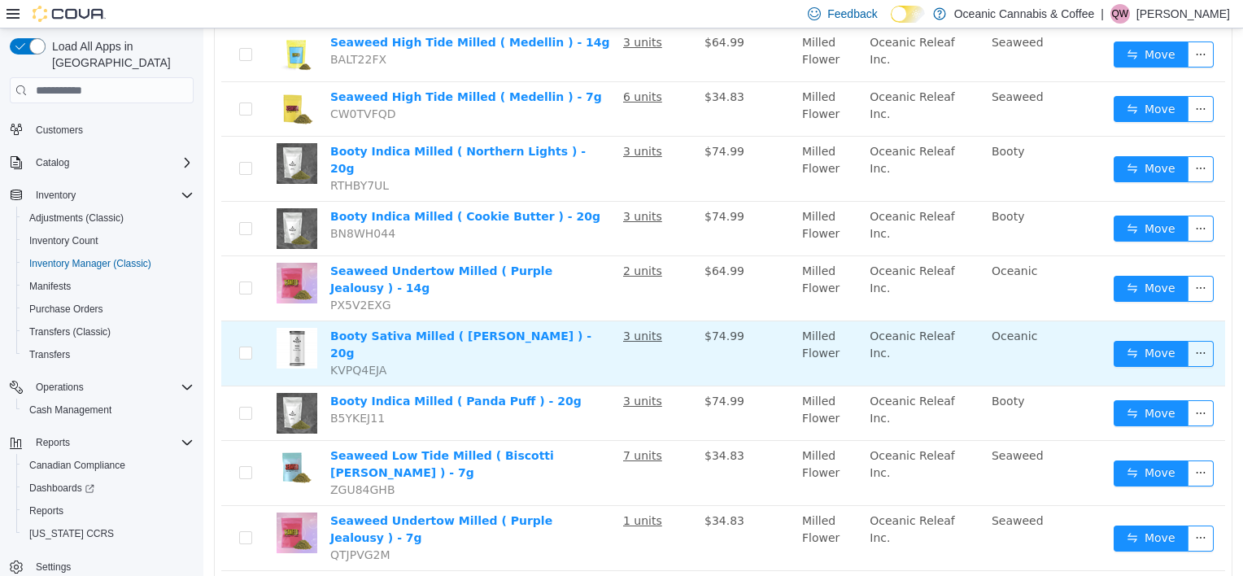
scroll to position [325, 0]
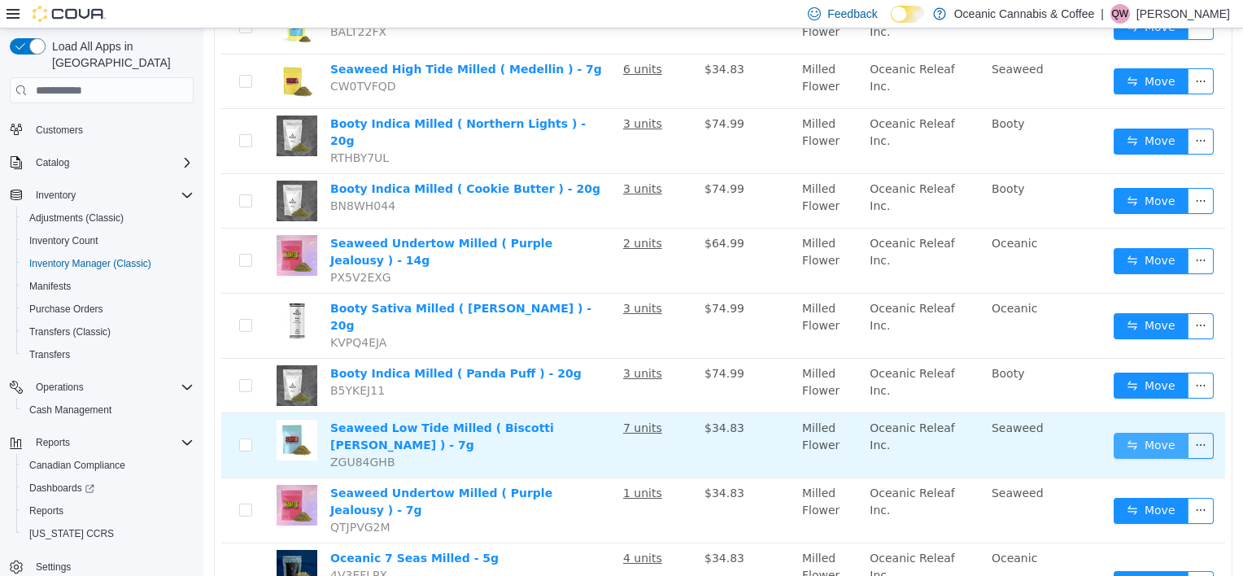
click at [1114, 433] on button "Move" at bounding box center [1151, 446] width 75 height 26
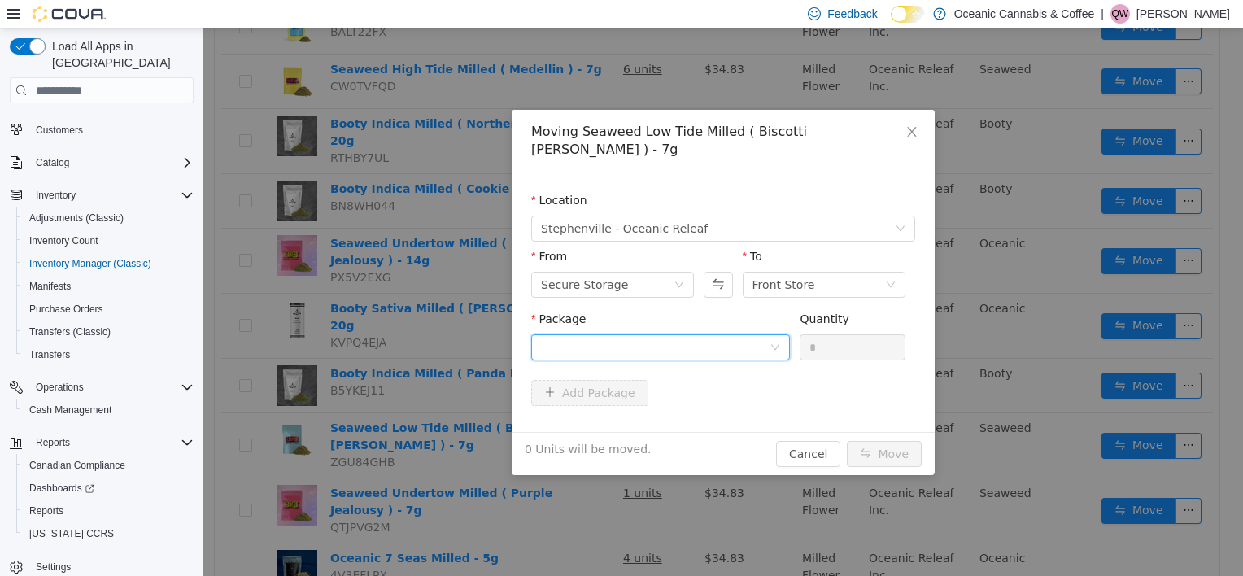
click at [627, 335] on div at bounding box center [655, 347] width 229 height 24
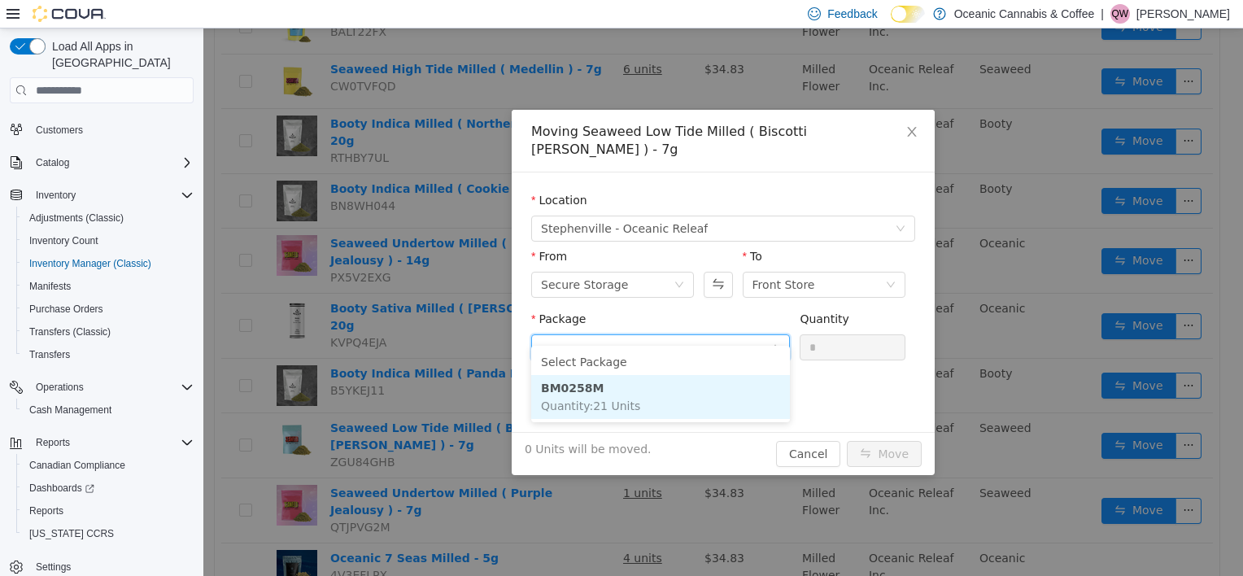
click at [610, 415] on li "BM0258M Quantity : 21 Units" at bounding box center [660, 397] width 259 height 44
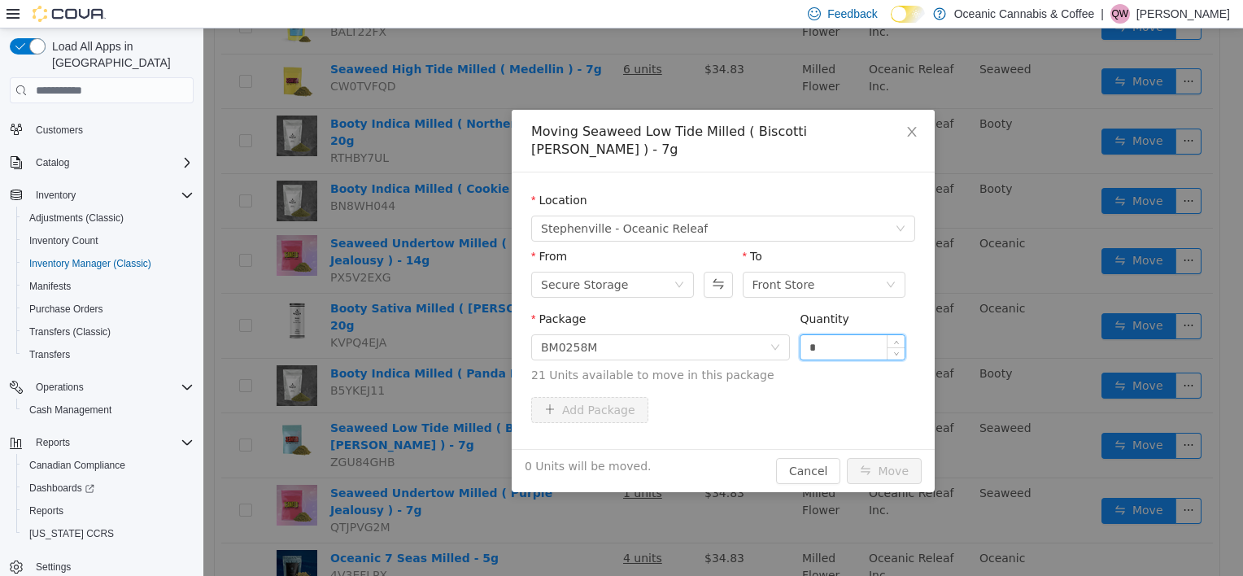
drag, startPoint x: 843, startPoint y: 327, endPoint x: 806, endPoint y: 329, distance: 37.5
click at [806, 335] on input "*" at bounding box center [853, 347] width 104 height 24
type input "*"
click at [898, 458] on button "Move" at bounding box center [884, 471] width 75 height 26
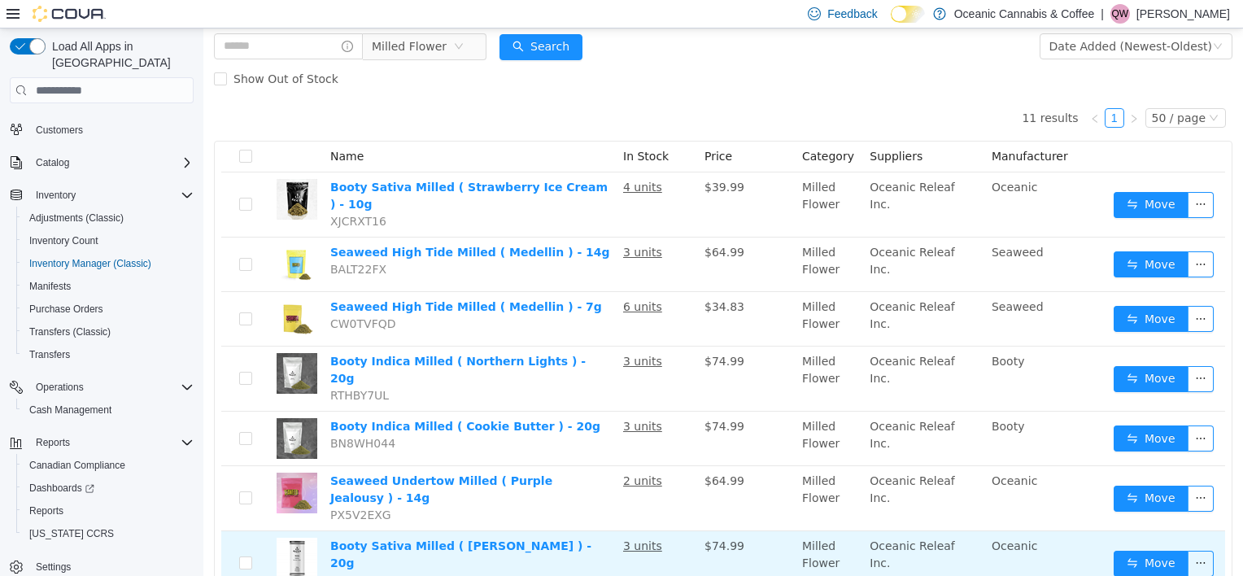
scroll to position [0, 0]
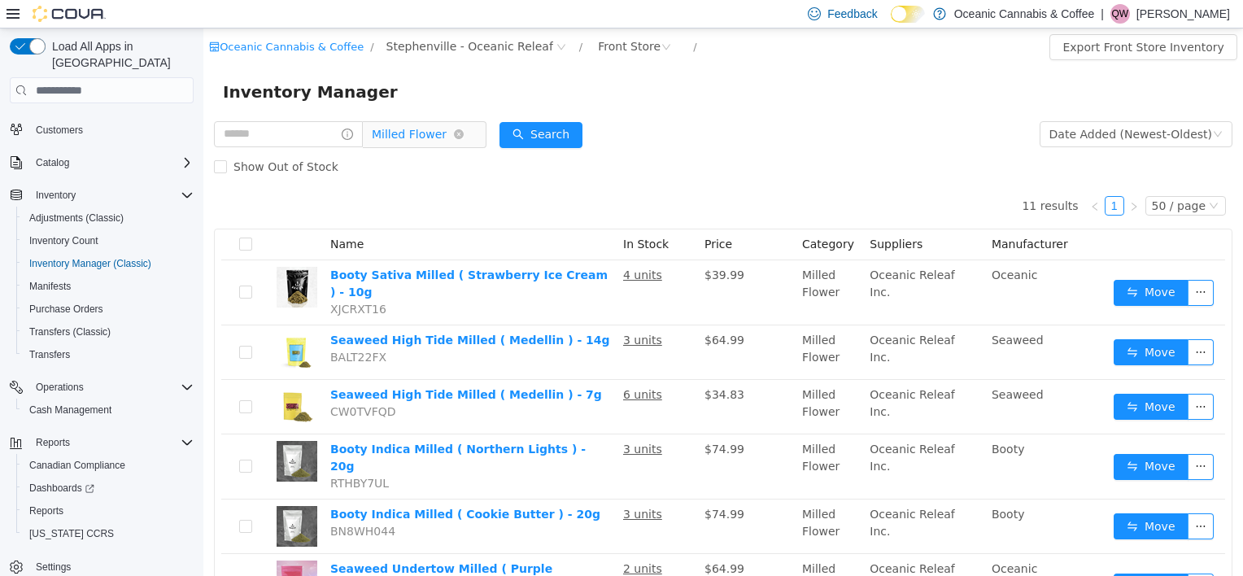
click at [408, 127] on span "Milled Flower" at bounding box center [409, 134] width 75 height 24
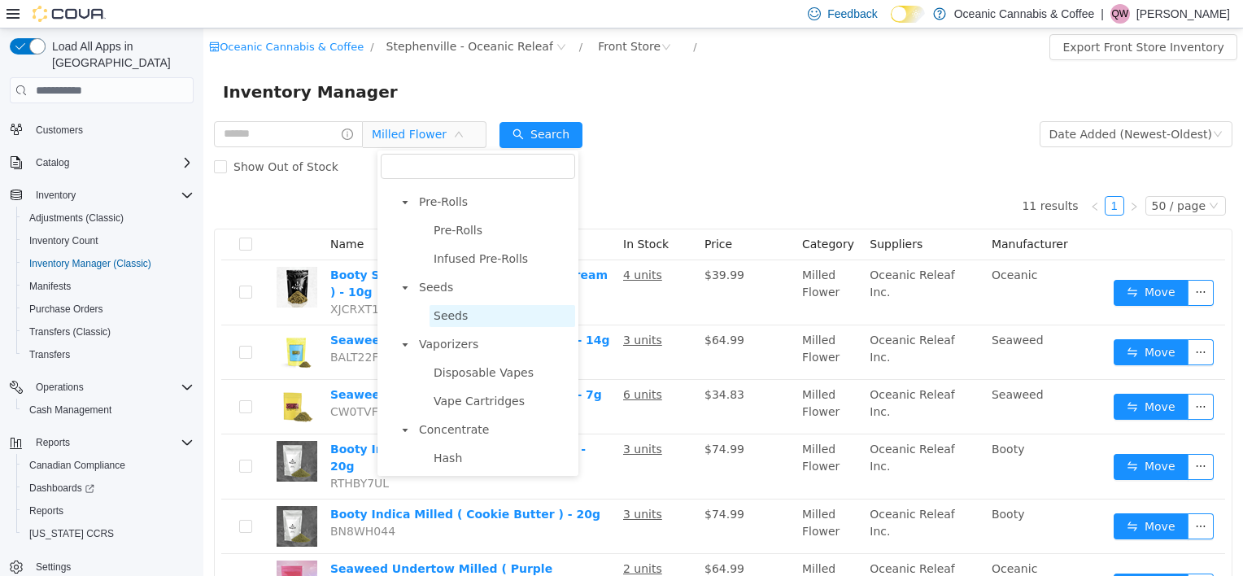
scroll to position [163, 0]
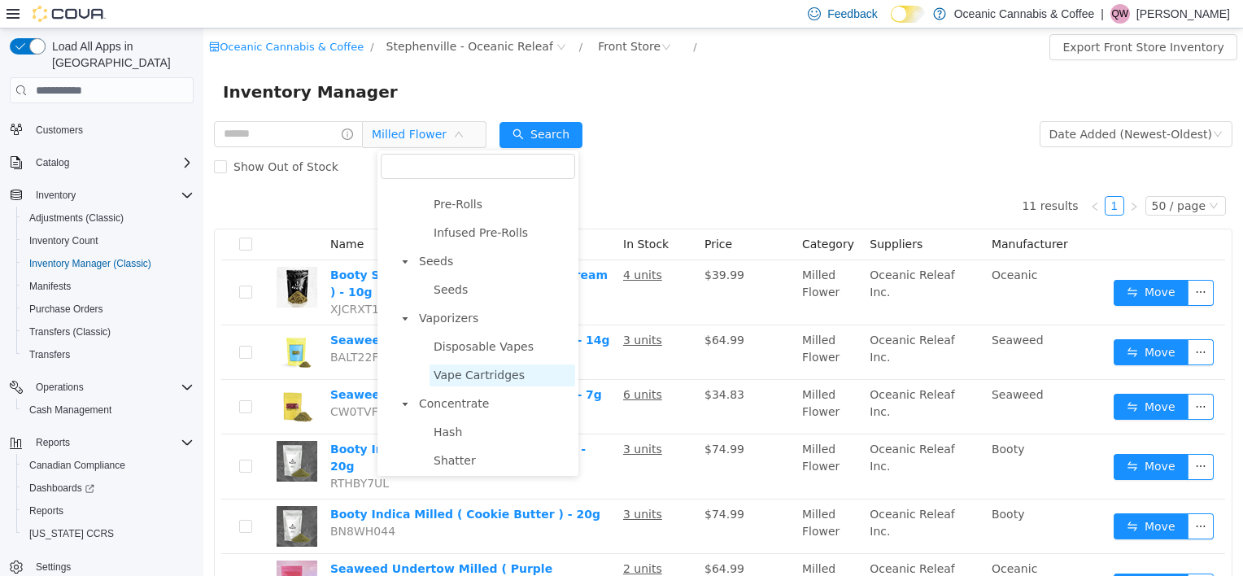
click at [511, 382] on span "Vape Cartridges" at bounding box center [479, 375] width 91 height 13
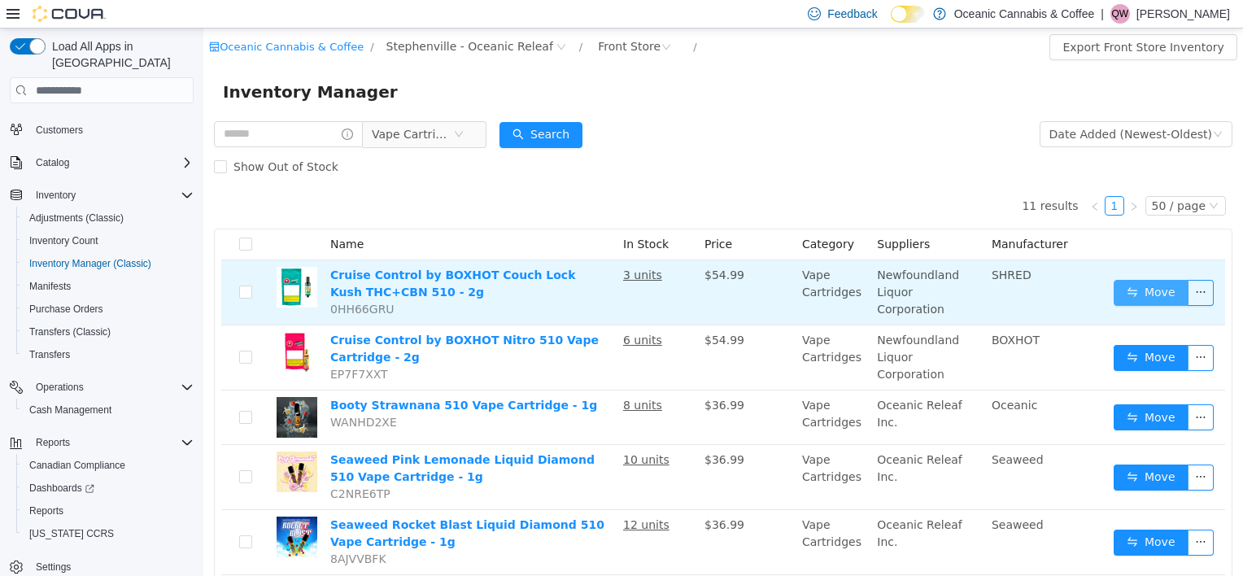
click at [1131, 282] on button "Move" at bounding box center [1151, 293] width 75 height 26
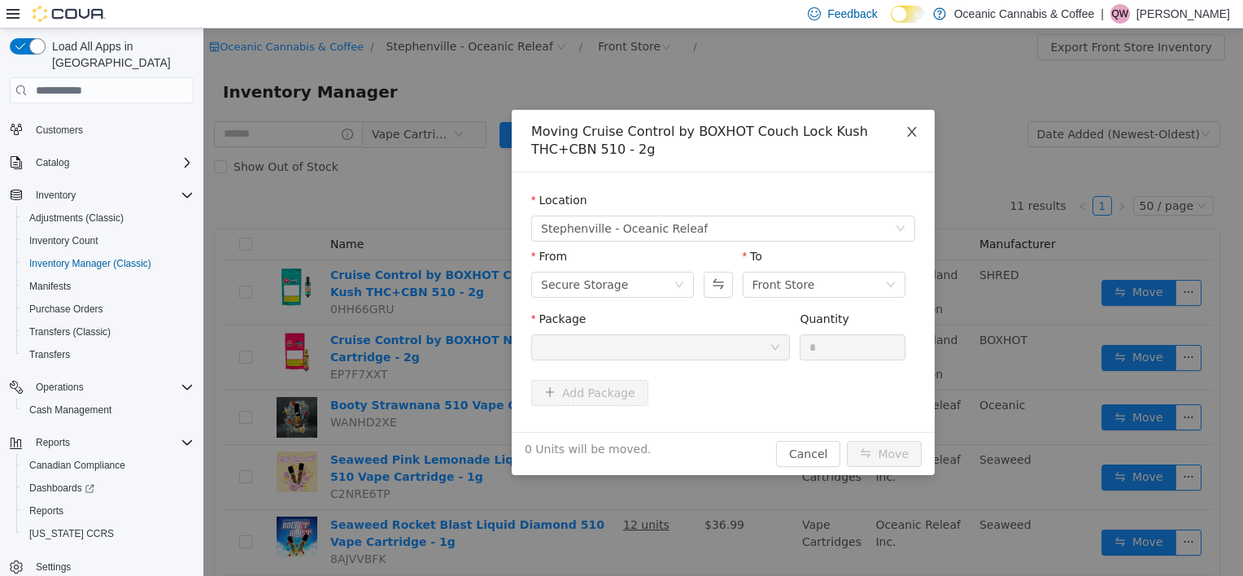
click at [913, 137] on icon "icon: close" at bounding box center [912, 131] width 13 height 13
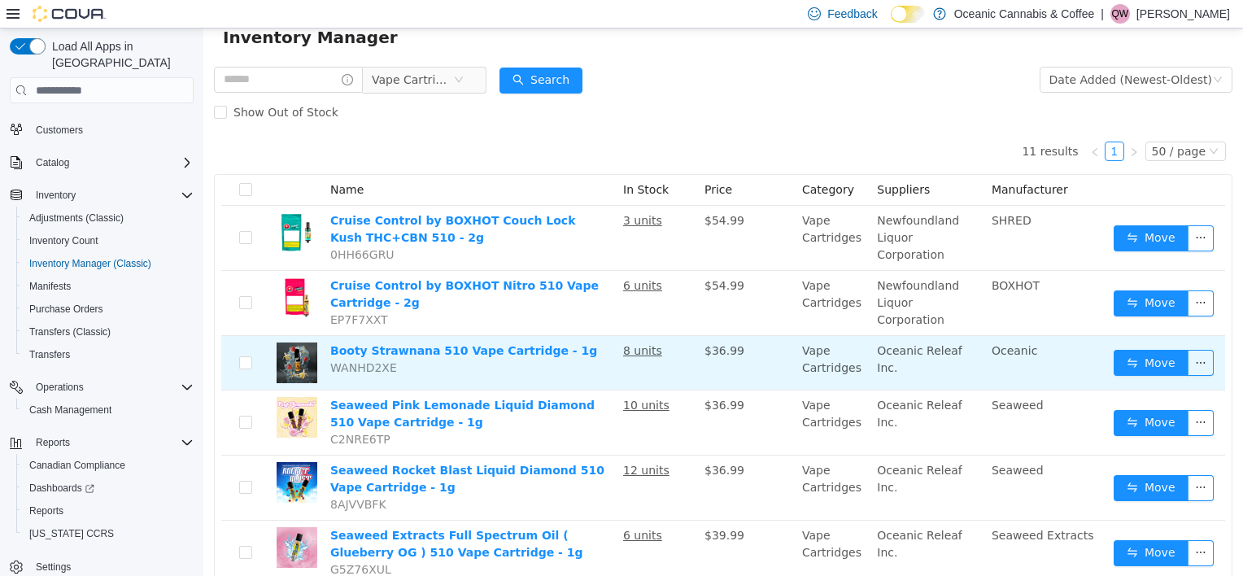
scroll to position [81, 0]
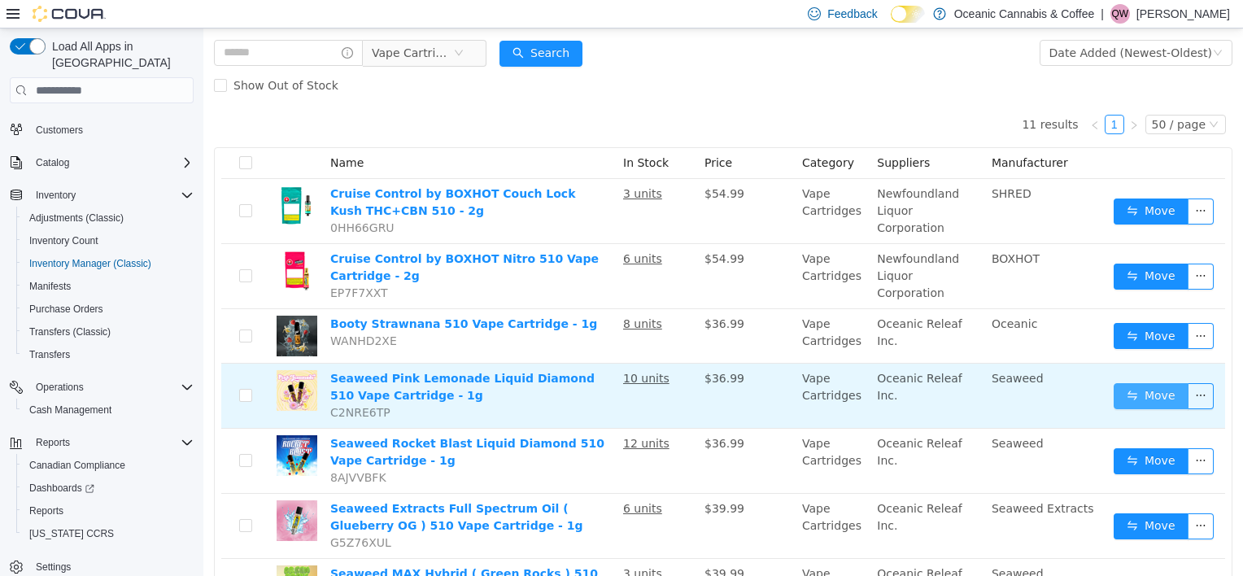
click at [1115, 399] on button "Move" at bounding box center [1151, 396] width 75 height 26
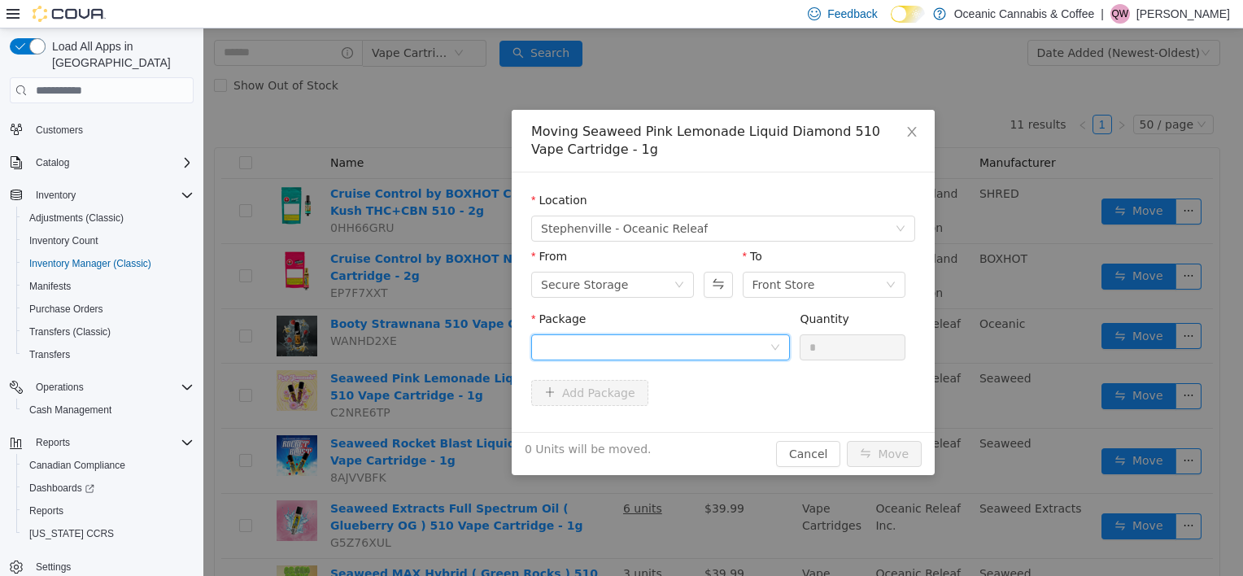
click at [719, 344] on div at bounding box center [655, 347] width 229 height 24
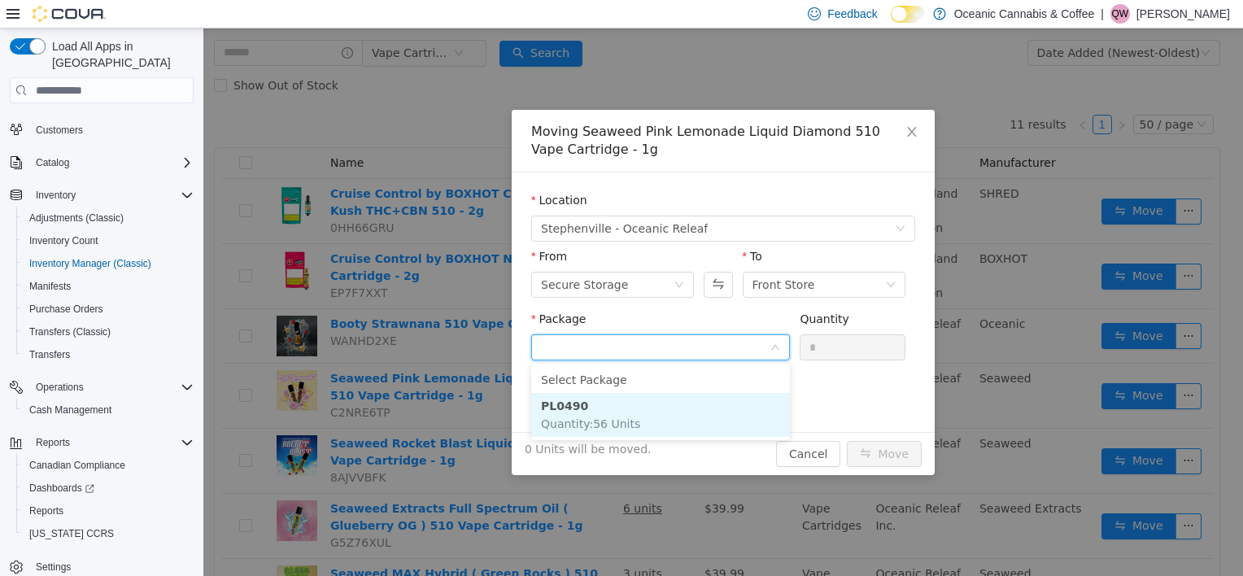
click at [686, 405] on li "PL0490 Quantity : 56 Units" at bounding box center [660, 415] width 259 height 44
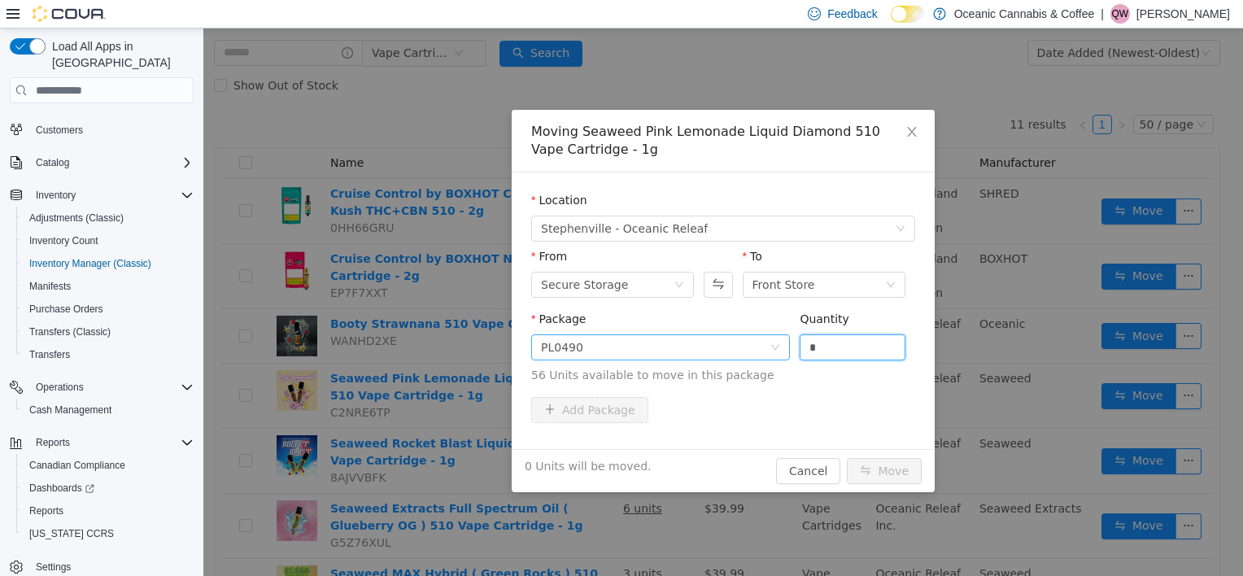
drag, startPoint x: 833, startPoint y: 341, endPoint x: 749, endPoint y: 343, distance: 84.6
click at [755, 341] on span "Package PL0490 Quantity * 56 Units available to move in this package" at bounding box center [723, 348] width 384 height 72
type input "*"
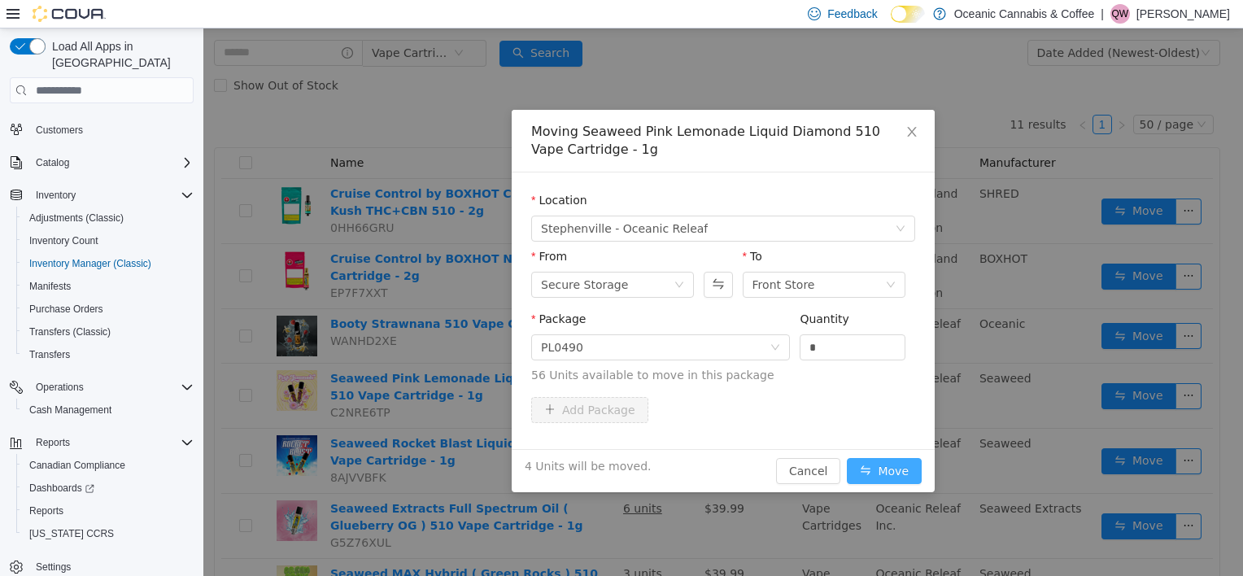
click at [916, 461] on button "Move" at bounding box center [884, 471] width 75 height 26
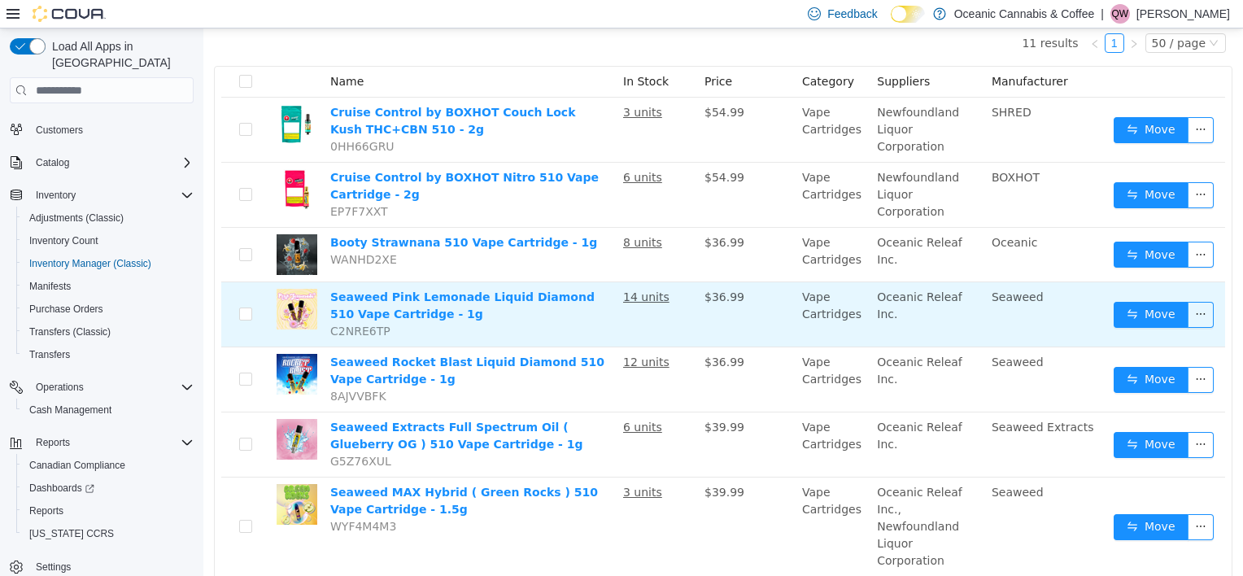
scroll to position [244, 0]
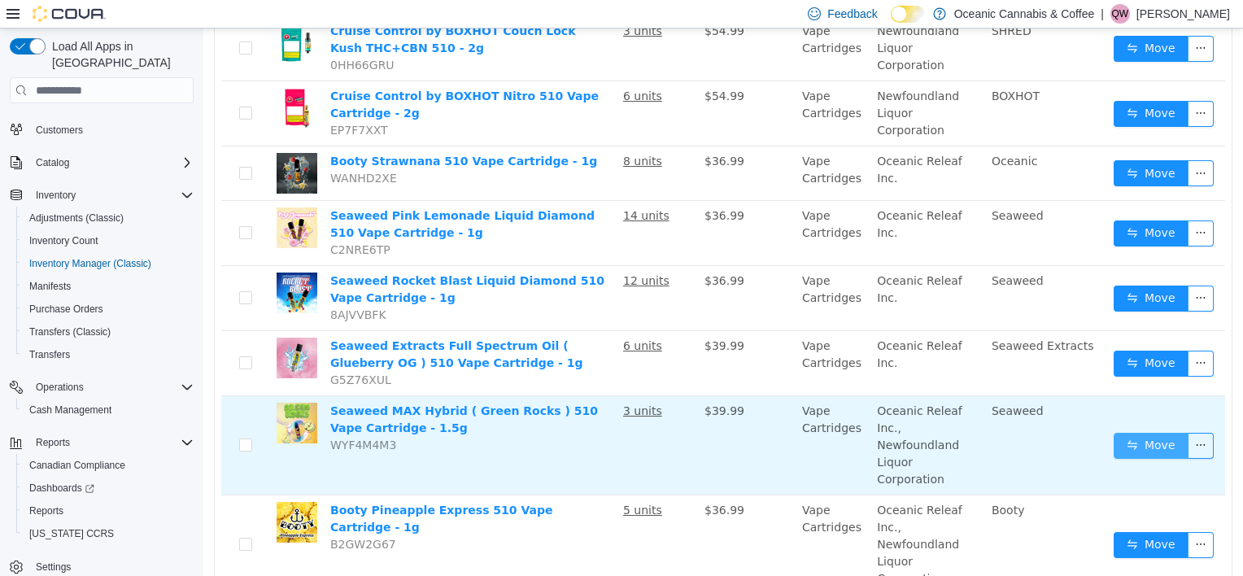
click at [1151, 435] on button "Move" at bounding box center [1151, 446] width 75 height 26
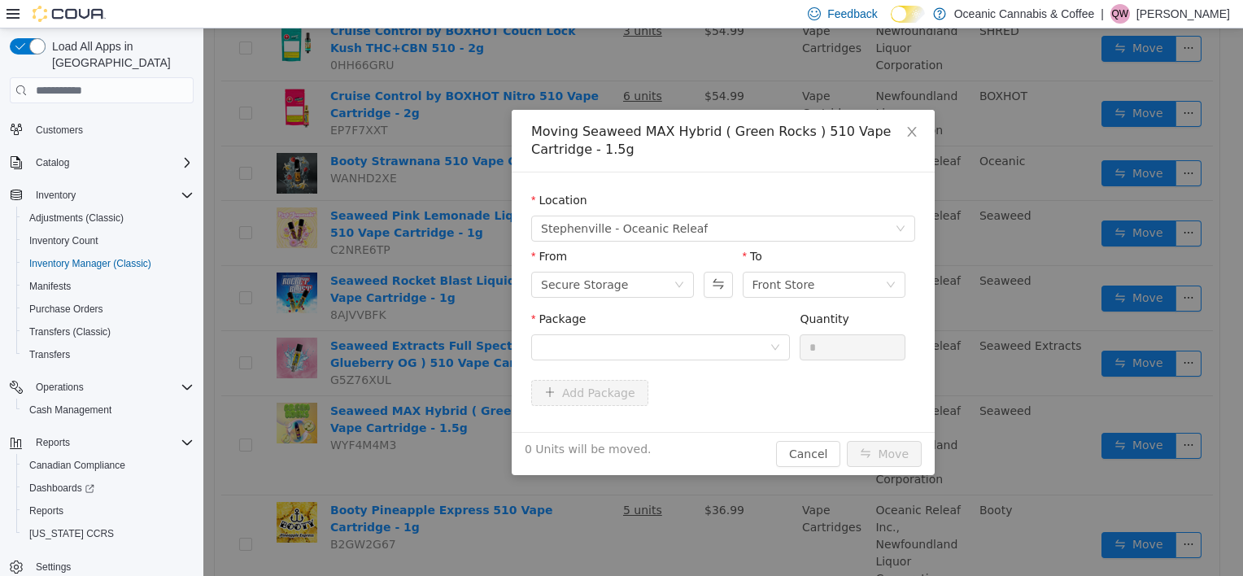
click at [695, 363] on div "Package" at bounding box center [660, 339] width 259 height 56
click at [711, 354] on div at bounding box center [655, 347] width 229 height 24
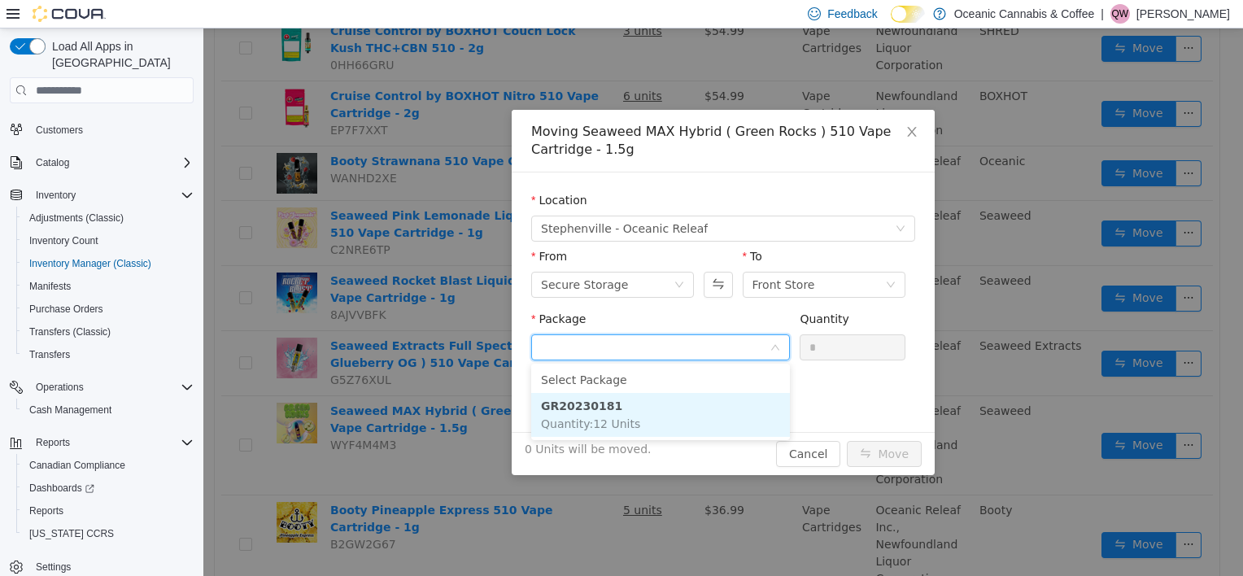
click at [651, 399] on li "GR20230181 Quantity : 12 Units" at bounding box center [660, 415] width 259 height 44
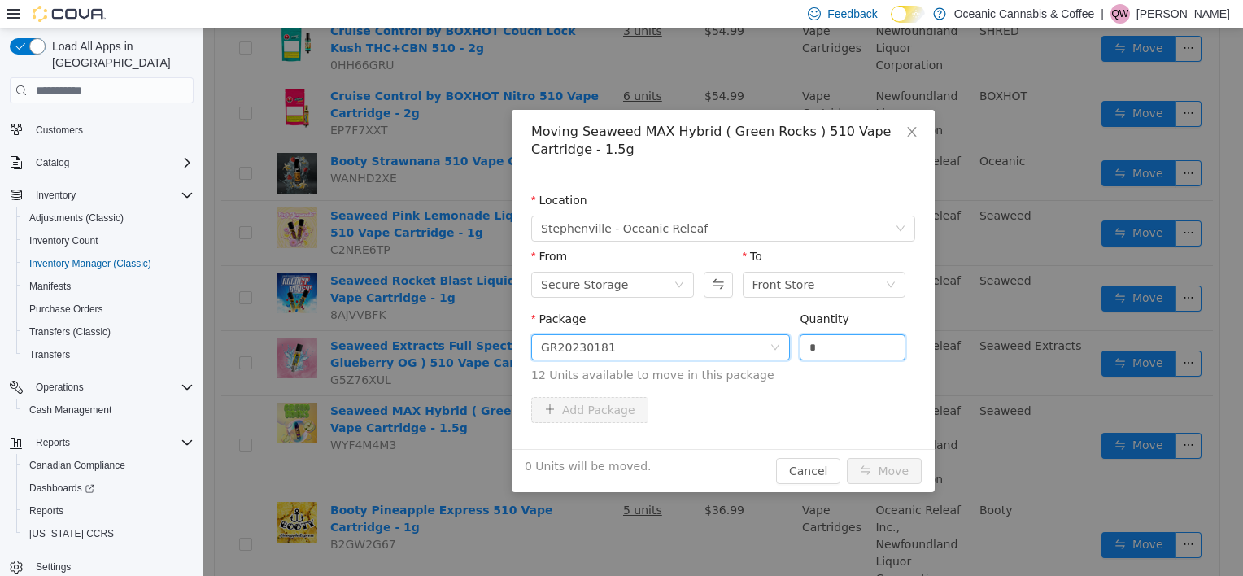
drag, startPoint x: 837, startPoint y: 354, endPoint x: 755, endPoint y: 351, distance: 82.2
click at [755, 351] on span "Package GR20230181 Quantity * 12 Units available to move in this package" at bounding box center [723, 348] width 384 height 72
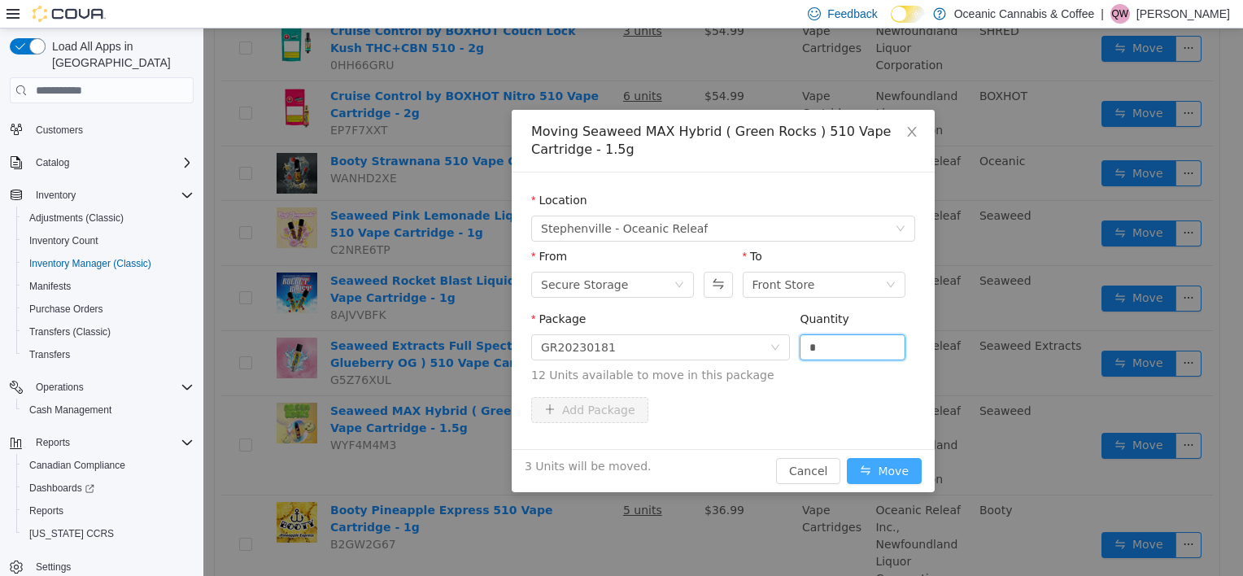
type input "*"
click at [901, 461] on button "Move" at bounding box center [884, 471] width 75 height 26
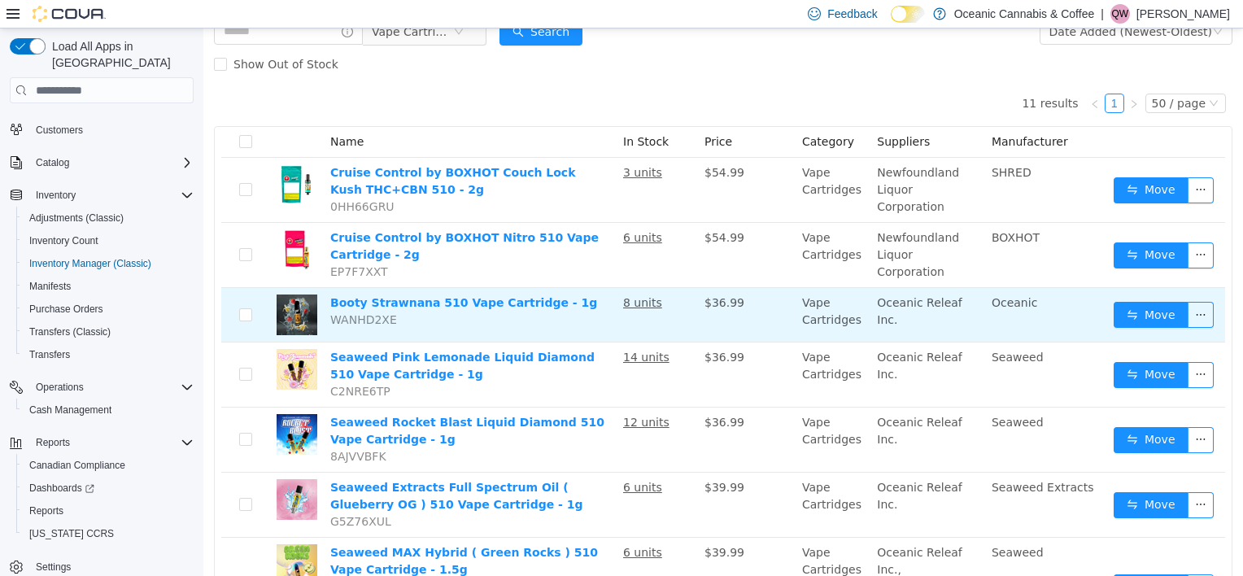
scroll to position [0, 0]
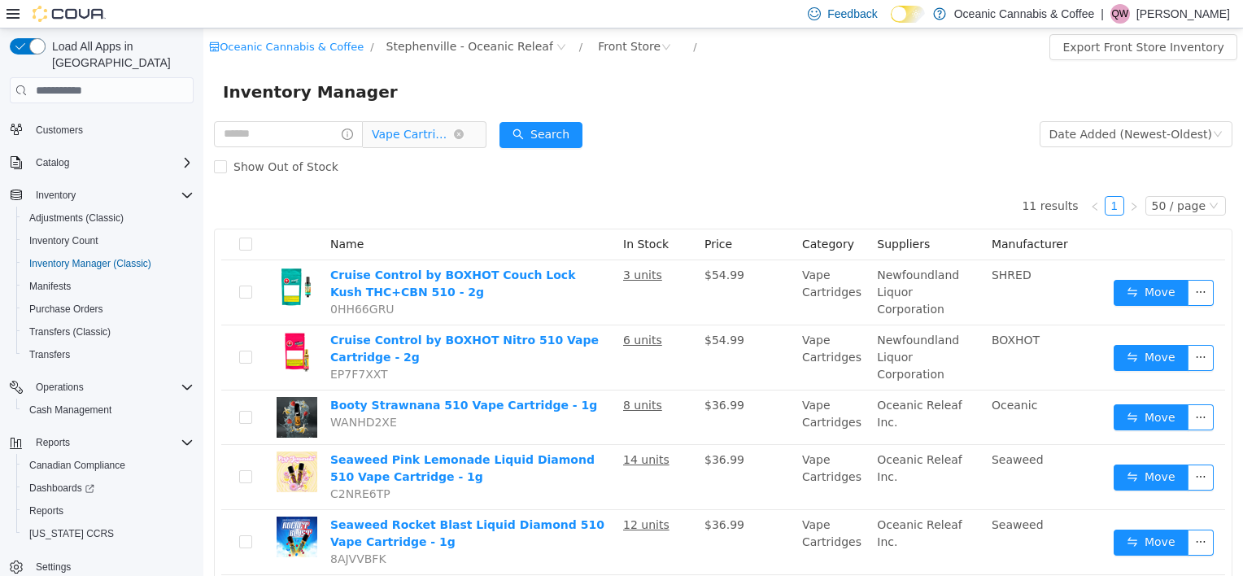
click at [430, 129] on span "Vape Cartridges" at bounding box center [412, 134] width 81 height 24
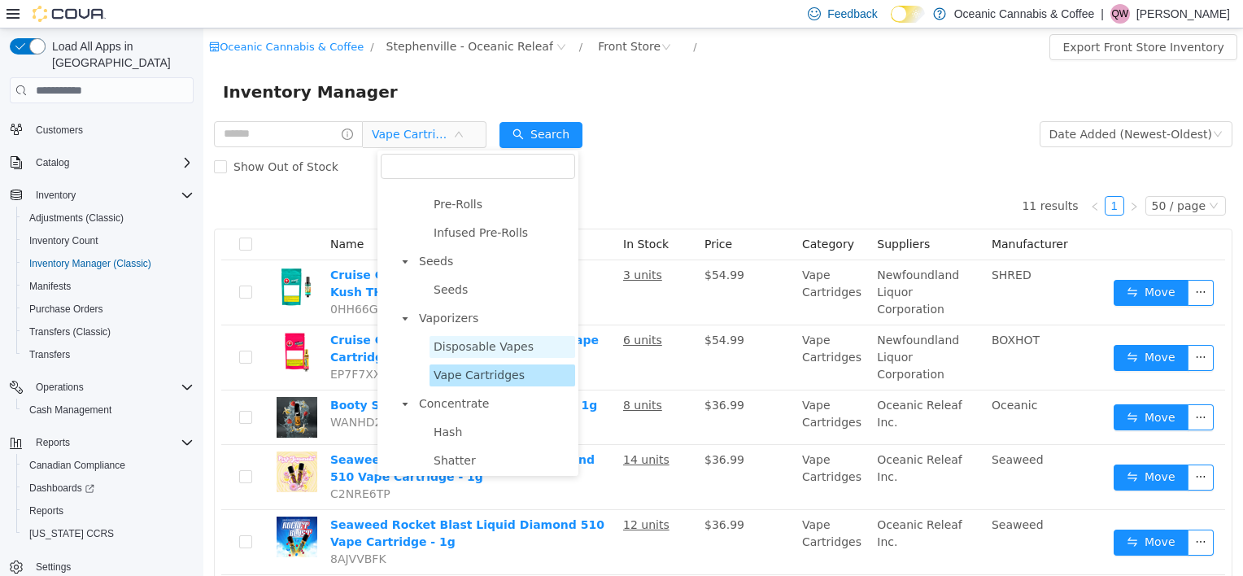
click at [500, 352] on span "Disposable Vapes" at bounding box center [484, 346] width 100 height 13
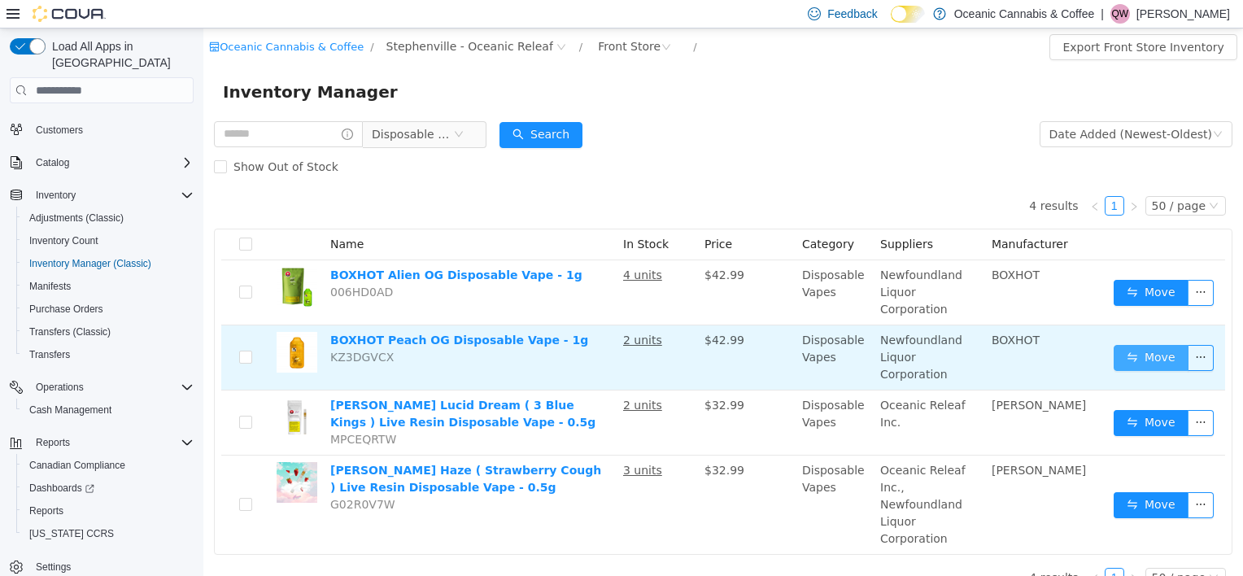
click at [1142, 345] on button "Move" at bounding box center [1151, 358] width 75 height 26
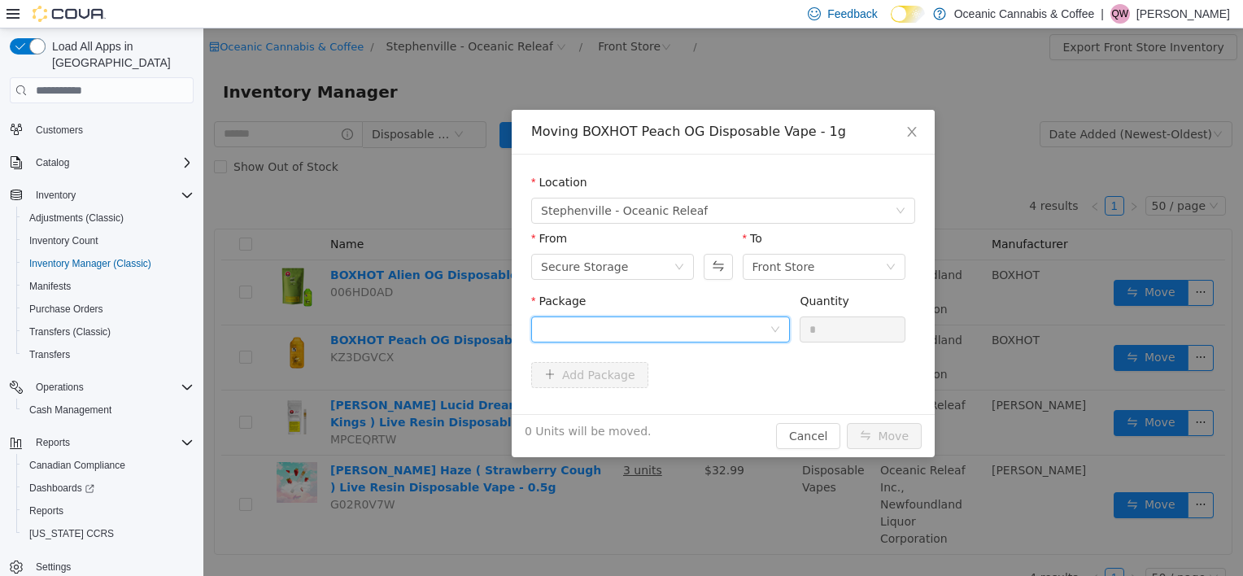
click at [638, 320] on div at bounding box center [655, 329] width 229 height 24
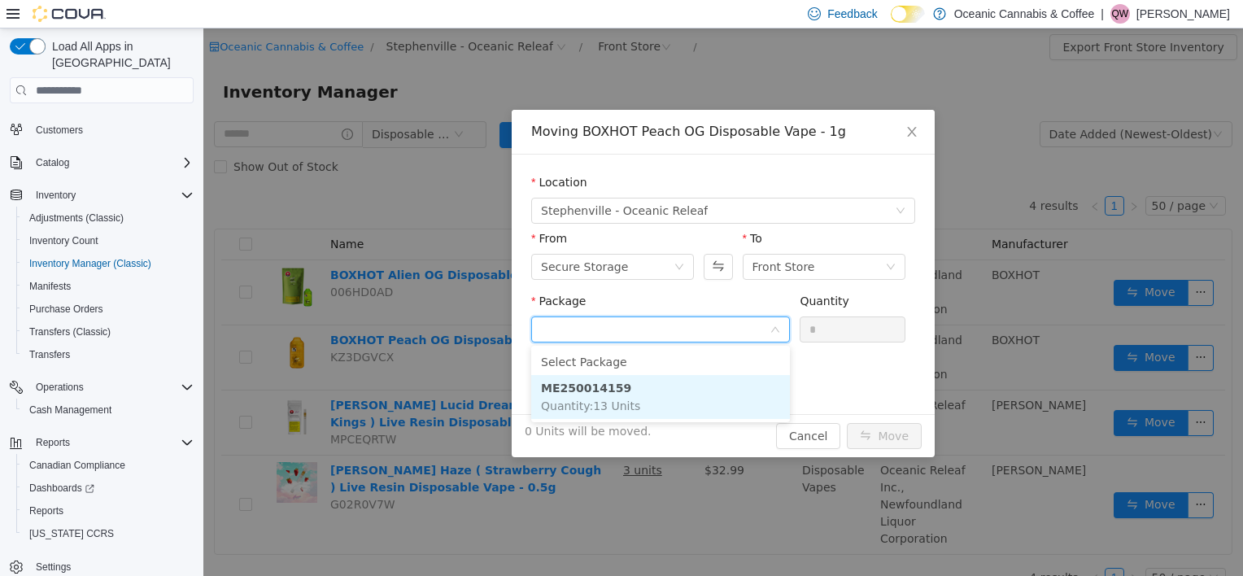
click at [595, 400] on span "Quantity : 13 Units" at bounding box center [590, 406] width 99 height 13
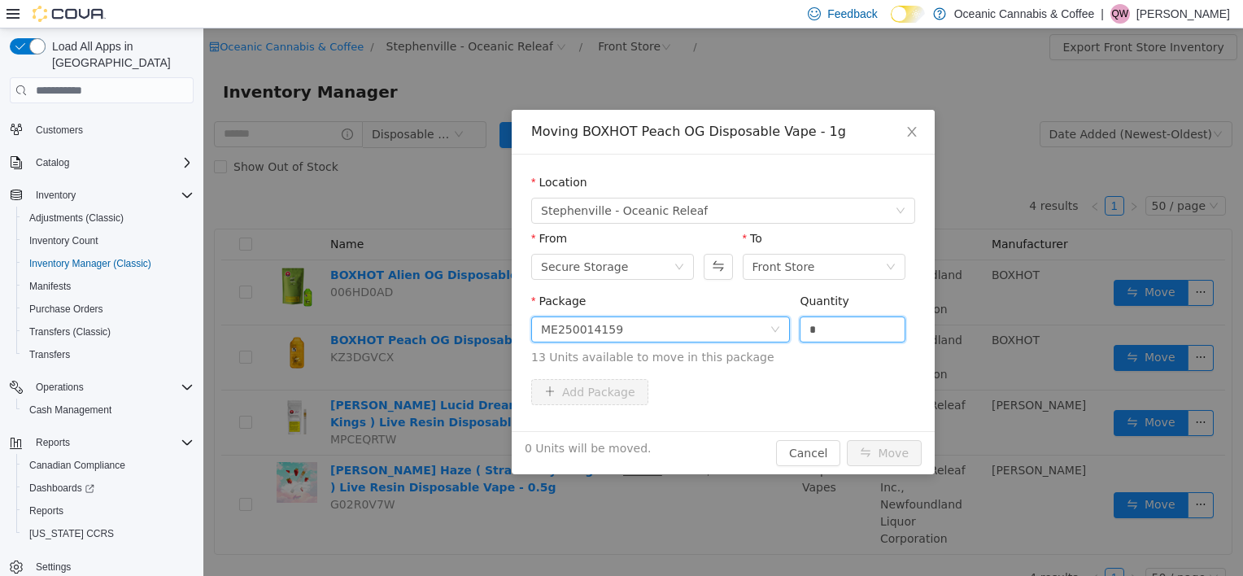
drag, startPoint x: 855, startPoint y: 329, endPoint x: 765, endPoint y: 329, distance: 90.3
click at [767, 329] on span "Package ME250014159 Quantity * 13 Units available to move in this package" at bounding box center [723, 331] width 384 height 72
type input "*"
click at [905, 443] on button "Move" at bounding box center [884, 453] width 75 height 26
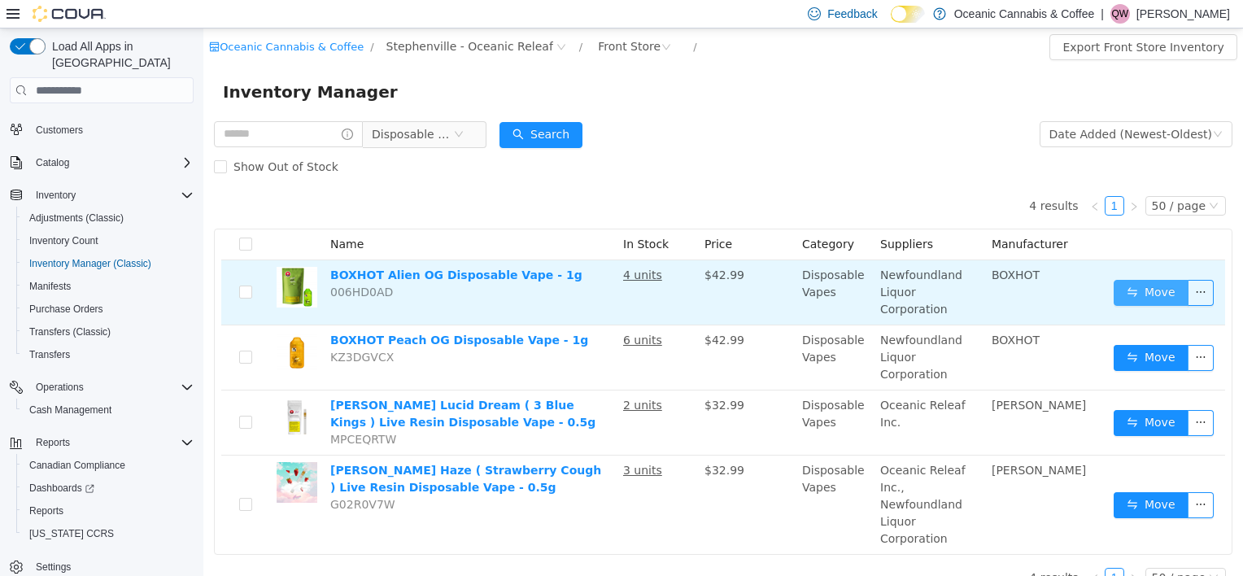
click at [1165, 293] on button "Move" at bounding box center [1151, 293] width 75 height 26
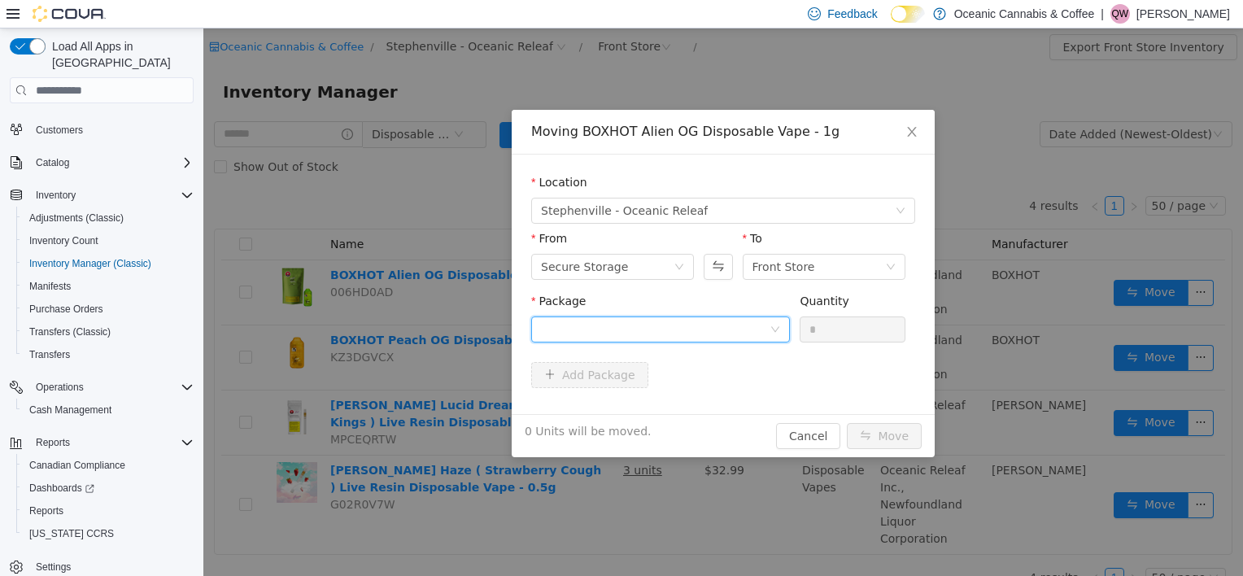
click at [755, 330] on div at bounding box center [655, 329] width 229 height 24
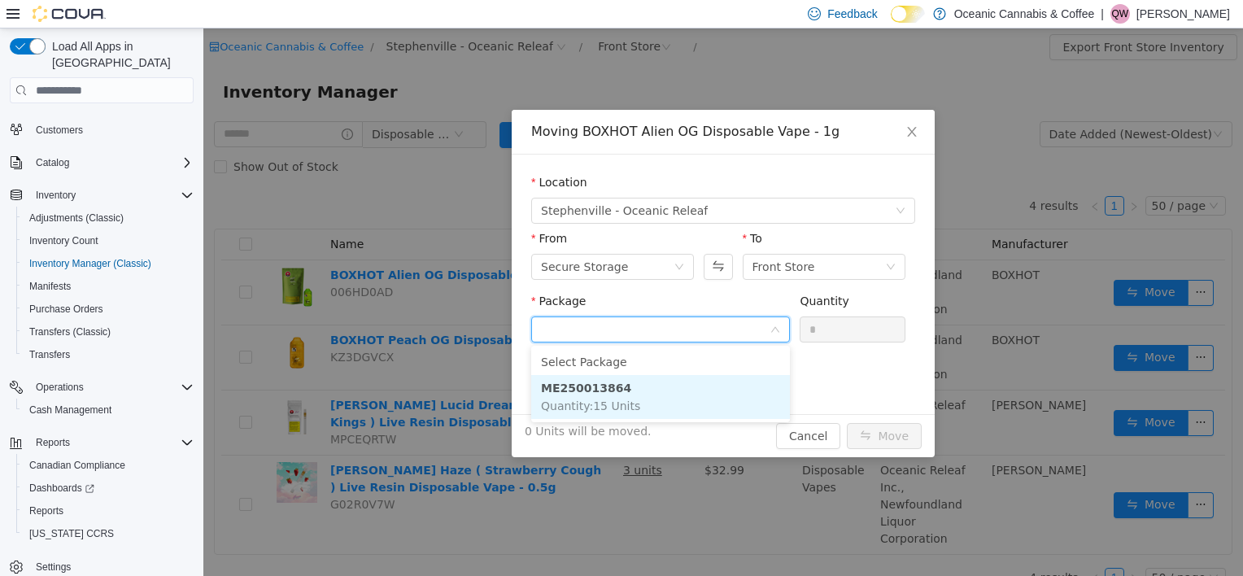
click at [703, 389] on li "ME250013864 Quantity : 15 Units" at bounding box center [660, 397] width 259 height 44
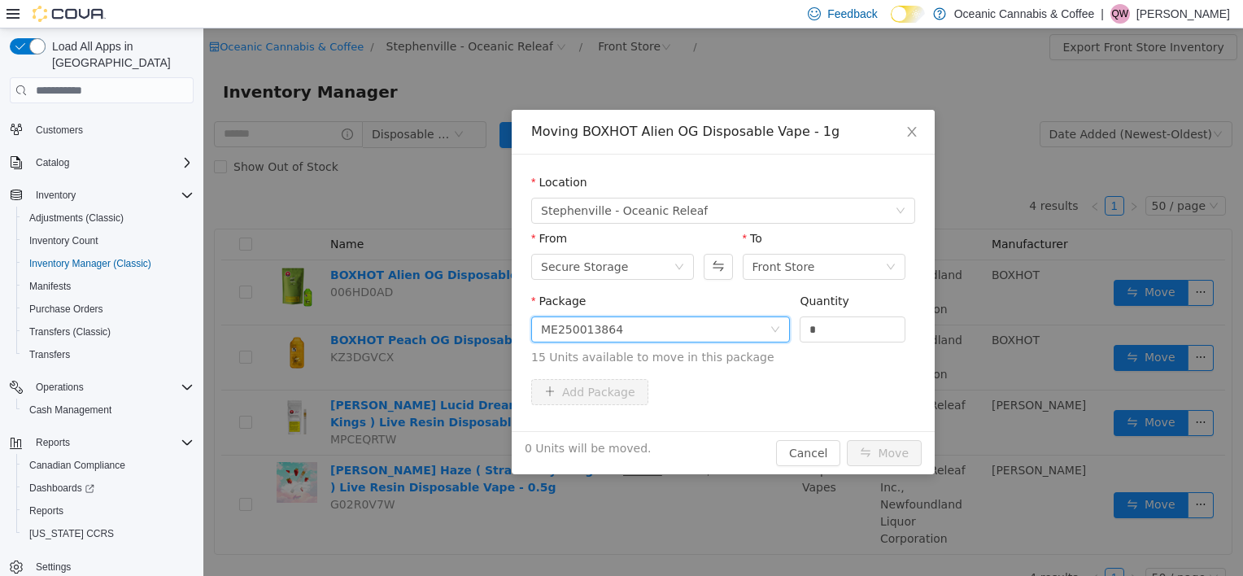
drag, startPoint x: 820, startPoint y: 325, endPoint x: 771, endPoint y: 329, distance: 49.0
click at [771, 329] on span "Package ME250013864 Quantity * 15 Units available to move in this package" at bounding box center [723, 331] width 384 height 72
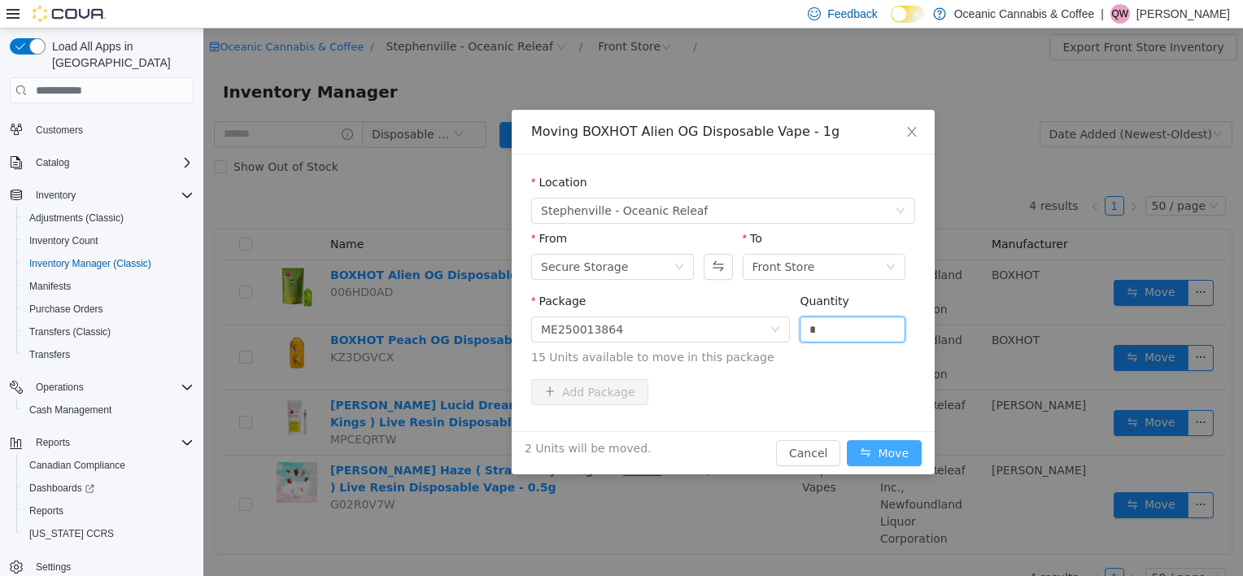
type input "*"
click at [863, 451] on button "Move" at bounding box center [884, 453] width 75 height 26
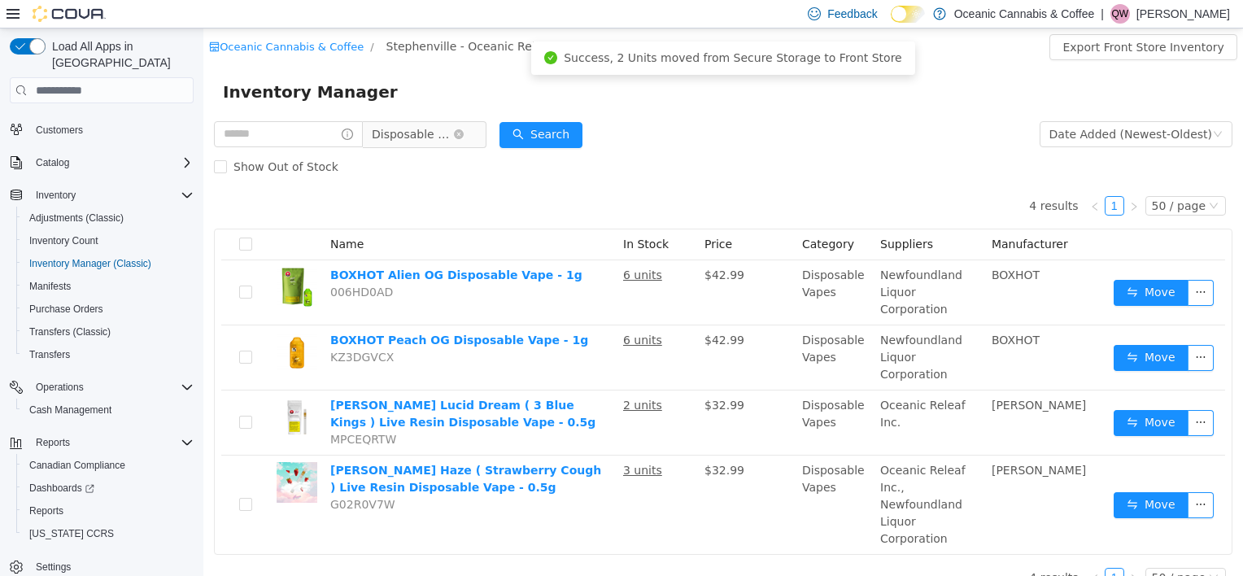
click at [444, 146] on span "Disposable Vapes" at bounding box center [412, 134] width 81 height 24
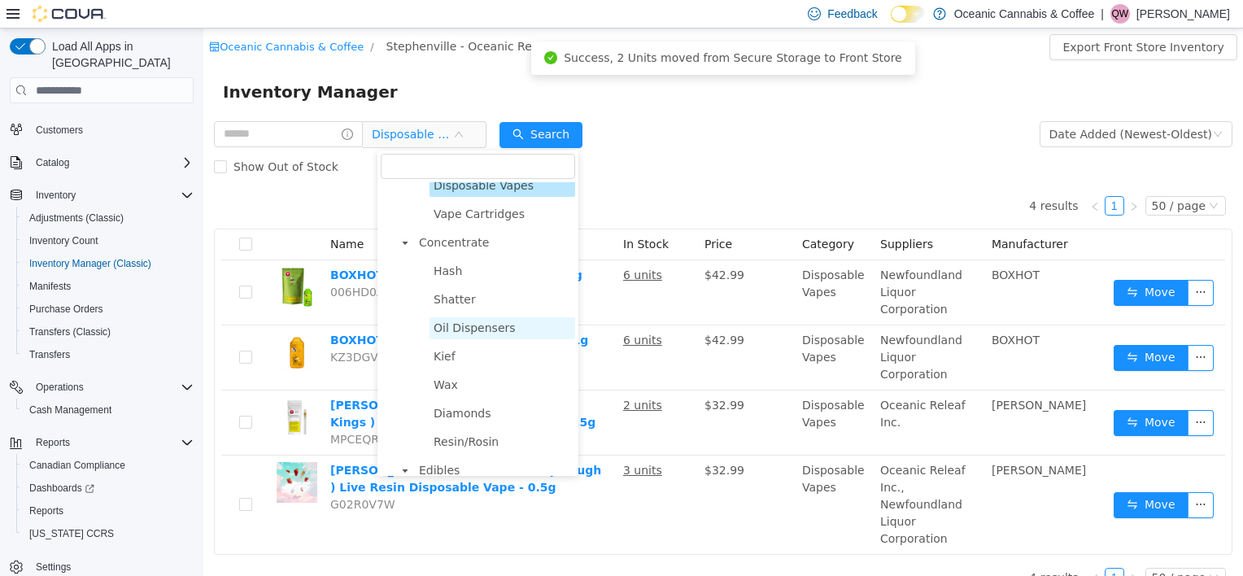
scroll to position [325, 0]
click at [475, 235] on span "Concentrate" at bounding box center [495, 241] width 160 height 22
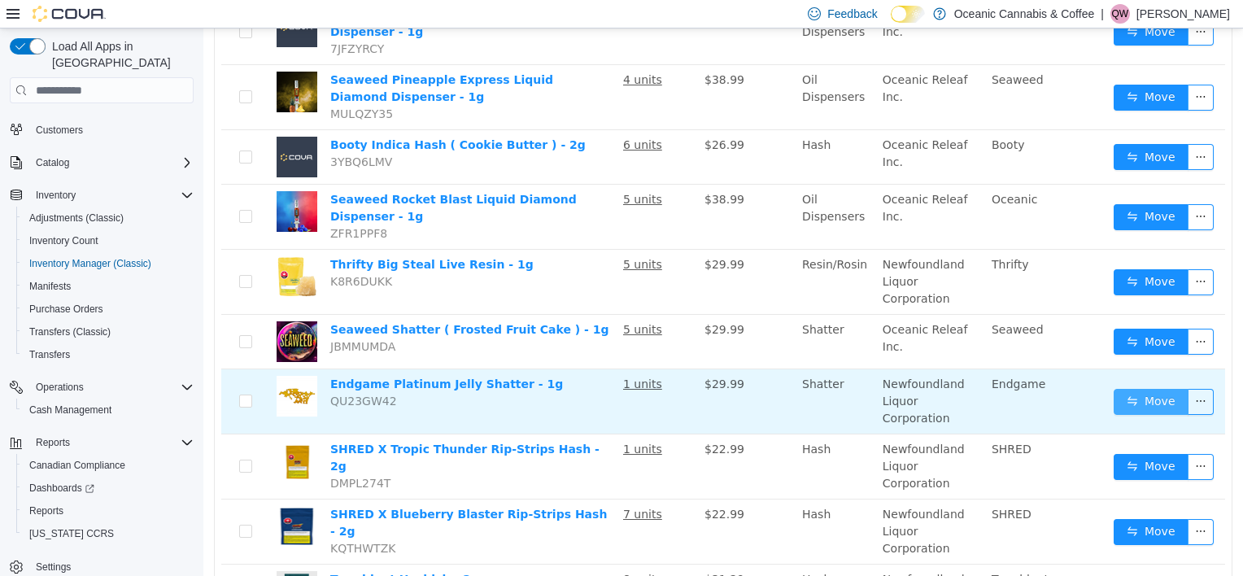
click at [1131, 389] on button "Move" at bounding box center [1151, 402] width 75 height 26
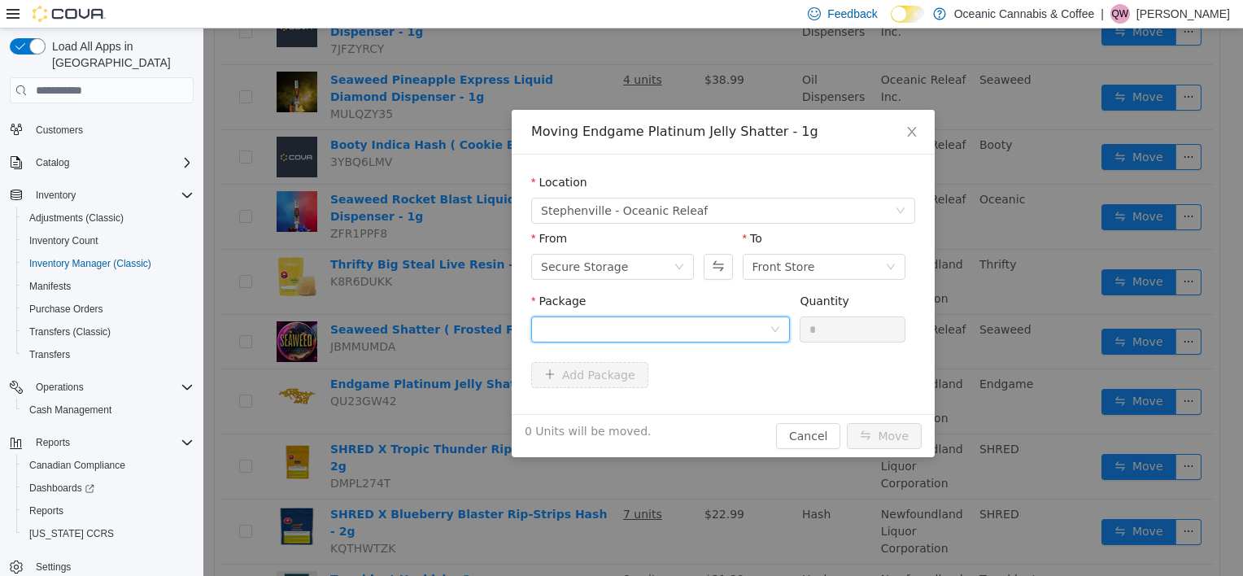
click at [745, 338] on div at bounding box center [655, 329] width 229 height 24
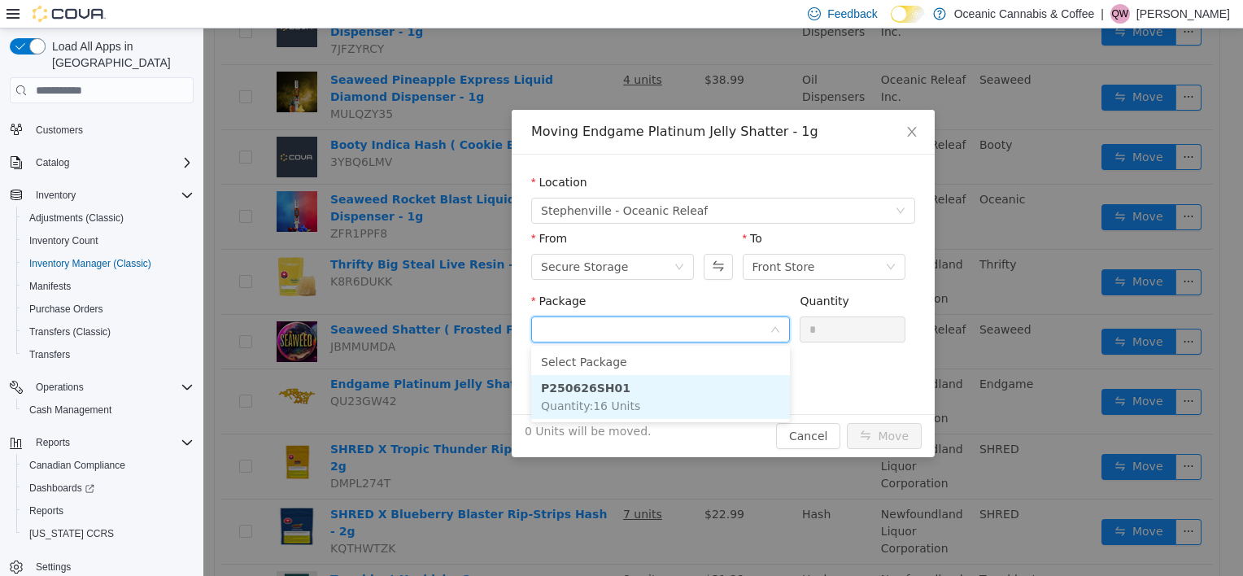
click at [712, 392] on li "P250626SH01 Quantity : 16 Units" at bounding box center [660, 397] width 259 height 44
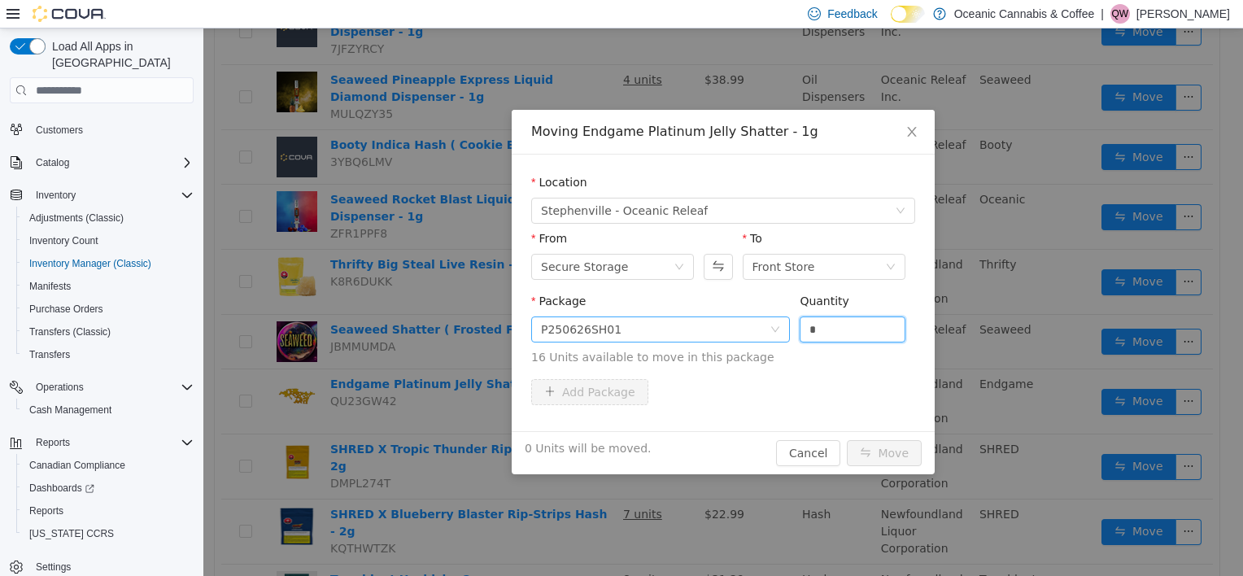
drag, startPoint x: 853, startPoint y: 329, endPoint x: 734, endPoint y: 329, distance: 118.8
click at [734, 329] on span "Package P250626SH01 Quantity * 16 Units available to move in this package" at bounding box center [723, 331] width 384 height 72
type input "*"
click at [899, 441] on button "Move" at bounding box center [884, 453] width 75 height 26
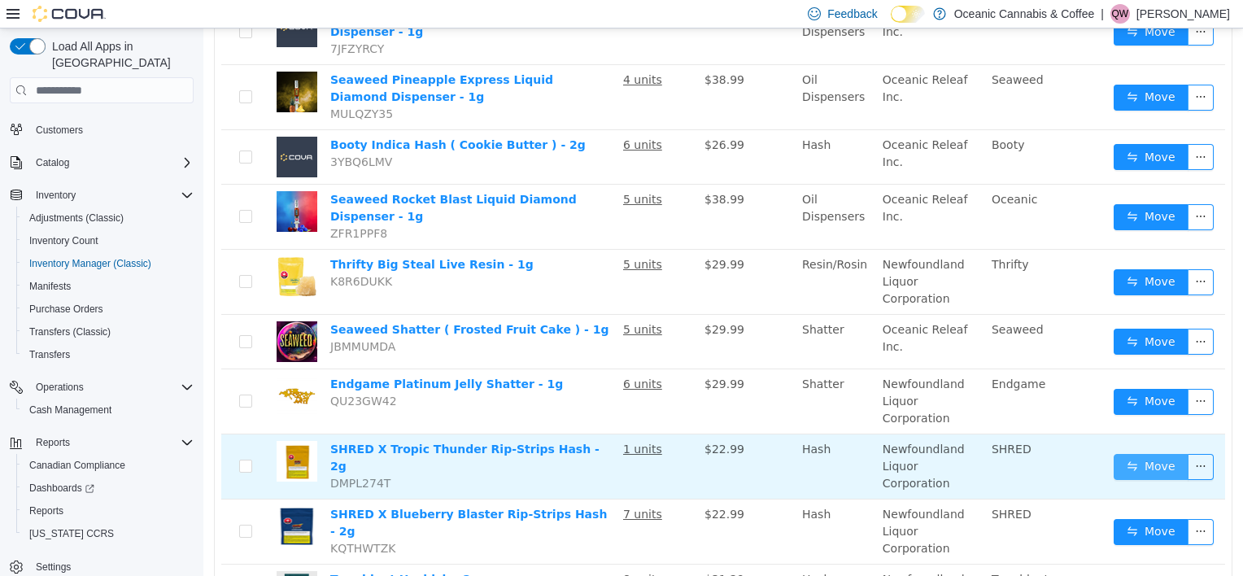
click at [1158, 454] on button "Move" at bounding box center [1151, 467] width 75 height 26
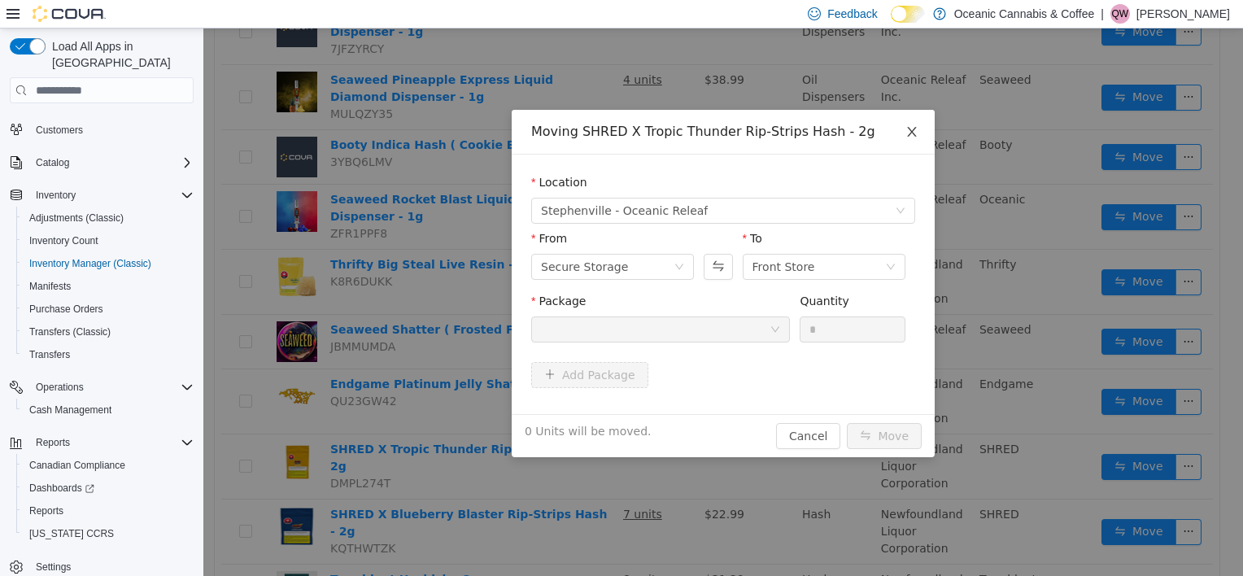
click at [916, 135] on icon "icon: close" at bounding box center [912, 131] width 13 height 13
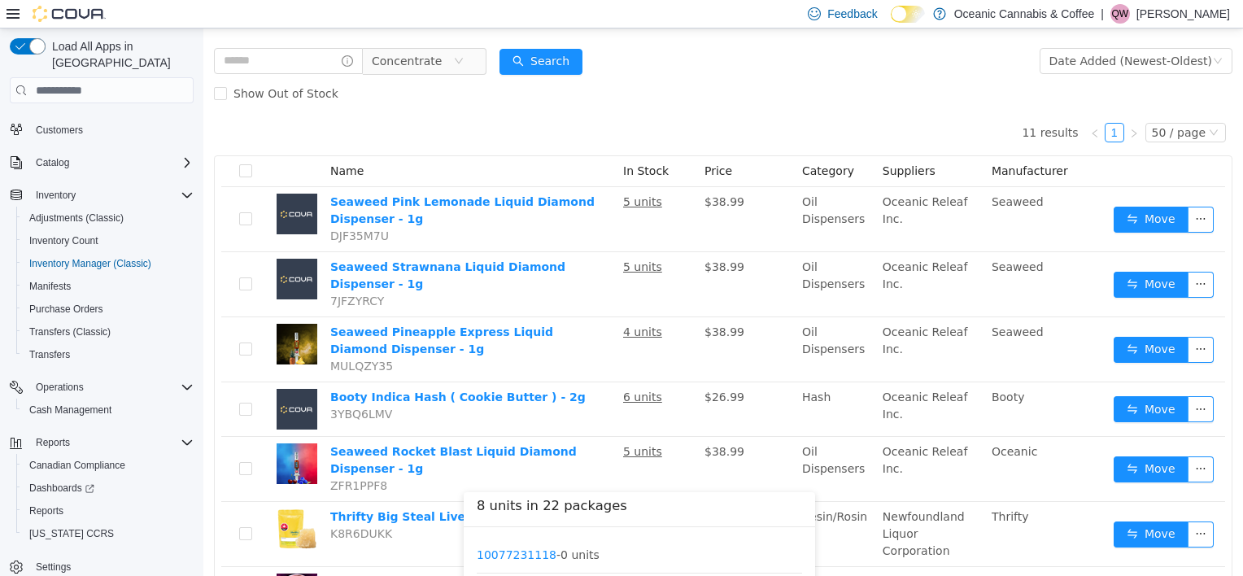
scroll to position [0, 0]
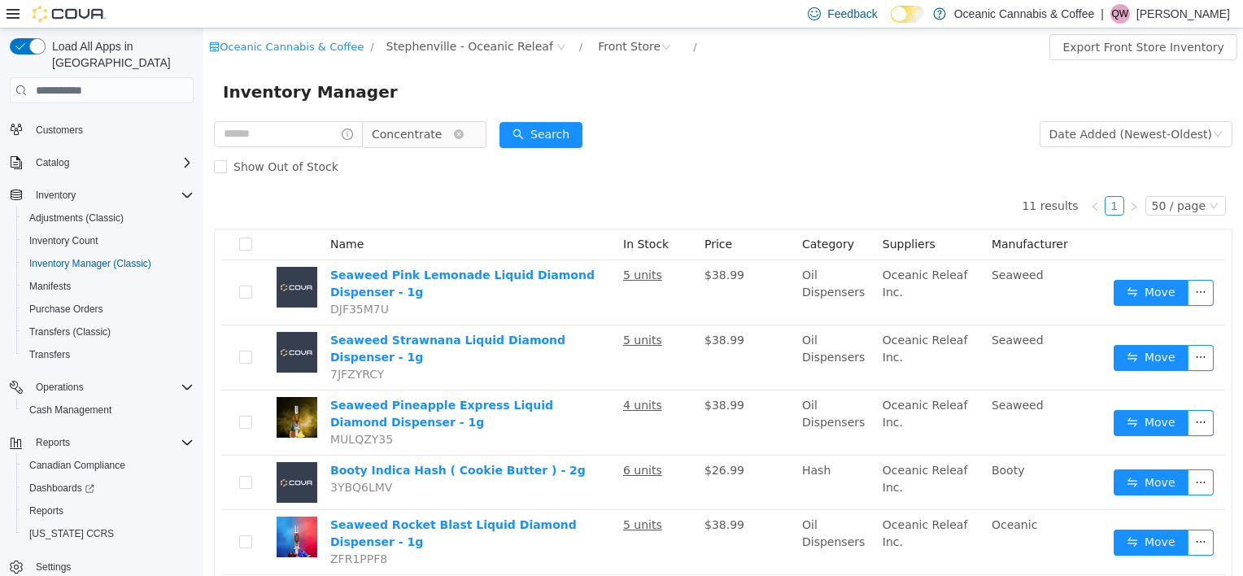
click at [410, 146] on span "Concentrate" at bounding box center [407, 134] width 70 height 24
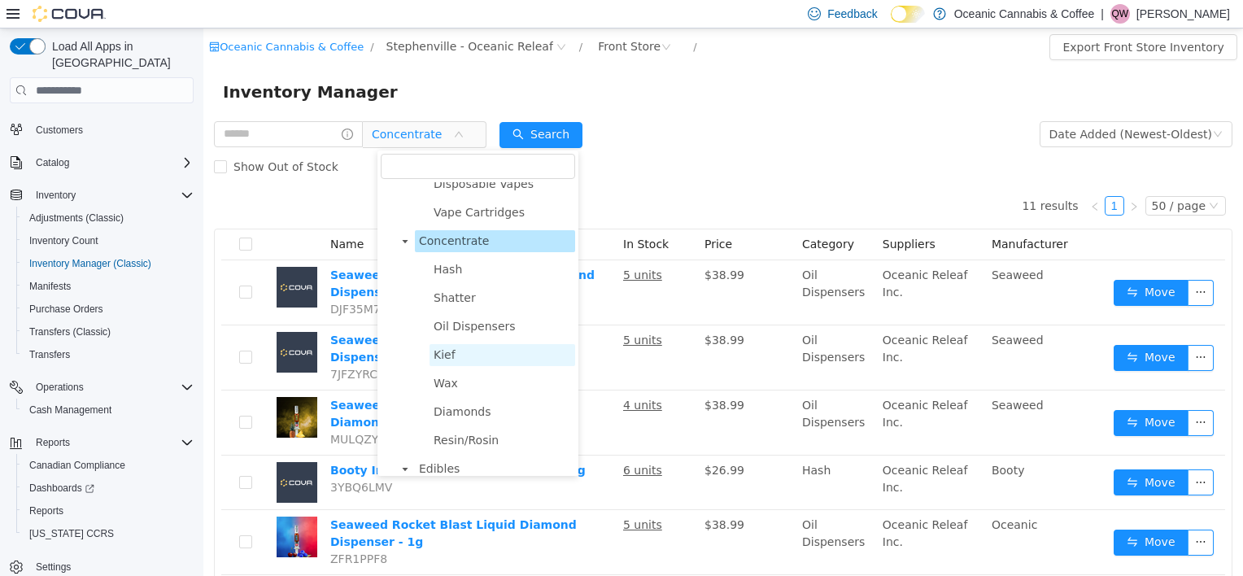
scroll to position [488, 0]
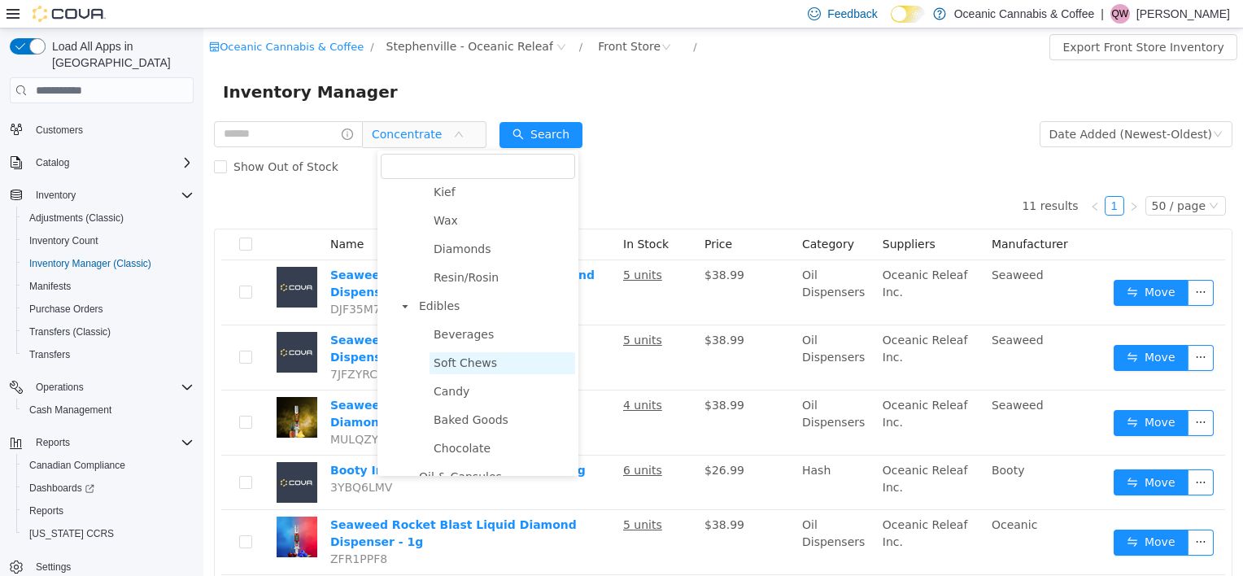
click at [519, 369] on span "Soft Chews" at bounding box center [503, 363] width 146 height 22
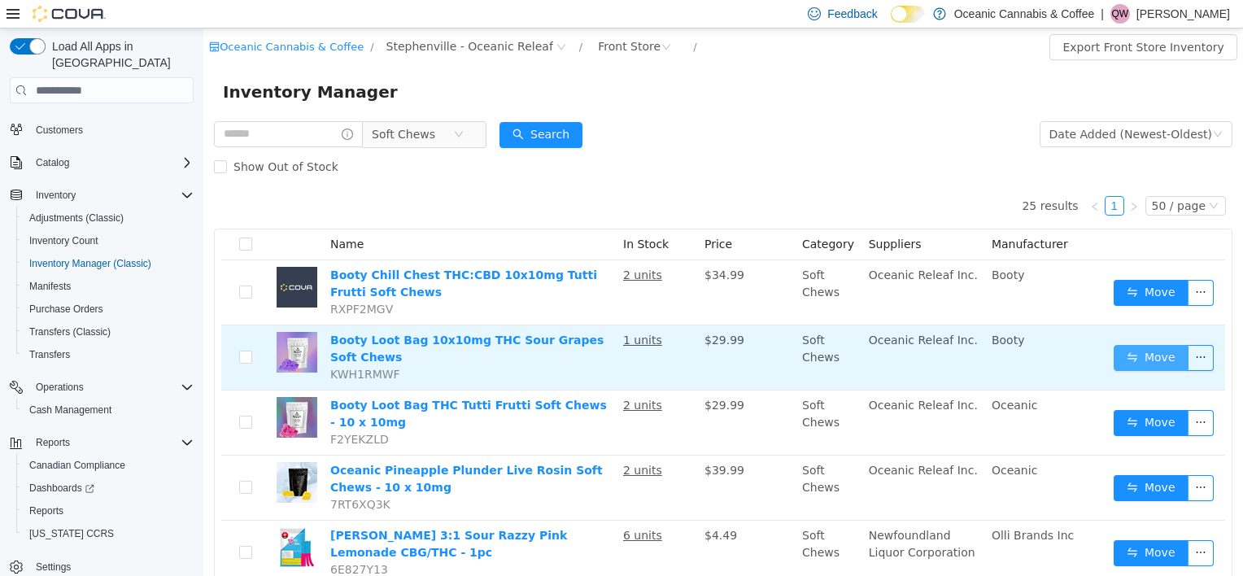
click at [1156, 350] on button "Move" at bounding box center [1151, 358] width 75 height 26
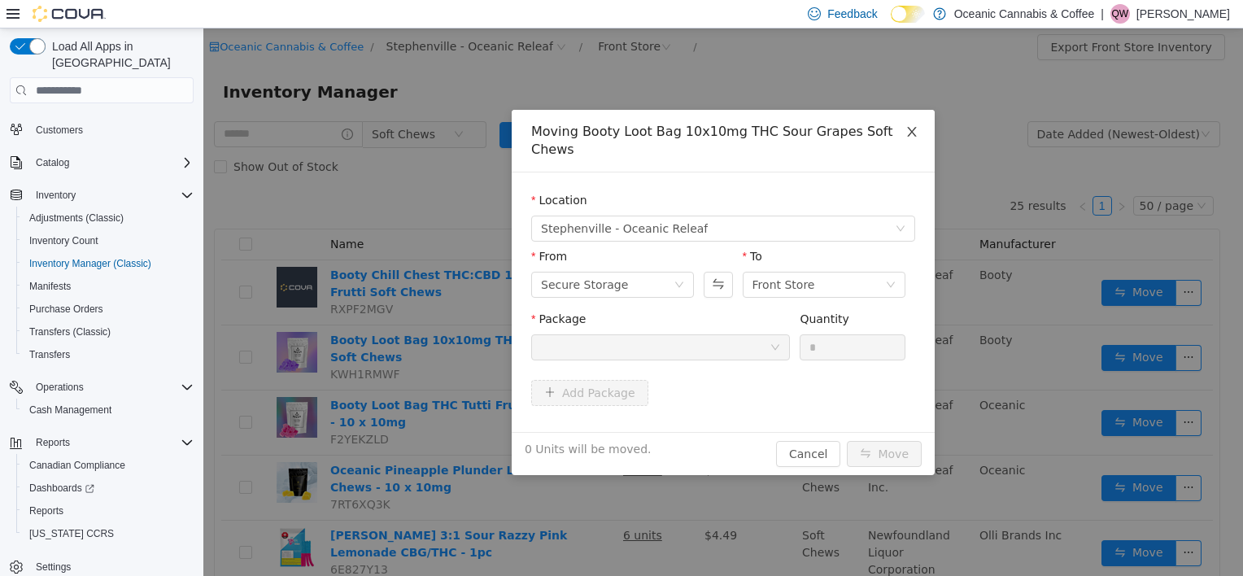
click at [905, 138] on span "Close" at bounding box center [912, 133] width 46 height 46
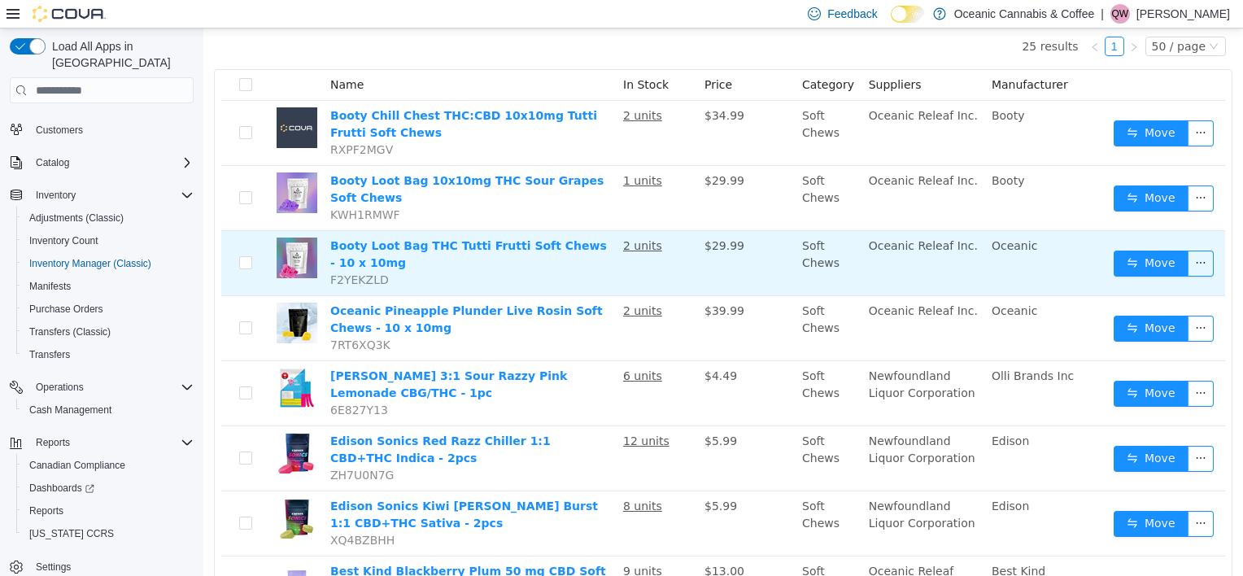
scroll to position [163, 0]
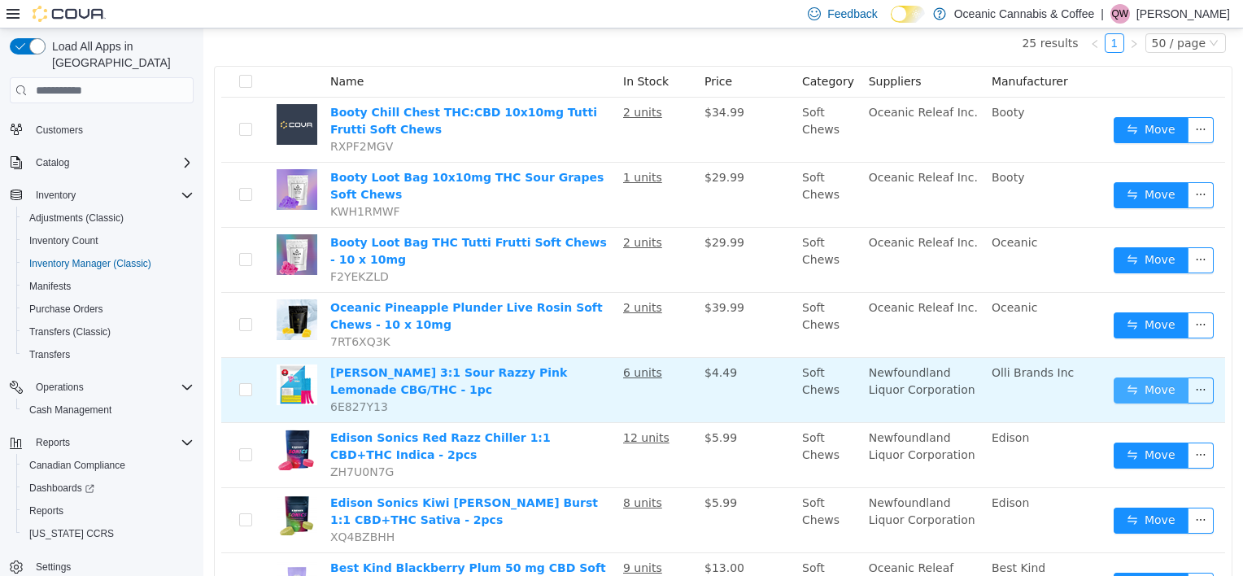
drag, startPoint x: 1149, startPoint y: 380, endPoint x: 1129, endPoint y: 382, distance: 19.7
click at [1152, 382] on button "Move" at bounding box center [1151, 391] width 75 height 26
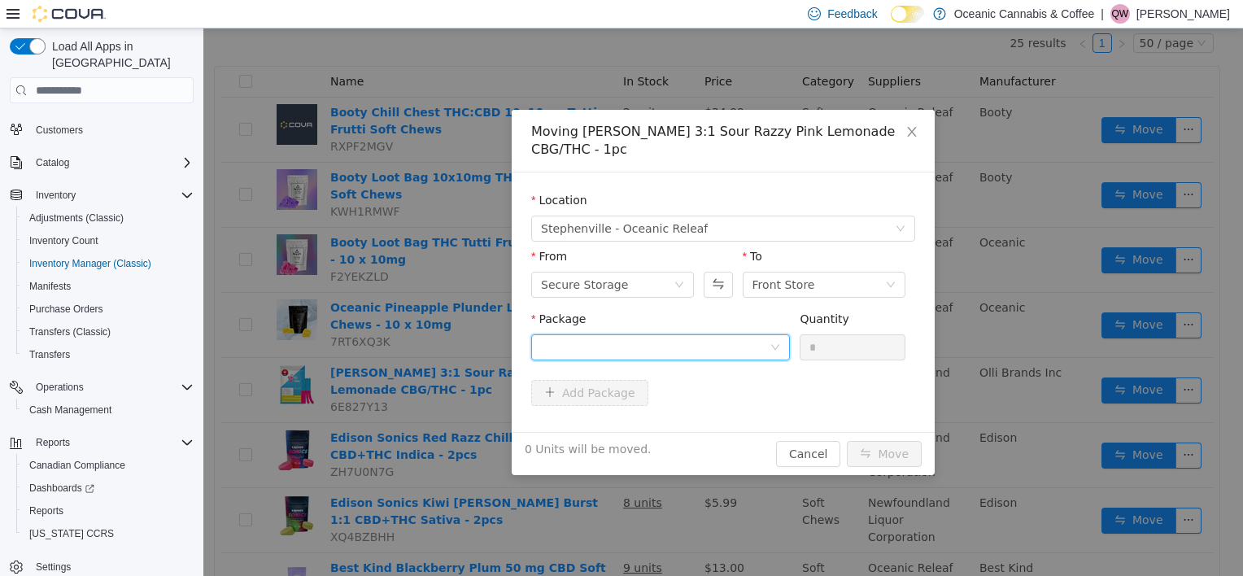
click at [678, 343] on div at bounding box center [655, 347] width 229 height 24
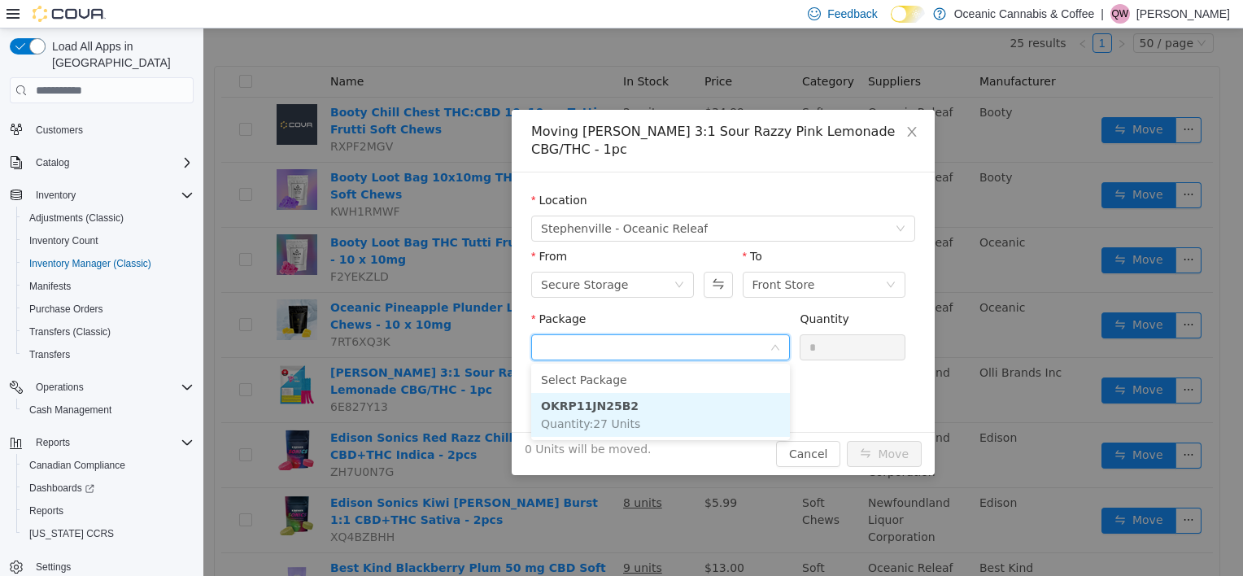
click at [651, 408] on li "OKRP11JN25B2 Quantity : 27 Units" at bounding box center [660, 415] width 259 height 44
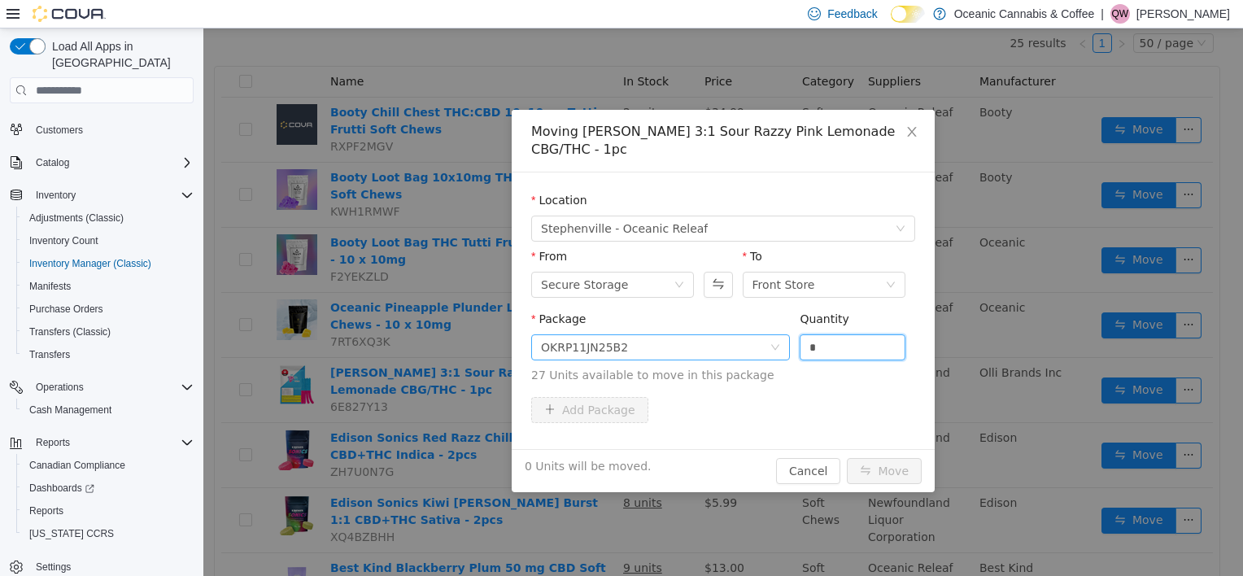
drag, startPoint x: 835, startPoint y: 344, endPoint x: 726, endPoint y: 351, distance: 109.2
click at [726, 351] on span "Package OKRP11JN25B2 Quantity * 27 Units available to move in this package" at bounding box center [723, 348] width 384 height 72
type input "*"
click at [872, 458] on button "Move" at bounding box center [884, 471] width 75 height 26
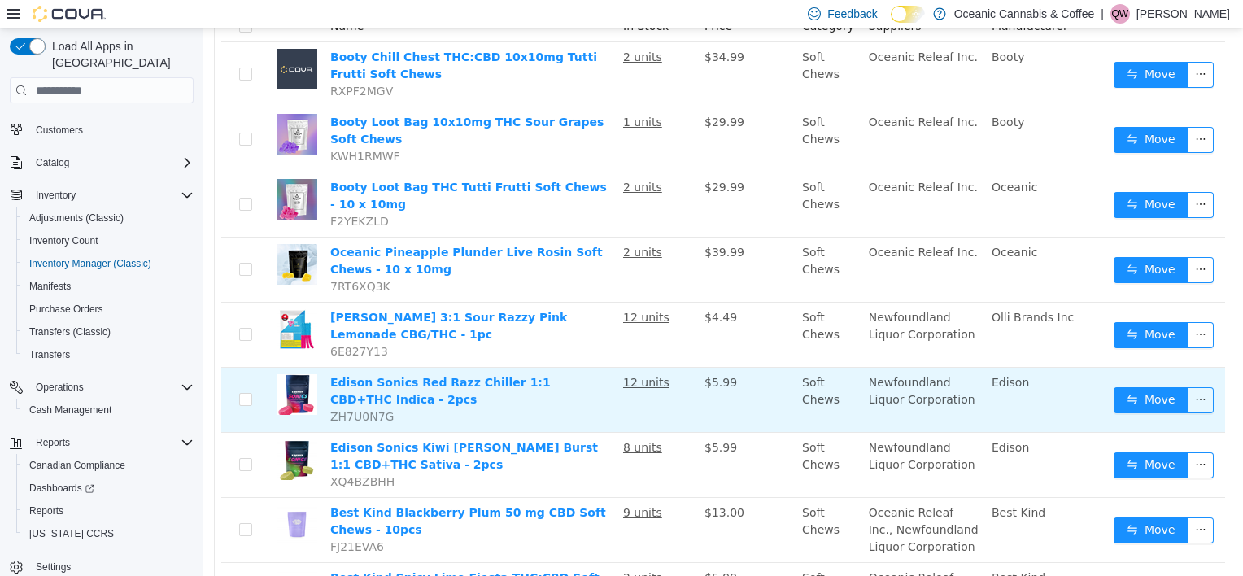
scroll to position [244, 0]
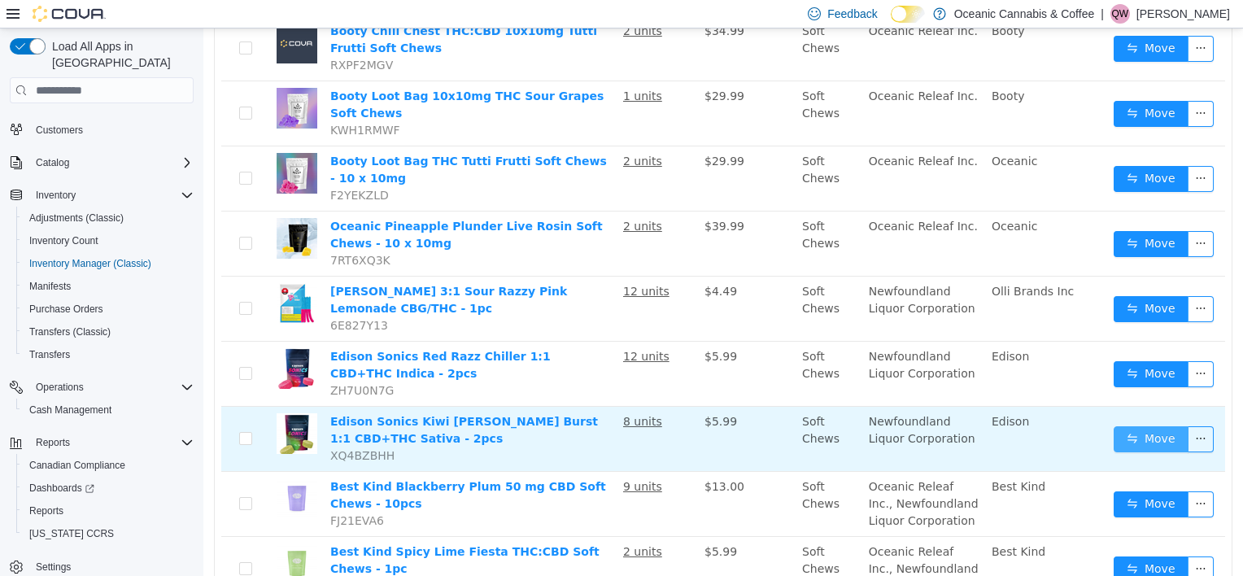
click at [1129, 438] on button "Move" at bounding box center [1151, 439] width 75 height 26
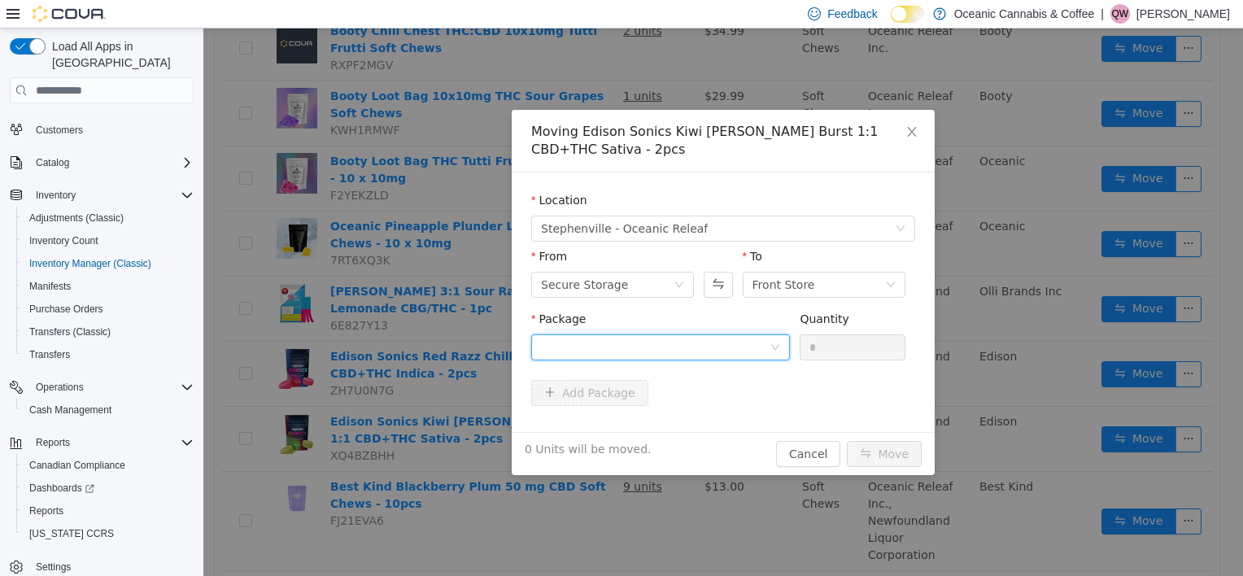
click at [703, 353] on div at bounding box center [655, 347] width 229 height 24
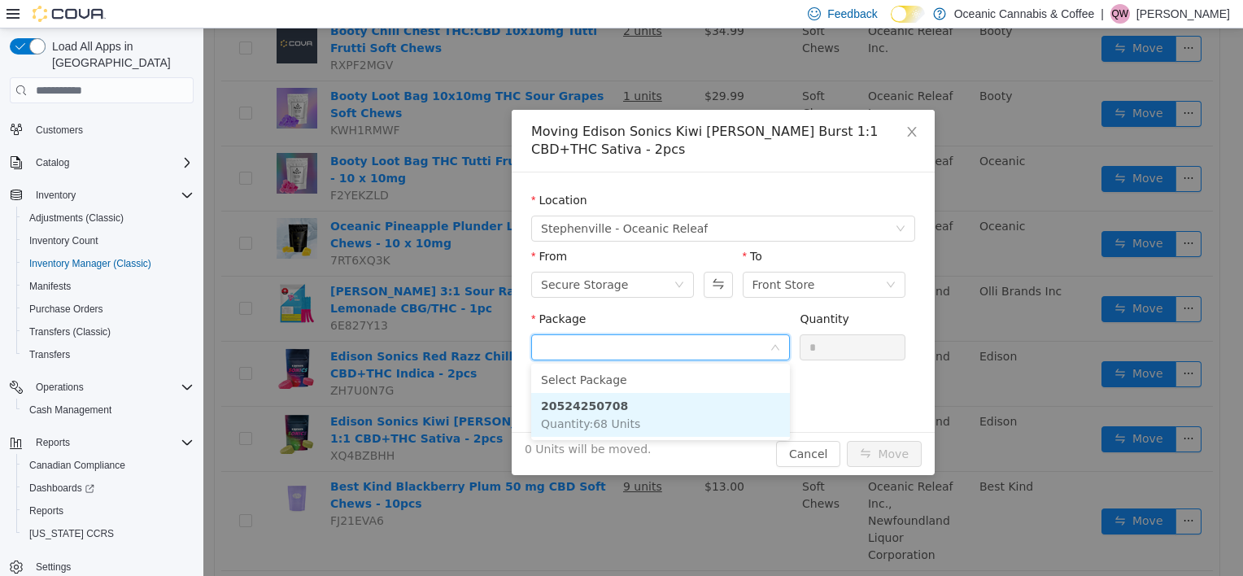
click at [602, 426] on span "Quantity : 68 Units" at bounding box center [590, 423] width 99 height 13
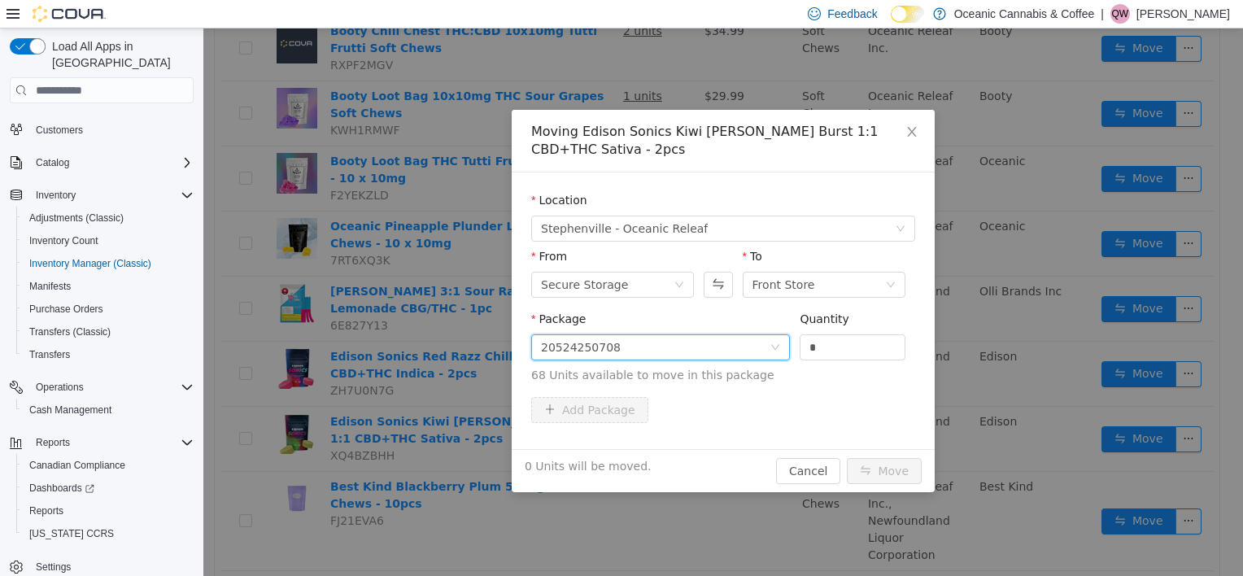
drag, startPoint x: 858, startPoint y: 343, endPoint x: 767, endPoint y: 355, distance: 91.8
click at [767, 355] on span "Package 20524250708 Quantity * 68 Units available to move in this package" at bounding box center [723, 348] width 384 height 72
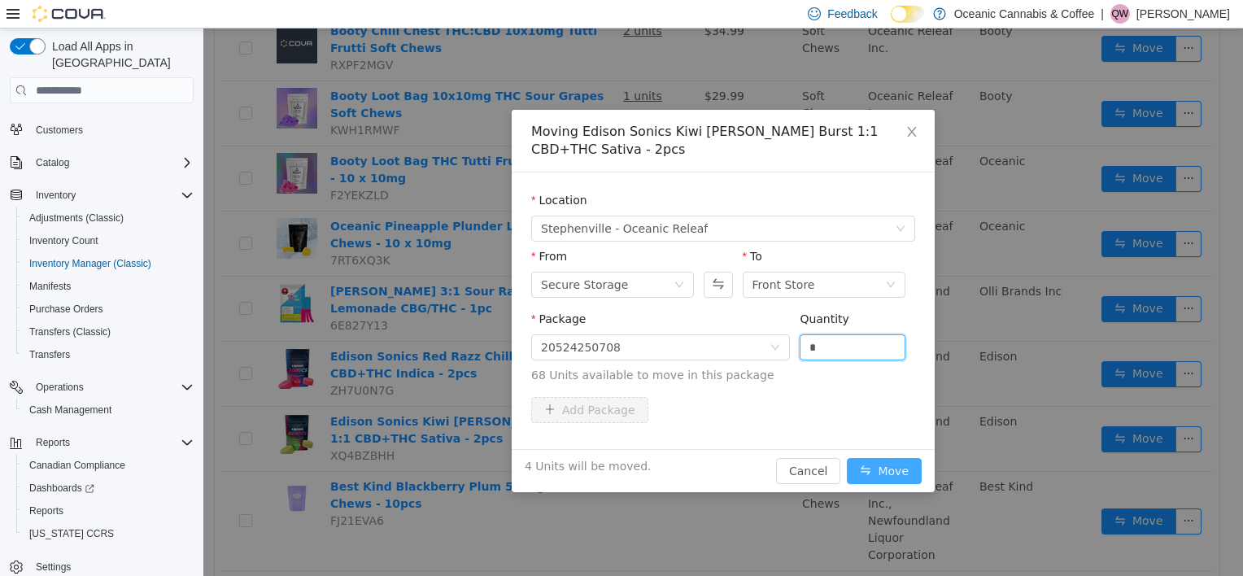
type input "*"
click at [871, 474] on button "Move" at bounding box center [884, 471] width 75 height 26
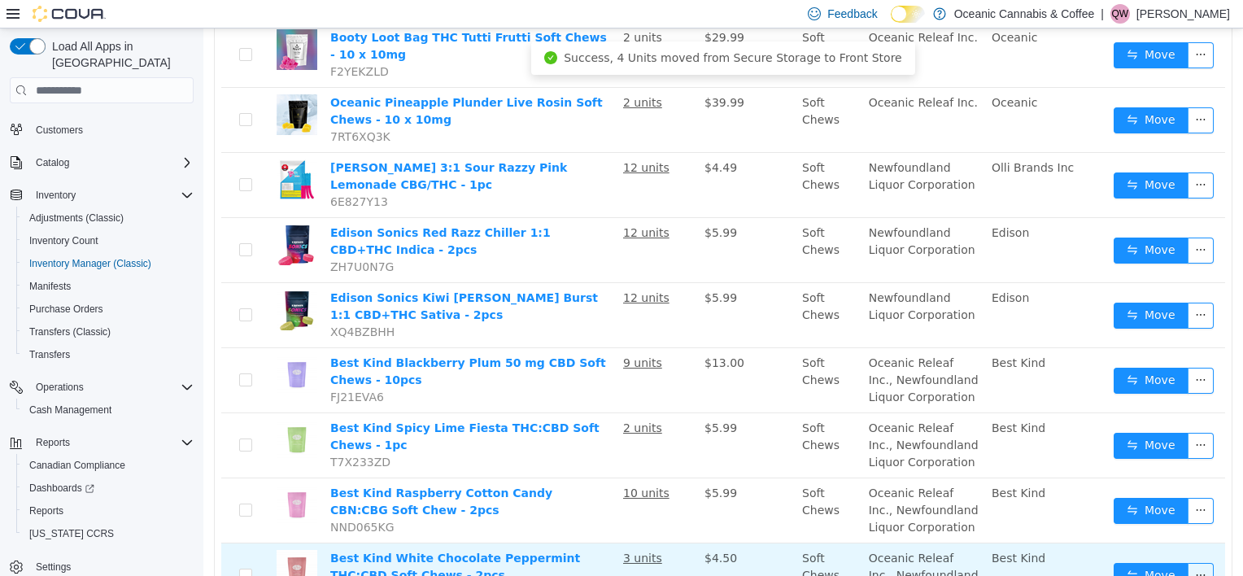
scroll to position [407, 0]
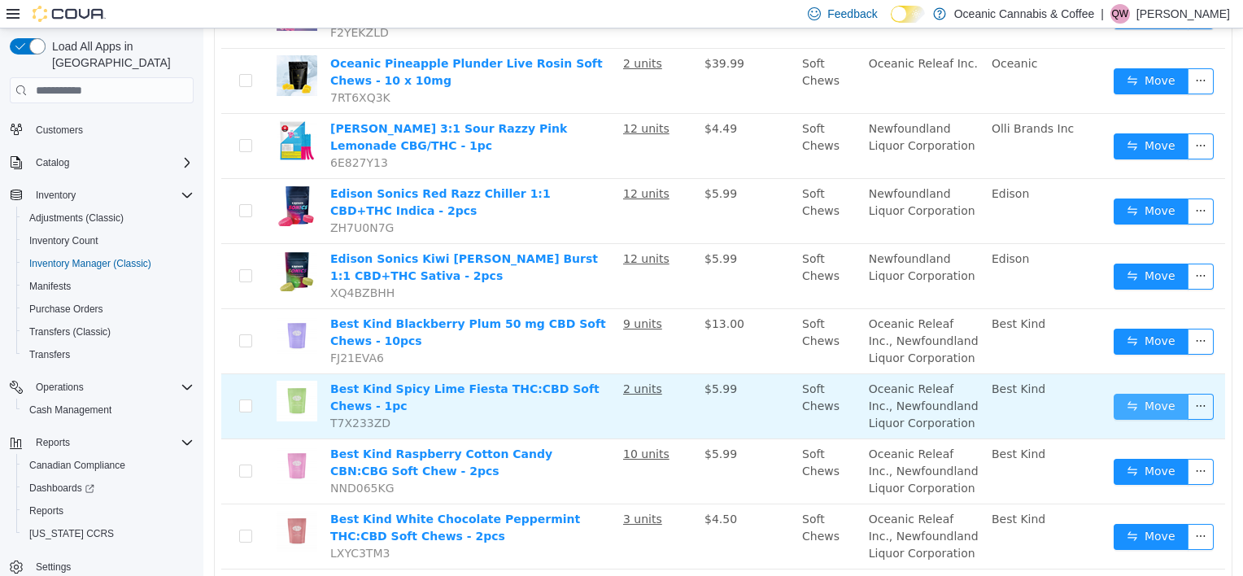
drag, startPoint x: 1101, startPoint y: 408, endPoint x: 1115, endPoint y: 405, distance: 14.0
click at [1107, 408] on td "Move" at bounding box center [1166, 406] width 118 height 65
click at [1124, 404] on button "Move" at bounding box center [1151, 407] width 75 height 26
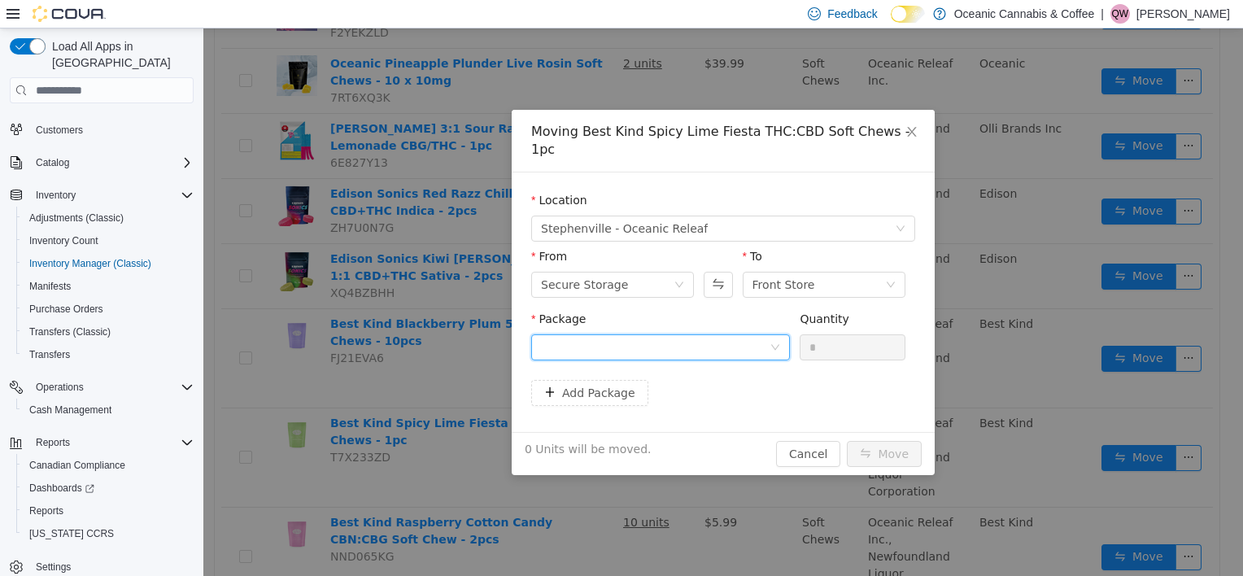
click at [675, 335] on div at bounding box center [655, 347] width 229 height 24
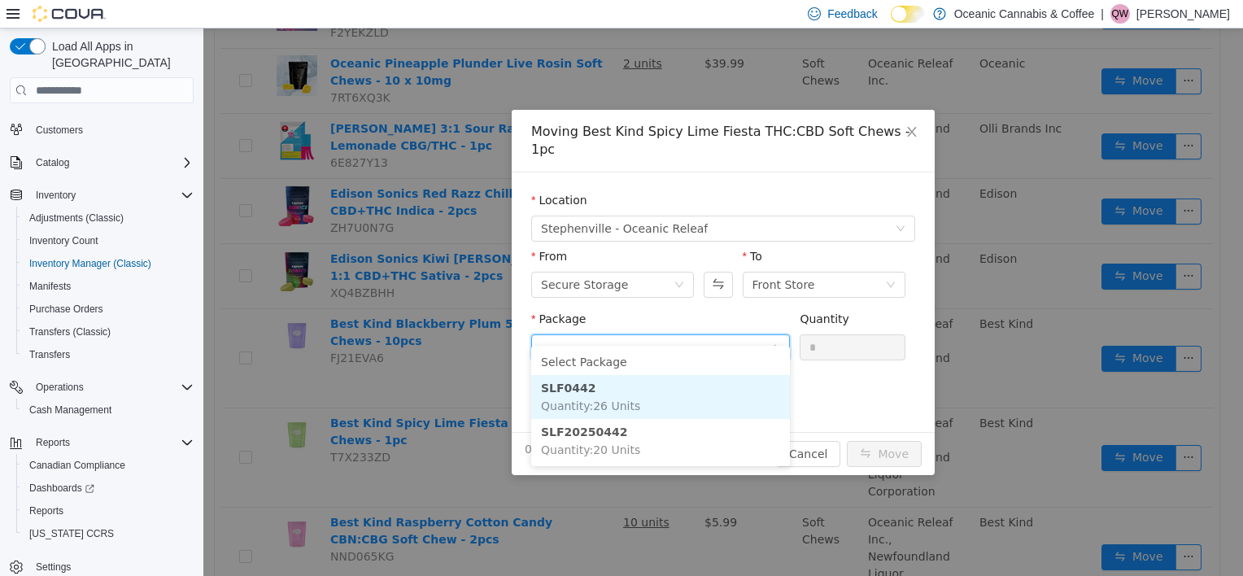
click at [627, 401] on span "Quantity : 26 Units" at bounding box center [590, 406] width 99 height 13
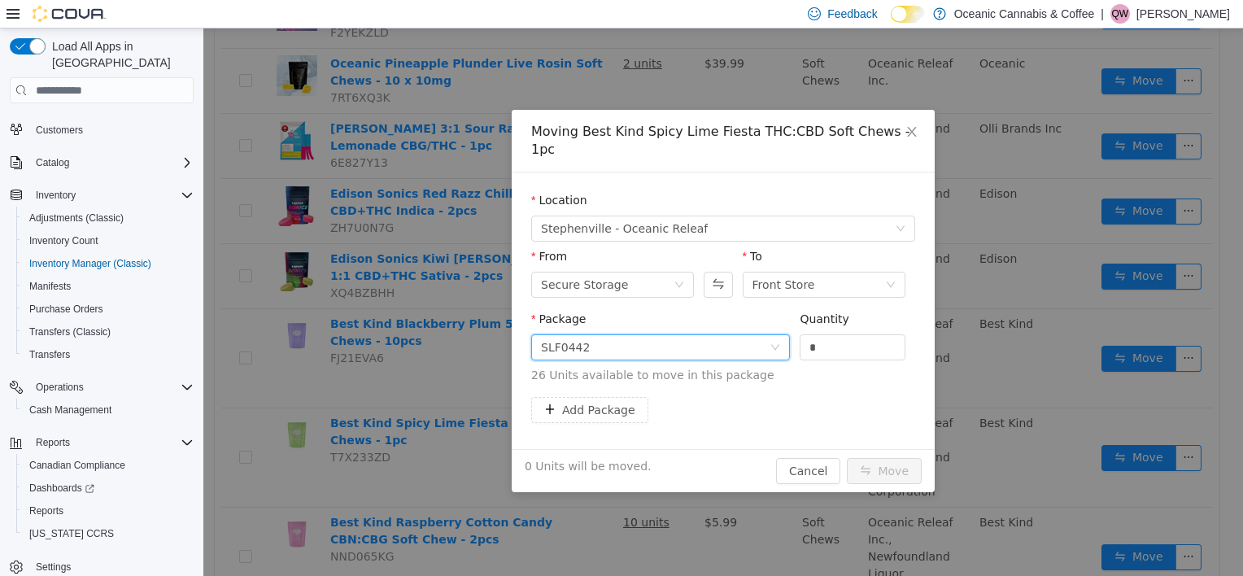
drag, startPoint x: 846, startPoint y: 326, endPoint x: 689, endPoint y: 360, distance: 160.5
click at [689, 360] on span "Package SLF0442 Quantity * 26 Units available to move in this package" at bounding box center [723, 348] width 384 height 72
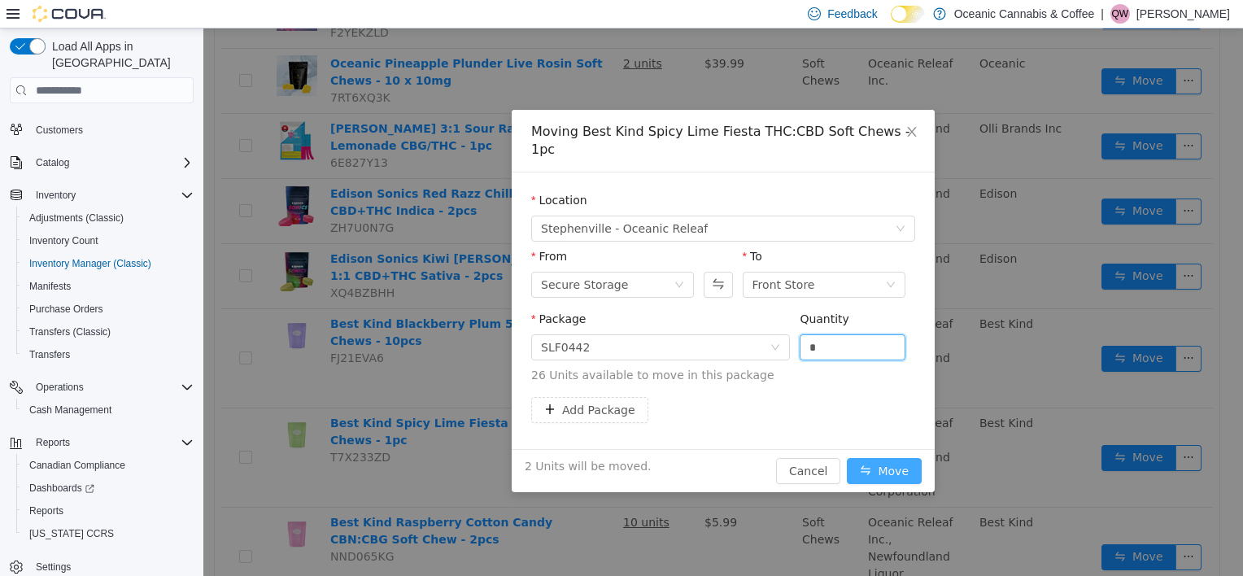
type input "*"
click at [872, 458] on button "Move" at bounding box center [884, 471] width 75 height 26
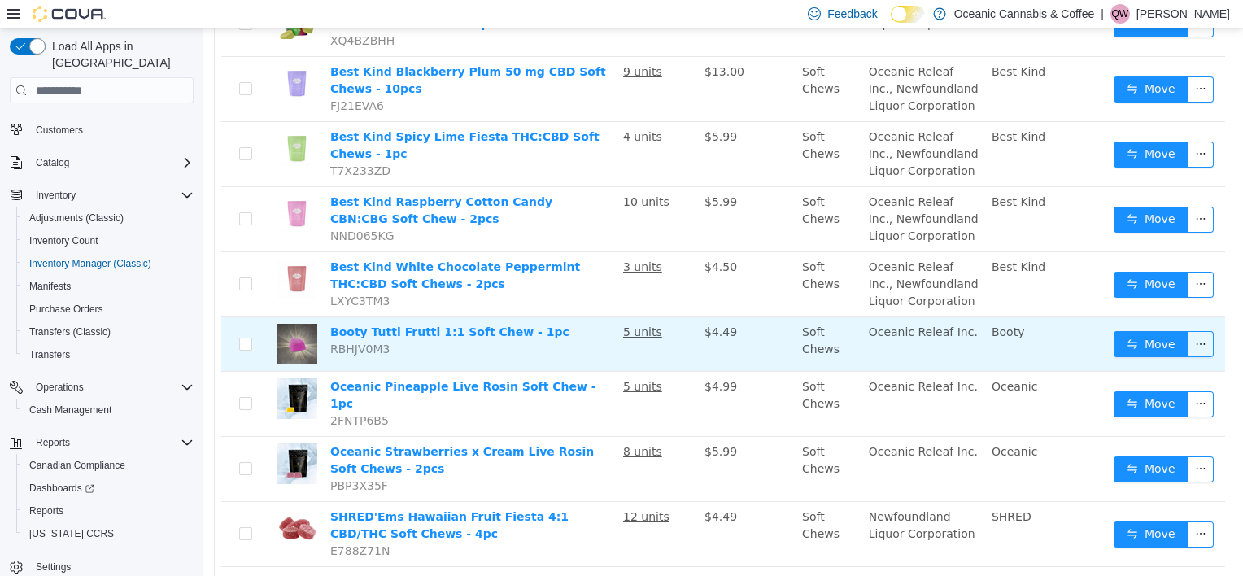
scroll to position [732, 0]
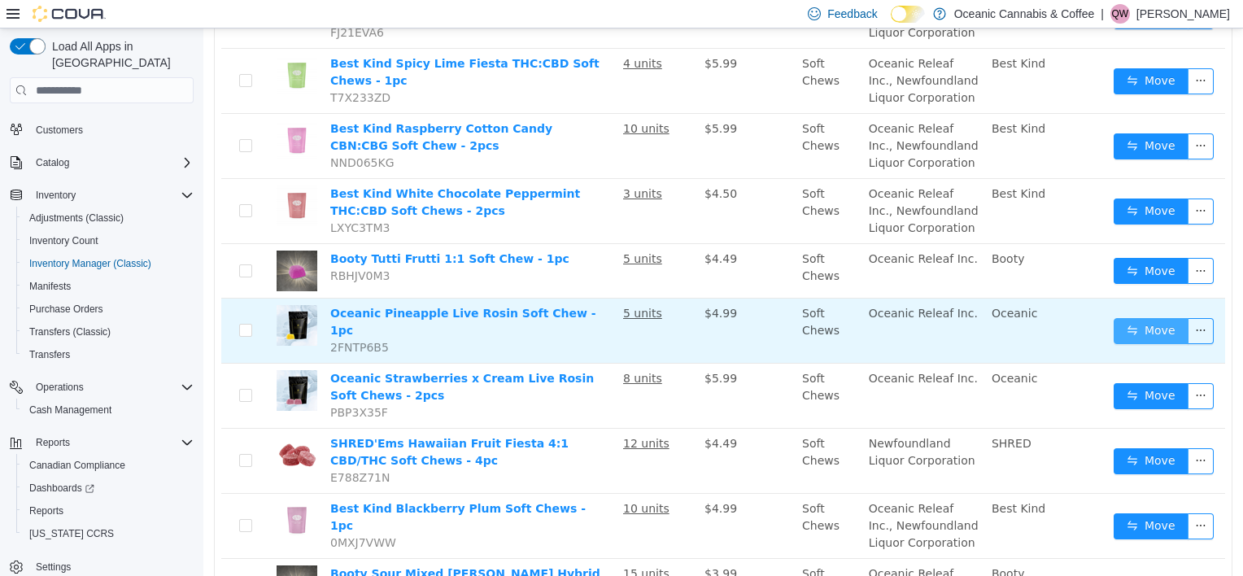
click at [1137, 330] on button "Move" at bounding box center [1151, 331] width 75 height 26
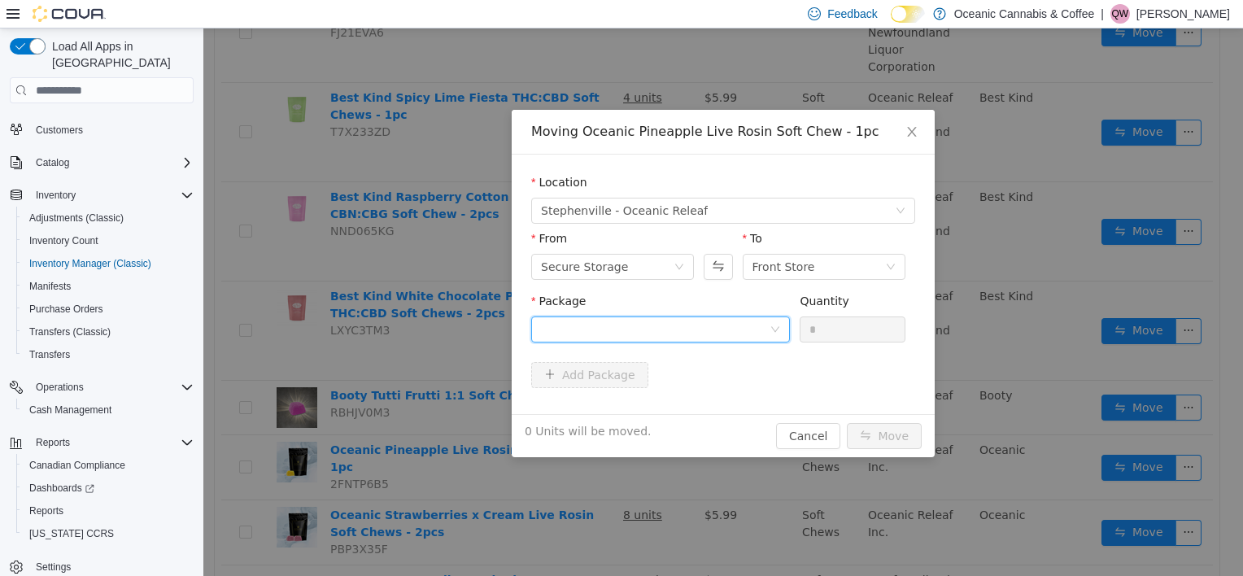
click at [666, 337] on div at bounding box center [655, 329] width 229 height 24
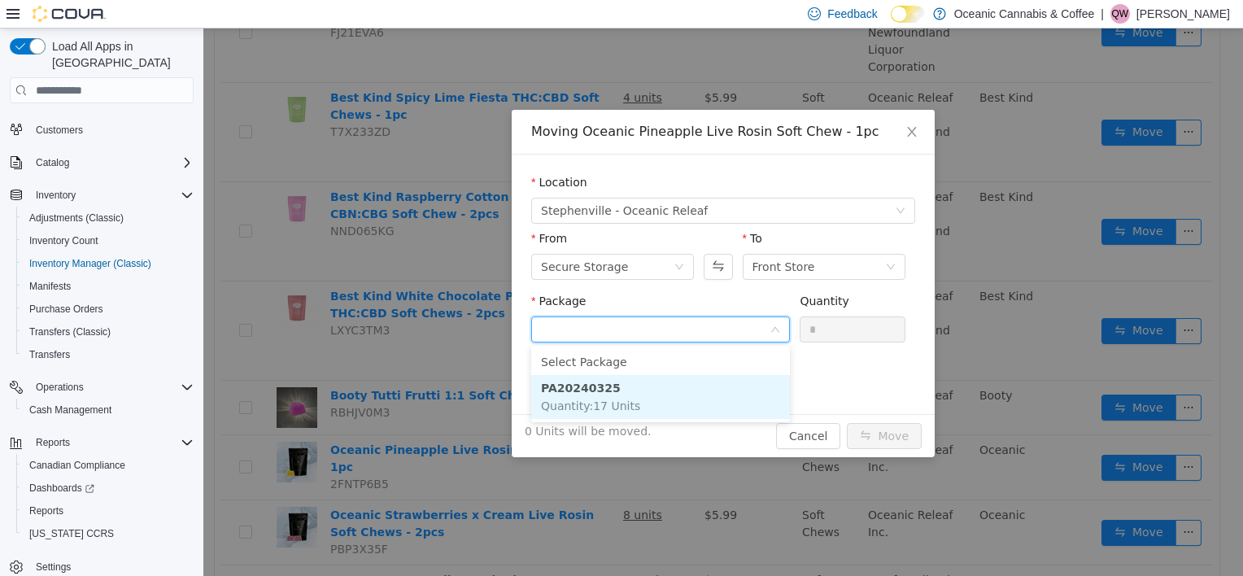
click at [601, 400] on span "Quantity : 17 Units" at bounding box center [590, 406] width 99 height 13
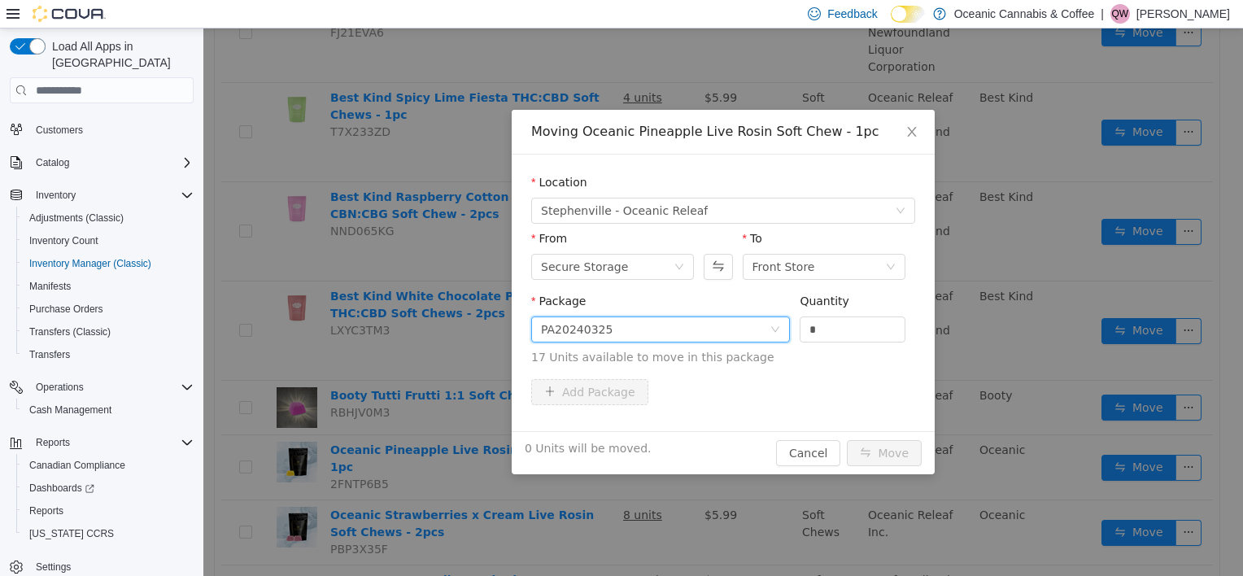
drag, startPoint x: 845, startPoint y: 329, endPoint x: 762, endPoint y: 329, distance: 83.8
click at [762, 329] on span "Package PA20240325 Quantity * 17 Units available to move in this package" at bounding box center [723, 331] width 384 height 72
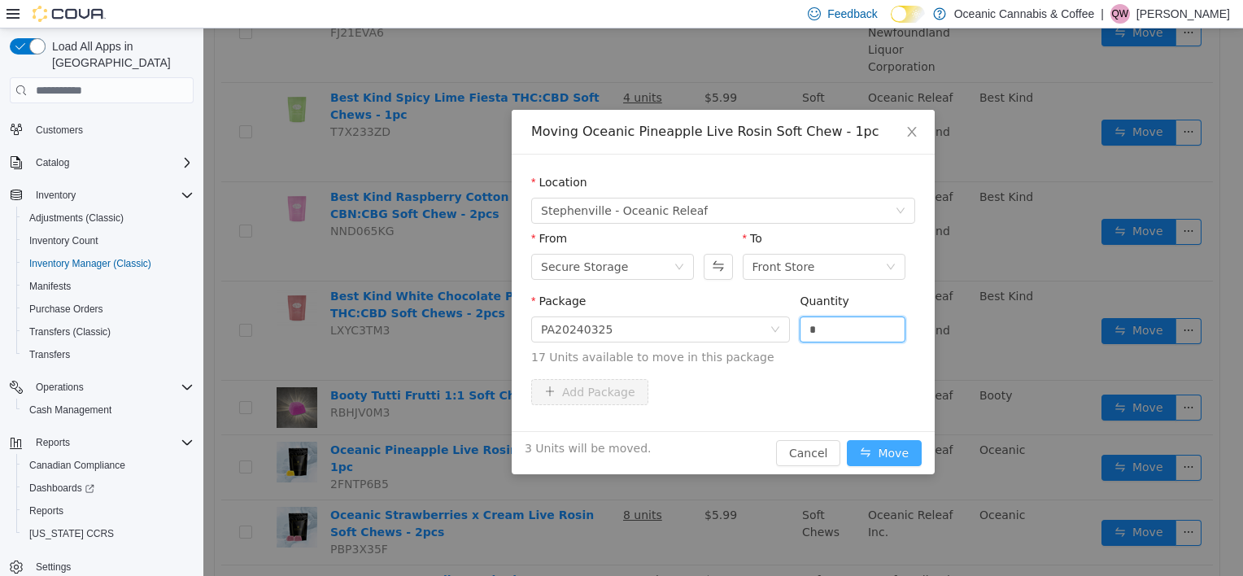
type input "*"
click at [900, 443] on button "Move" at bounding box center [884, 453] width 75 height 26
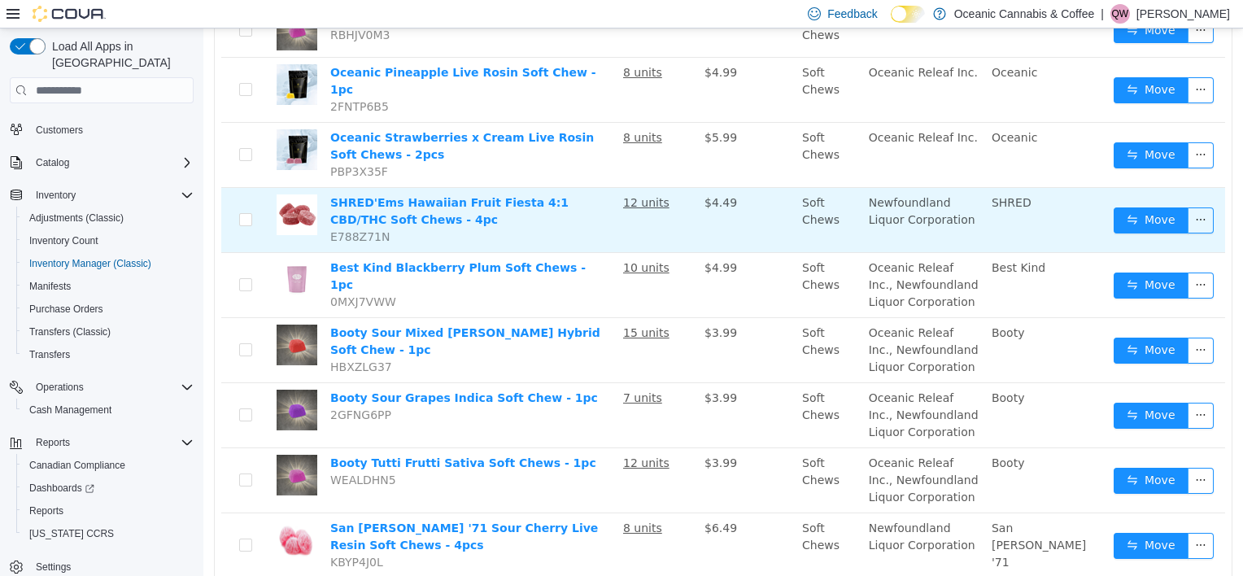
scroll to position [976, 0]
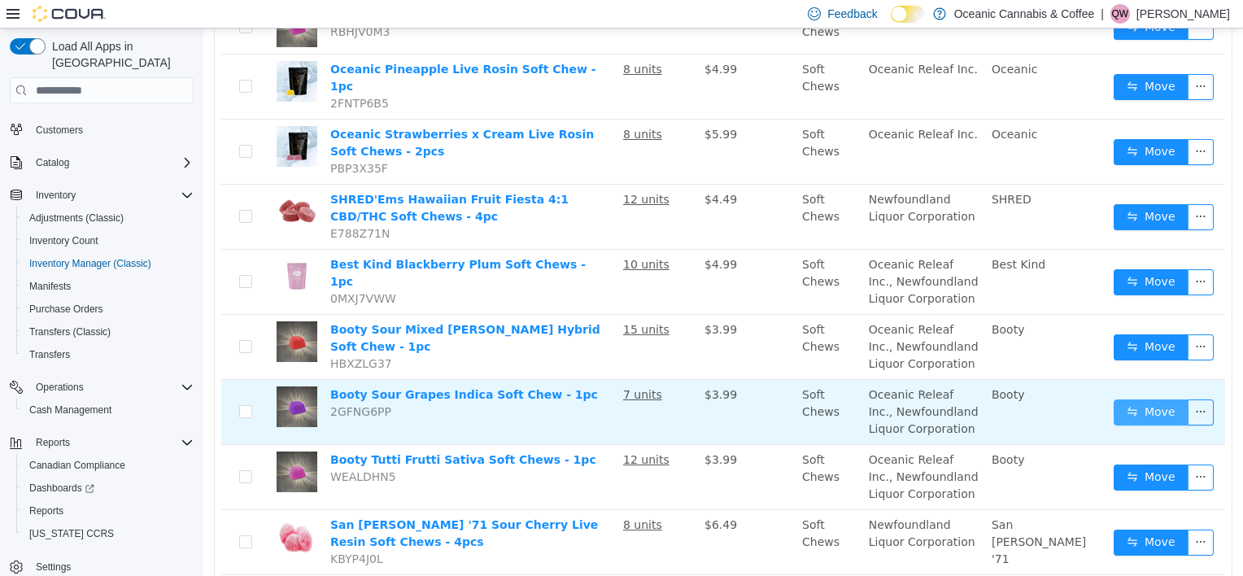
click at [1134, 405] on button "Move" at bounding box center [1151, 413] width 75 height 26
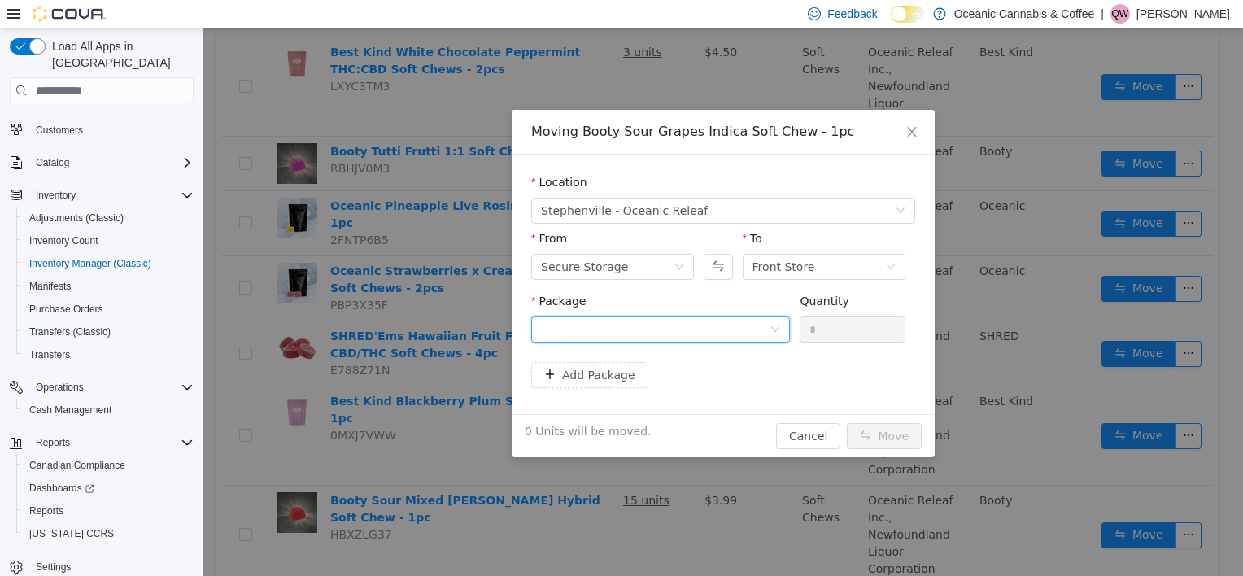
click at [710, 334] on div at bounding box center [655, 329] width 229 height 24
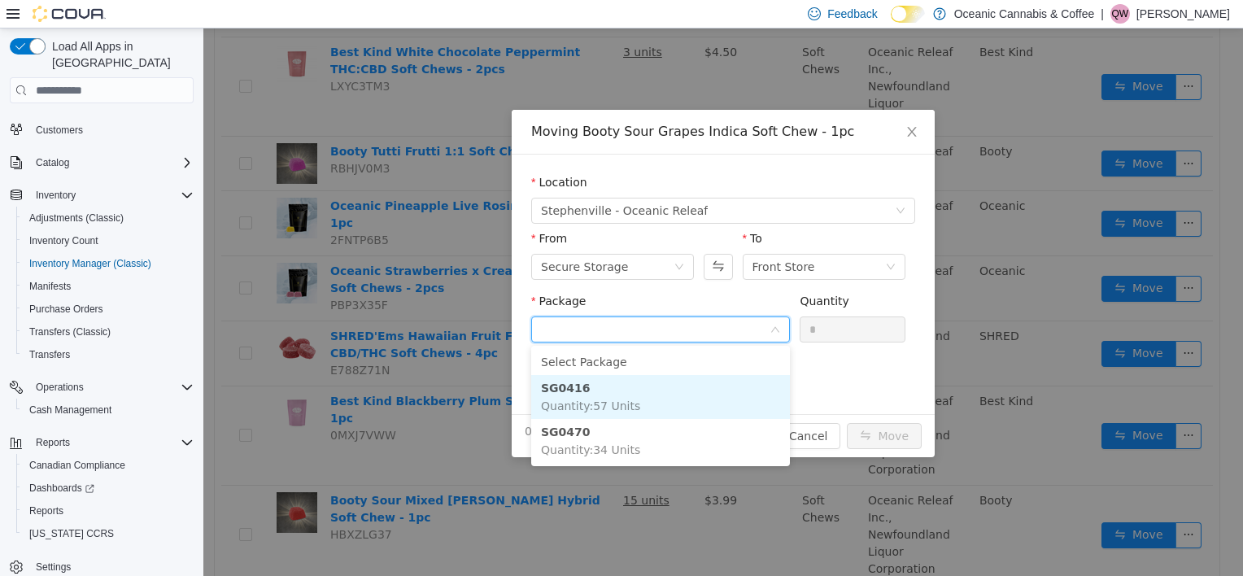
click at [606, 415] on li "SG0416 Quantity : 57 Units" at bounding box center [660, 397] width 259 height 44
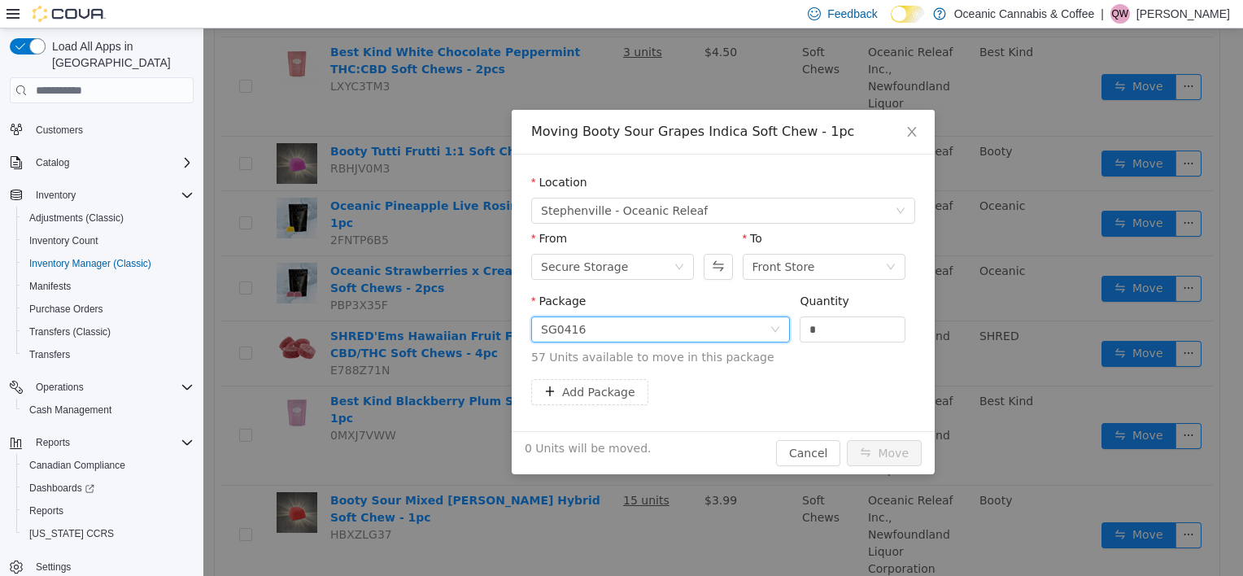
drag, startPoint x: 842, startPoint y: 325, endPoint x: 737, endPoint y: 350, distance: 108.0
click at [740, 350] on span "Package SG0416 Quantity * 57 Units available to move in this package" at bounding box center [723, 331] width 384 height 72
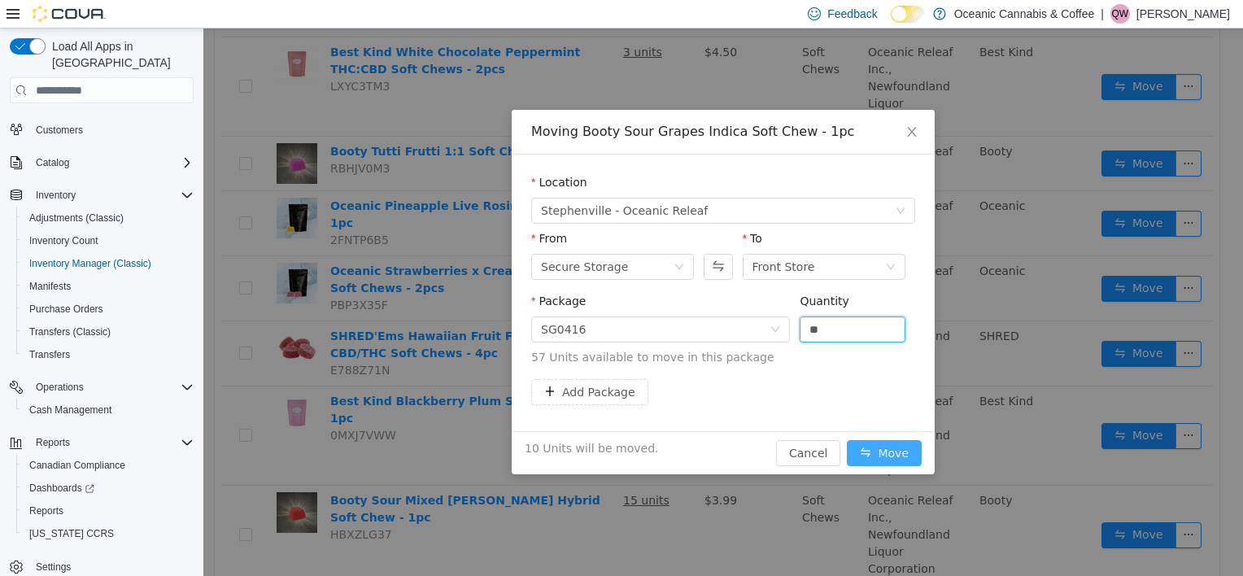
type input "**"
click at [892, 463] on button "Move" at bounding box center [884, 453] width 75 height 26
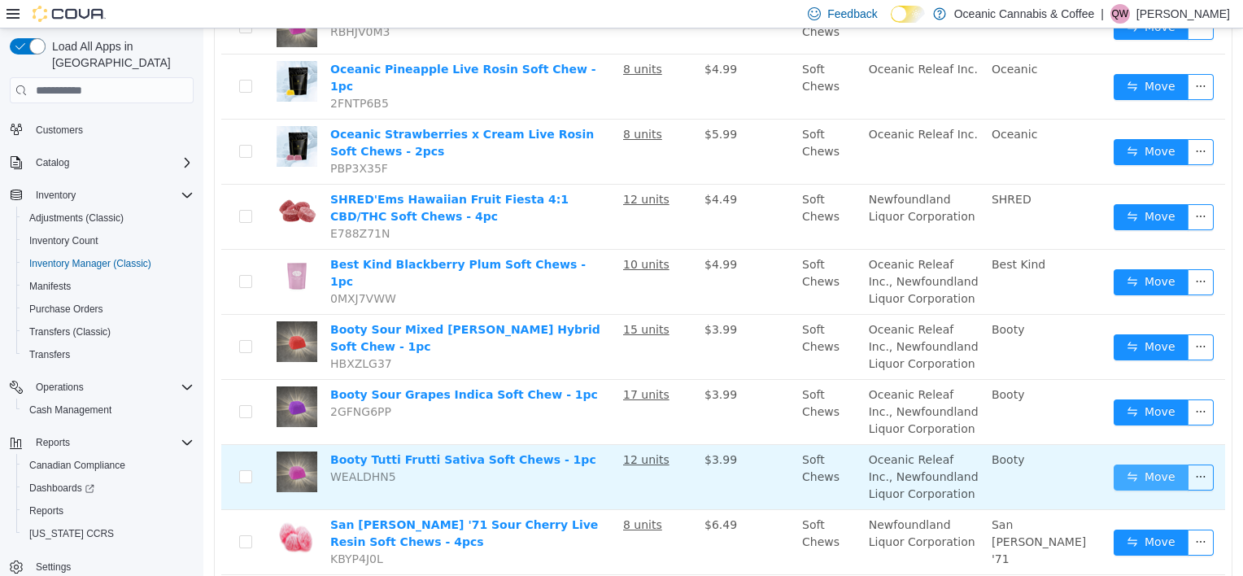
click at [1133, 465] on button "Move" at bounding box center [1151, 478] width 75 height 26
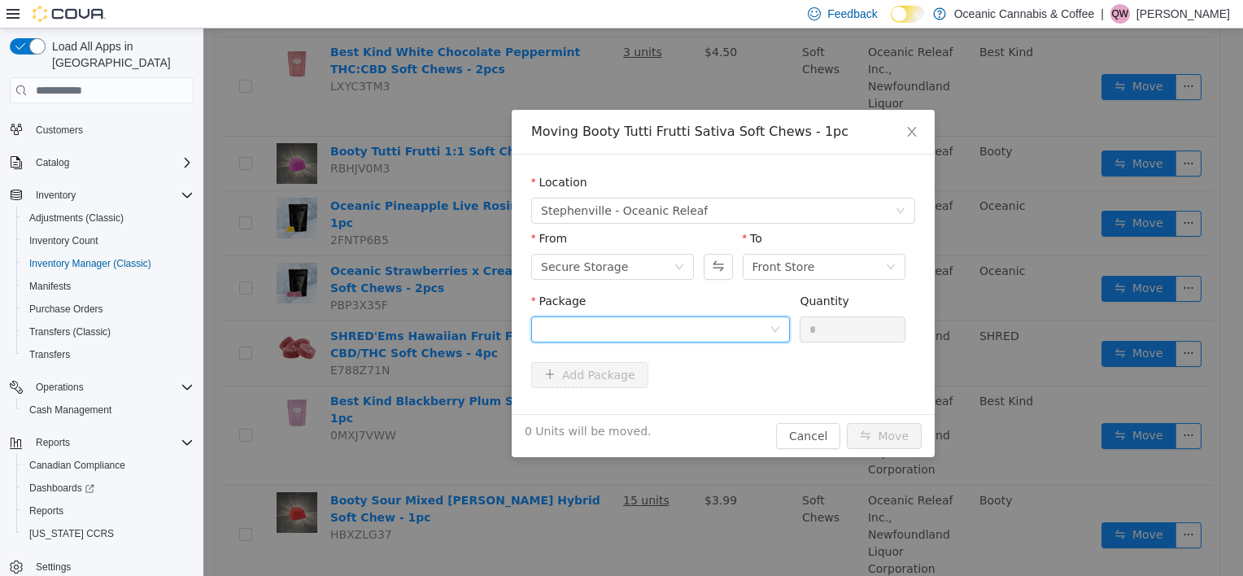
click at [705, 339] on div at bounding box center [655, 329] width 229 height 24
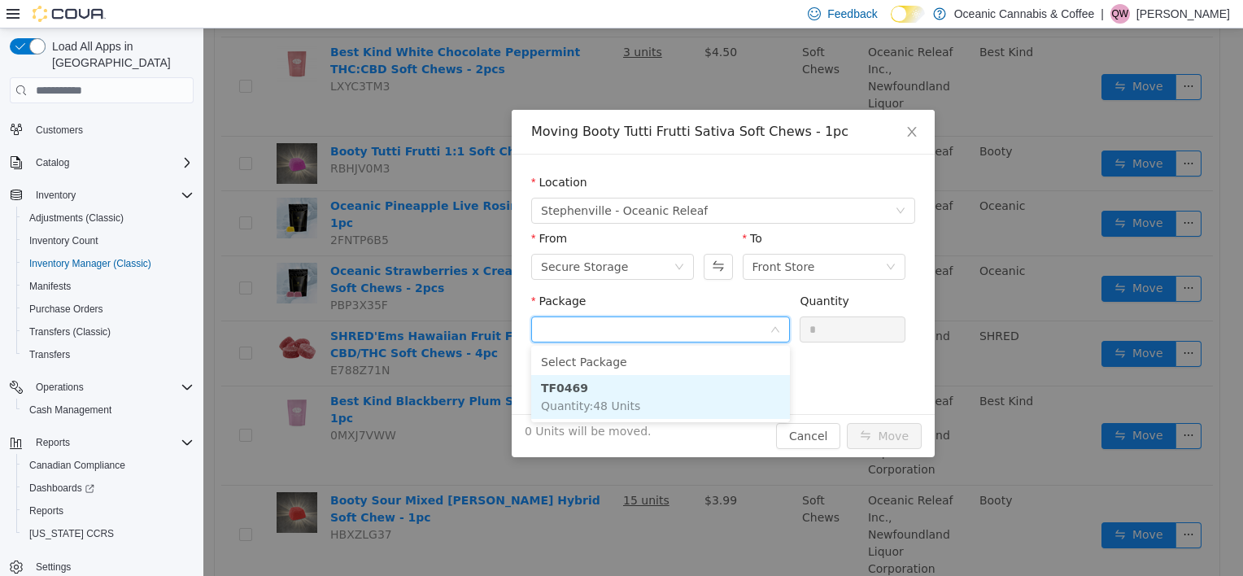
click at [610, 403] on span "Quantity : 48 Units" at bounding box center [590, 406] width 99 height 13
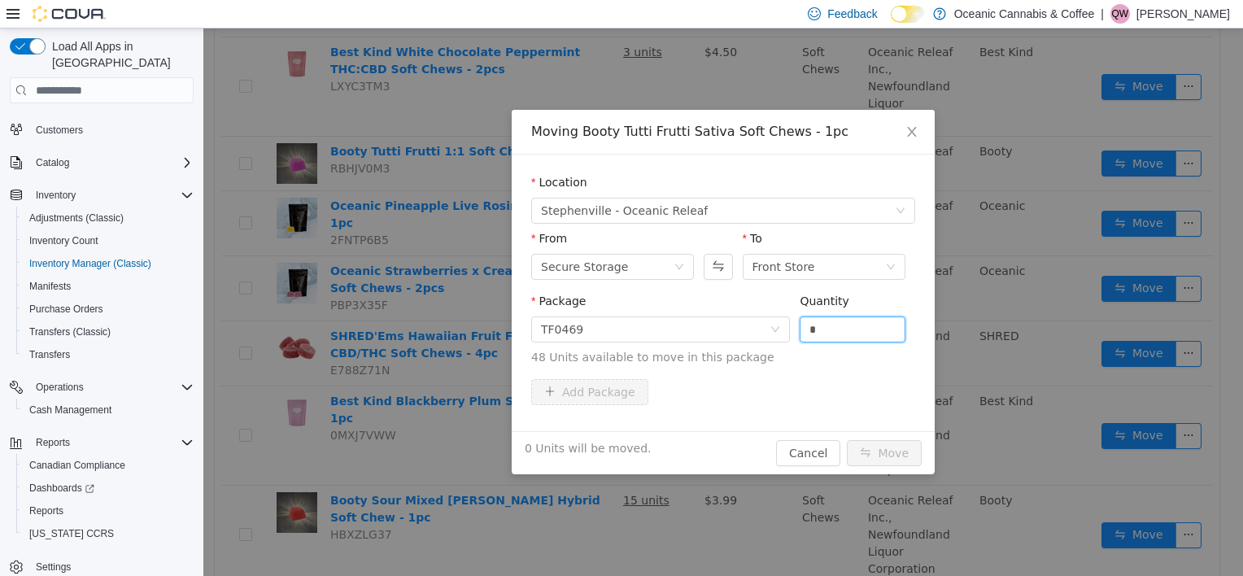
drag, startPoint x: 846, startPoint y: 330, endPoint x: 713, endPoint y: 348, distance: 134.8
click at [714, 348] on span "Package TF0469 Quantity * 48 Units available to move in this package" at bounding box center [723, 331] width 384 height 72
type input "*"
click at [890, 449] on button "Move" at bounding box center [884, 453] width 75 height 26
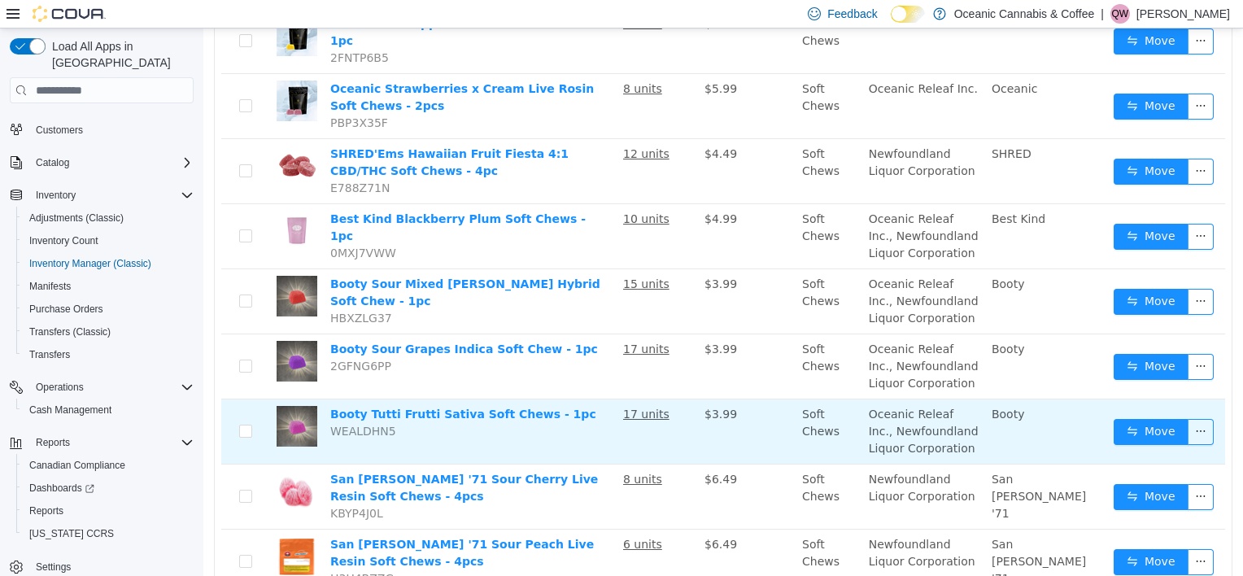
scroll to position [1058, 0]
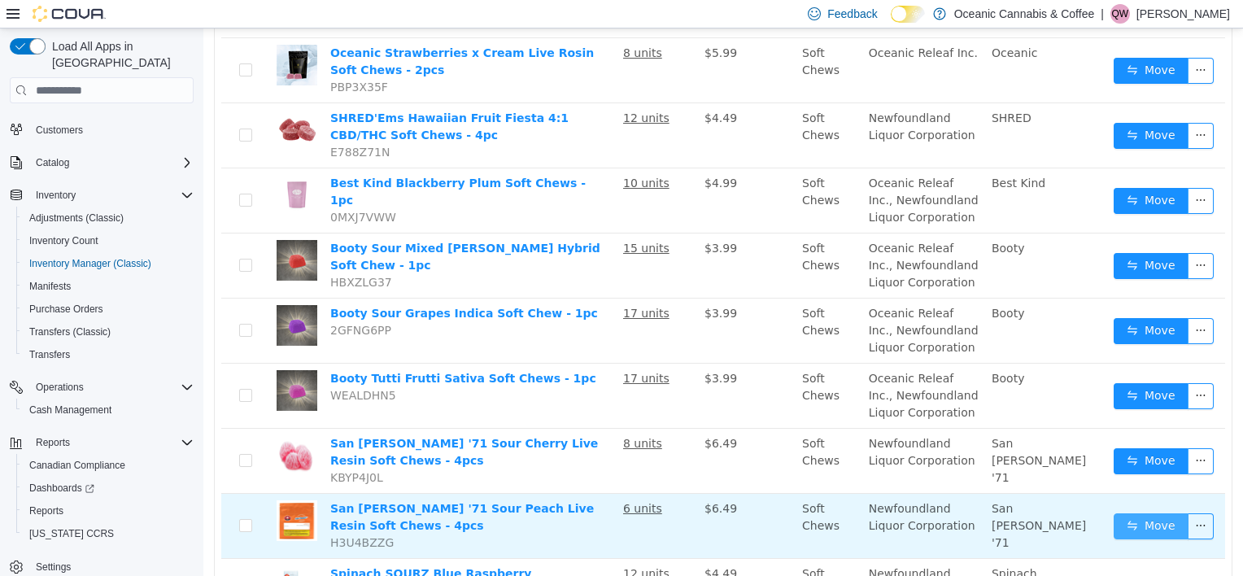
click at [1134, 513] on button "Move" at bounding box center [1151, 526] width 75 height 26
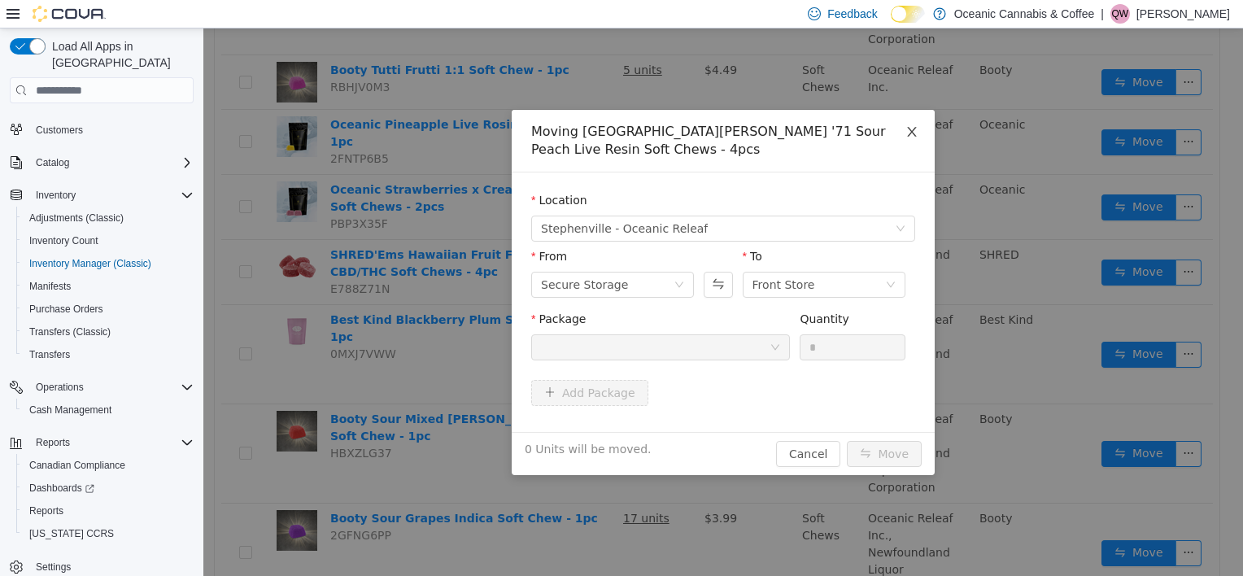
click at [908, 129] on icon "icon: close" at bounding box center [912, 131] width 13 height 13
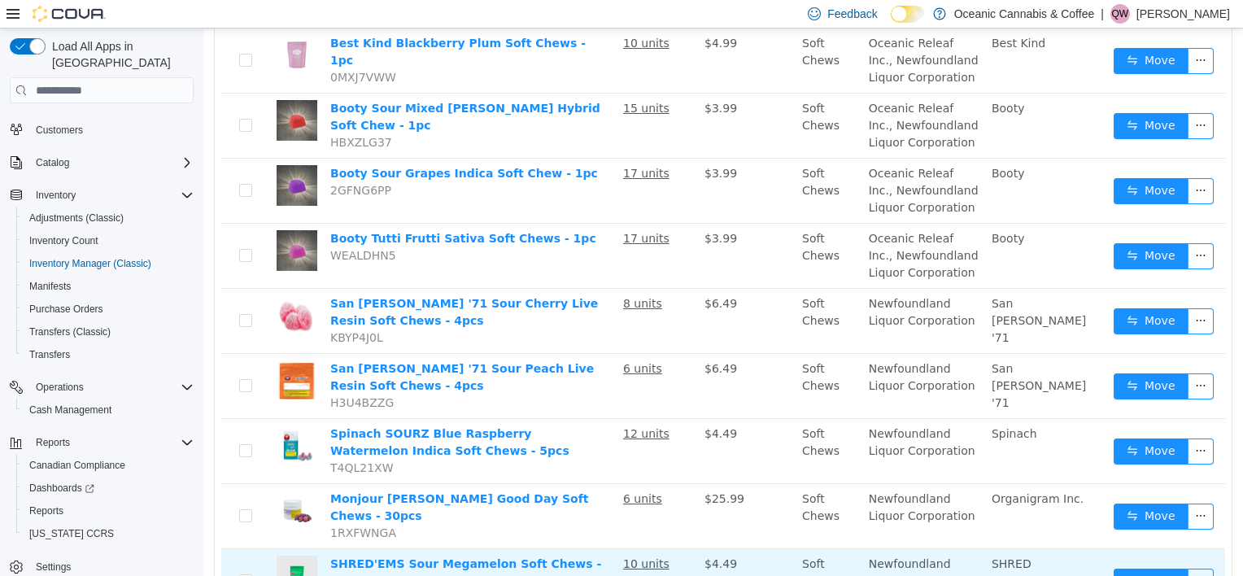
scroll to position [1138, 0]
